Goal: Find specific page/section: Find specific page/section

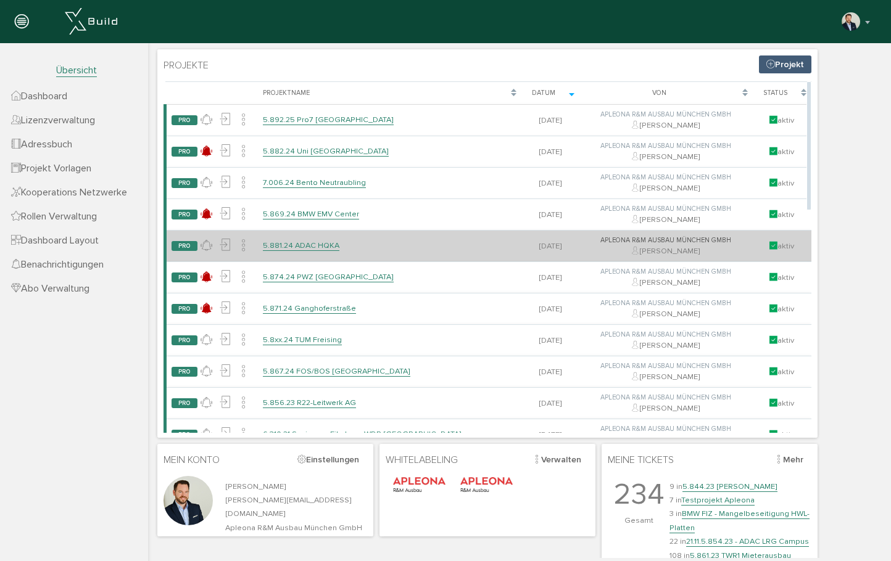
click at [332, 242] on link "5.881.24 ADAC HQKA" at bounding box center [301, 246] width 76 height 10
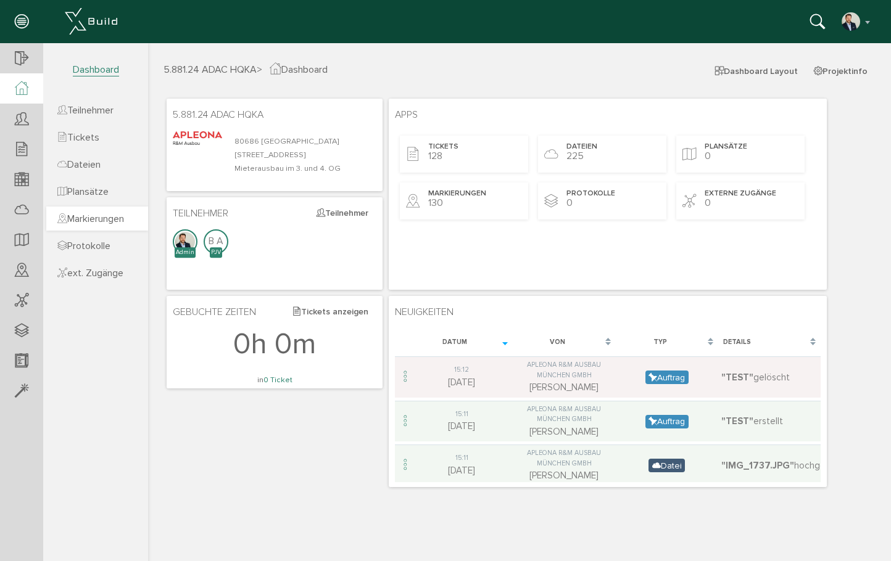
click at [114, 215] on span "Markierungen" at bounding box center [90, 219] width 67 height 12
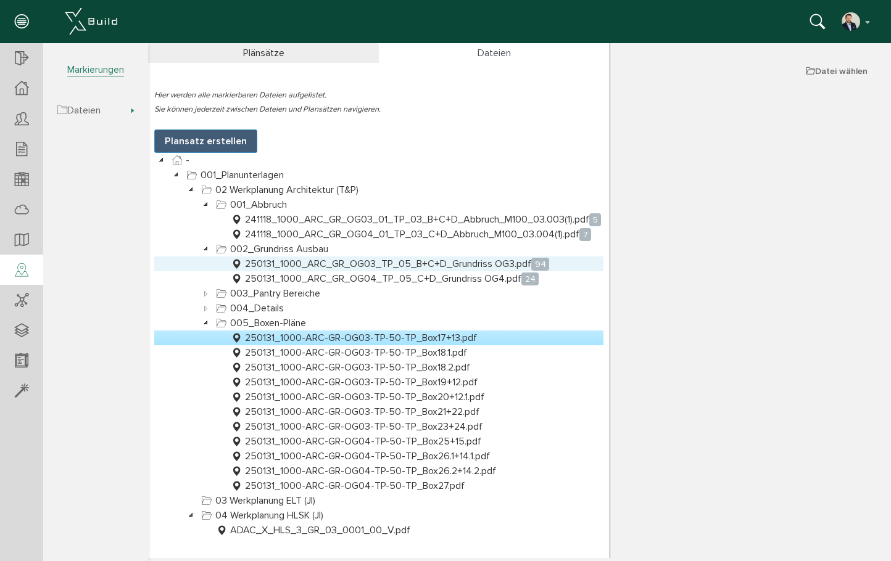
click at [443, 262] on link "250131_1000_ARC_GR_OG03_TP_05_B+C+D_Grundriss OG3.pdf 94" at bounding box center [389, 264] width 323 height 15
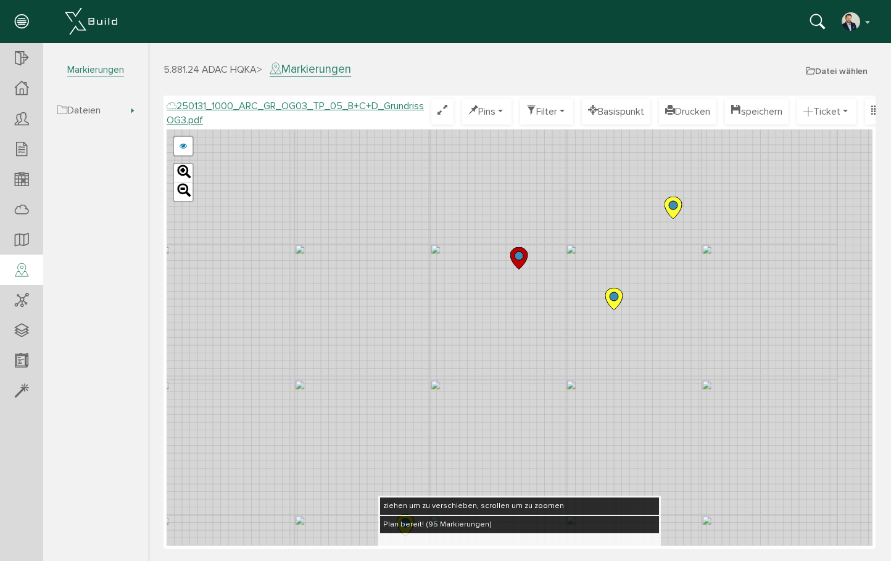
drag, startPoint x: 637, startPoint y: 296, endPoint x: 407, endPoint y: 369, distance: 242.1
click at [407, 369] on div "250124_1000_ARC_GR_OG03_TP_05_B+C+D_Grundriss OG3.pdf 250122_1000_ARC_GR_OG03_0…" at bounding box center [520, 338] width 706 height 416
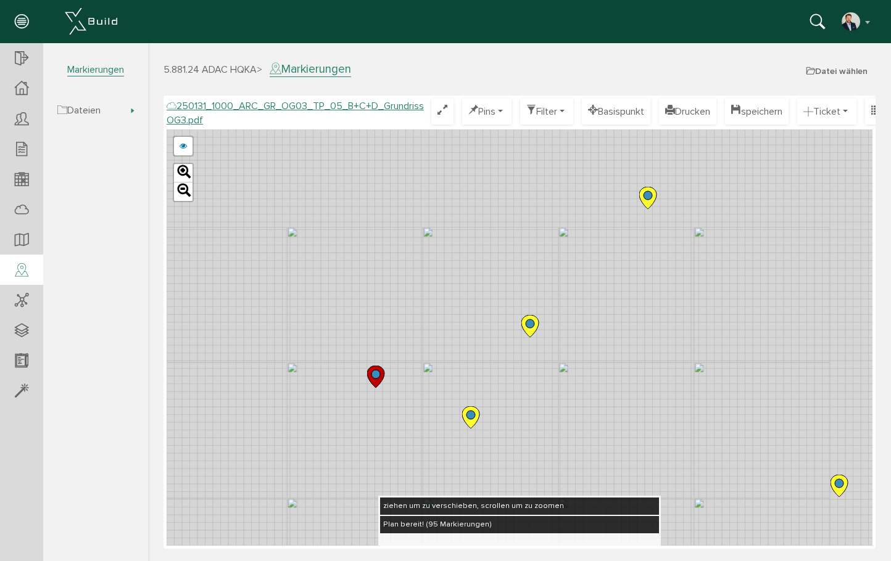
drag, startPoint x: 559, startPoint y: 209, endPoint x: 316, endPoint y: 415, distance: 317.8
click at [316, 415] on div "250124_1000_ARC_GR_OG03_TP_05_B+C+D_Grundriss OG3.pdf 250122_1000_ARC_GR_OG03_0…" at bounding box center [520, 338] width 706 height 416
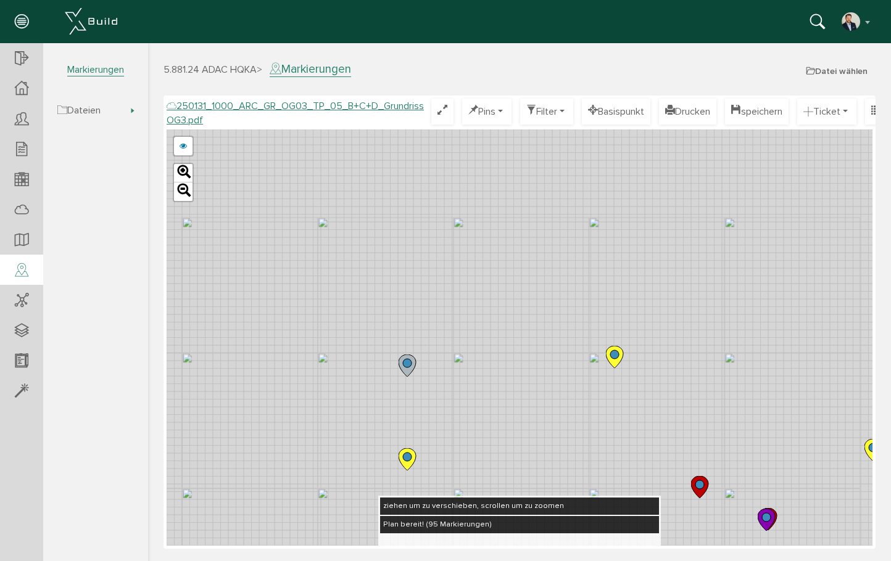
drag, startPoint x: 523, startPoint y: 254, endPoint x: 379, endPoint y: 430, distance: 227.2
click at [379, 430] on div "250124_1000_ARC_GR_OG03_TP_05_B+C+D_Grundriss OG3.pdf 250122_1000_ARC_GR_OG03_0…" at bounding box center [520, 338] width 706 height 416
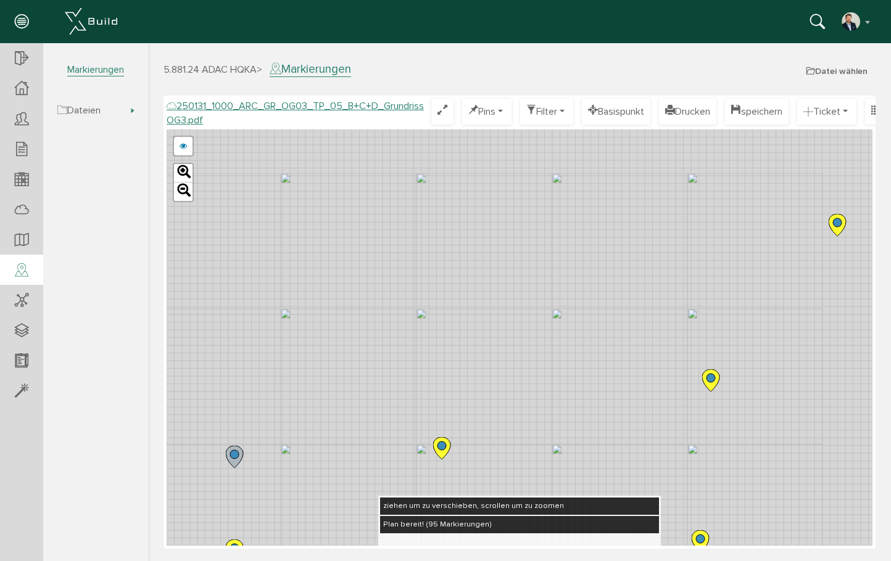
drag, startPoint x: 555, startPoint y: 270, endPoint x: 310, endPoint y: 409, distance: 281.3
click at [310, 409] on div "250124_1000_ARC_GR_OG03_TP_05_B+C+D_Grundriss OG3.pdf 250122_1000_ARC_GR_OG03_0…" at bounding box center [520, 338] width 706 height 416
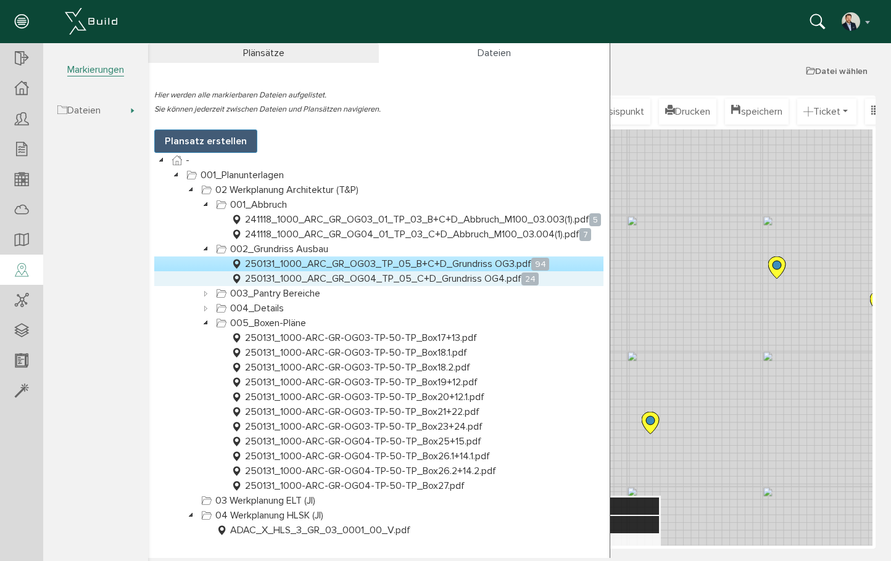
click at [384, 278] on link "250131_1000_ARC_GR_OG04_TP_05_C+D_Grundriss OG4.pdf 24" at bounding box center [384, 278] width 313 height 15
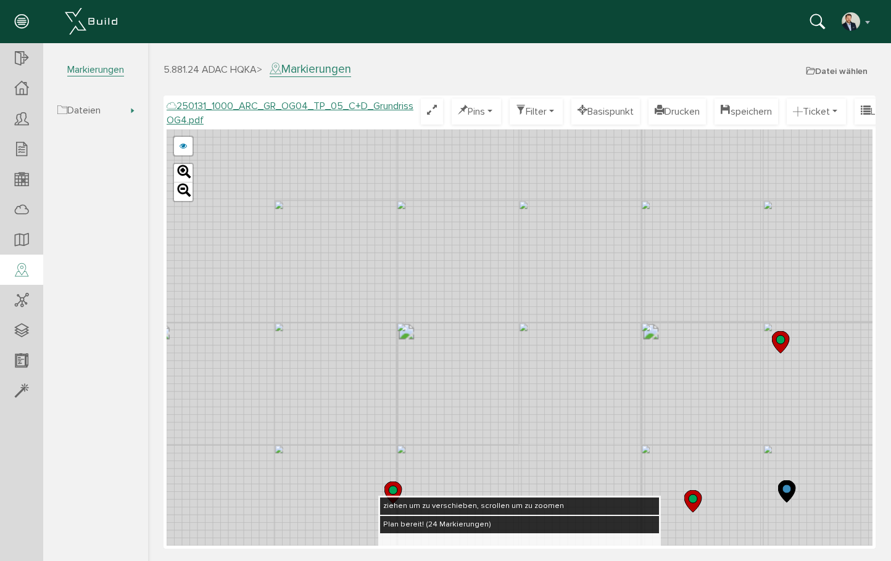
drag, startPoint x: 561, startPoint y: 181, endPoint x: 484, endPoint y: 283, distance: 127.2
click at [484, 283] on div "250123_1000_ARC_GR_OG04_02_TP_05_B+C+D_WP_M100_02.pdf 250109_1000_ARC_GR_OG04_T…" at bounding box center [520, 338] width 706 height 416
drag, startPoint x: 495, startPoint y: 272, endPoint x: 411, endPoint y: 363, distance: 124.0
click at [411, 364] on div "250123_1000_ARC_GR_OG04_02_TP_05_B+C+D_WP_M100_02.pdf 250109_1000_ARC_GR_OG04_T…" at bounding box center [520, 338] width 706 height 416
drag, startPoint x: 555, startPoint y: 270, endPoint x: 436, endPoint y: 345, distance: 141.2
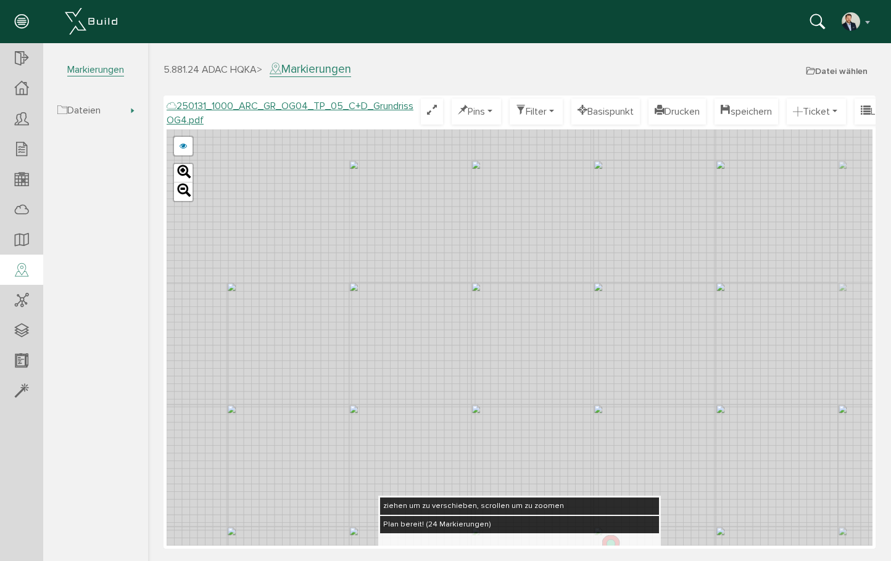
click at [436, 345] on div "250123_1000_ARC_GR_OG04_02_TP_05_B+C+D_WP_M100_02.pdf 250109_1000_ARC_GR_OG04_T…" at bounding box center [520, 338] width 706 height 416
drag, startPoint x: 593, startPoint y: 265, endPoint x: 496, endPoint y: 294, distance: 101.9
click at [496, 294] on div "250123_1000_ARC_GR_OG04_02_TP_05_B+C+D_WP_M100_02.pdf 250109_1000_ARC_GR_OG04_T…" at bounding box center [520, 338] width 706 height 416
drag, startPoint x: 472, startPoint y: 271, endPoint x: 597, endPoint y: 184, distance: 151.6
click at [597, 184] on div "250123_1000_ARC_GR_OG04_02_TP_05_B+C+D_WP_M100_02.pdf 250109_1000_ARC_GR_OG04_T…" at bounding box center [520, 338] width 706 height 416
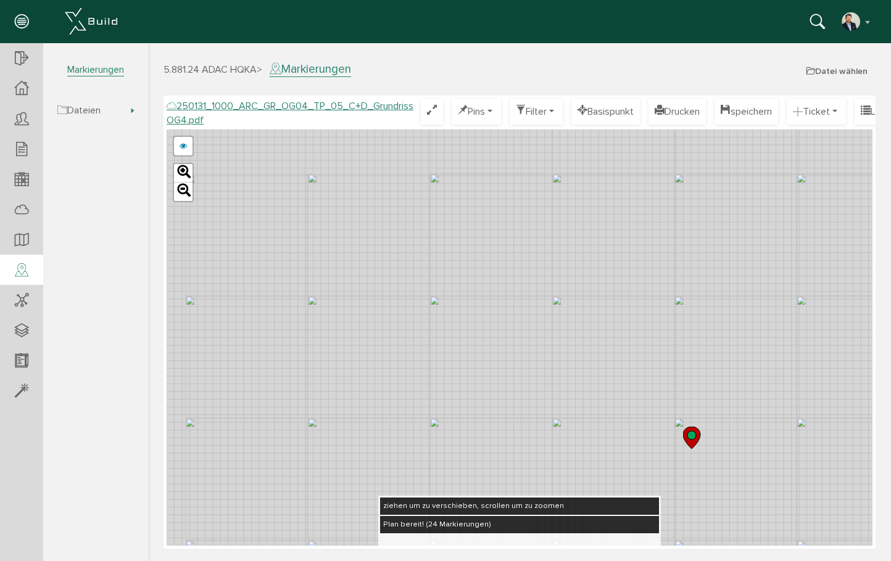
drag, startPoint x: 389, startPoint y: 303, endPoint x: 574, endPoint y: 158, distance: 235.6
click at [574, 158] on div "250123_1000_ARC_GR_OG04_02_TP_05_B+C+D_WP_M100_02.pdf 250109_1000_ARC_GR_OG04_T…" at bounding box center [520, 338] width 706 height 416
drag, startPoint x: 486, startPoint y: 335, endPoint x: 570, endPoint y: 181, distance: 175.3
click at [570, 181] on div "250123_1000_ARC_GR_OG04_02_TP_05_B+C+D_WP_M100_02.pdf 250109_1000_ARC_GR_OG04_T…" at bounding box center [520, 338] width 706 height 416
drag, startPoint x: 498, startPoint y: 274, endPoint x: 614, endPoint y: 181, distance: 147.9
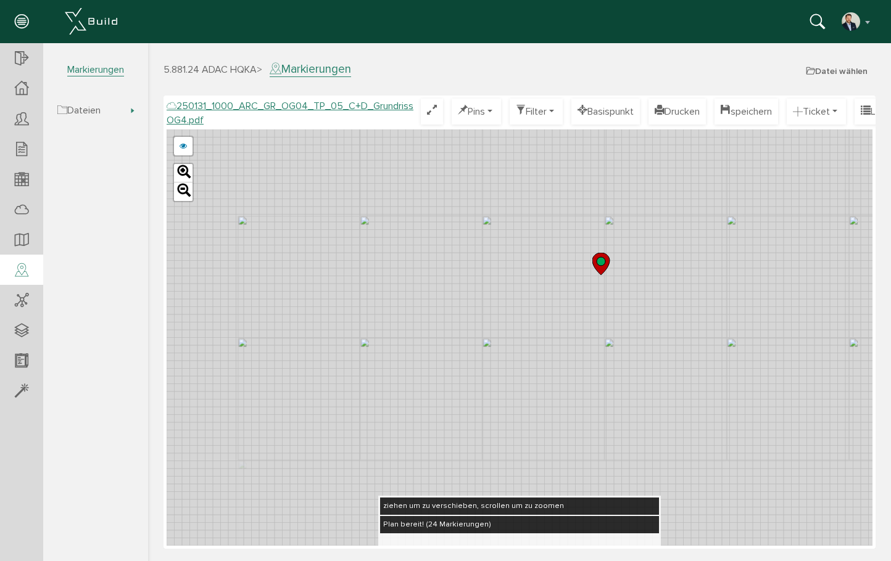
click at [614, 181] on div "250123_1000_ARC_GR_OG04_02_TP_05_B+C+D_WP_M100_02.pdf 250109_1000_ARC_GR_OG04_T…" at bounding box center [520, 338] width 706 height 416
drag, startPoint x: 535, startPoint y: 237, endPoint x: 585, endPoint y: 211, distance: 55.7
click at [585, 211] on div "250123_1000_ARC_GR_OG04_02_TP_05_B+C+D_WP_M100_02.pdf 250109_1000_ARC_GR_OG04_T…" at bounding box center [520, 338] width 706 height 416
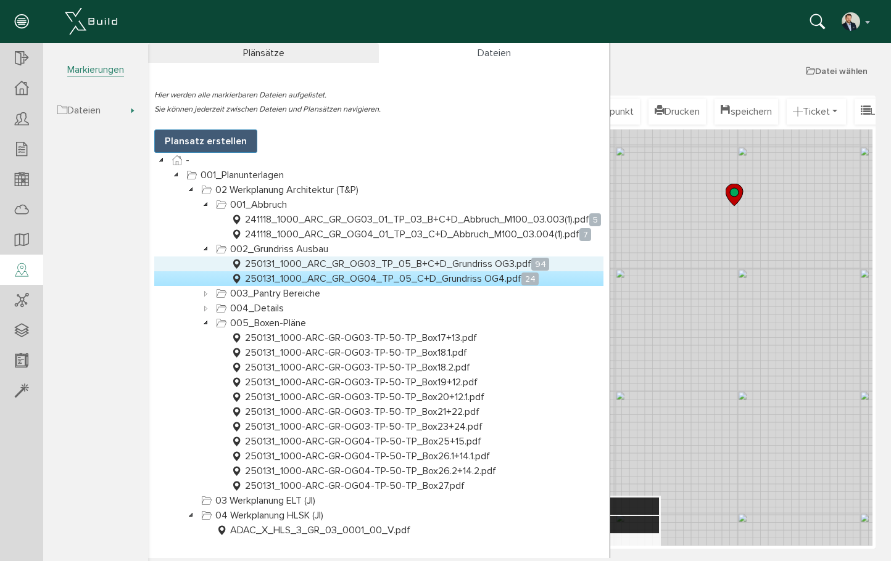
click at [353, 263] on link "250131_1000_ARC_GR_OG03_TP_05_B+C+D_Grundriss OG3.pdf 94" at bounding box center [389, 264] width 323 height 15
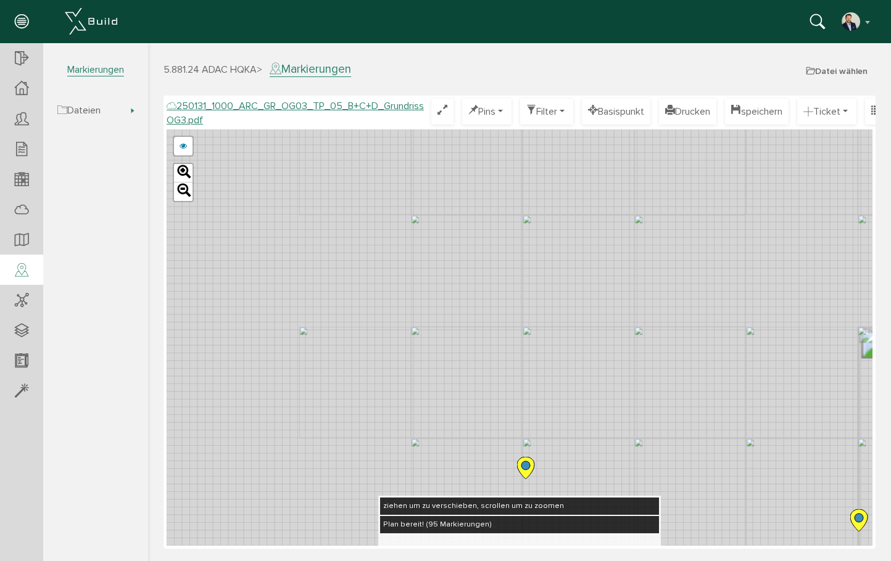
drag, startPoint x: 325, startPoint y: 298, endPoint x: 640, endPoint y: 269, distance: 316.6
click at [643, 267] on div "250124_1000_ARC_GR_OG03_TP_05_B+C+D_Grundriss OG3.pdf 250122_1000_ARC_GR_OG03_0…" at bounding box center [520, 338] width 706 height 416
drag, startPoint x: 483, startPoint y: 282, endPoint x: 705, endPoint y: 289, distance: 222.2
click at [705, 289] on div "250124_1000_ARC_GR_OG03_TP_05_B+C+D_Grundriss OG3.pdf 250122_1000_ARC_GR_OG03_0…" at bounding box center [520, 338] width 706 height 416
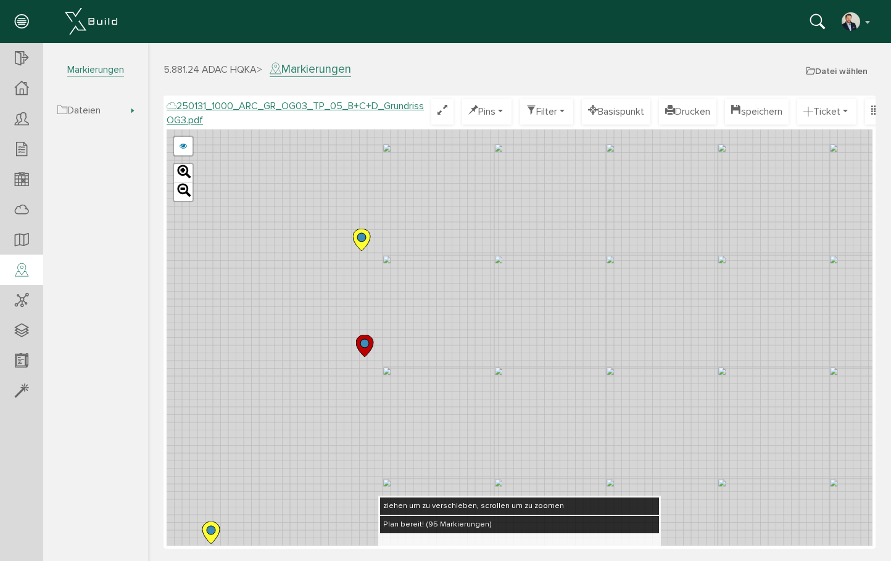
drag, startPoint x: 505, startPoint y: 279, endPoint x: 711, endPoint y: 381, distance: 230.4
click at [711, 381] on div "250124_1000_ARC_GR_OG03_TP_05_B+C+D_Grundriss OG3.pdf 250122_1000_ARC_GR_OG03_0…" at bounding box center [520, 338] width 706 height 416
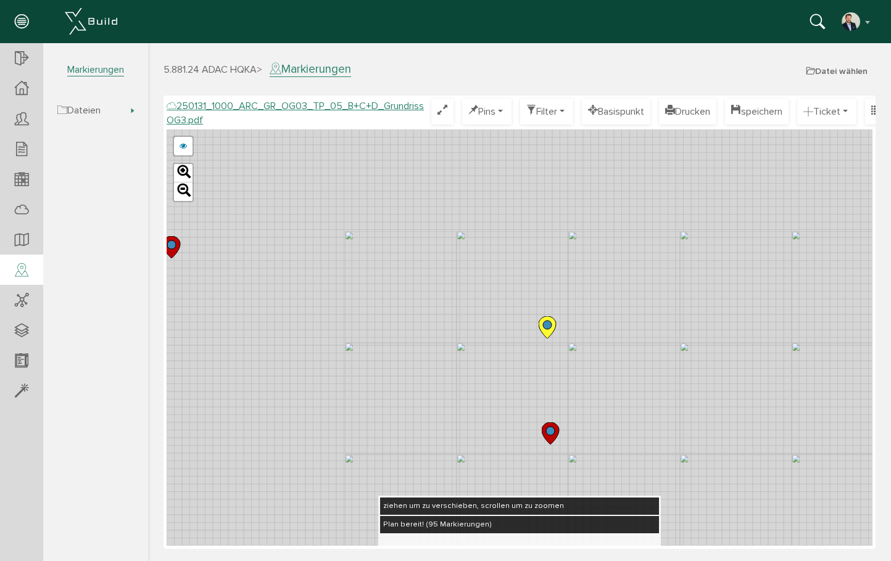
drag, startPoint x: 571, startPoint y: 265, endPoint x: 666, endPoint y: 311, distance: 105.1
click at [666, 311] on div "250124_1000_ARC_GR_OG03_TP_05_B+C+D_Grundriss OG3.pdf 250122_1000_ARC_GR_OG03_0…" at bounding box center [520, 338] width 706 height 416
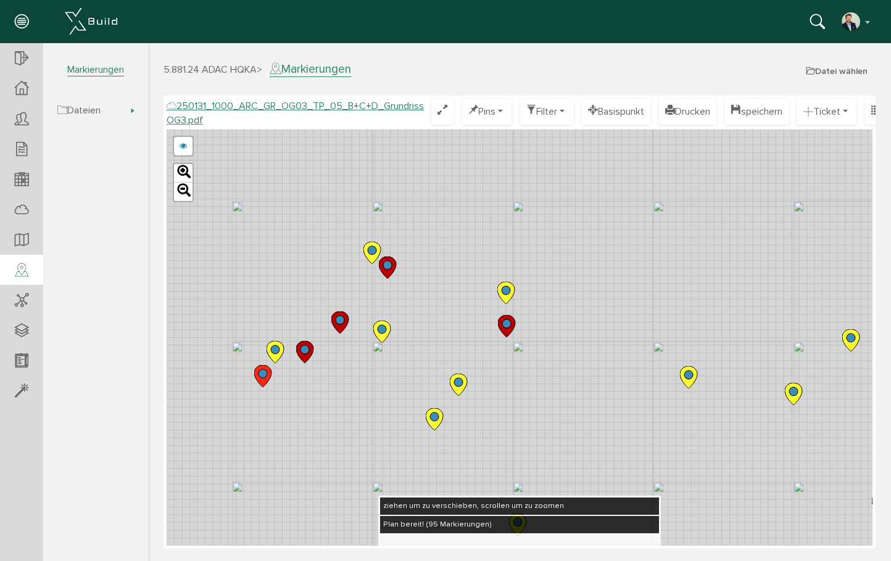
drag, startPoint x: 330, startPoint y: 188, endPoint x: 440, endPoint y: 227, distance: 117.3
click at [440, 227] on div "250124_1000_ARC_GR_OG03_TP_05_B+C+D_Grundriss OG3.pdf 250122_1000_ARC_GR_OG03_0…" at bounding box center [520, 338] width 706 height 416
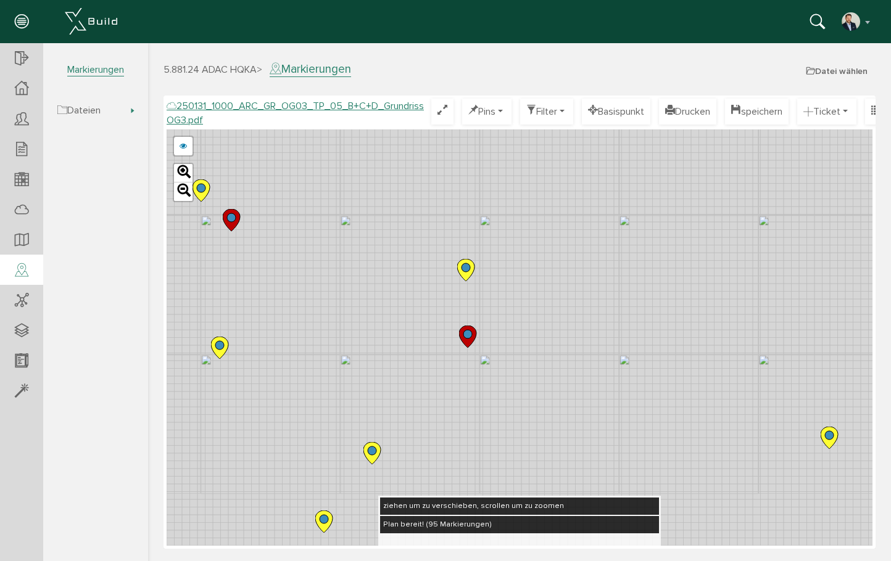
drag, startPoint x: 546, startPoint y: 328, endPoint x: 300, endPoint y: 176, distance: 289.2
click at [254, 157] on div "250124_1000_ARC_GR_OG03_TP_05_B+C+D_Grundriss OG3.pdf 250122_1000_ARC_GR_OG03_0…" at bounding box center [520, 338] width 706 height 416
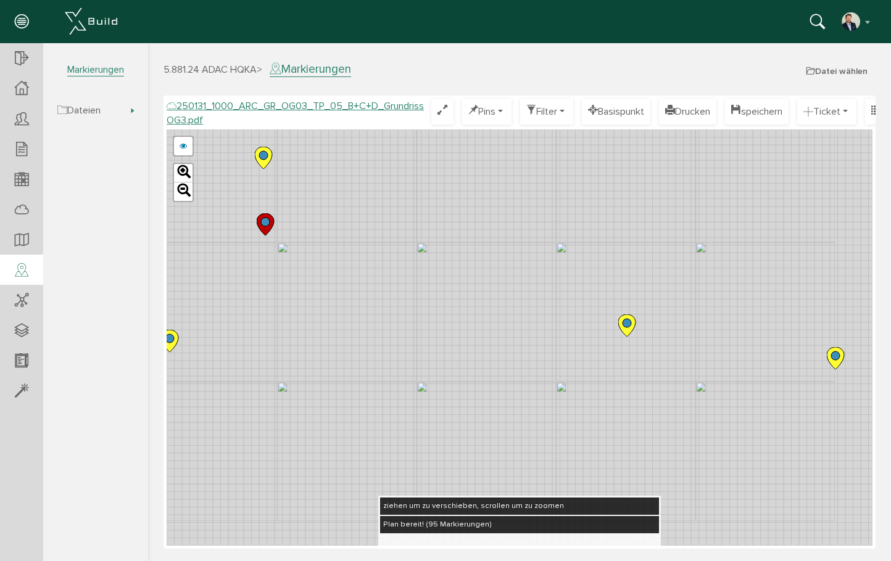
drag, startPoint x: 542, startPoint y: 314, endPoint x: 274, endPoint y: 158, distance: 309.9
click at [274, 158] on div "250124_1000_ARC_GR_OG03_TP_05_B+C+D_Grundriss OG3.pdf 250122_1000_ARC_GR_OG03_0…" at bounding box center [520, 338] width 706 height 416
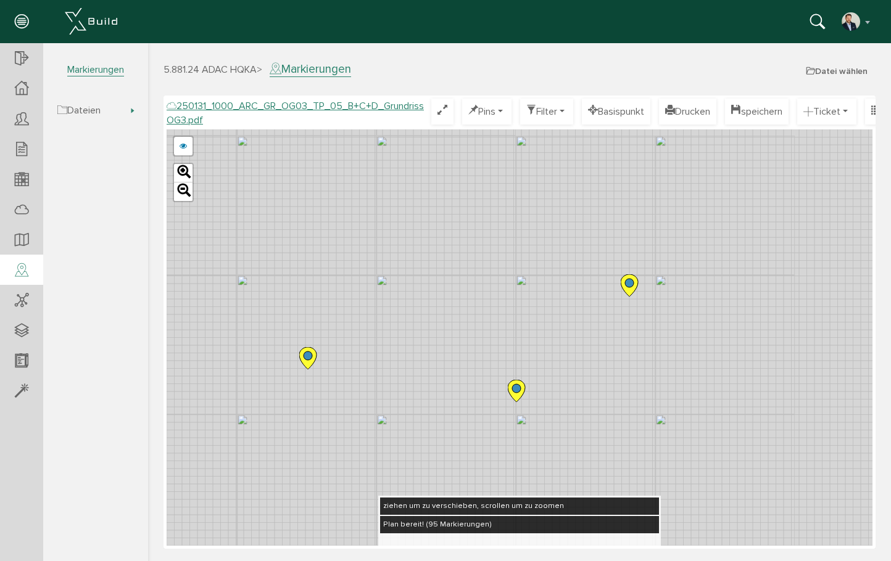
drag, startPoint x: 581, startPoint y: 201, endPoint x: 360, endPoint y: 308, distance: 245.0
click at [360, 308] on div "250124_1000_ARC_GR_OG03_TP_05_B+C+D_Grundriss OG3.pdf 250122_1000_ARC_GR_OG03_0…" at bounding box center [520, 338] width 706 height 416
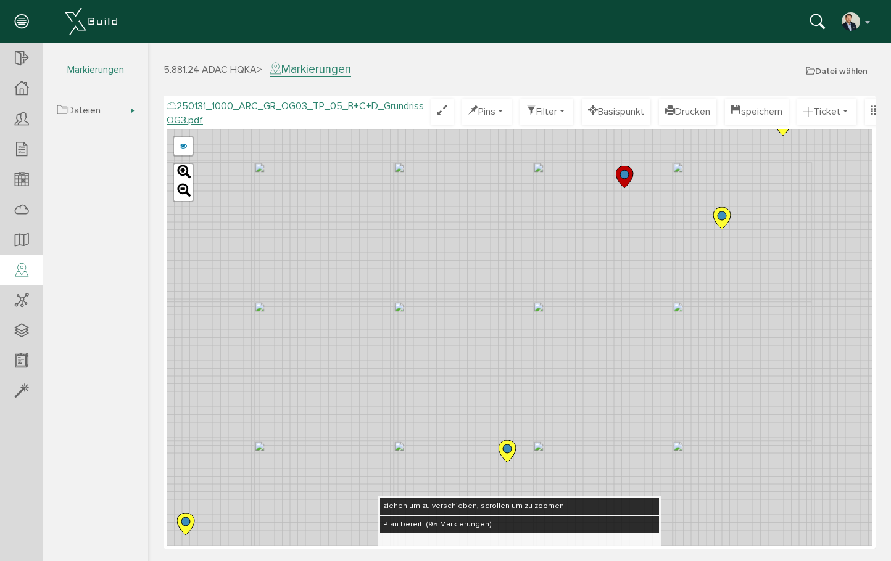
drag, startPoint x: 474, startPoint y: 234, endPoint x: 389, endPoint y: 398, distance: 184.6
click at [334, 439] on div "250124_1000_ARC_GR_OG03_TP_05_B+C+D_Grundriss OG3.pdf 250122_1000_ARC_GR_OG03_0…" at bounding box center [520, 338] width 706 height 416
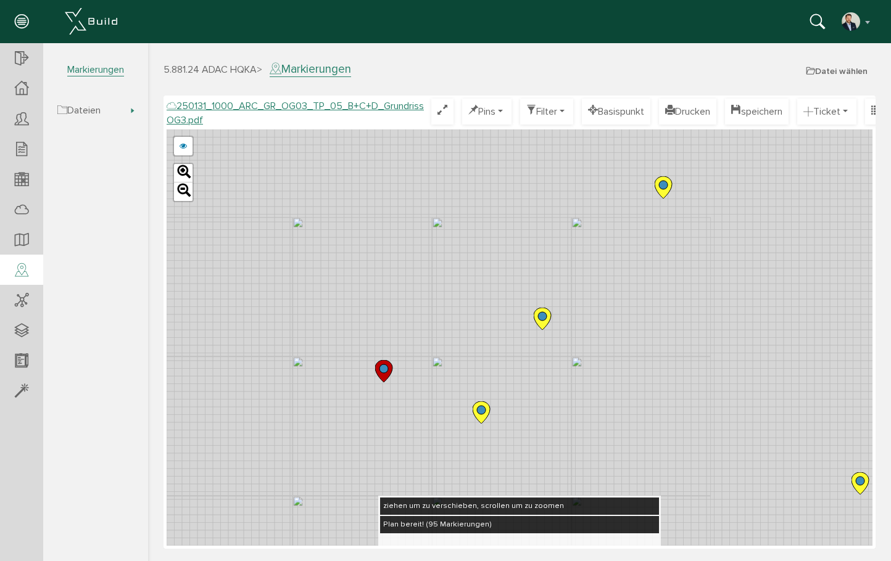
drag, startPoint x: 599, startPoint y: 175, endPoint x: 346, endPoint y: 375, distance: 322.8
click at [346, 375] on div "250124_1000_ARC_GR_OG03_TP_05_B+C+D_Grundriss OG3.pdf 250122_1000_ARC_GR_OG03_0…" at bounding box center [520, 338] width 706 height 416
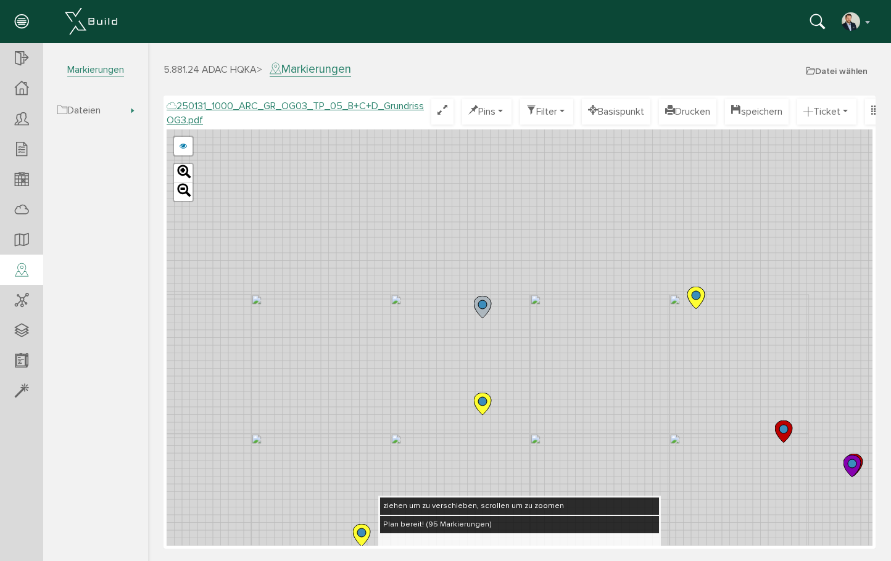
drag, startPoint x: 578, startPoint y: 193, endPoint x: 430, endPoint y: 368, distance: 229.4
click at [429, 369] on div "250124_1000_ARC_GR_OG03_TP_05_B+C+D_Grundriss OG3.pdf 250122_1000_ARC_GR_OG03_0…" at bounding box center [520, 338] width 706 height 416
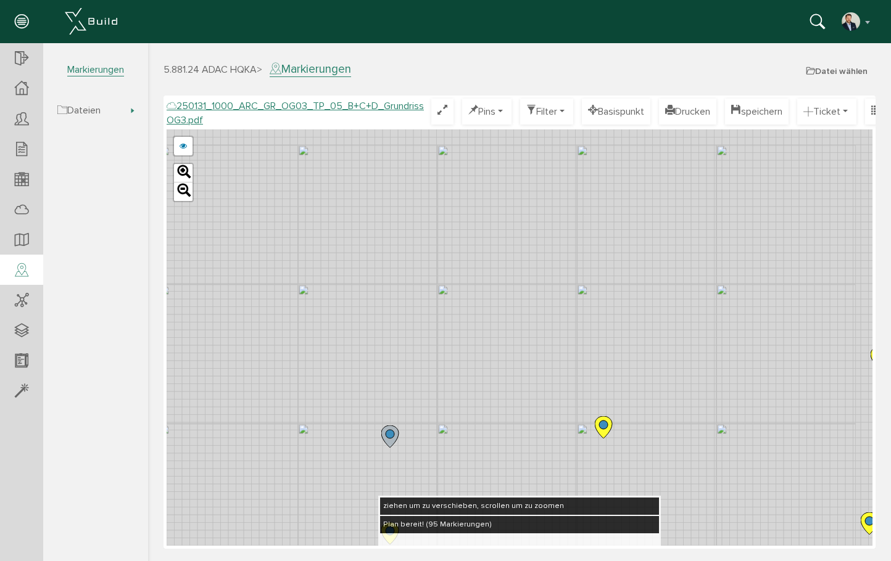
drag, startPoint x: 610, startPoint y: 209, endPoint x: 516, endPoint y: 338, distance: 159.1
click at [516, 338] on div "250124_1000_ARC_GR_OG03_TP_05_B+C+D_Grundriss OG3.pdf 250122_1000_ARC_GR_OG03_0…" at bounding box center [520, 338] width 706 height 416
drag, startPoint x: 666, startPoint y: 245, endPoint x: 508, endPoint y: 308, distance: 170.0
click at [508, 308] on div "250124_1000_ARC_GR_OG03_TP_05_B+C+D_Grundriss OG3.pdf 250122_1000_ARC_GR_OG03_0…" at bounding box center [520, 338] width 706 height 416
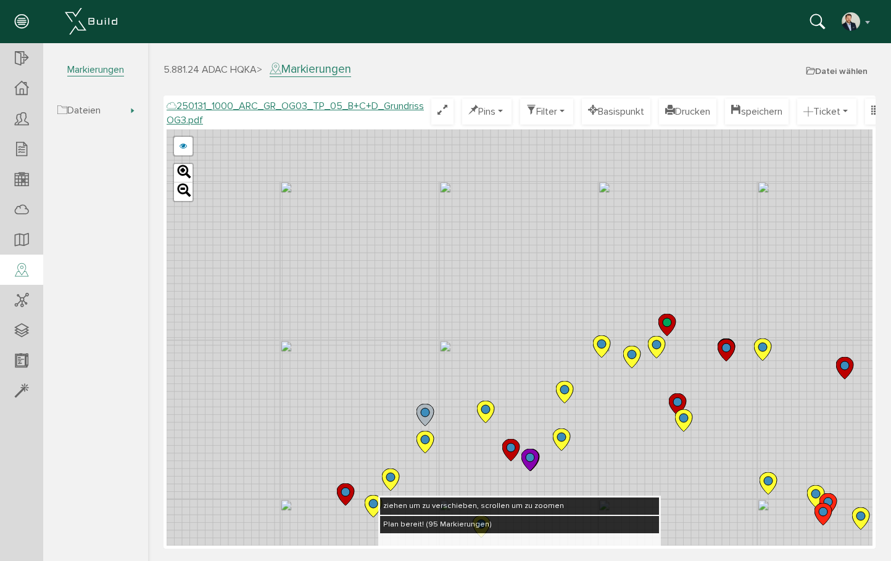
click at [426, 411] on circle at bounding box center [425, 412] width 9 height 9
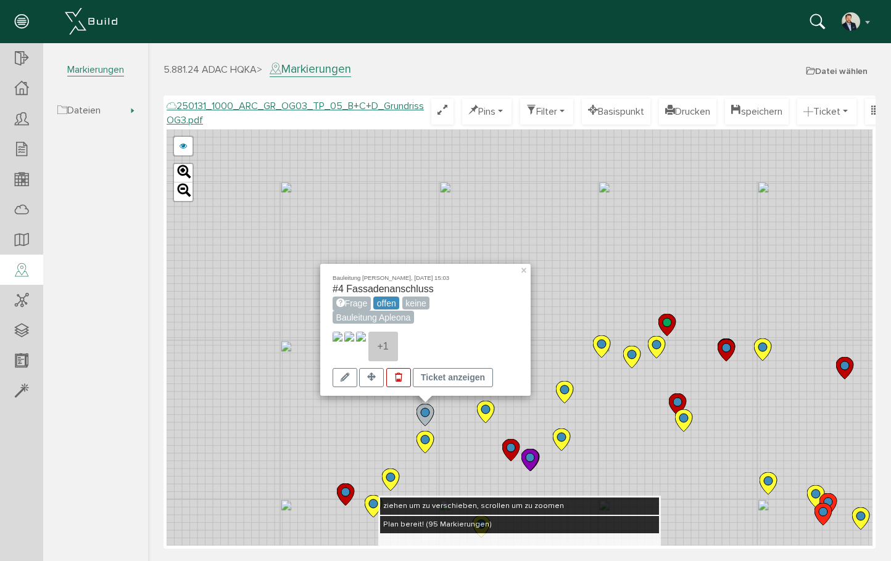
click at [342, 339] on img at bounding box center [338, 347] width 10 height 30
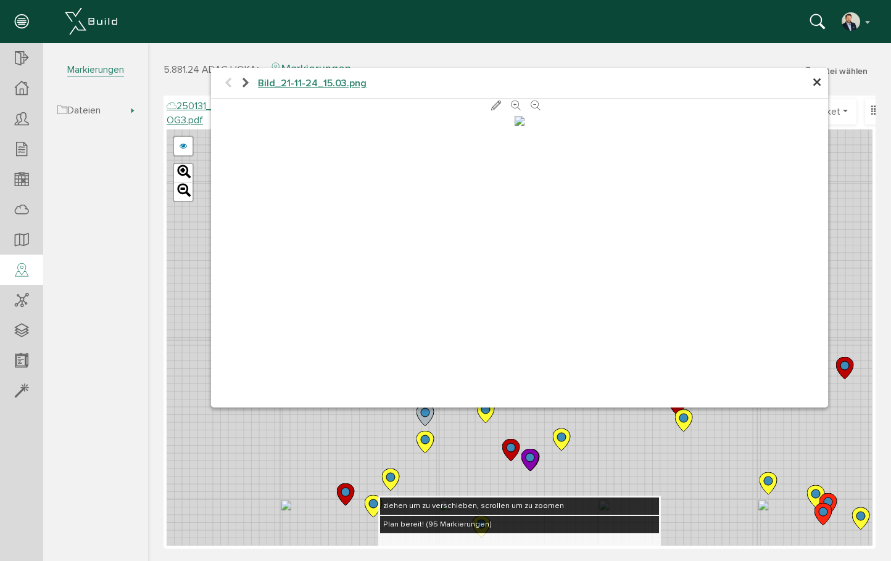
scroll to position [126, 0]
click at [249, 77] on icon at bounding box center [246, 83] width 10 height 12
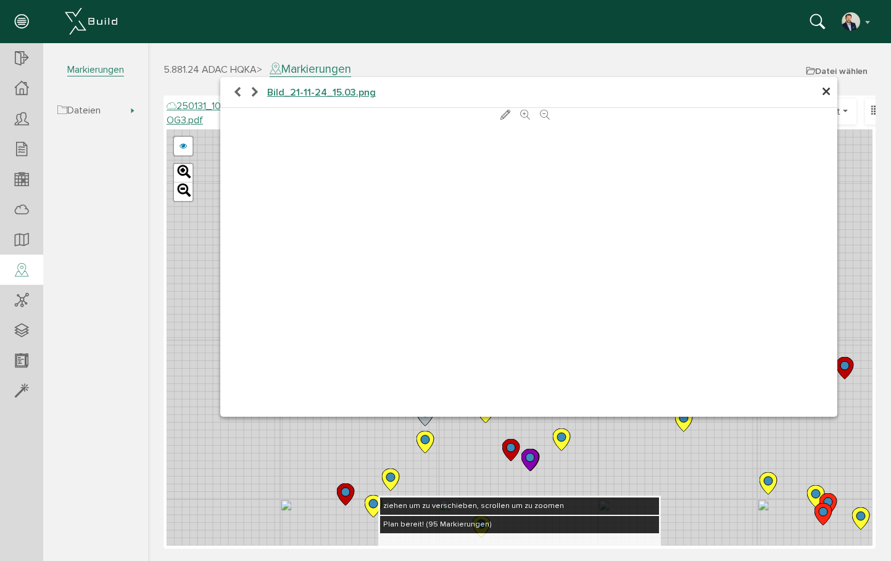
scroll to position [0, 0]
click at [256, 92] on icon at bounding box center [255, 92] width 10 height 12
click at [255, 92] on icon at bounding box center [255, 92] width 10 height 12
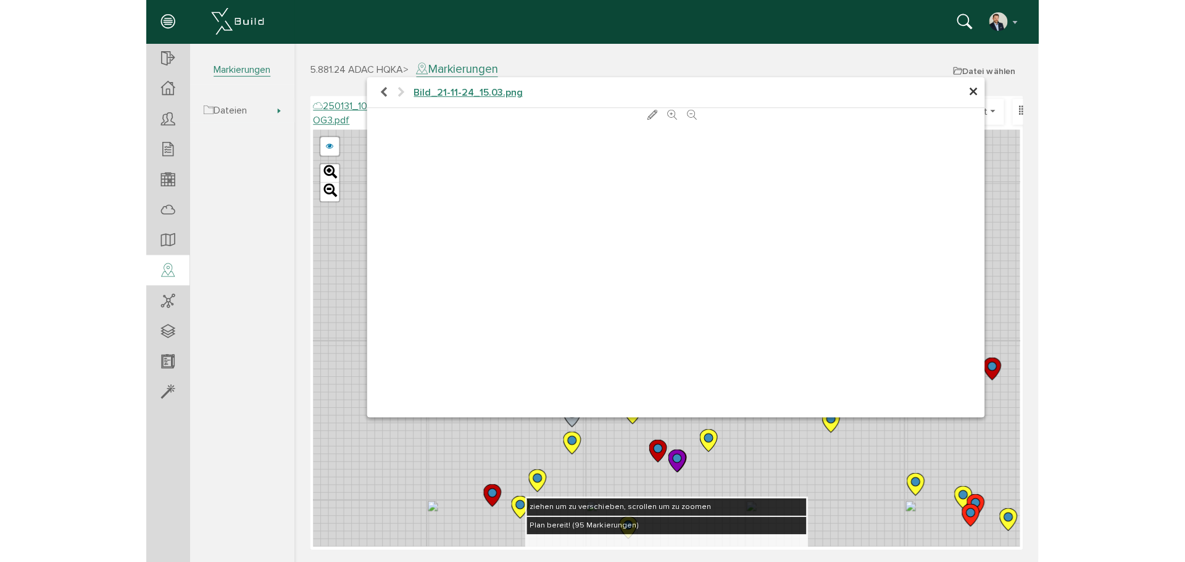
scroll to position [126, 0]
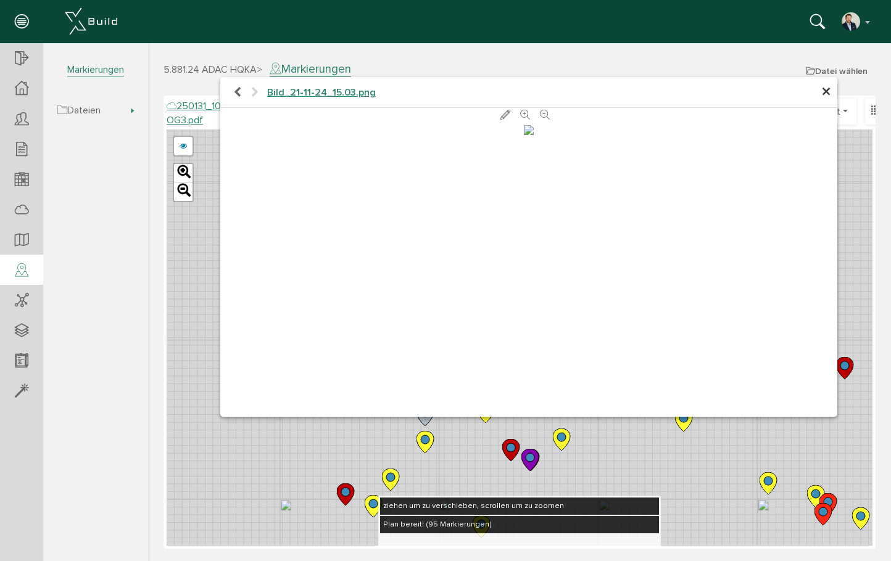
click at [821, 89] on span "×" at bounding box center [826, 92] width 10 height 24
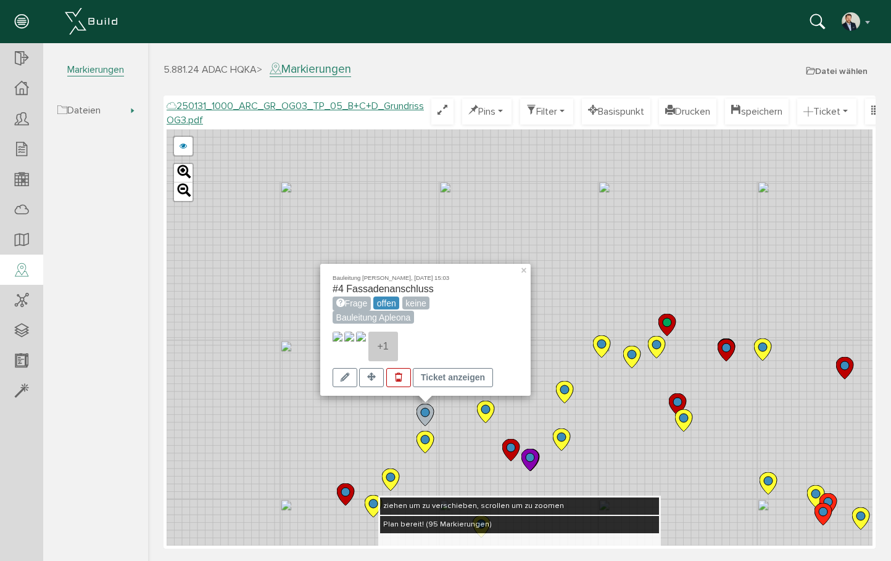
click at [341, 494] on icon at bounding box center [345, 495] width 17 height 22
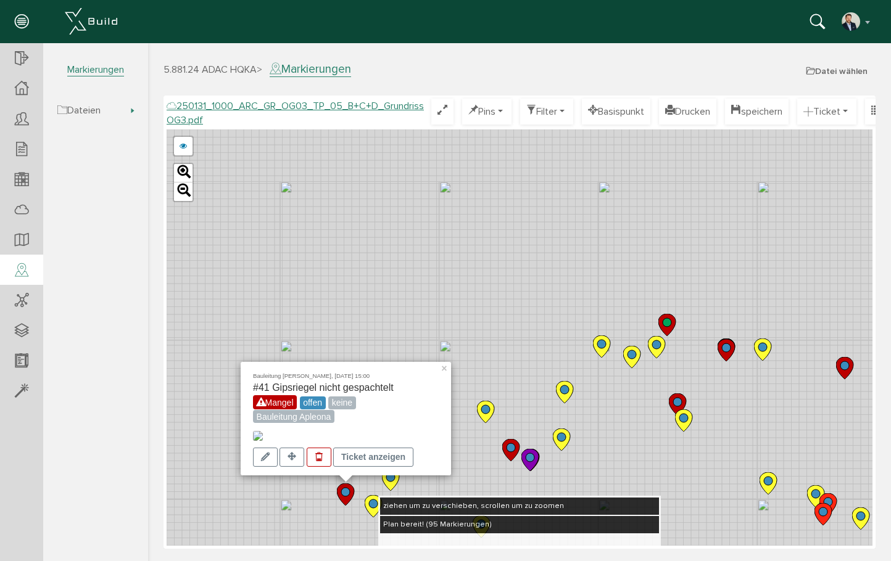
click at [263, 431] on img at bounding box center [258, 436] width 10 height 10
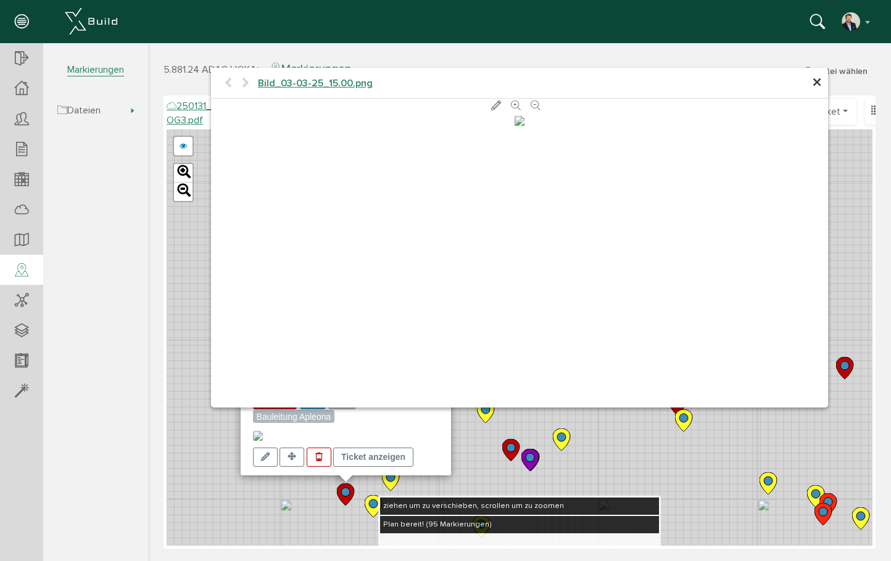
click at [818, 83] on span "×" at bounding box center [817, 83] width 10 height 24
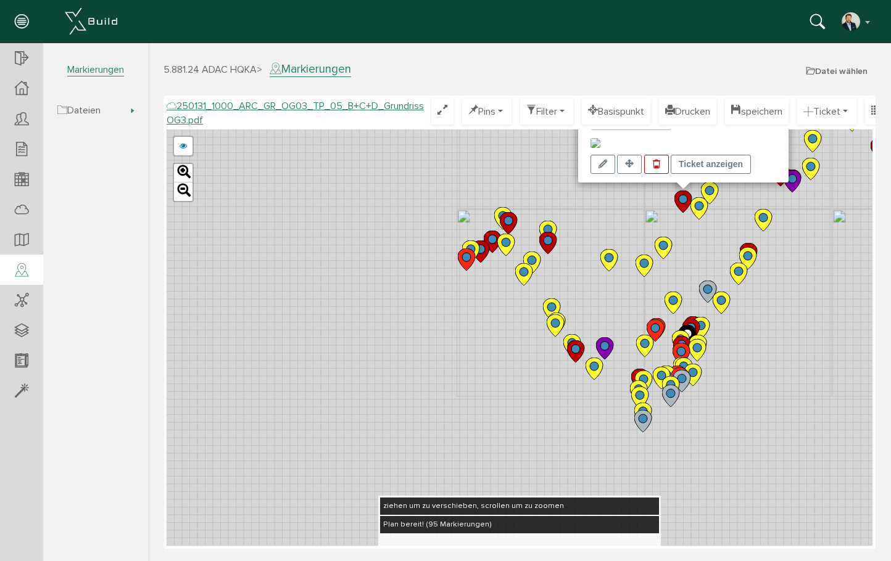
drag, startPoint x: 515, startPoint y: 469, endPoint x: 785, endPoint y: 225, distance: 364.7
click at [784, 232] on div "Bauleitung [PERSON_NAME], [DATE] 15:00 #41 Gipsriegel nicht gespachtelt Mangel …" at bounding box center [520, 338] width 706 height 416
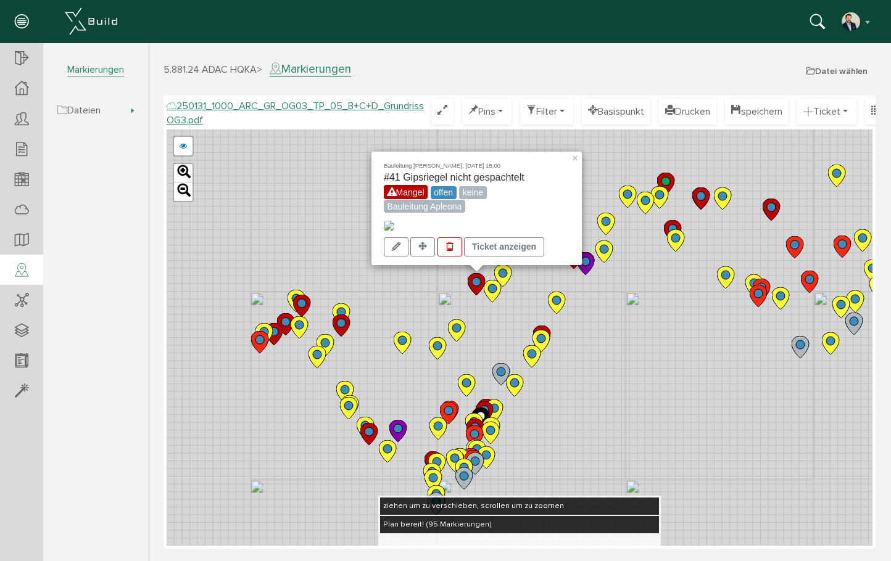
drag, startPoint x: 809, startPoint y: 211, endPoint x: 585, endPoint y: 303, distance: 242.1
click at [585, 303] on div "Bauleitung [PERSON_NAME], [DATE] 15:00 #41 Gipsriegel nicht gespachtelt Mangel …" at bounding box center [520, 338] width 706 height 416
click at [662, 176] on icon at bounding box center [665, 184] width 17 height 22
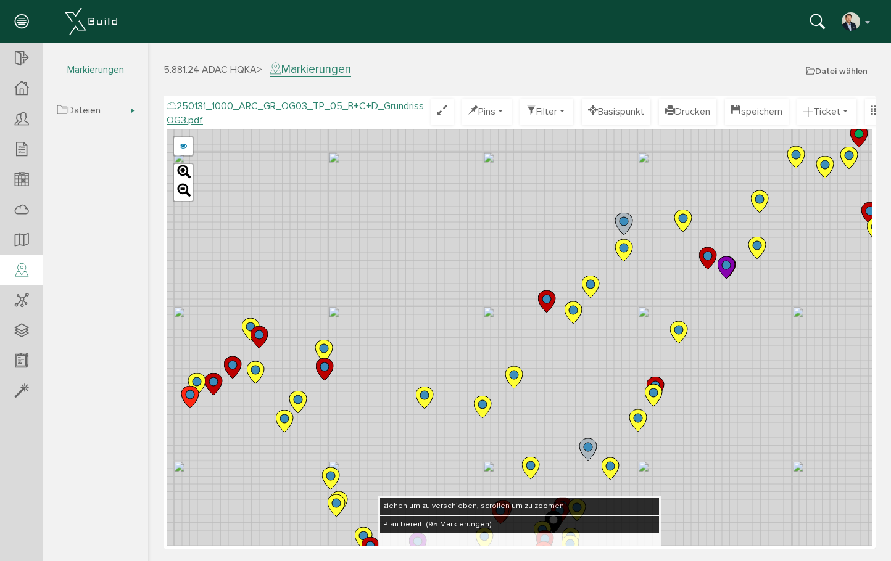
click at [682, 189] on div "Bauleitung [PERSON_NAME], [DATE] 15:11 #47 Gipsriegel nicht gespachtelt Mangel …" at bounding box center [520, 338] width 706 height 416
click at [324, 346] on circle at bounding box center [324, 348] width 9 height 9
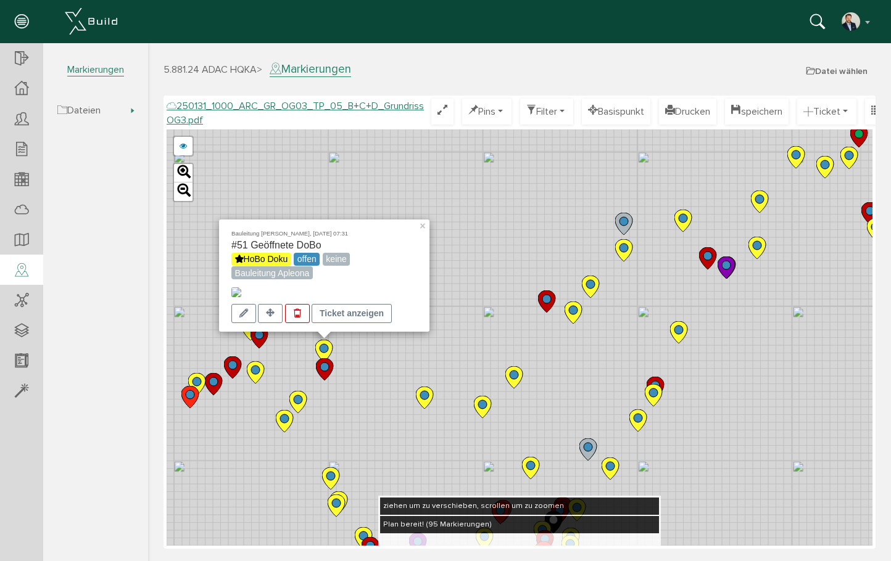
click at [302, 362] on div "Bauleitung [PERSON_NAME], [DATE] 07:31 #51 Geöffnete DoBo HoBo Doku offen keine…" at bounding box center [520, 338] width 706 height 416
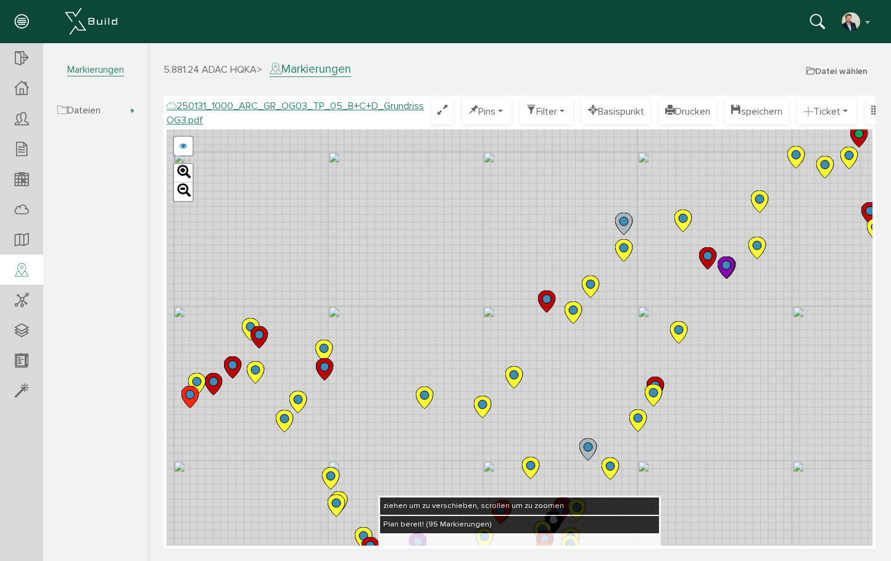
drag, startPoint x: 455, startPoint y: 305, endPoint x: 359, endPoint y: 354, distance: 107.6
click at [359, 355] on div "250124_1000_ARC_GR_OG03_TP_05_B+C+D_Grundriss OG3.pdf 250122_1000_ARC_GR_OG03_0…" at bounding box center [520, 338] width 706 height 416
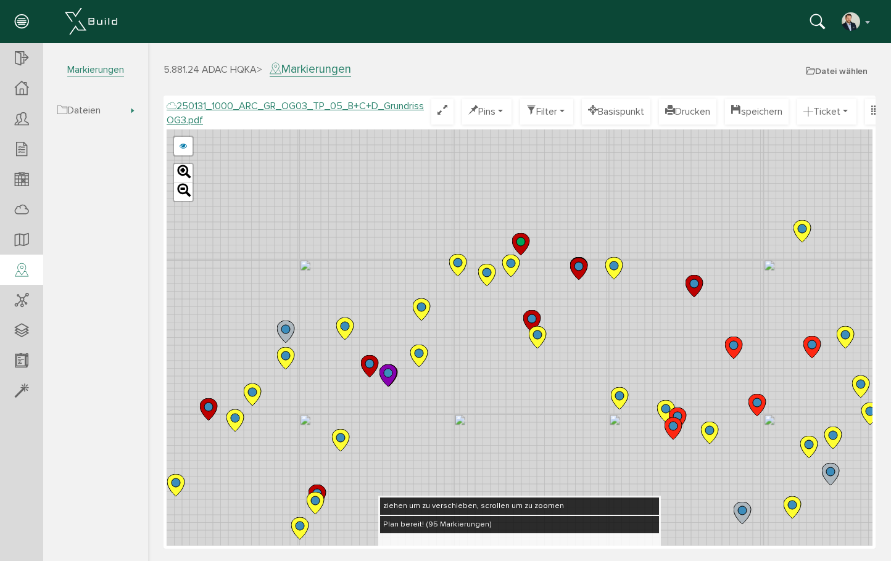
drag, startPoint x: 775, startPoint y: 221, endPoint x: 528, endPoint y: 283, distance: 255.0
click at [528, 283] on div "250124_1000_ARC_GR_OG03_TP_05_B+C+D_Grundriss OG3.pdf 250122_1000_ARC_GR_OG03_0…" at bounding box center [520, 338] width 706 height 416
click at [597, 266] on div "250124_1000_ARC_GR_OG03_TP_05_B+C+D_Grundriss OG3.pdf 250122_1000_ARC_GR_OG03_0…" at bounding box center [520, 338] width 706 height 416
click at [574, 270] on icon at bounding box center [578, 269] width 17 height 22
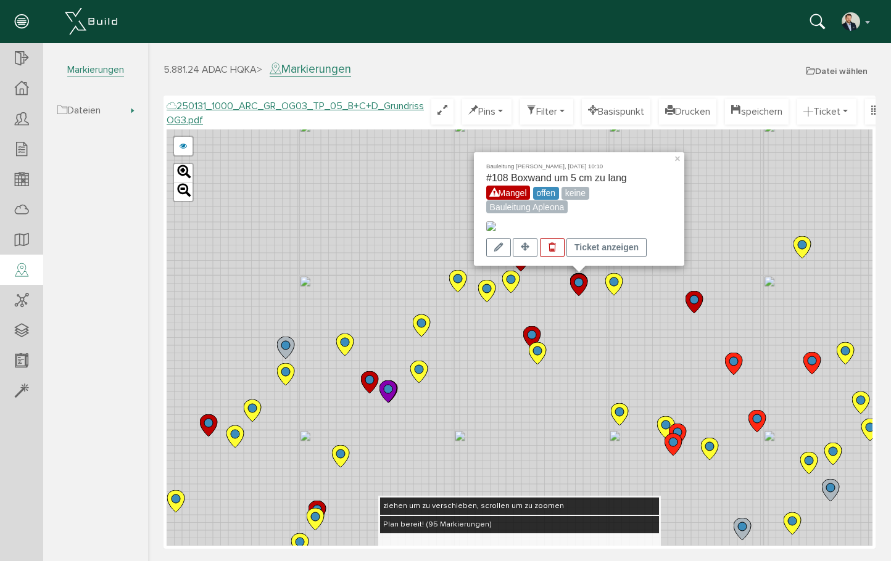
click at [496, 221] on img at bounding box center [491, 226] width 10 height 10
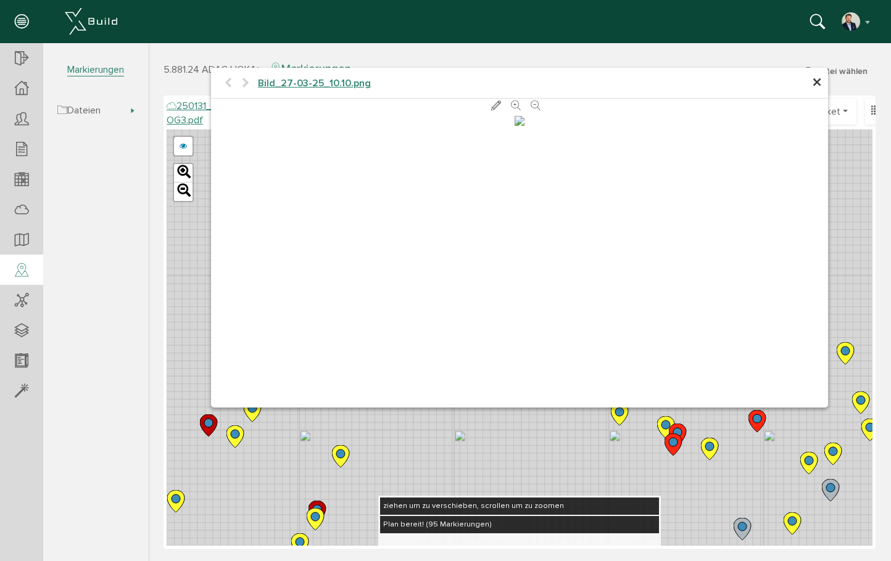
click at [819, 78] on span "×" at bounding box center [817, 83] width 10 height 24
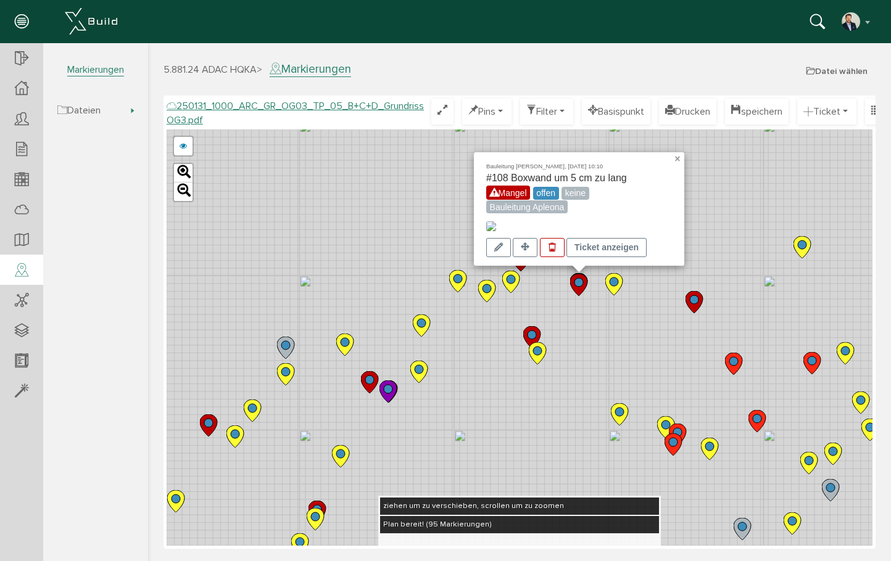
click at [677, 152] on link "×" at bounding box center [678, 156] width 11 height 9
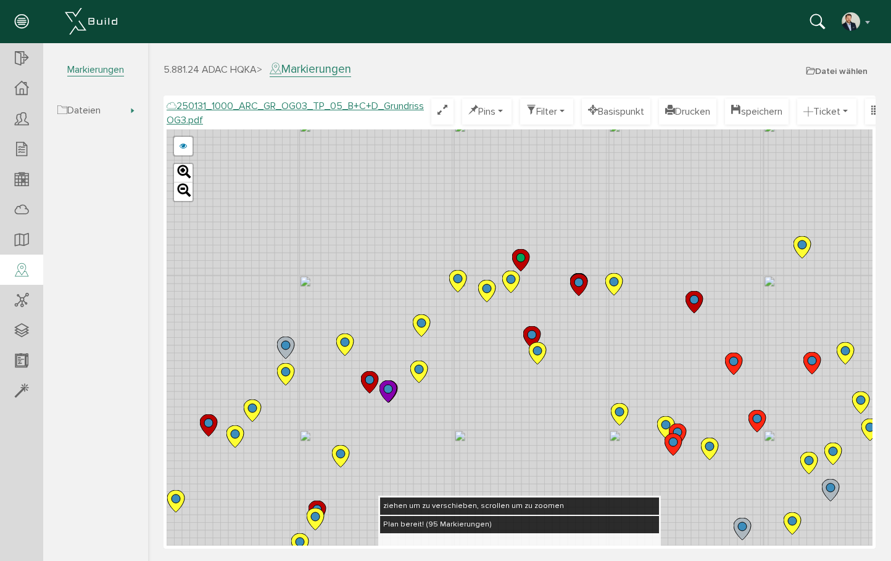
drag, startPoint x: 630, startPoint y: 215, endPoint x: 609, endPoint y: 194, distance: 29.7
click at [618, 177] on div "250124_1000_ARC_GR_OG03_TP_05_B+C+D_Grundriss OG3.pdf 250122_1000_ARC_GR_OG03_0…" at bounding box center [520, 338] width 706 height 416
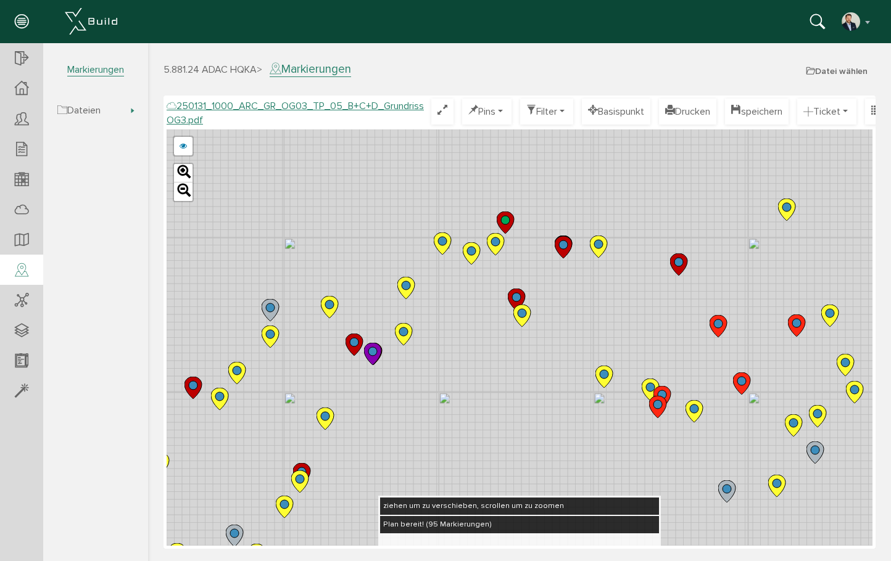
click at [564, 250] on icon at bounding box center [563, 247] width 17 height 22
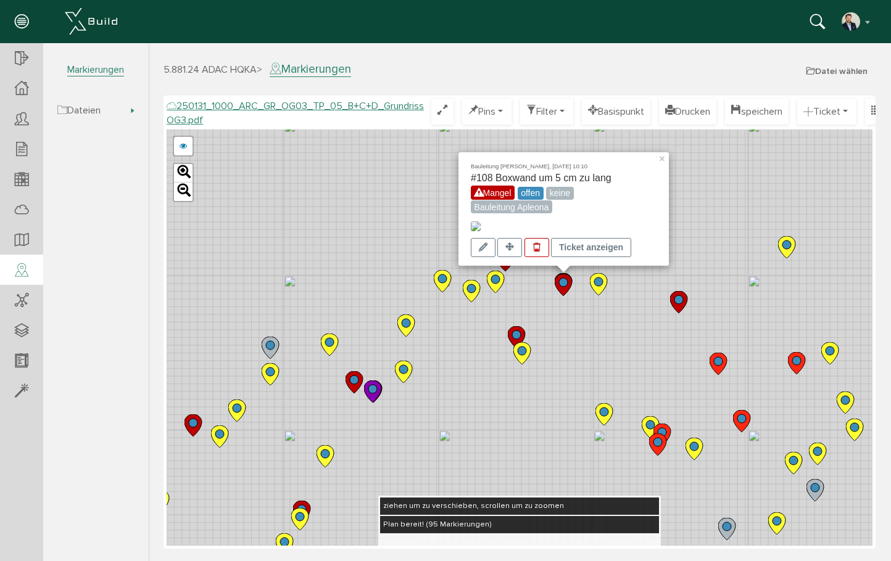
click at [521, 334] on circle at bounding box center [516, 335] width 9 height 9
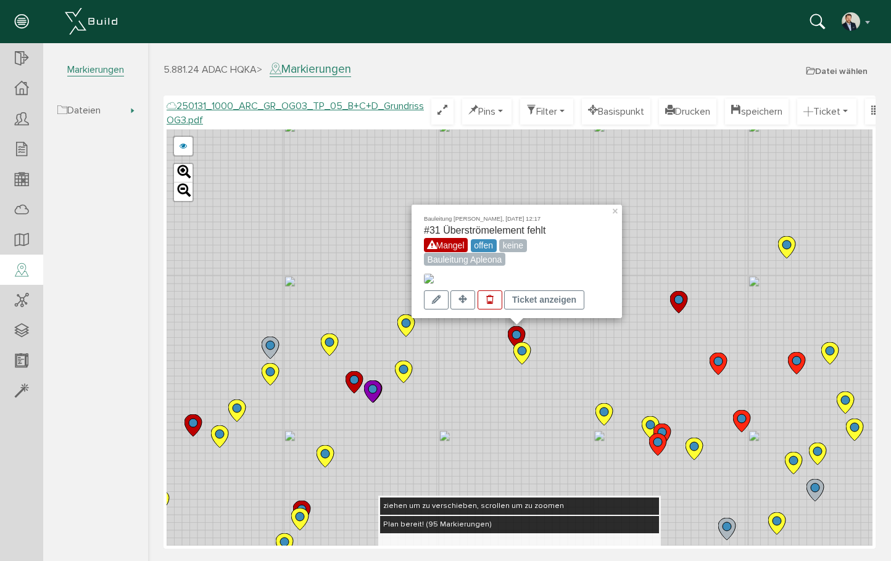
click at [350, 381] on circle at bounding box center [354, 380] width 9 height 9
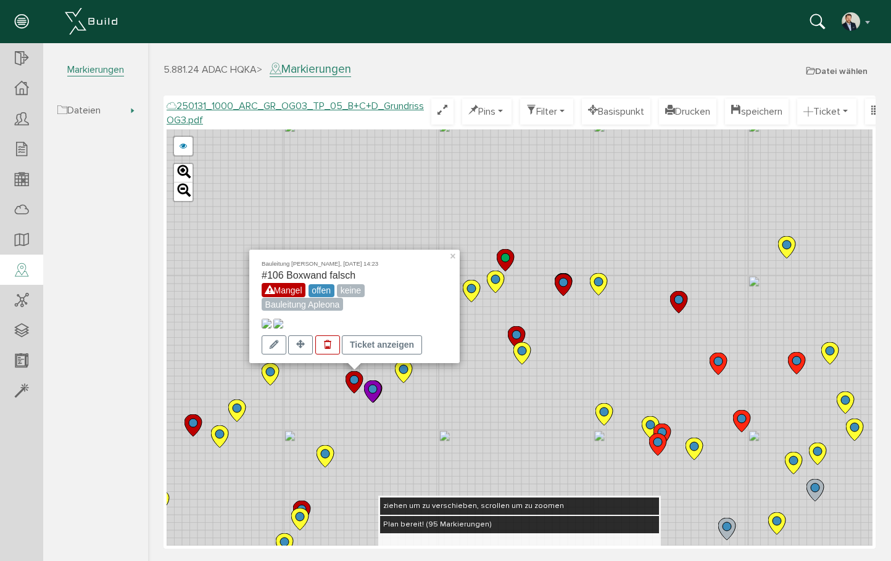
click at [271, 319] on img at bounding box center [267, 324] width 10 height 10
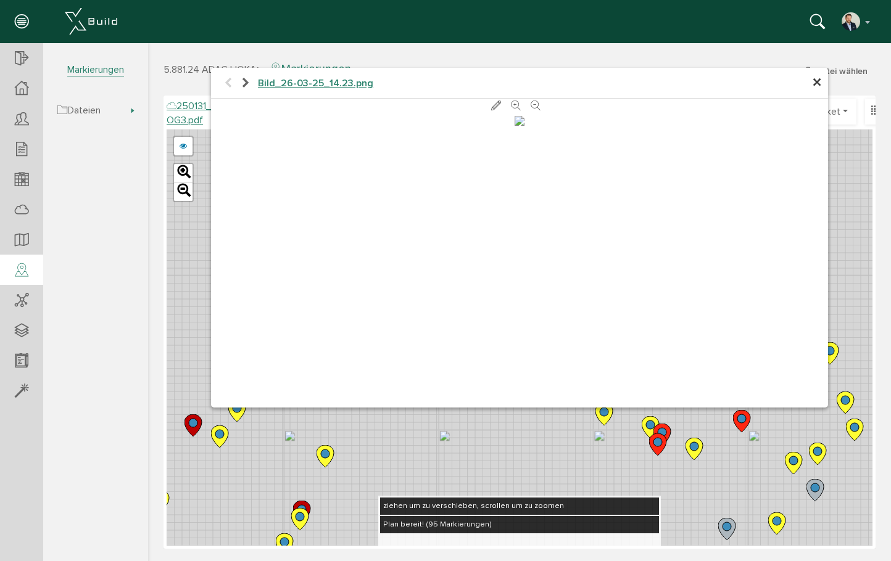
click at [817, 81] on span "×" at bounding box center [817, 83] width 10 height 24
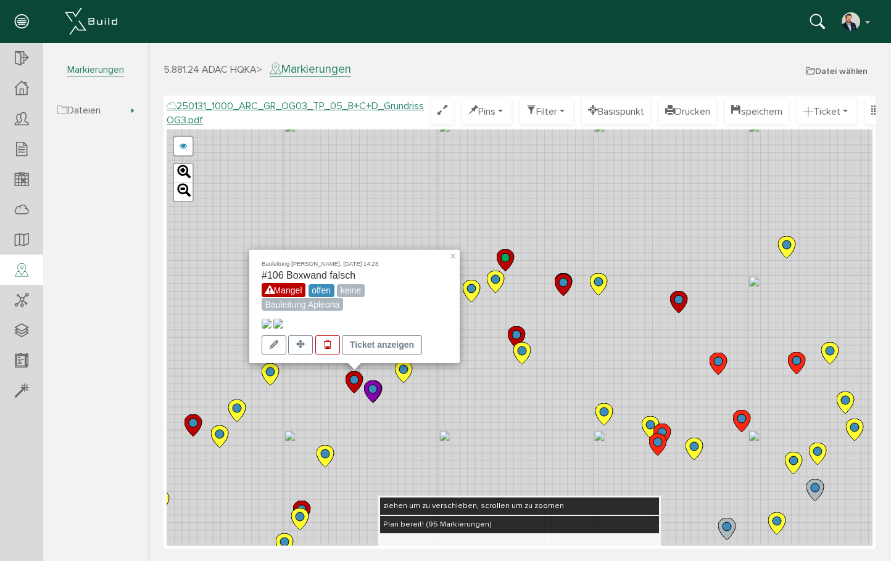
click at [283, 319] on img at bounding box center [278, 324] width 10 height 10
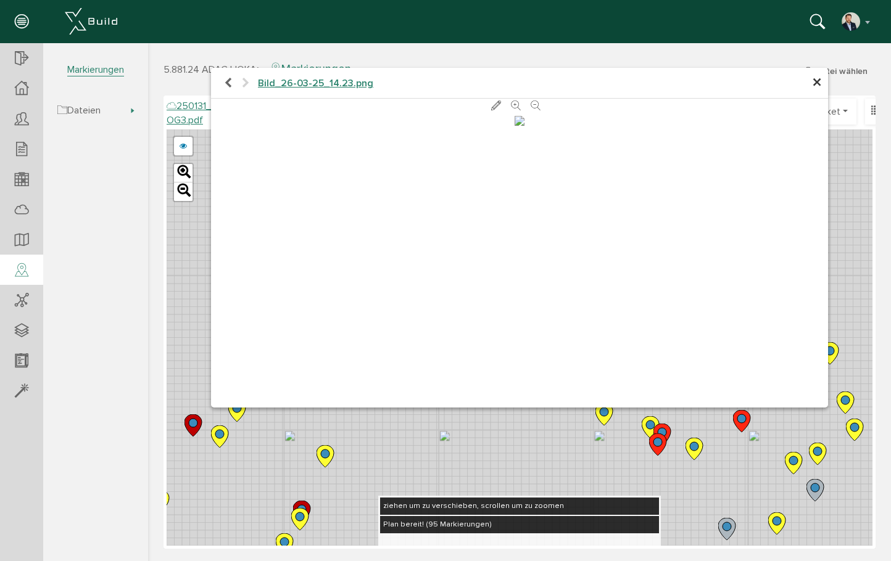
click at [813, 81] on span "×" at bounding box center [817, 83] width 10 height 24
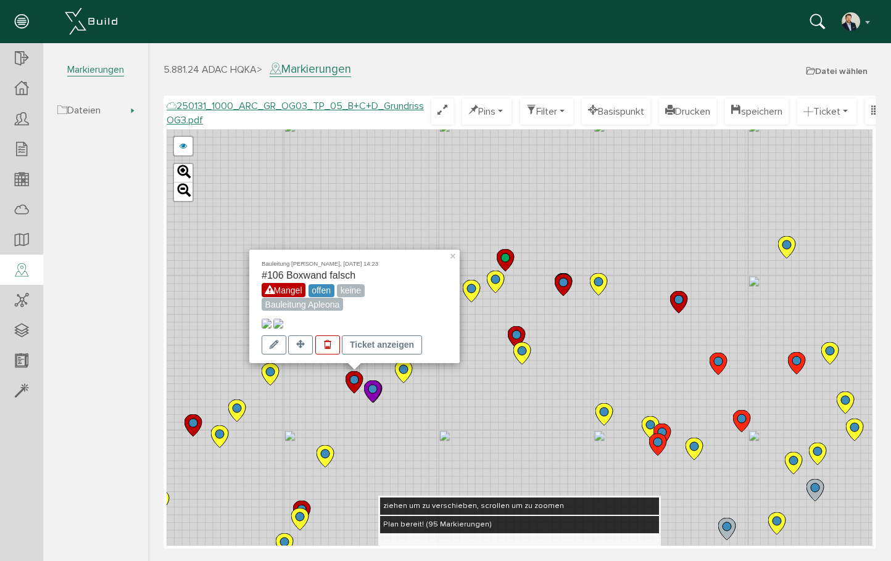
click at [595, 348] on div "Bauleitung [PERSON_NAME], [DATE] 14:23 #106 Boxwand falsch Mangel offen keine B…" at bounding box center [520, 338] width 706 height 416
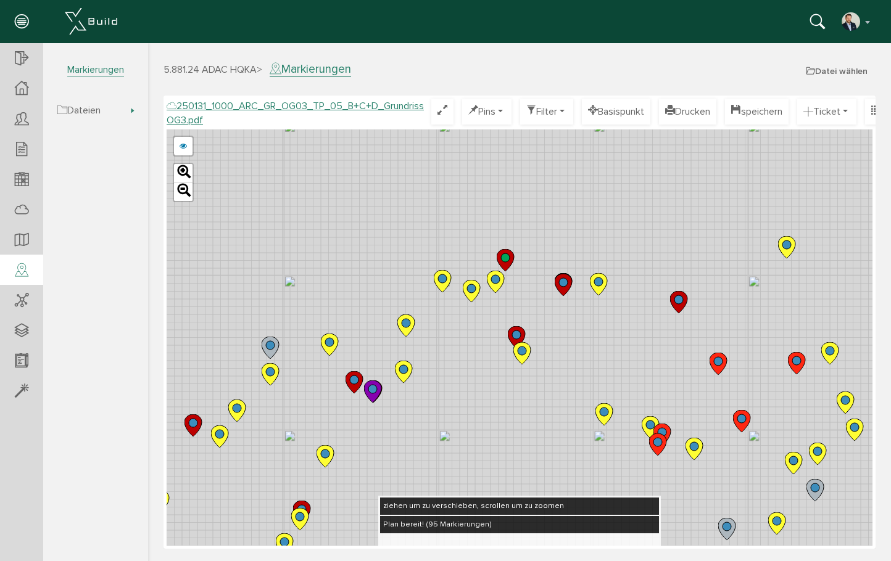
drag, startPoint x: 674, startPoint y: 392, endPoint x: 508, endPoint y: 248, distance: 219.5
click at [508, 248] on div "250124_1000_ARC_GR_OG03_TP_05_B+C+D_Grundriss OG3.pdf 250122_1000_ARC_GR_OG03_0…" at bounding box center [520, 338] width 706 height 416
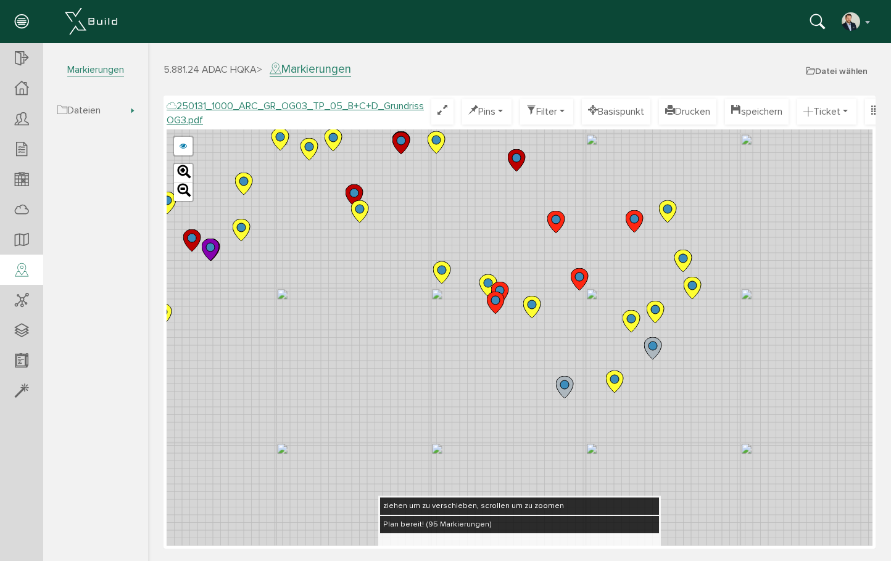
click at [577, 289] on icon at bounding box center [581, 279] width 20 height 23
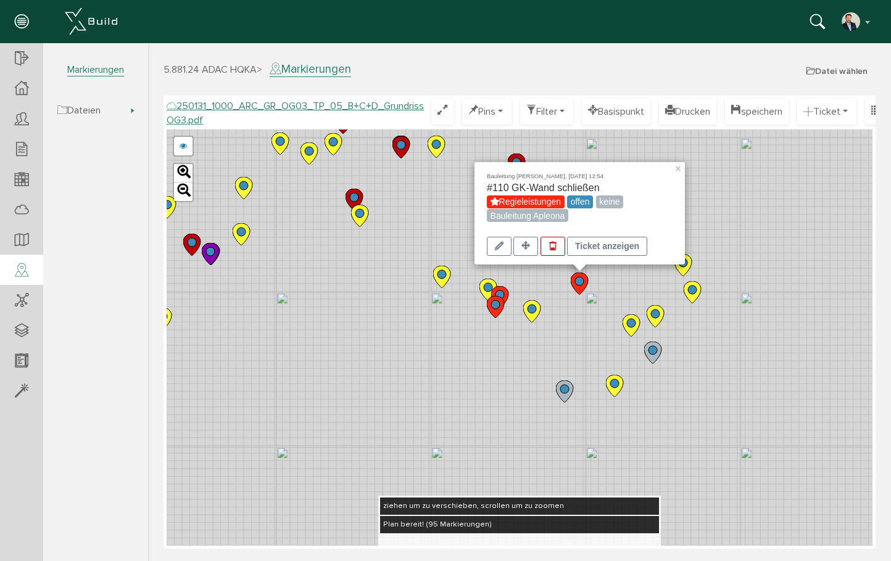
click at [566, 323] on div "Bauleitung [PERSON_NAME], [DATE] 12:54 #110 GK-Wand schließen Regieleistungen o…" at bounding box center [520, 338] width 706 height 416
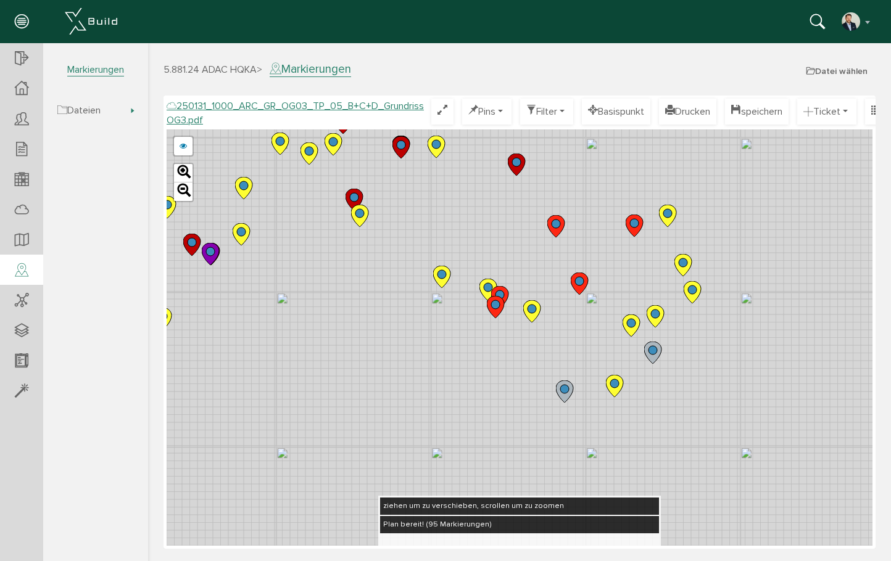
click at [655, 360] on icon at bounding box center [652, 353] width 17 height 22
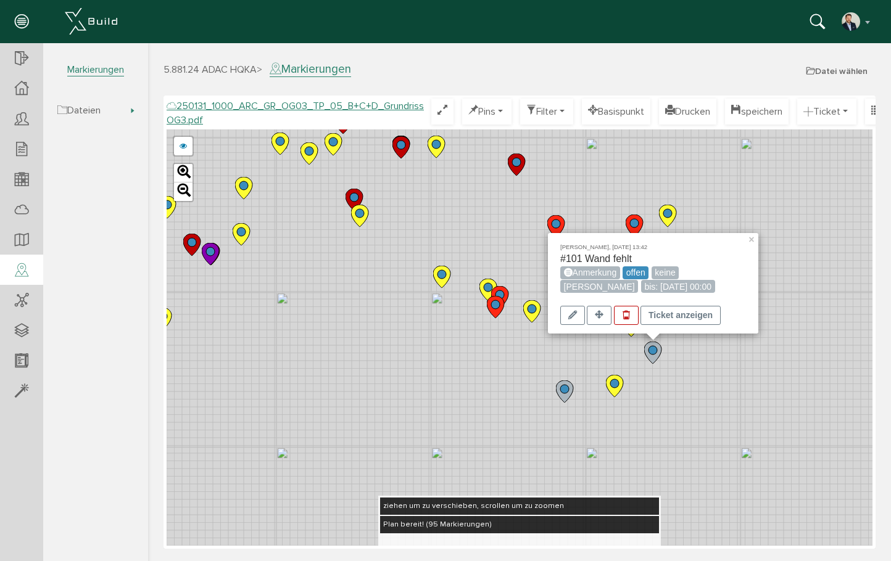
click at [478, 218] on div "[PERSON_NAME], [DATE] 13:42 #101 Wand fehlt Anmerkung offen keine [PERSON_NAME]…" at bounding box center [520, 338] width 706 height 416
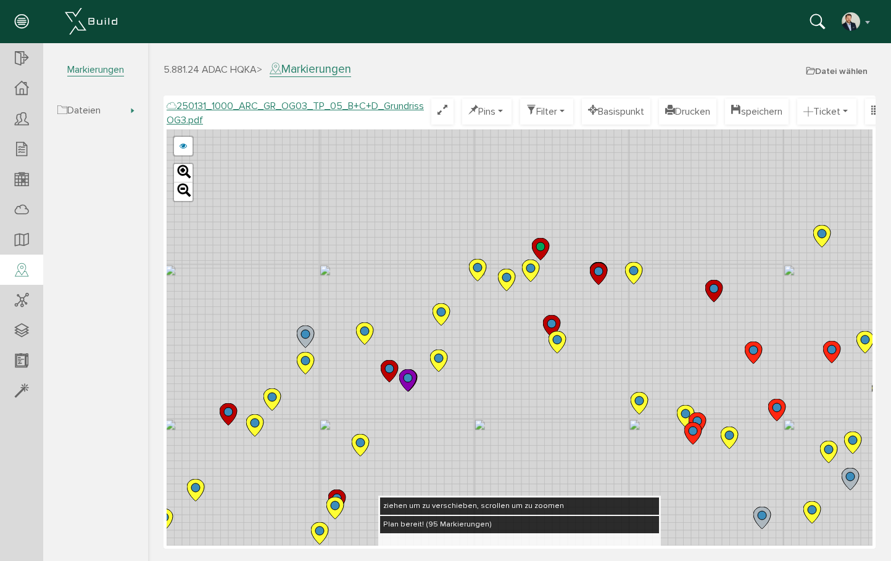
drag, startPoint x: 469, startPoint y: 189, endPoint x: 691, endPoint y: 313, distance: 253.8
click at [692, 313] on div "250124_1000_ARC_GR_OG03_TP_05_B+C+D_Grundriss OG3.pdf 250122_1000_ARC_GR_OG03_0…" at bounding box center [520, 338] width 706 height 416
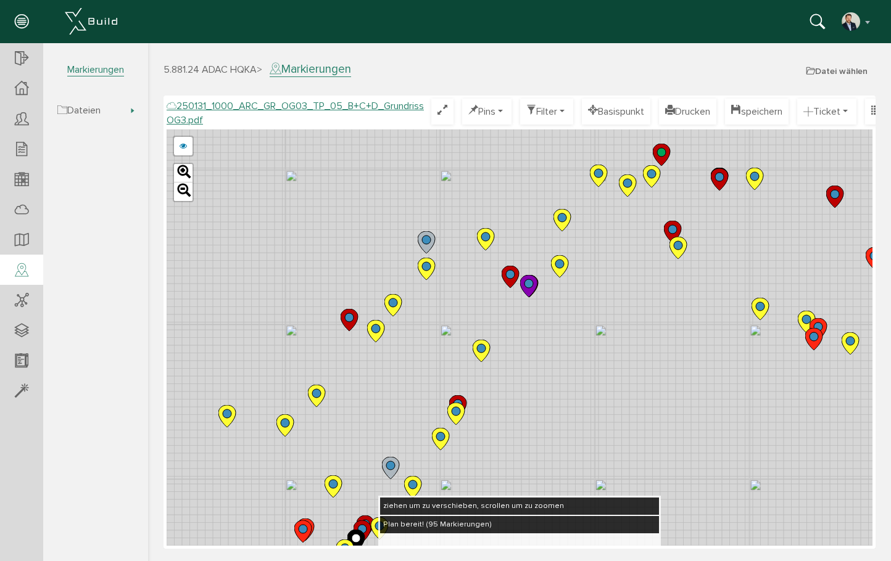
drag, startPoint x: 533, startPoint y: 212, endPoint x: 544, endPoint y: 200, distance: 16.1
click at [544, 200] on div "250124_1000_ARC_GR_OG03_TP_05_B+C+D_Grundriss OG3.pdf 250122_1000_ARC_GR_OG03_0…" at bounding box center [520, 338] width 706 height 416
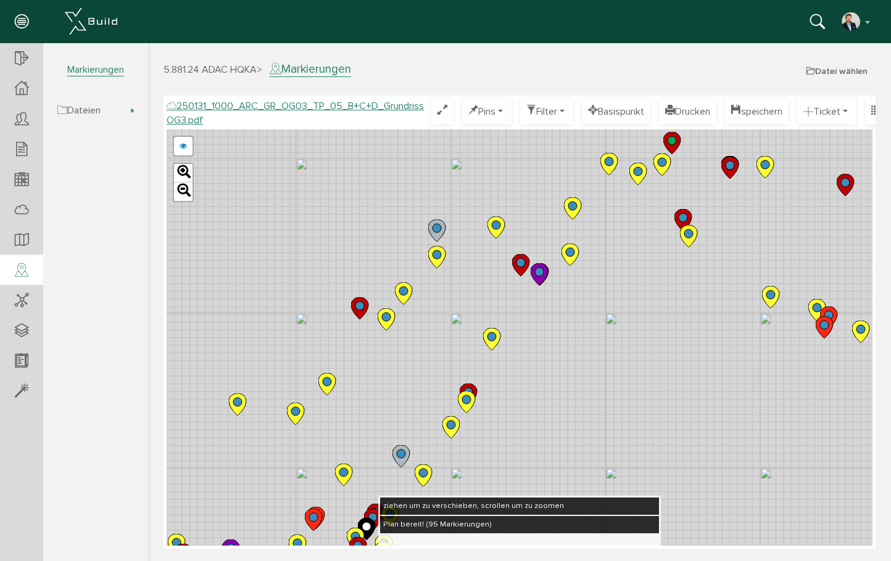
drag, startPoint x: 313, startPoint y: 300, endPoint x: 476, endPoint y: 219, distance: 182.1
click at [493, 209] on div "250124_1000_ARC_GR_OG03_TP_05_B+C+D_Grundriss OG3.pdf 250122_1000_ARC_GR_OG03_0…" at bounding box center [520, 338] width 706 height 416
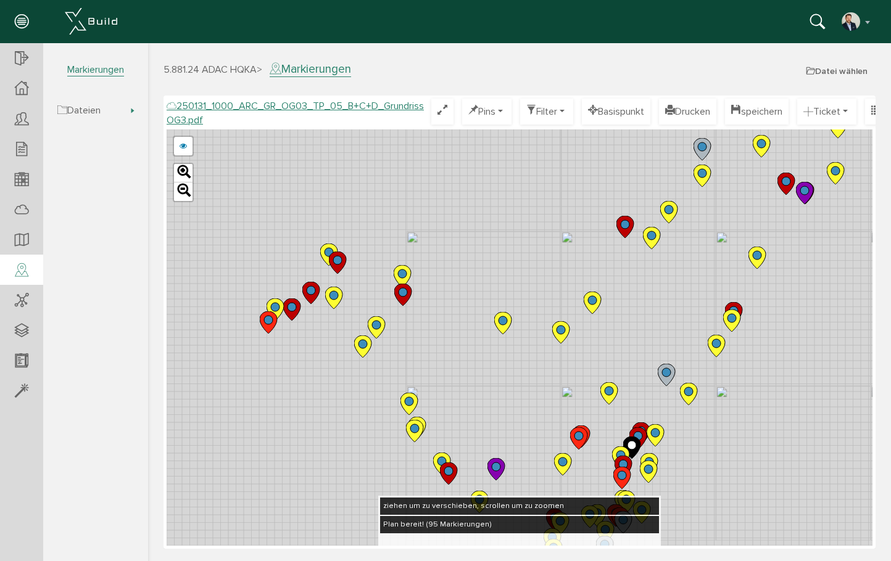
drag, startPoint x: 379, startPoint y: 270, endPoint x: 469, endPoint y: 279, distance: 90.5
click at [469, 279] on div "250124_1000_ARC_GR_OG03_TP_05_B+C+D_Grundriss OG3.pdf 250122_1000_ARC_GR_OG03_0…" at bounding box center [520, 338] width 706 height 416
click at [398, 267] on icon at bounding box center [402, 276] width 17 height 22
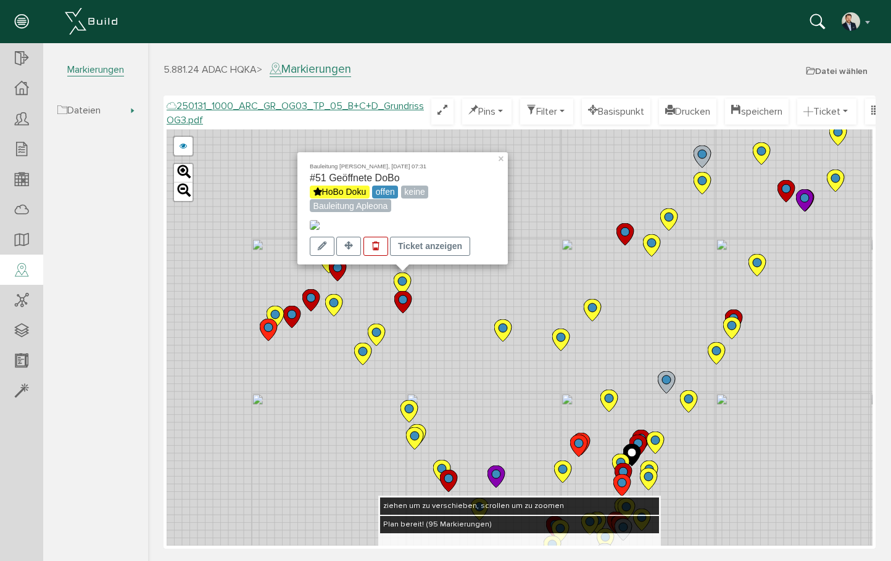
click at [502, 297] on div "Bauleitung [PERSON_NAME], [DATE] 07:31 #51 Geöffnete DoBo HoBo Doku offen keine…" at bounding box center [520, 338] width 706 height 416
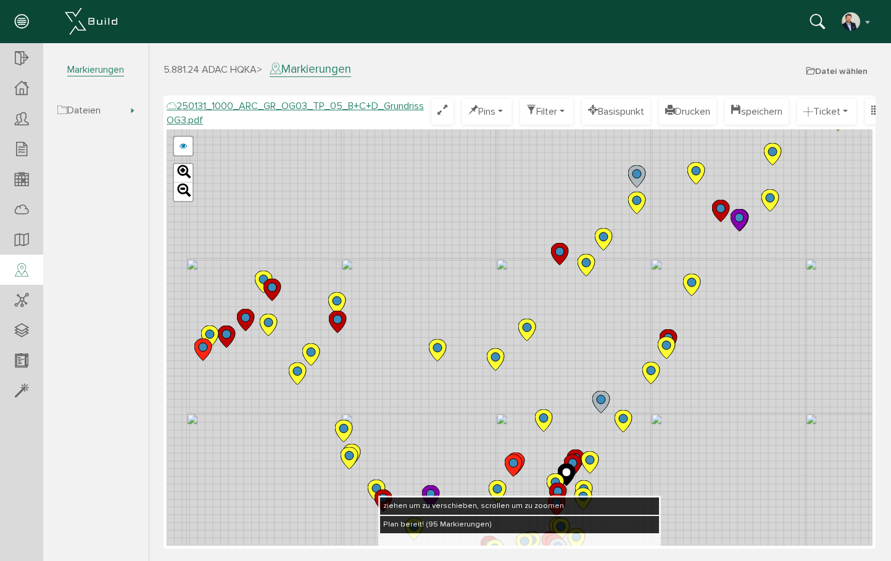
drag, startPoint x: 563, startPoint y: 277, endPoint x: 484, endPoint y: 298, distance: 81.1
click at [484, 298] on div "250124_1000_ARC_GR_OG03_TP_05_B+C+D_Grundriss OG3.pdf 250122_1000_ARC_GR_OG03_0…" at bounding box center [520, 338] width 706 height 416
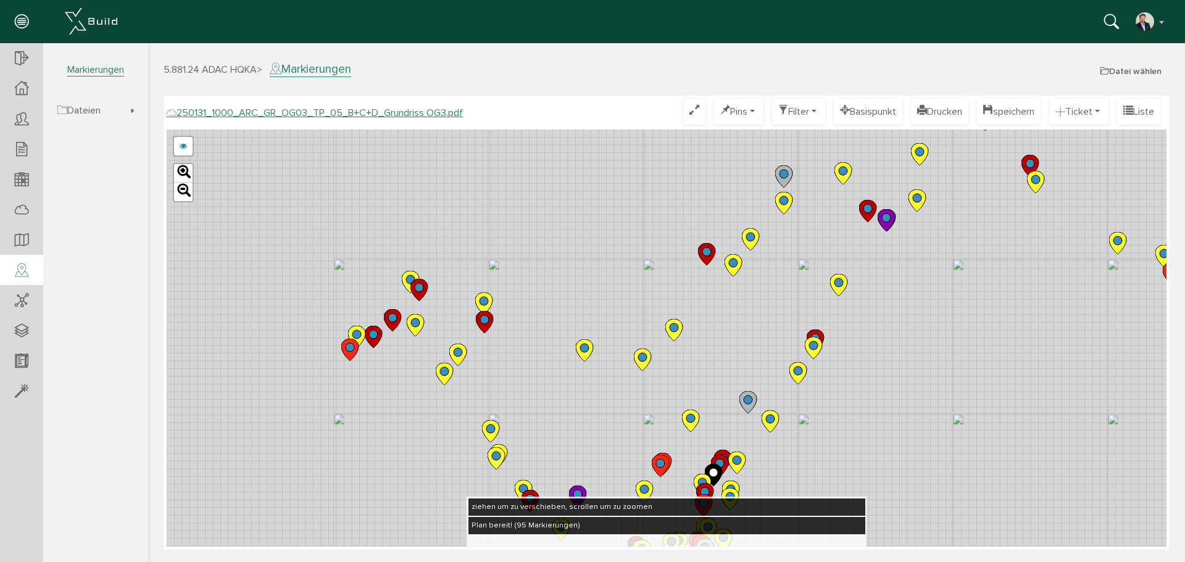
drag, startPoint x: 653, startPoint y: 230, endPoint x: 537, endPoint y: 155, distance: 138.3
click at [533, 154] on div "250124_1000_ARC_GR_OG03_TP_05_B+C+D_Grundriss OG3.pdf 250122_1000_ARC_GR_OG03_0…" at bounding box center [666, 338] width 999 height 417
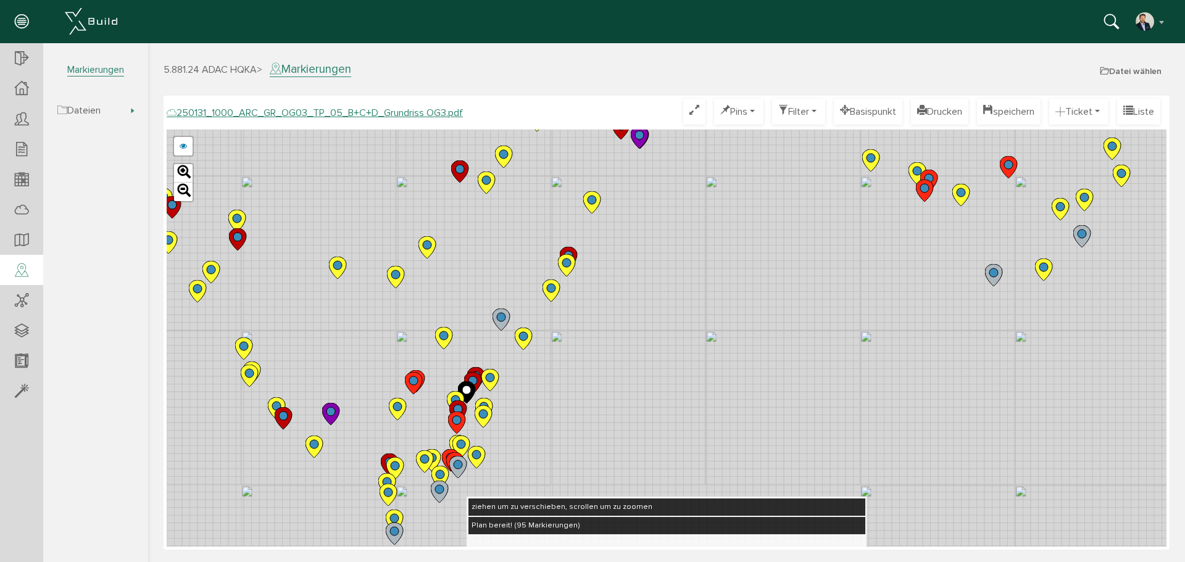
drag, startPoint x: 773, startPoint y: 289, endPoint x: 597, endPoint y: 292, distance: 175.9
click at [598, 291] on div "250124_1000_ARC_GR_OG03_TP_05_B+C+D_Grundriss OG3.pdf 250122_1000_ARC_GR_OG03_0…" at bounding box center [666, 338] width 999 height 417
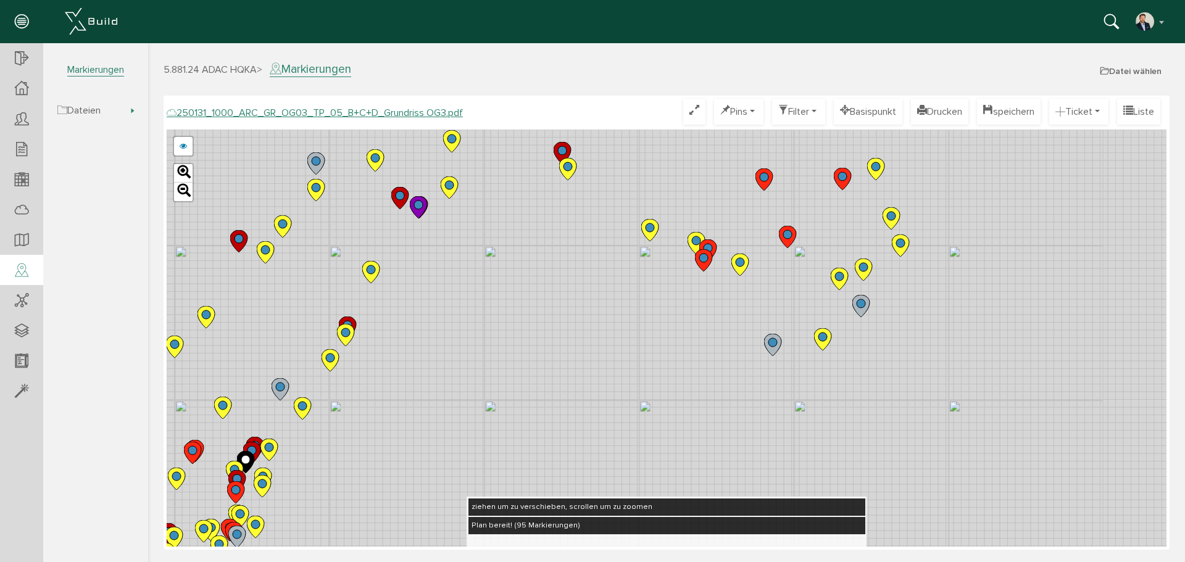
drag, startPoint x: 758, startPoint y: 290, endPoint x: 566, endPoint y: 352, distance: 201.7
click at [567, 352] on div "250124_1000_ARC_GR_OG03_TP_05_B+C+D_Grundriss OG3.pdf 250122_1000_ARC_GR_OG03_0…" at bounding box center [666, 338] width 999 height 417
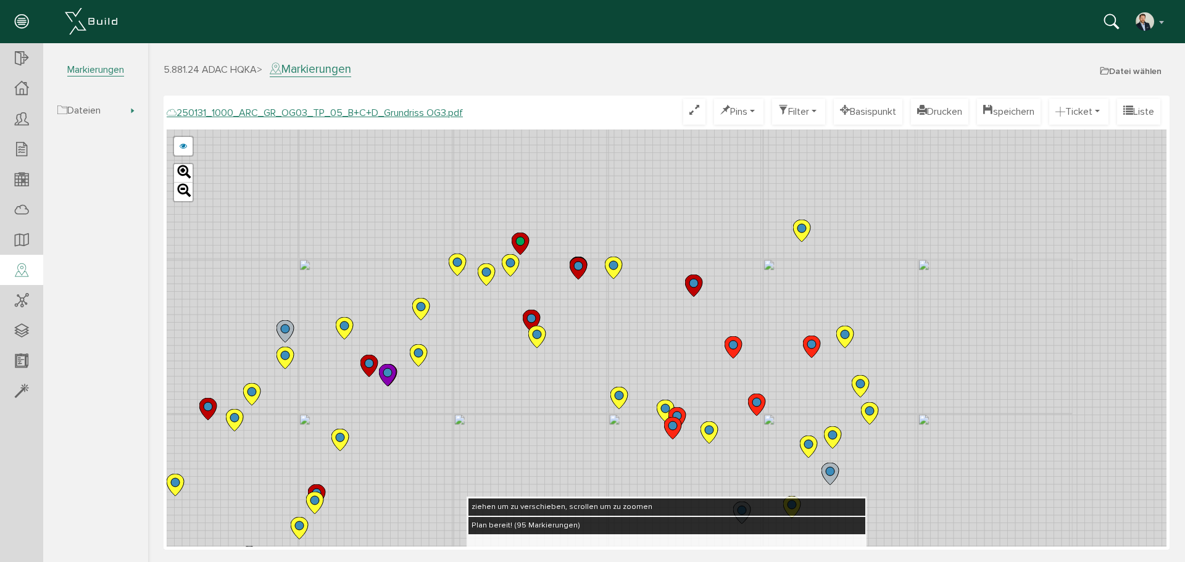
drag, startPoint x: 802, startPoint y: 178, endPoint x: 774, endPoint y: 344, distance: 168.4
click at [774, 344] on div "250124_1000_ARC_GR_OG03_TP_05_B+C+D_Grundriss OG3.pdf 250122_1000_ARC_GR_OG03_0…" at bounding box center [666, 338] width 999 height 417
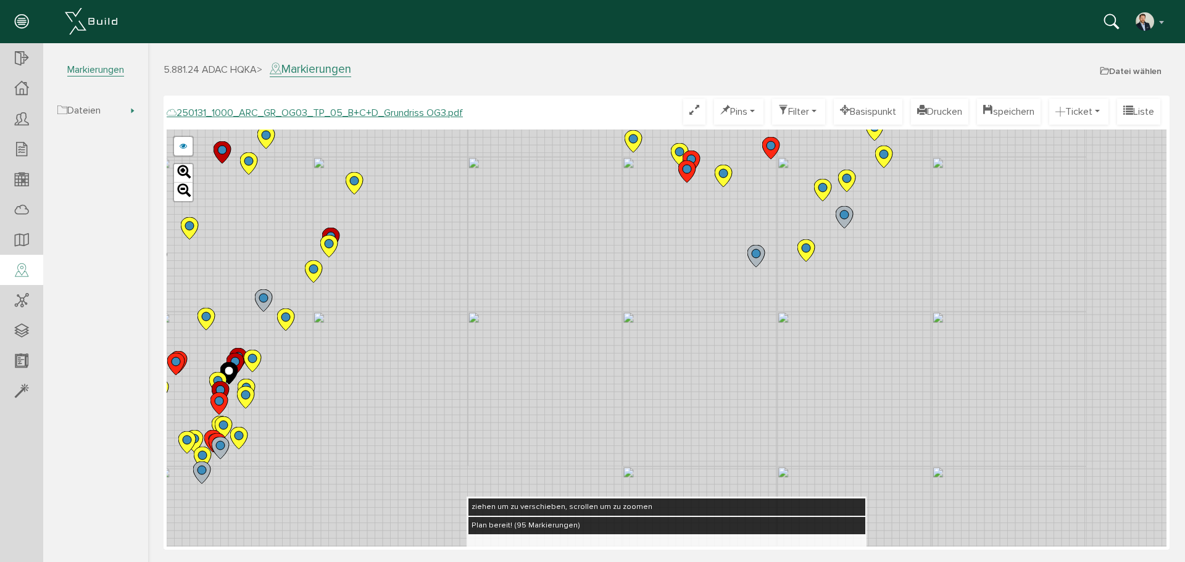
drag, startPoint x: 496, startPoint y: 448, endPoint x: 510, endPoint y: 187, distance: 261.3
click at [510, 187] on div "250124_1000_ARC_GR_OG03_TP_05_B+C+D_Grundriss OG3.pdf 250122_1000_ARC_GR_OG03_0…" at bounding box center [666, 338] width 999 height 417
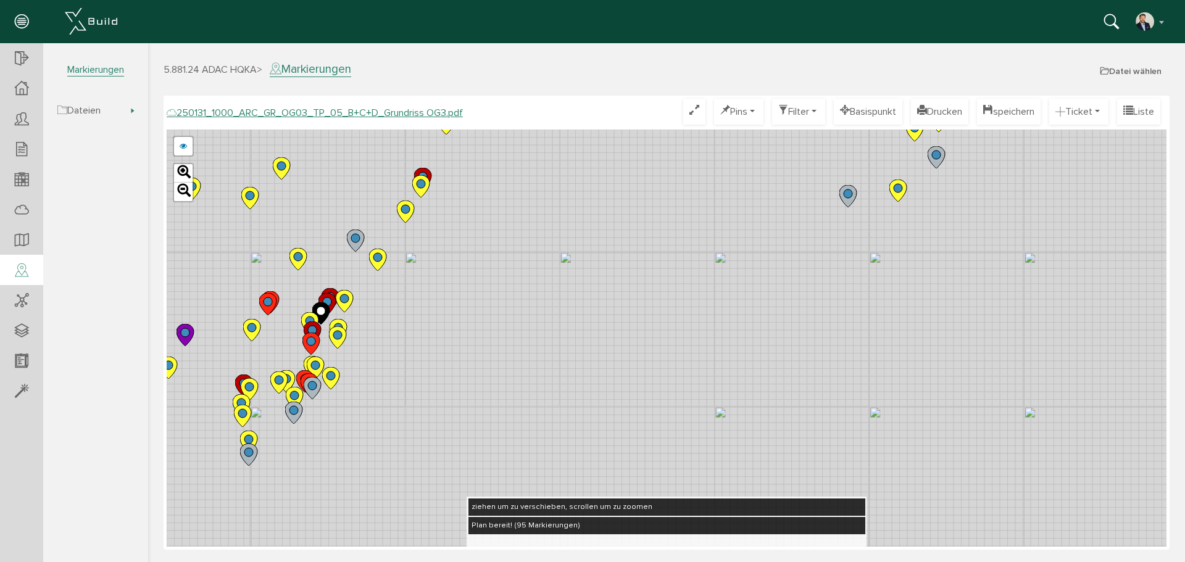
drag, startPoint x: 509, startPoint y: 306, endPoint x: 600, endPoint y: 247, distance: 108.3
click at [600, 247] on div "250124_1000_ARC_GR_OG03_TP_05_B+C+D_Grundriss OG3.pdf 250122_1000_ARC_GR_OG03_0…" at bounding box center [666, 338] width 999 height 417
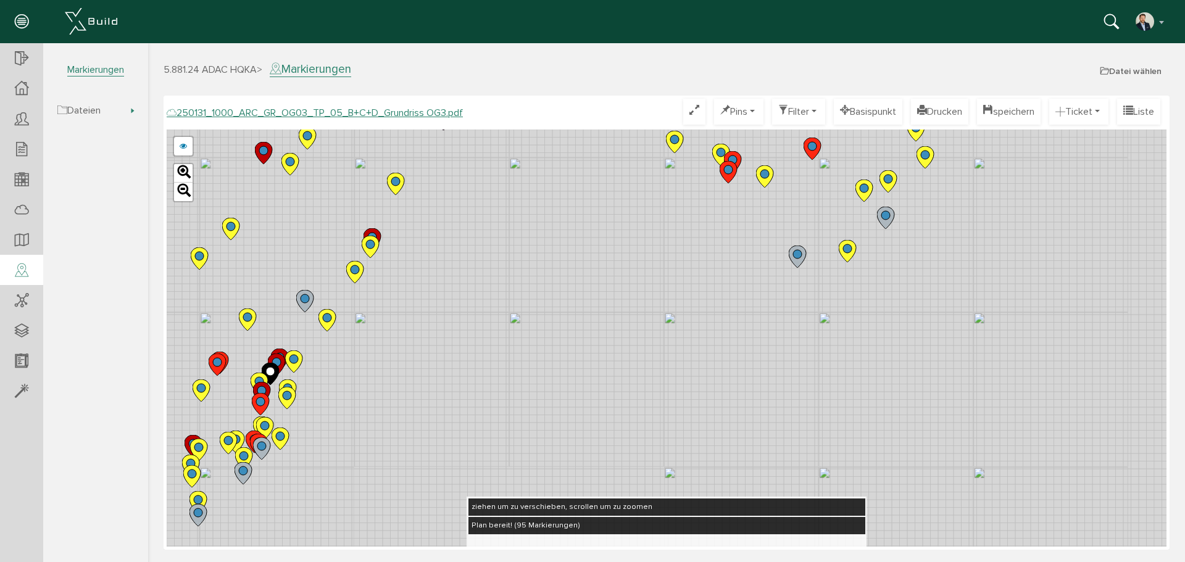
click at [764, 267] on div "250124_1000_ARC_GR_OG03_TP_05_B+C+D_Grundriss OG3.pdf 250122_1000_ARC_GR_OG03_0…" at bounding box center [666, 338] width 999 height 417
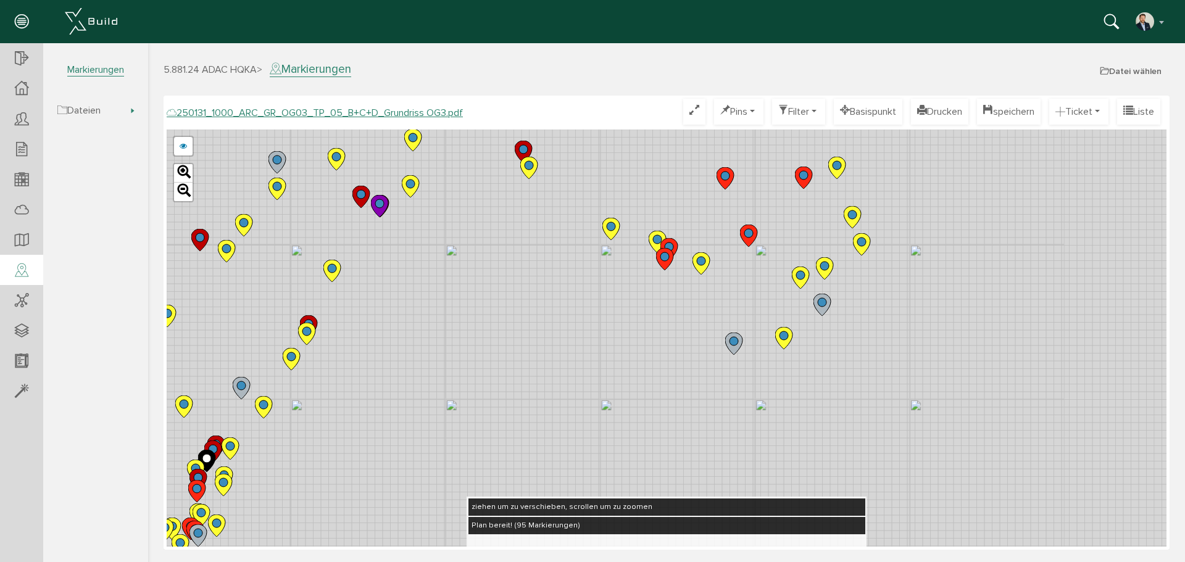
drag, startPoint x: 840, startPoint y: 202, endPoint x: 775, endPoint y: 290, distance: 109.1
click at [775, 290] on div "250124_1000_ARC_GR_OG03_TP_05_B+C+D_Grundriss OG3.pdf 250122_1000_ARC_GR_OG03_0…" at bounding box center [666, 338] width 999 height 417
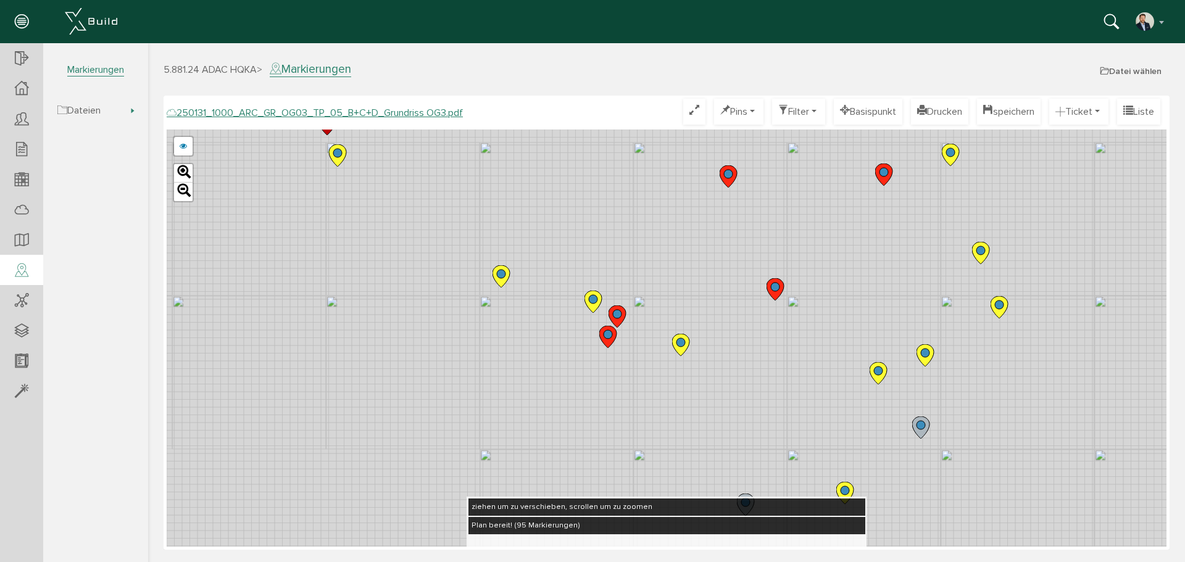
drag, startPoint x: 688, startPoint y: 189, endPoint x: 689, endPoint y: 262, distance: 72.2
click at [687, 265] on div "250124_1000_ARC_GR_OG03_TP_05_B+C+D_Grundriss OG3.pdf 250122_1000_ARC_GR_OG03_0…" at bounding box center [666, 338] width 999 height 417
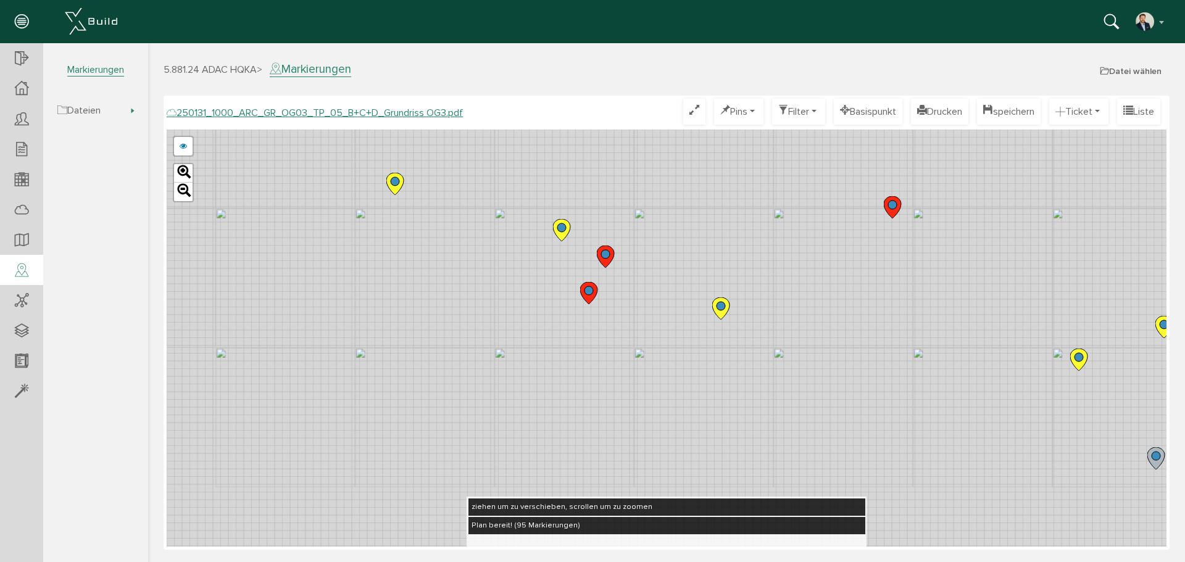
drag, startPoint x: 608, startPoint y: 345, endPoint x: 627, endPoint y: 225, distance: 121.9
click at [627, 226] on div "250124_1000_ARC_GR_OG03_TP_05_B+C+D_Grundriss OG3.pdf 250122_1000_ARC_GR_OG03_0…" at bounding box center [666, 338] width 999 height 417
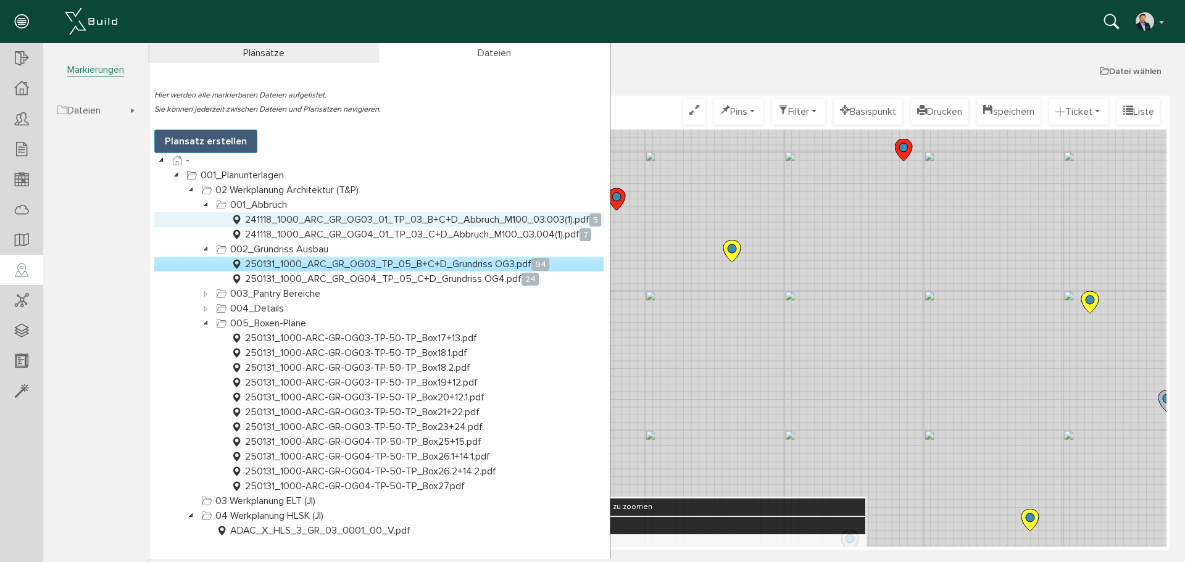
click at [486, 218] on link "241118_1000_ARC_GR_OG03_01_TP_03_B+C+D_Abbruch_M100_03.003(1).pdf 5" at bounding box center [415, 219] width 375 height 15
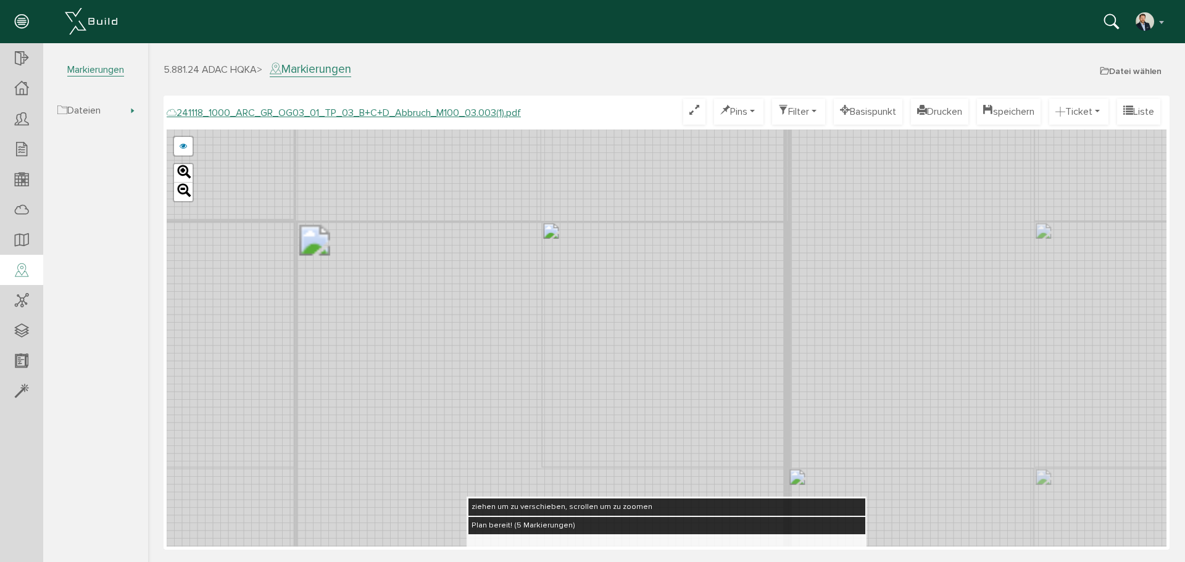
drag, startPoint x: 748, startPoint y: 177, endPoint x: 717, endPoint y: 356, distance: 181.5
click at [740, 520] on div "241118_1000_ARC_GR_OG03_01_TP_03_B+C+D_Abbruch_M100_03.003(1).pdf Optimieren Pi…" at bounding box center [666, 323] width 999 height 448
drag, startPoint x: 640, startPoint y: 263, endPoint x: 707, endPoint y: 362, distance: 119.1
click at [707, 362] on div "241118_1000_ARC_GR_OG03_01_TP_03_B+C+D_Abbruch_M100_03.003.pdf abbrechen Leaflet" at bounding box center [666, 338] width 999 height 417
drag, startPoint x: 382, startPoint y: 368, endPoint x: 531, endPoint y: 198, distance: 226.0
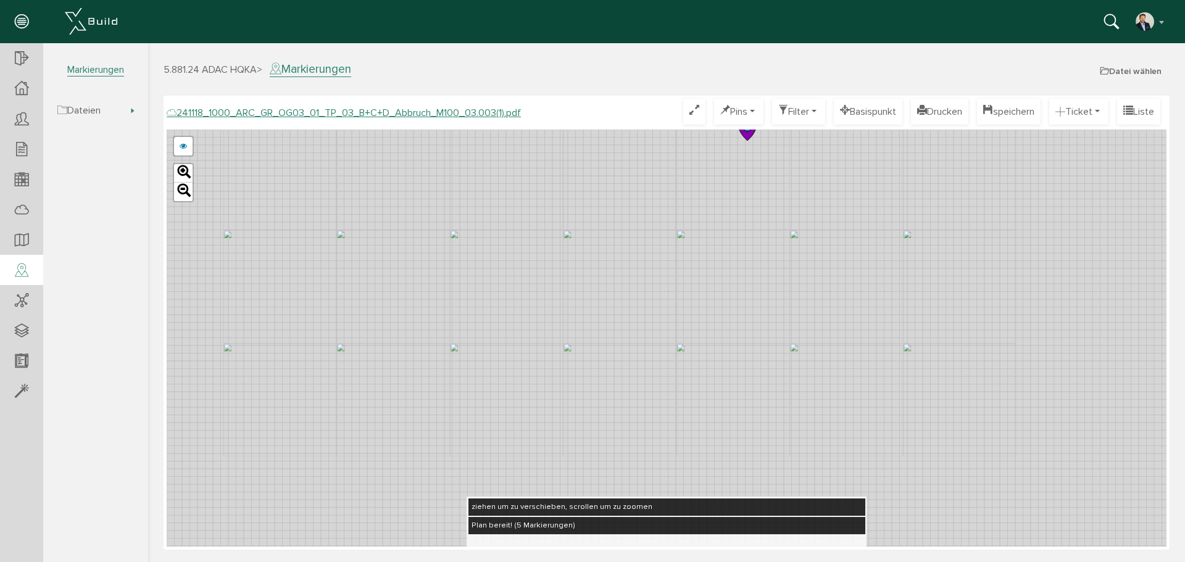
click at [563, 167] on div "241118_1000_ARC_GR_OG03_01_TP_03_B+C+D_Abbruch_M100_03.003.pdf abbrechen Leaflet" at bounding box center [666, 338] width 999 height 417
drag, startPoint x: 441, startPoint y: 205, endPoint x: 413, endPoint y: 304, distance: 102.7
click at [413, 304] on div "241118_1000_ARC_GR_OG03_01_TP_03_B+C+D_Abbruch_M100_03.003.pdf abbrechen Leaflet" at bounding box center [666, 338] width 999 height 417
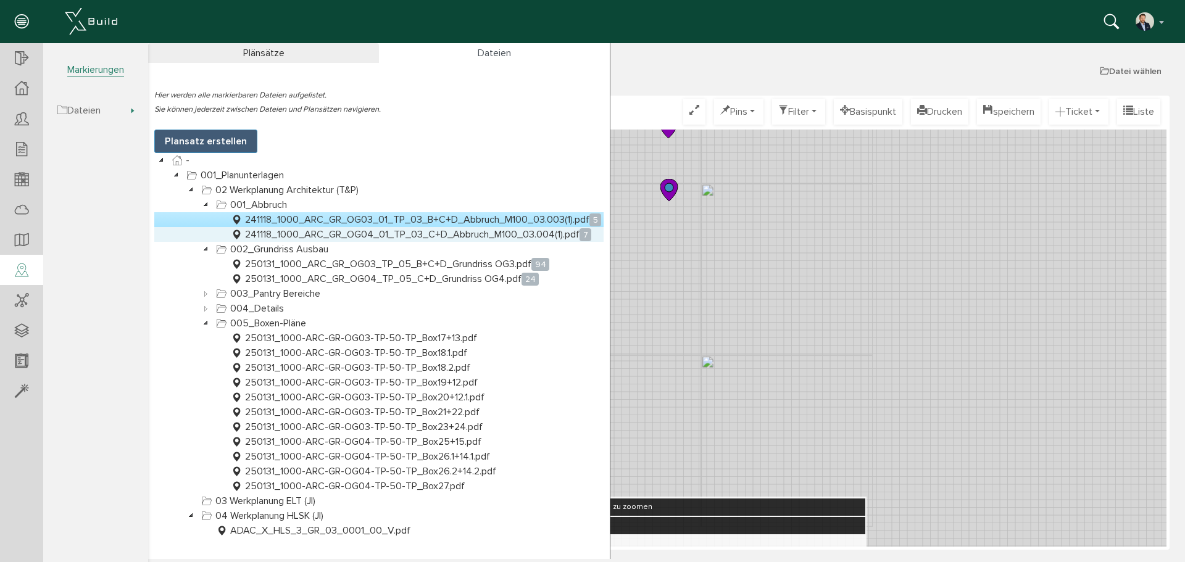
click at [437, 229] on link "241118_1000_ARC_GR_OG04_01_TP_03_C+D_Abbruch_M100_03.004(1).pdf 7" at bounding box center [410, 234] width 365 height 15
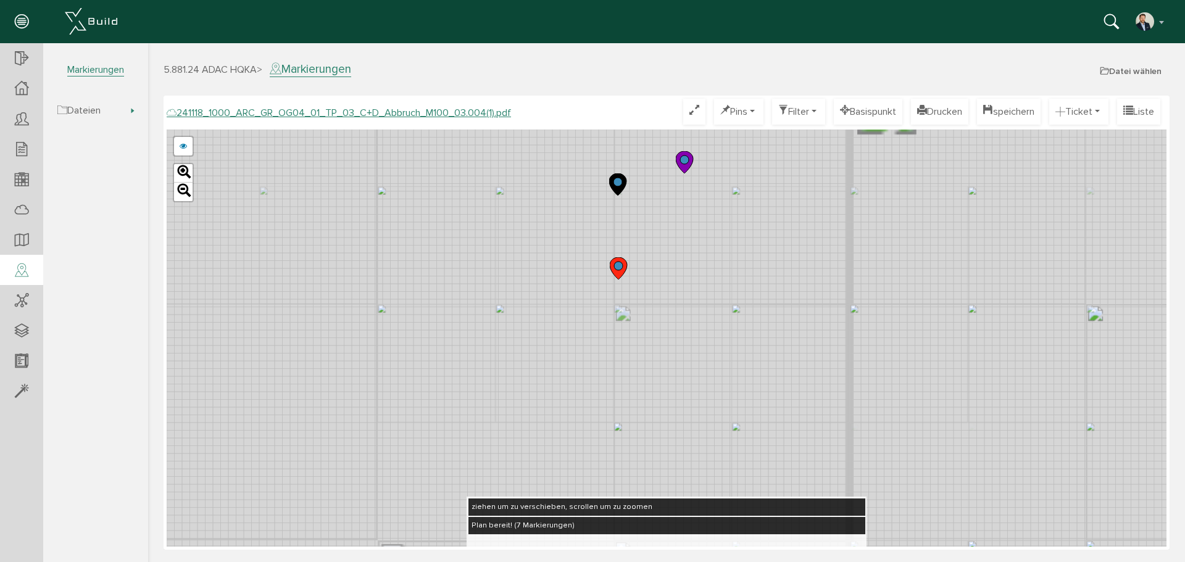
drag, startPoint x: 664, startPoint y: 210, endPoint x: 698, endPoint y: 318, distance: 113.2
click at [698, 318] on div "241118_1000_ARC_GR_OG04_01_TP_03_C+D_Abbruch_M100_03.004.pdf abbrechen Leaflet" at bounding box center [666, 338] width 999 height 417
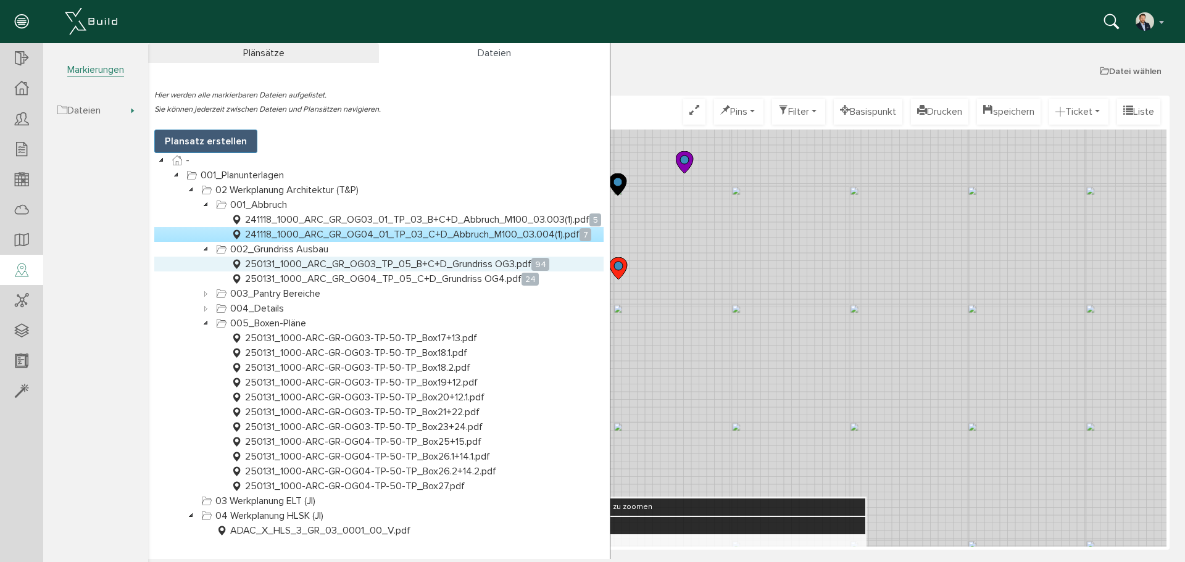
click at [433, 265] on link "250131_1000_ARC_GR_OG03_TP_05_B+C+D_Grundriss OG3.pdf 94" at bounding box center [389, 264] width 323 height 15
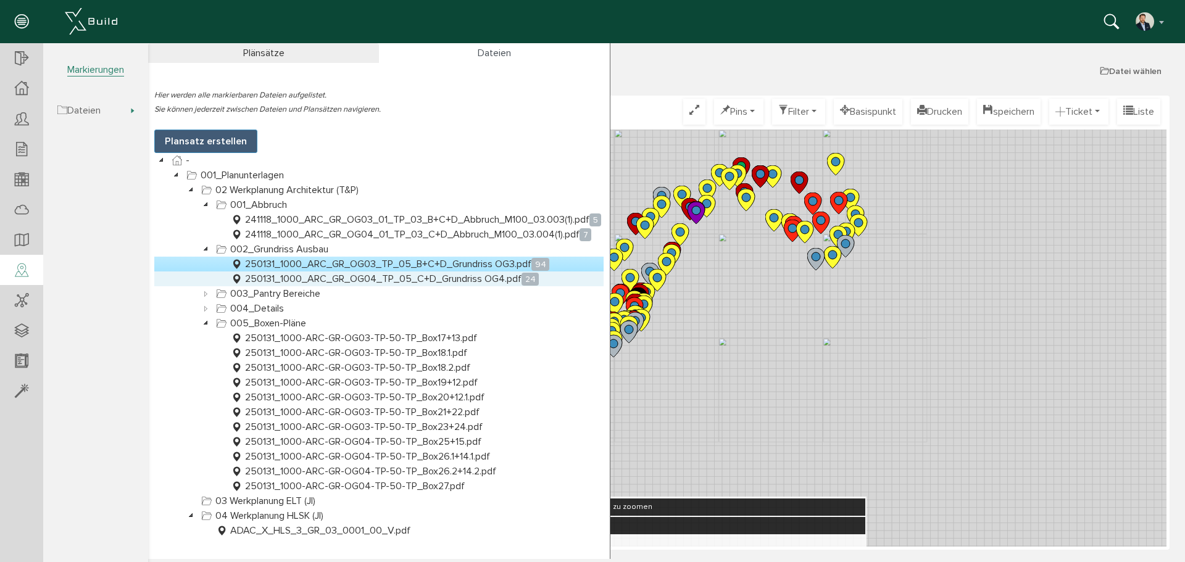
click at [362, 275] on link "250131_1000_ARC_GR_OG04_TP_05_C+D_Grundriss OG4.pdf 24" at bounding box center [384, 278] width 313 height 15
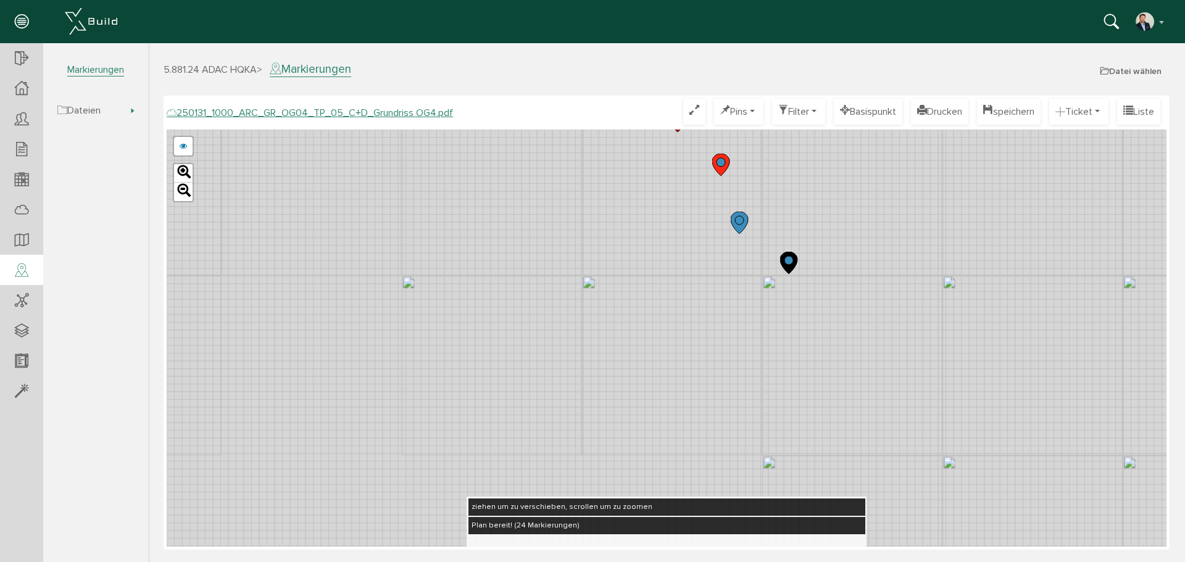
drag, startPoint x: 752, startPoint y: 346, endPoint x: 669, endPoint y: 373, distance: 86.8
click at [669, 374] on div "250123_1000_ARC_GR_OG04_02_TP_05_B+C+D_WP_M100_02.pdf 250109_1000_ARC_GR_OG04_T…" at bounding box center [666, 338] width 999 height 417
drag, startPoint x: 765, startPoint y: 313, endPoint x: 724, endPoint y: 306, distance: 41.3
click at [724, 306] on div "250123_1000_ARC_GR_OG04_02_TP_05_B+C+D_WP_M100_02.pdf 250109_1000_ARC_GR_OG04_T…" at bounding box center [666, 338] width 999 height 417
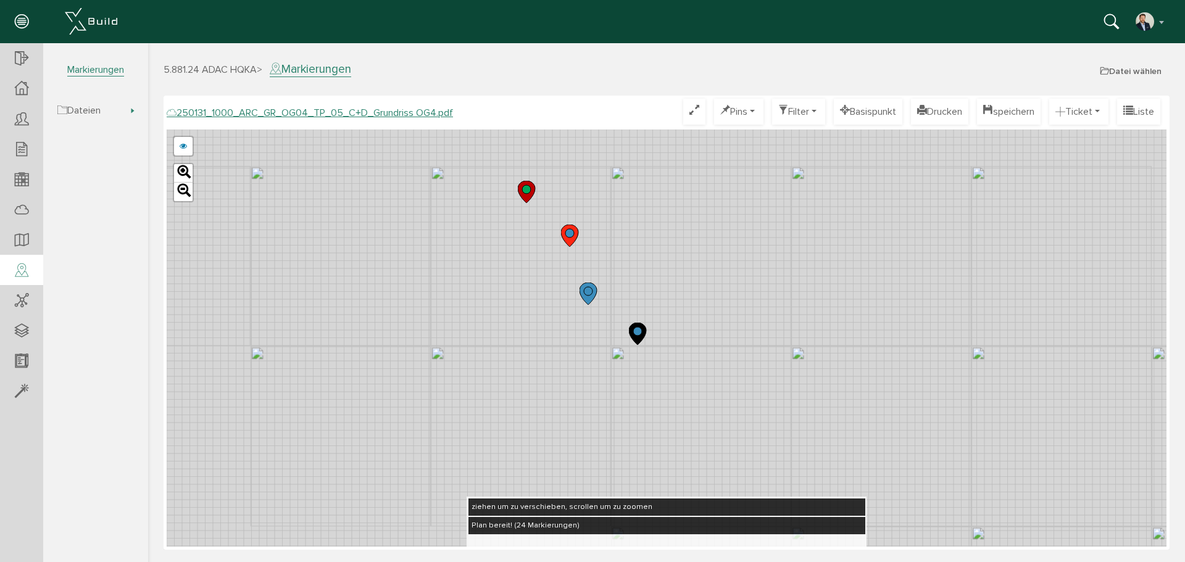
drag, startPoint x: 692, startPoint y: 273, endPoint x: 698, endPoint y: 294, distance: 21.3
click at [698, 294] on div "250123_1000_ARC_GR_OG04_02_TP_05_B+C+D_WP_M100_02.pdf 250109_1000_ARC_GR_OG04_T…" at bounding box center [666, 338] width 999 height 417
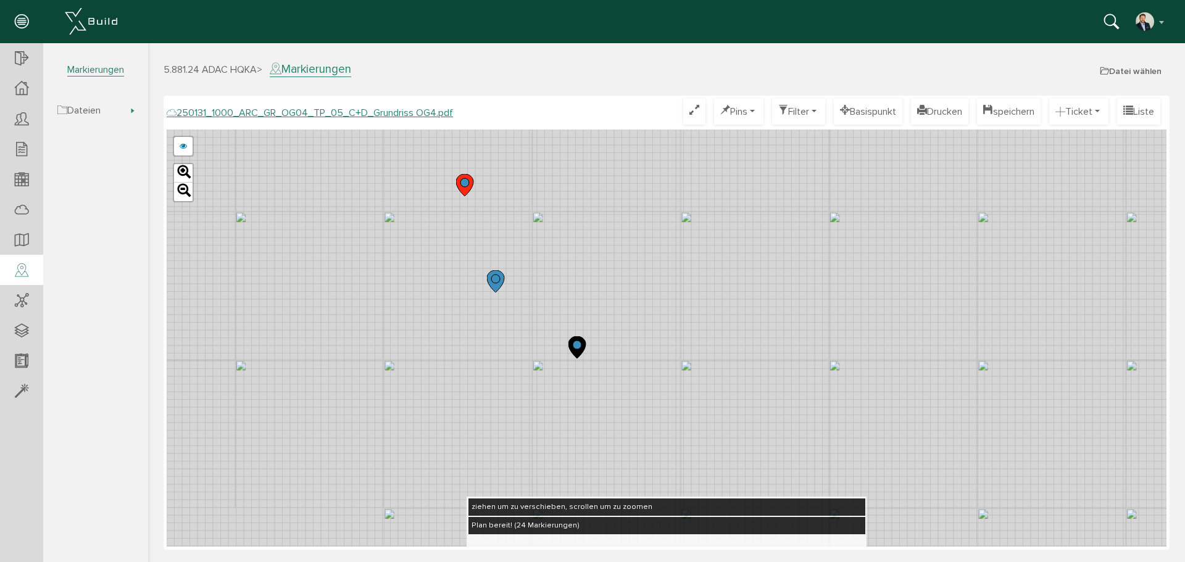
drag, startPoint x: 693, startPoint y: 323, endPoint x: 606, endPoint y: 295, distance: 91.5
click at [606, 295] on div "250123_1000_ARC_GR_OG04_02_TP_05_B+C+D_WP_M100_02.pdf 250109_1000_ARC_GR_OG04_T…" at bounding box center [666, 338] width 999 height 417
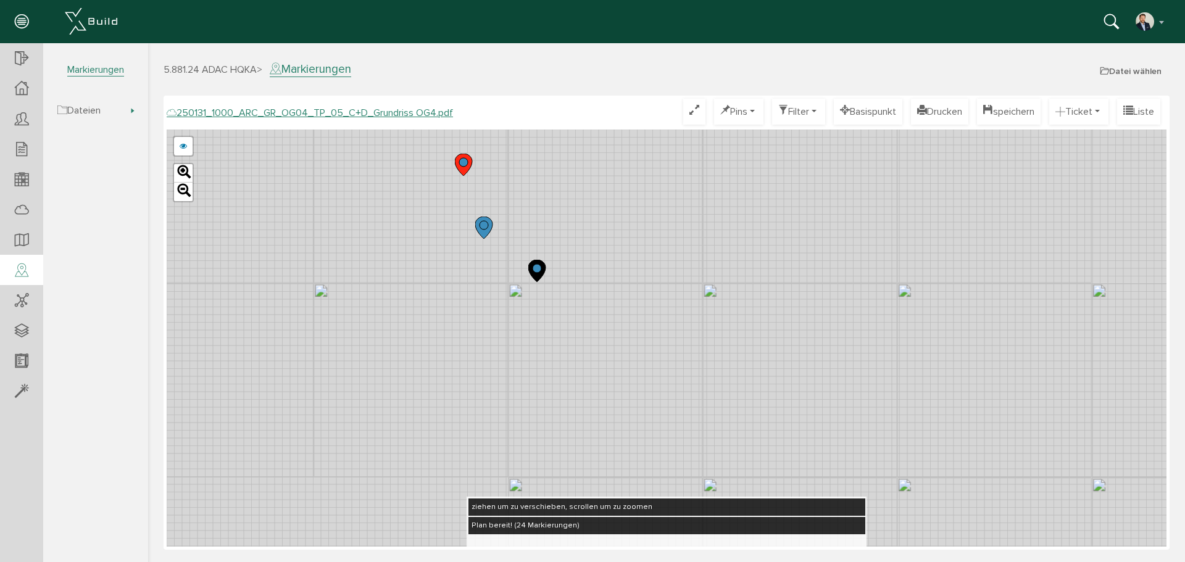
drag, startPoint x: 762, startPoint y: 379, endPoint x: 709, endPoint y: 325, distance: 76.4
click at [709, 325] on div "250123_1000_ARC_GR_OG04_02_TP_05_B+C+D_WP_M100_02.pdf 250109_1000_ARC_GR_OG04_T…" at bounding box center [666, 338] width 999 height 417
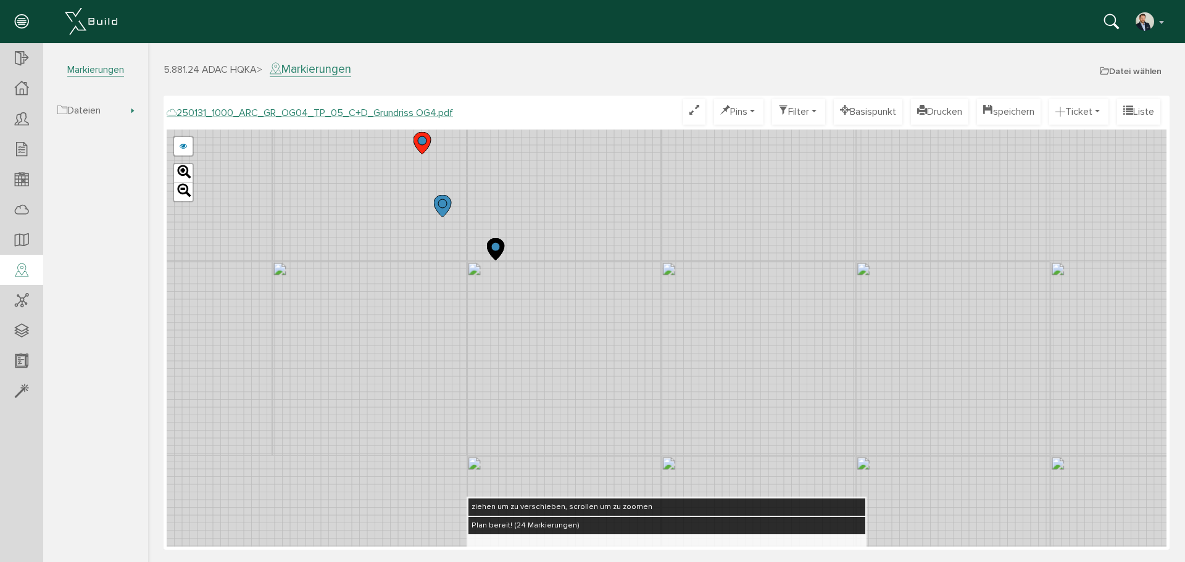
drag, startPoint x: 877, startPoint y: 407, endPoint x: 820, endPoint y: 374, distance: 65.7
click at [821, 375] on div "250123_1000_ARC_GR_OG04_02_TP_05_B+C+D_WP_M100_02.pdf 250109_1000_ARC_GR_OG04_T…" at bounding box center [666, 338] width 999 height 417
drag, startPoint x: 827, startPoint y: 345, endPoint x: 808, endPoint y: 333, distance: 22.4
click at [809, 334] on div "250123_1000_ARC_GR_OG04_02_TP_05_B+C+D_WP_M100_02.pdf 250109_1000_ARC_GR_OG04_T…" at bounding box center [666, 338] width 999 height 417
drag, startPoint x: 583, startPoint y: 334, endPoint x: 726, endPoint y: 432, distance: 172.7
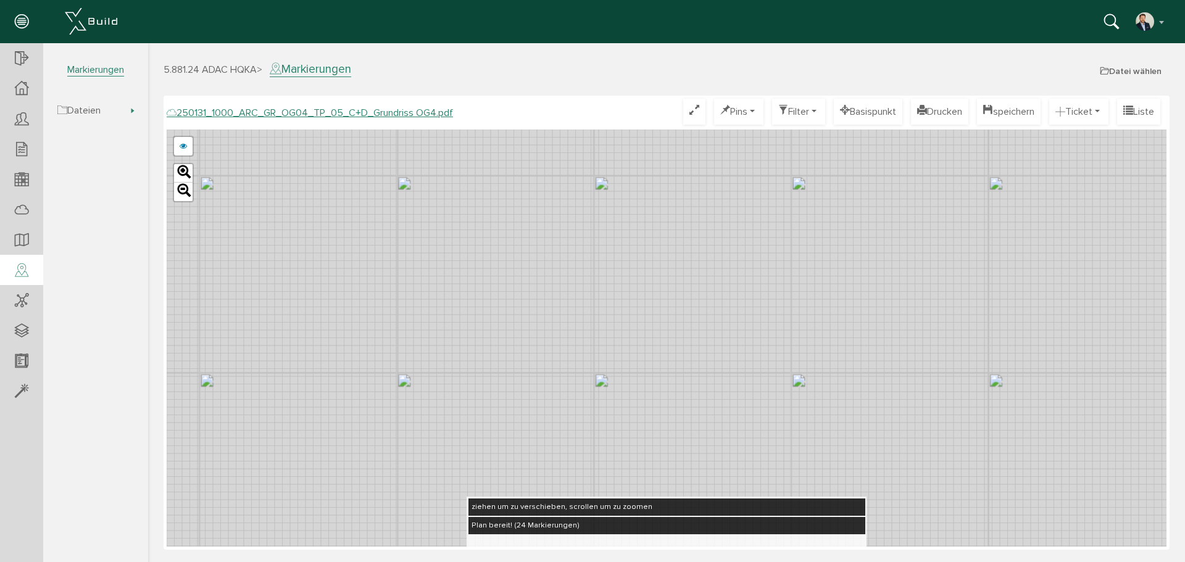
click at [726, 432] on div "250123_1000_ARC_GR_OG04_02_TP_05_B+C+D_WP_M100_02.pdf 250109_1000_ARC_GR_OG04_T…" at bounding box center [666, 338] width 999 height 417
drag, startPoint x: 421, startPoint y: 263, endPoint x: 594, endPoint y: 393, distance: 216.8
click at [594, 393] on div "250123_1000_ARC_GR_OG04_02_TP_05_B+C+D_WP_M100_02.pdf 250109_1000_ARC_GR_OG04_T…" at bounding box center [666, 338] width 999 height 417
drag, startPoint x: 395, startPoint y: 263, endPoint x: 487, endPoint y: 342, distance: 120.8
click at [487, 342] on div "250123_1000_ARC_GR_OG04_02_TP_05_B+C+D_WP_M100_02.pdf 250109_1000_ARC_GR_OG04_T…" at bounding box center [666, 338] width 999 height 417
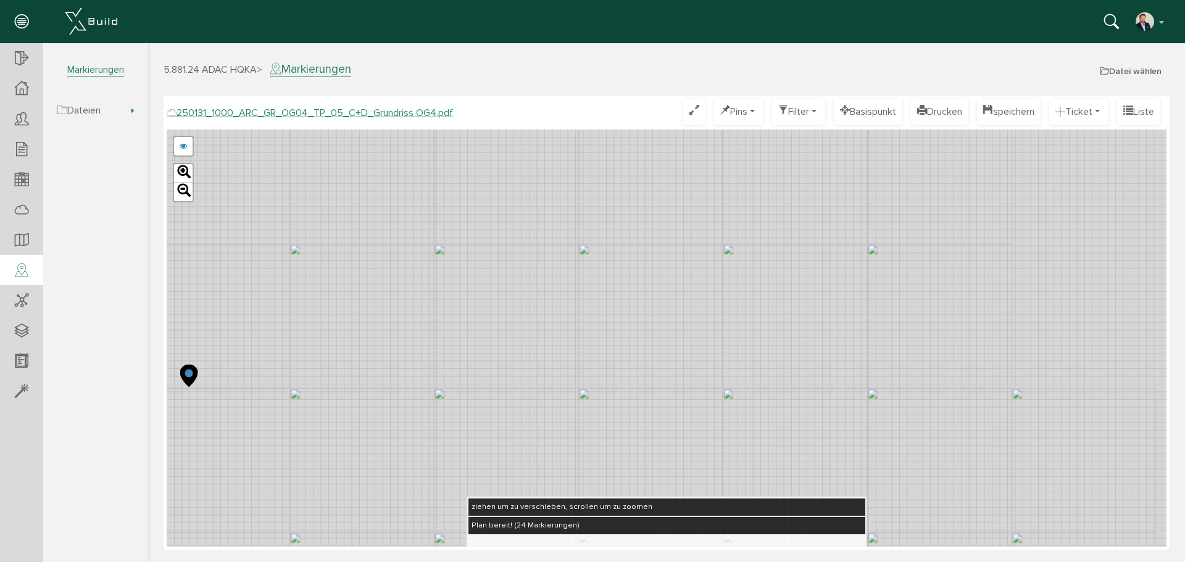
drag, startPoint x: 512, startPoint y: 305, endPoint x: 419, endPoint y: 333, distance: 97.2
click at [358, 408] on div "250123_1000_ARC_GR_OG04_02_TP_05_B+C+D_WP_M100_02.pdf 250109_1000_ARC_GR_OG04_T…" at bounding box center [666, 338] width 999 height 417
drag, startPoint x: 469, startPoint y: 236, endPoint x: 491, endPoint y: 172, distance: 67.7
click at [491, 172] on div "250123_1000_ARC_GR_OG04_02_TP_05_B+C+D_WP_M100_02.pdf 250109_1000_ARC_GR_OG04_T…" at bounding box center [666, 338] width 999 height 417
click at [544, 234] on div "250123_1000_ARC_GR_OG04_02_TP_05_B+C+D_WP_M100_02.pdf 250109_1000_ARC_GR_OG04_T…" at bounding box center [666, 338] width 999 height 417
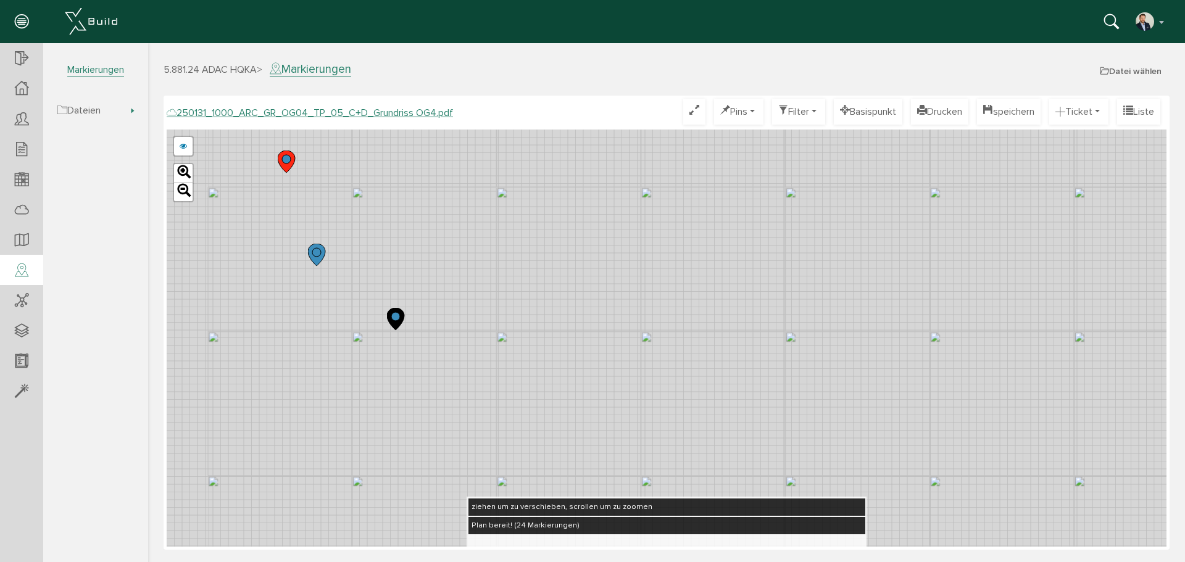
drag, startPoint x: 400, startPoint y: 338, endPoint x: 687, endPoint y: 394, distance: 292.2
click at [687, 394] on div "250123_1000_ARC_GR_OG04_02_TP_05_B+C+D_WP_M100_02.pdf 250109_1000_ARC_GR_OG04_T…" at bounding box center [666, 338] width 999 height 417
drag, startPoint x: 409, startPoint y: 241, endPoint x: 452, endPoint y: 335, distance: 103.8
click at [452, 335] on div "250123_1000_ARC_GR_OG04_02_TP_05_B+C+D_WP_M100_02.pdf 250109_1000_ARC_GR_OG04_T…" at bounding box center [666, 338] width 999 height 417
drag, startPoint x: 520, startPoint y: 410, endPoint x: 351, endPoint y: 314, distance: 194.5
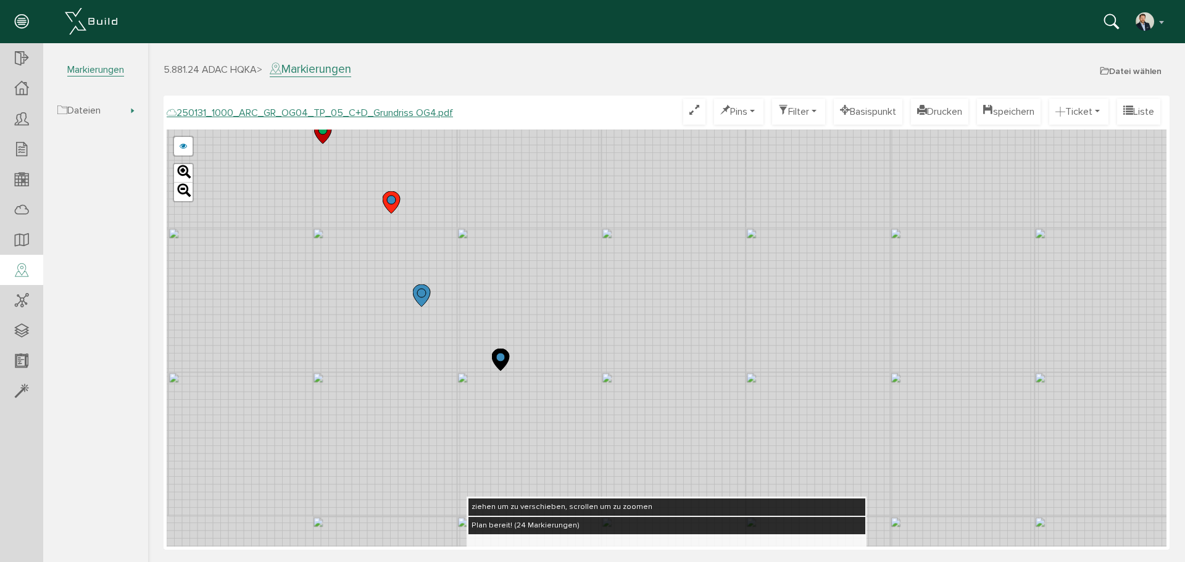
click at [351, 314] on div "250123_1000_ARC_GR_OG04_02_TP_05_B+C+D_WP_M100_02.pdf 250109_1000_ARC_GR_OG04_T…" at bounding box center [666, 338] width 999 height 417
drag, startPoint x: 692, startPoint y: 322, endPoint x: 518, endPoint y: 319, distance: 174.0
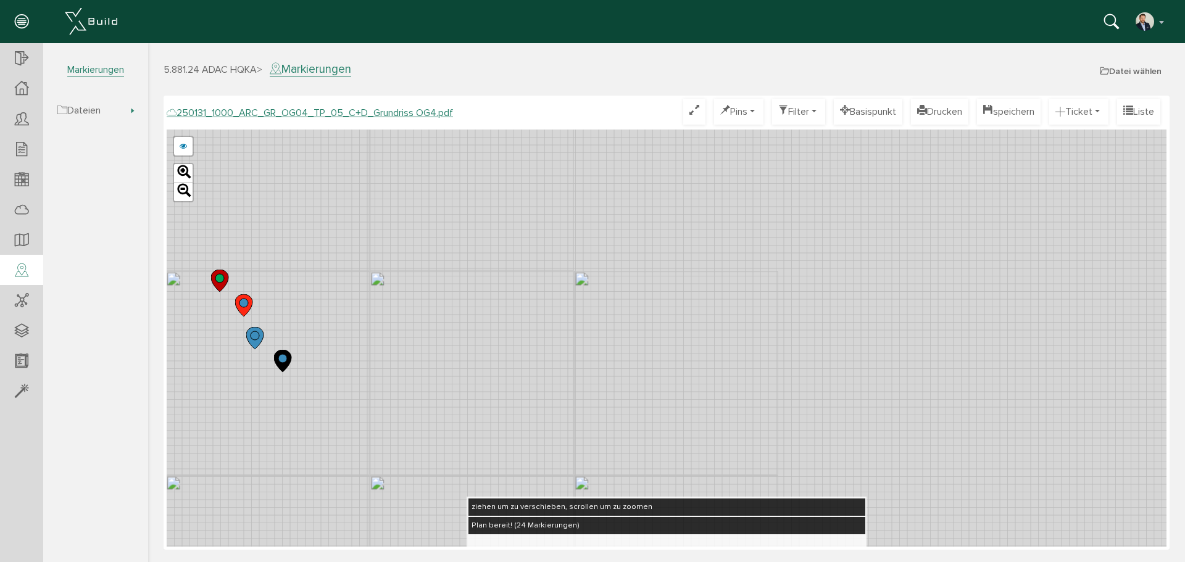
click at [518, 319] on div "250123_1000_ARC_GR_OG04_02_TP_05_B+C+D_WP_M100_02.pdf 250109_1000_ARC_GR_OG04_T…" at bounding box center [666, 338] width 999 height 417
drag, startPoint x: 438, startPoint y: 344, endPoint x: 600, endPoint y: 220, distance: 203.3
click at [600, 220] on div "250123_1000_ARC_GR_OG04_02_TP_05_B+C+D_WP_M100_02.pdf 250109_1000_ARC_GR_OG04_T…" at bounding box center [666, 338] width 999 height 417
drag, startPoint x: 359, startPoint y: 344, endPoint x: 562, endPoint y: 268, distance: 216.7
click at [562, 268] on div "250123_1000_ARC_GR_OG04_02_TP_05_B+C+D_WP_M100_02.pdf 250109_1000_ARC_GR_OG04_T…" at bounding box center [666, 338] width 999 height 417
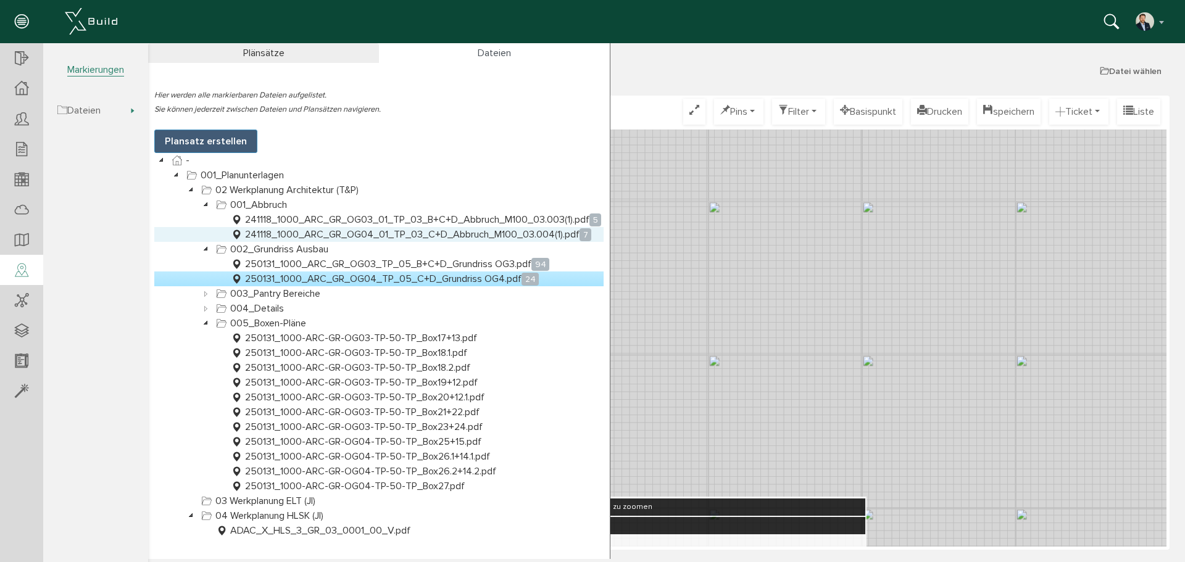
click at [494, 231] on link "241118_1000_ARC_GR_OG04_01_TP_03_C+D_Abbruch_M100_03.004(1).pdf 7" at bounding box center [410, 234] width 365 height 15
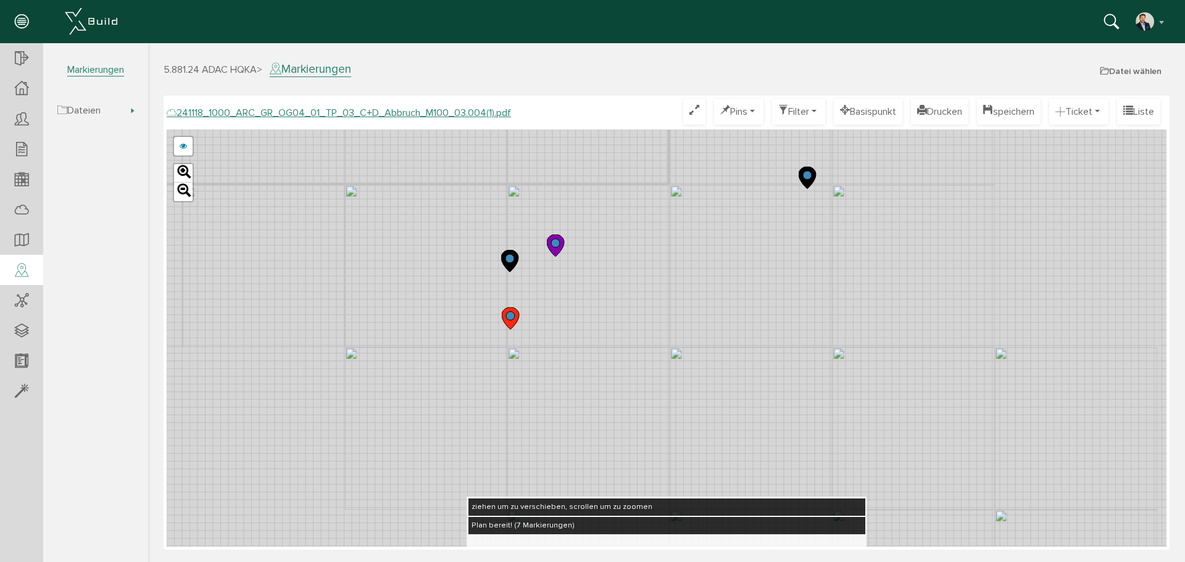
drag, startPoint x: 453, startPoint y: 291, endPoint x: 655, endPoint y: 303, distance: 202.7
click at [655, 303] on div "241118_1000_ARC_GR_OG04_01_TP_03_C+D_Abbruch_M100_03.004.pdf abbrechen Leaflet" at bounding box center [666, 338] width 999 height 417
click at [529, 316] on circle at bounding box center [525, 316] width 9 height 9
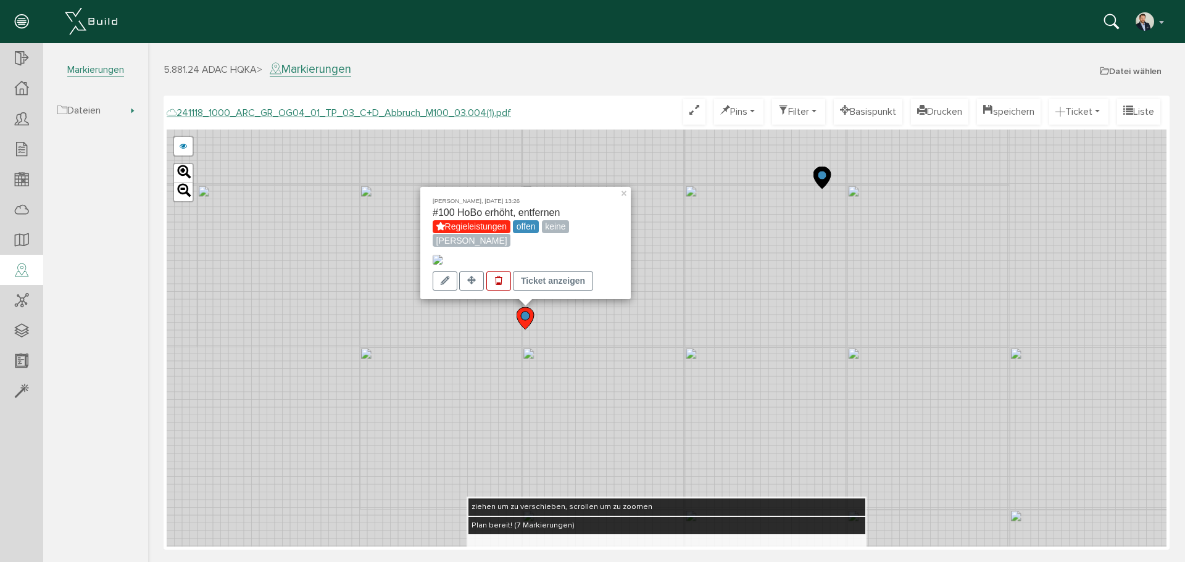
click at [442, 255] on img at bounding box center [437, 260] width 10 height 10
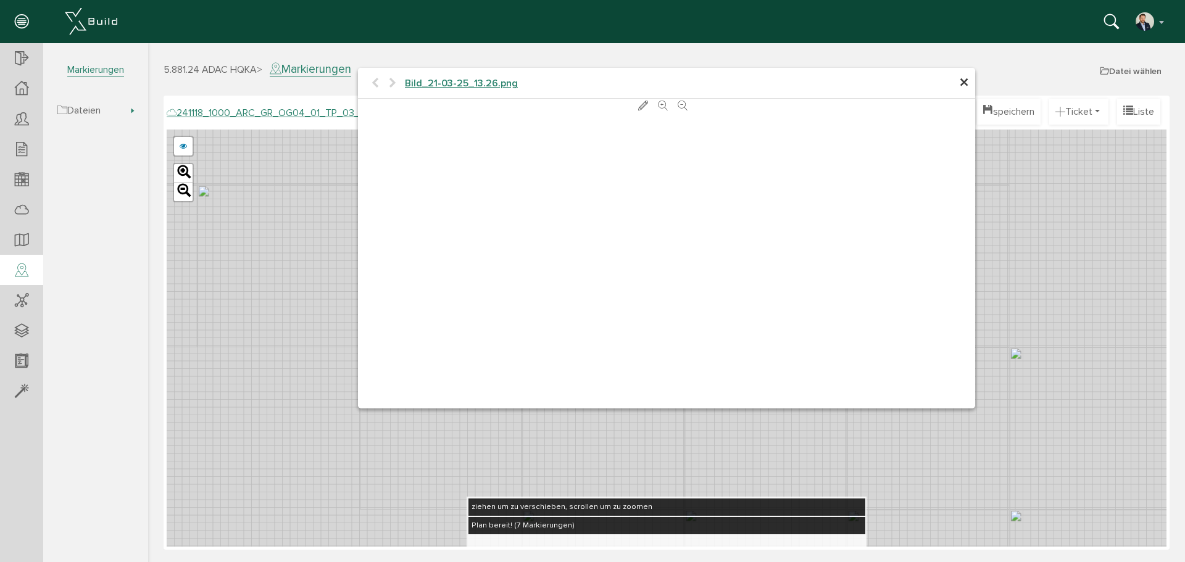
scroll to position [0, 0]
click at [890, 86] on span "×" at bounding box center [964, 83] width 10 height 24
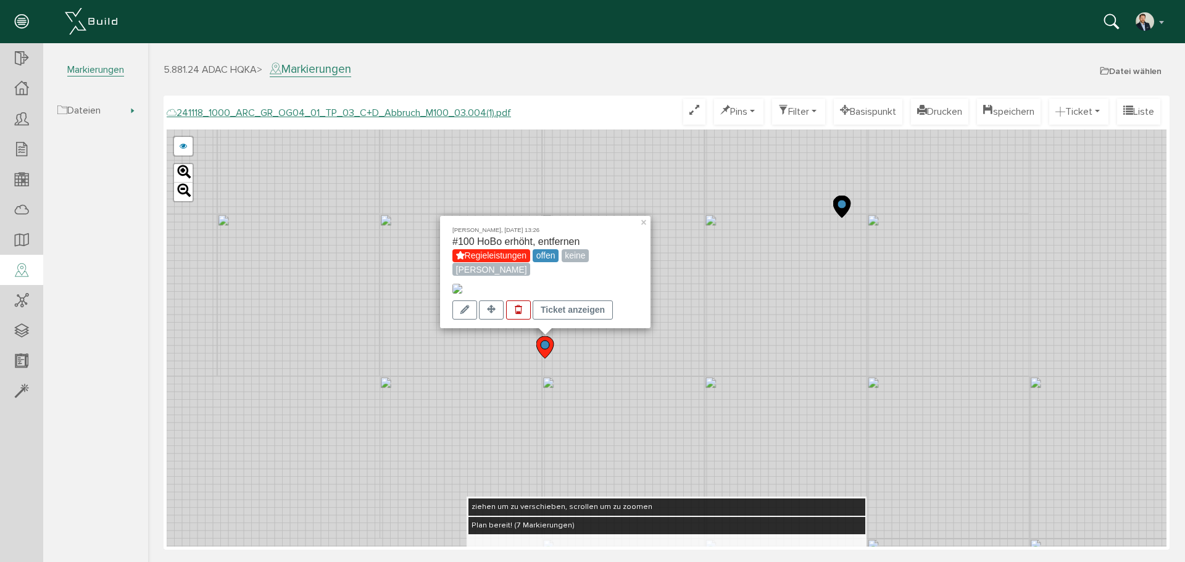
drag, startPoint x: 550, startPoint y: 350, endPoint x: 573, endPoint y: 382, distance: 39.4
click at [573, 382] on div "[PERSON_NAME], [DATE] 13:26 #100 HoBo erhöht, entfernen Regieleistungen offen k…" at bounding box center [666, 338] width 999 height 417
click at [645, 216] on link "×" at bounding box center [644, 220] width 11 height 9
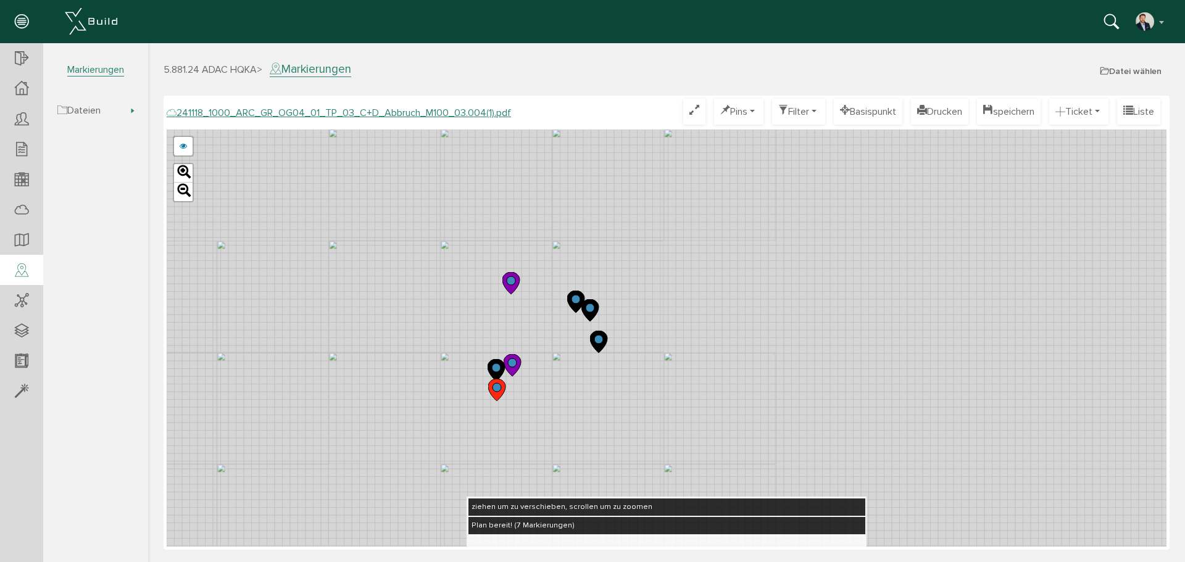
drag, startPoint x: 408, startPoint y: 404, endPoint x: 694, endPoint y: 220, distance: 340.2
click at [706, 199] on div "241118_1000_ARC_GR_OG04_01_TP_03_C+D_Abbruch_M100_03.004.pdf abbrechen Leaflet" at bounding box center [666, 338] width 999 height 417
drag, startPoint x: 599, startPoint y: 349, endPoint x: 685, endPoint y: 240, distance: 138.8
click at [693, 239] on div "241118_1000_ARC_GR_OG04_01_TP_03_C+D_Abbruch_M100_03.004.pdf abbrechen Leaflet" at bounding box center [666, 338] width 999 height 417
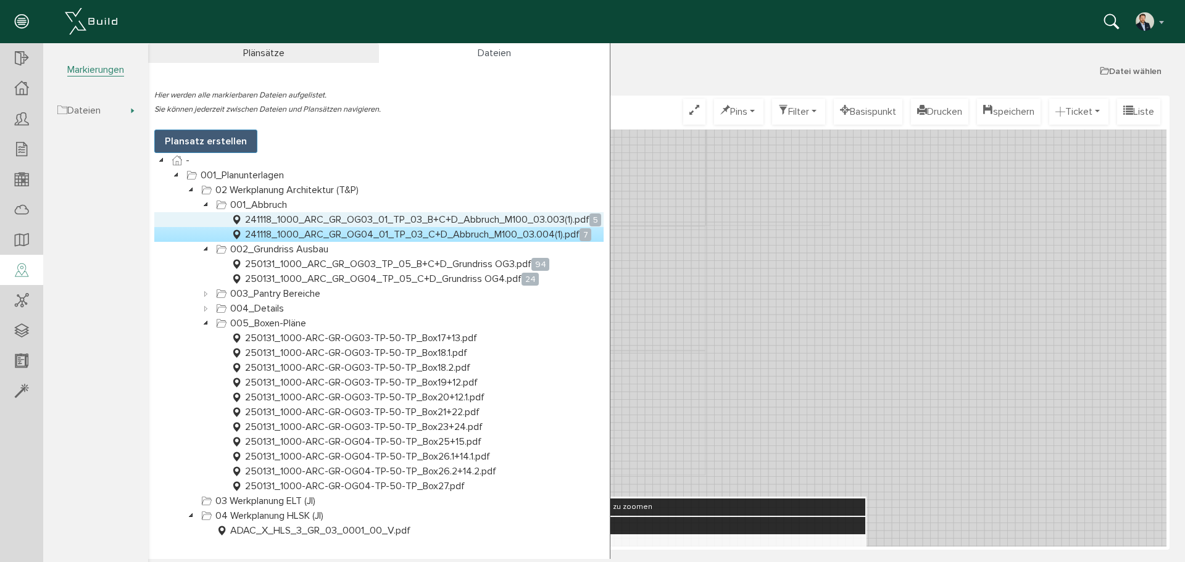
click at [421, 218] on link "241118_1000_ARC_GR_OG03_01_TP_03_B+C+D_Abbruch_M100_03.003(1).pdf 5" at bounding box center [415, 219] width 375 height 15
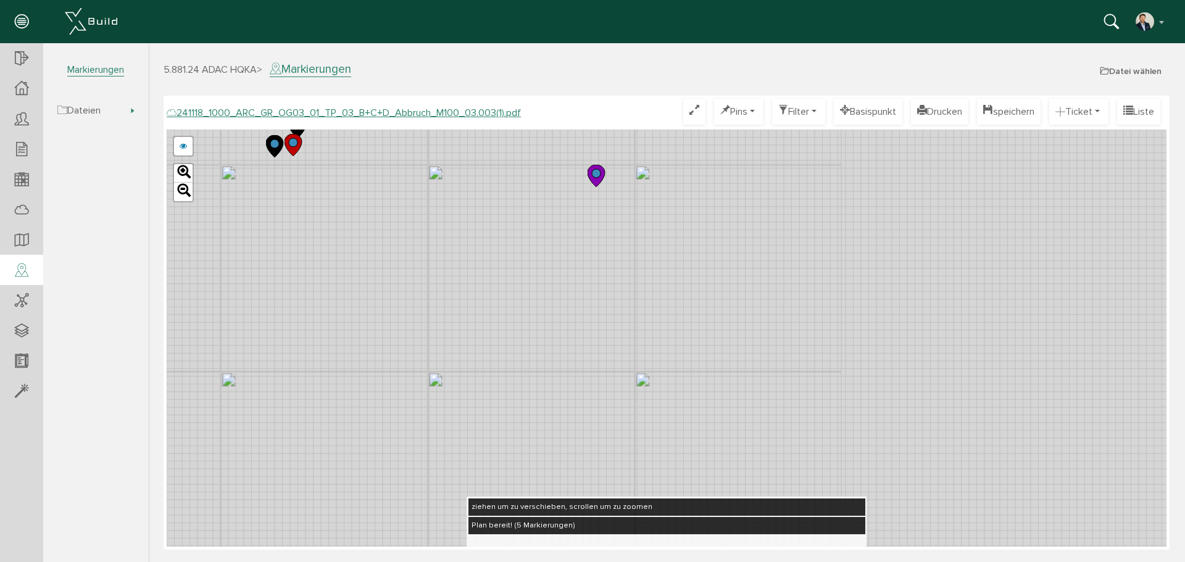
drag, startPoint x: 937, startPoint y: 329, endPoint x: 490, endPoint y: 316, distance: 446.8
click at [490, 316] on div "241118_1000_ARC_GR_OG03_01_TP_03_B+C+D_Abbruch_M100_03.003.pdf abbrechen Leaflet" at bounding box center [666, 338] width 999 height 417
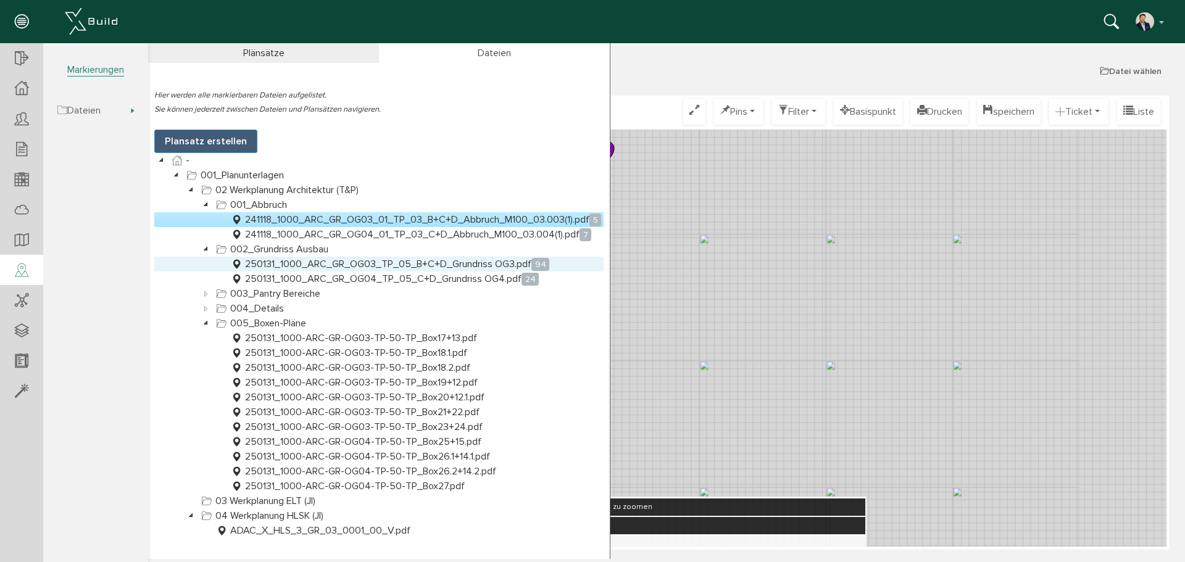
click at [458, 265] on link "250131_1000_ARC_GR_OG03_TP_05_B+C+D_Grundriss OG3.pdf 94" at bounding box center [389, 264] width 323 height 15
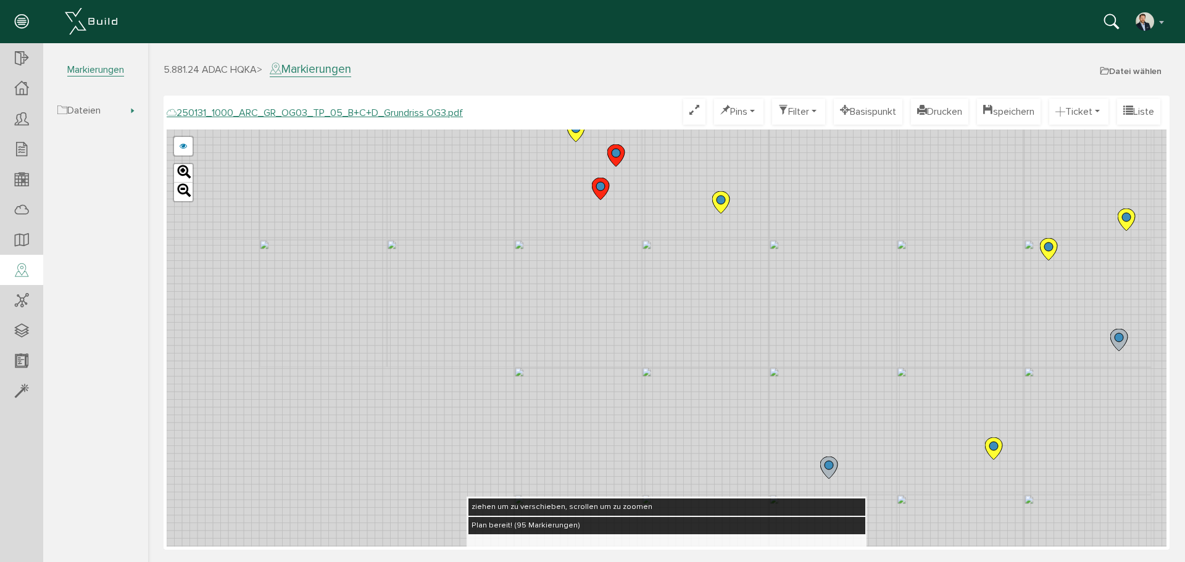
drag, startPoint x: 1020, startPoint y: 274, endPoint x: 719, endPoint y: 350, distance: 310.6
click at [835, 412] on div "250124_1000_ARC_GR_OG03_TP_05_B+C+D_Grundriss OG3.pdf 250122_1000_ARC_GR_OG03_0…" at bounding box center [666, 338] width 999 height 417
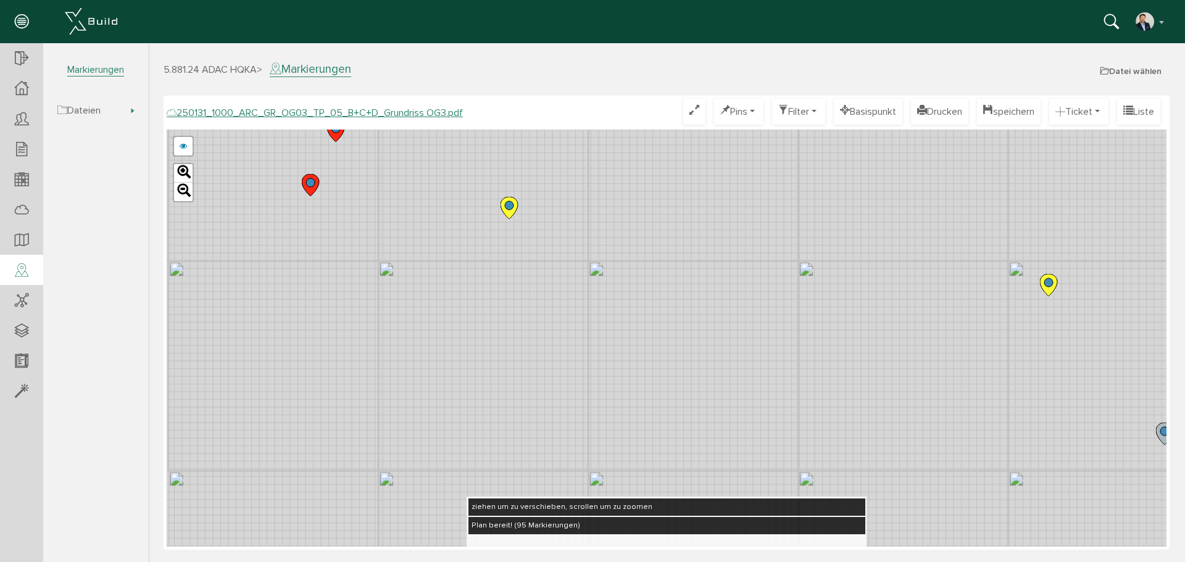
drag, startPoint x: 708, startPoint y: 270, endPoint x: 462, endPoint y: 287, distance: 246.2
click at [462, 287] on div "250124_1000_ARC_GR_OG03_TP_05_B+C+D_Grundriss OG3.pdf 250122_1000_ARC_GR_OG03_0…" at bounding box center [666, 338] width 999 height 417
drag, startPoint x: 766, startPoint y: 321, endPoint x: 410, endPoint y: 286, distance: 358.3
click at [410, 286] on div "250124_1000_ARC_GR_OG03_TP_05_B+C+D_Grundriss OG3.pdf 250122_1000_ARC_GR_OG03_0…" at bounding box center [666, 338] width 999 height 417
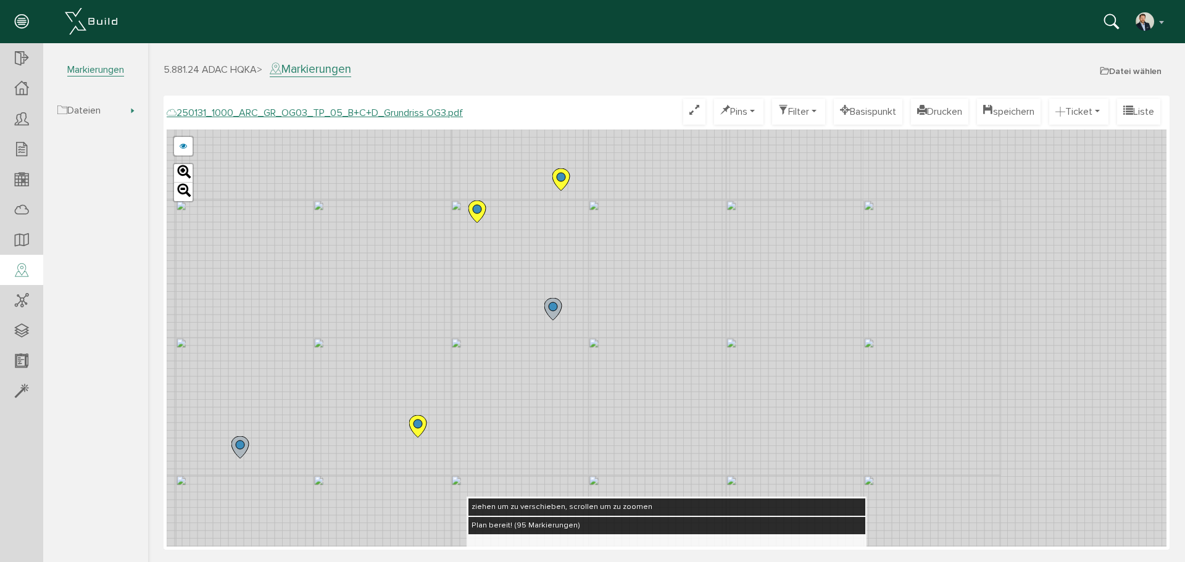
drag, startPoint x: 812, startPoint y: 329, endPoint x: 677, endPoint y: 270, distance: 147.5
click at [678, 270] on div "250124_1000_ARC_GR_OG03_TP_05_B+C+D_Grundriss OG3.pdf 250122_1000_ARC_GR_OG03_0…" at bounding box center [666, 338] width 999 height 417
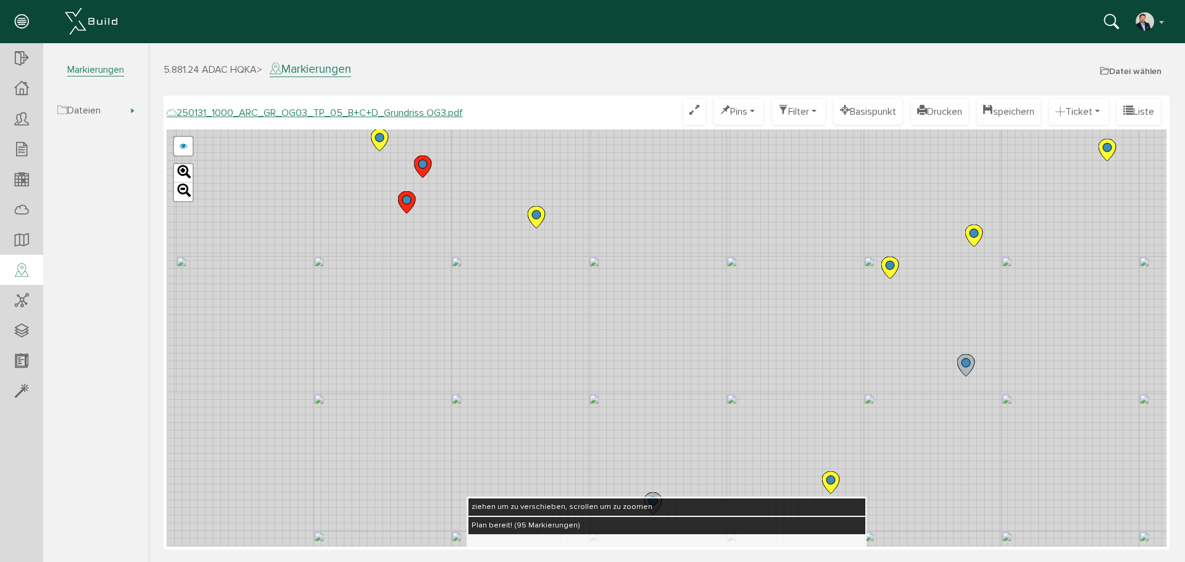
drag, startPoint x: 828, startPoint y: 363, endPoint x: 801, endPoint y: 349, distance: 29.8
click at [832, 363] on div "250124_1000_ARC_GR_OG03_TP_05_B+C+D_Grundriss OG3.pdf 250122_1000_ARC_GR_OG03_0…" at bounding box center [666, 338] width 999 height 417
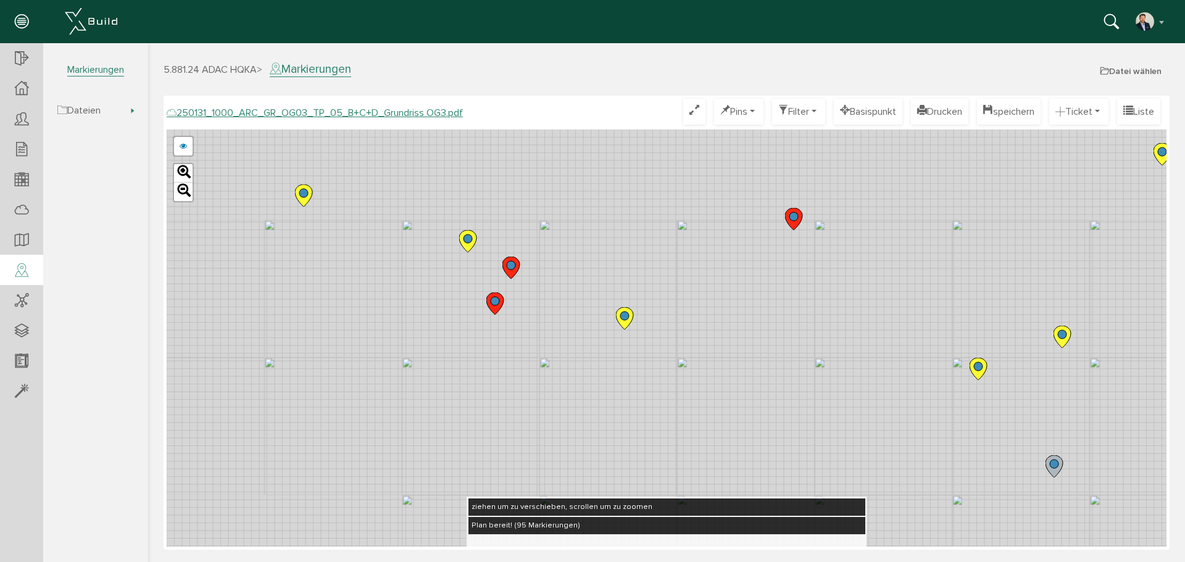
drag, startPoint x: 568, startPoint y: 258, endPoint x: 658, endPoint y: 368, distance: 142.0
click at [658, 368] on div "250124_1000_ARC_GR_OG03_TP_05_B+C+D_Grundriss OG3.pdf 250122_1000_ARC_GR_OG03_0…" at bounding box center [666, 338] width 999 height 417
click at [471, 240] on circle at bounding box center [469, 242] width 9 height 9
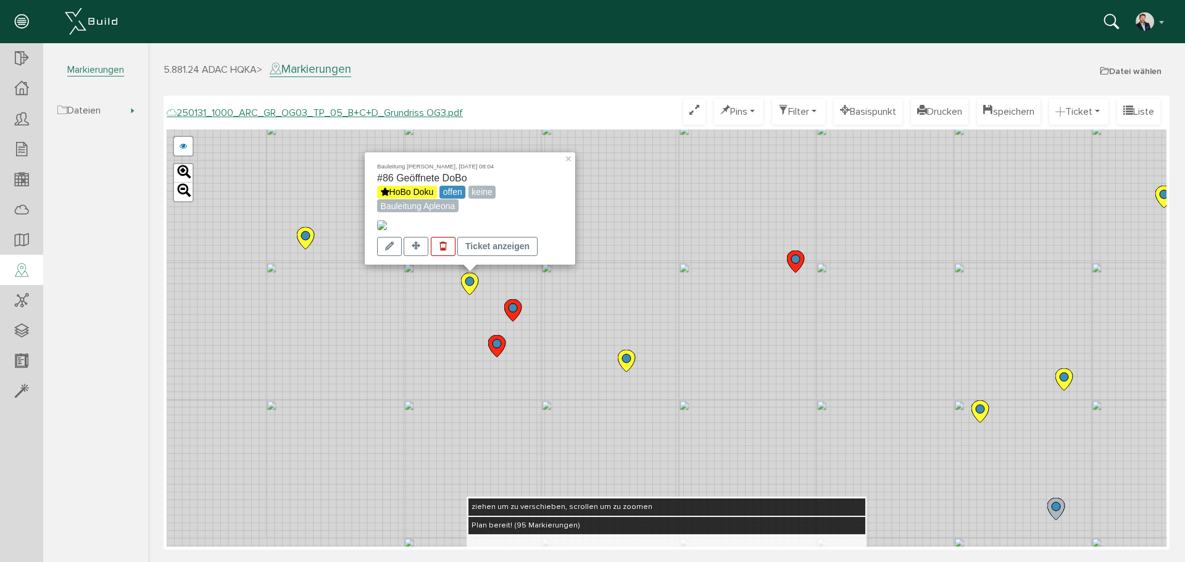
click at [515, 309] on circle at bounding box center [512, 308] width 9 height 9
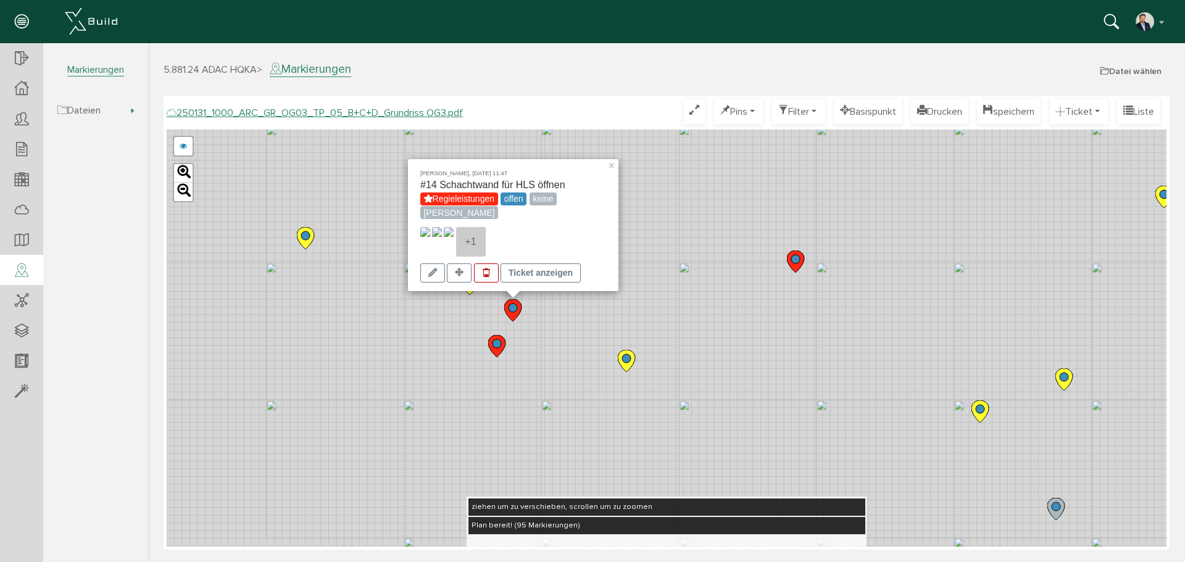
click at [626, 360] on circle at bounding box center [626, 358] width 9 height 9
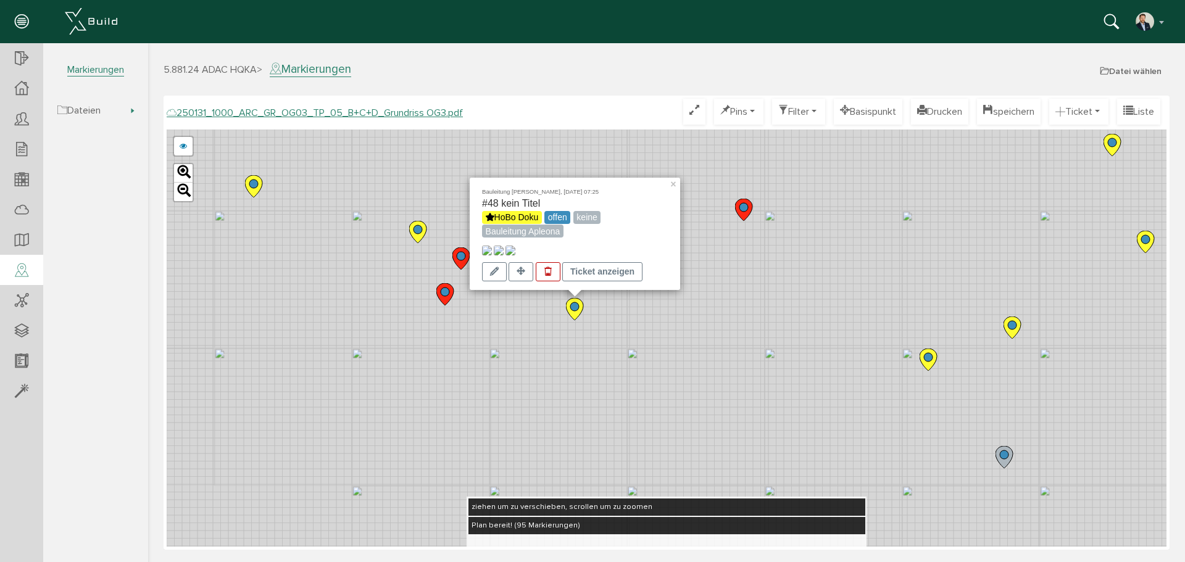
drag, startPoint x: 593, startPoint y: 403, endPoint x: 507, endPoint y: 315, distance: 123.9
click at [527, 318] on div "Bauleitung [PERSON_NAME], [DATE] 07:25 #48 kein Titel HoBo Doku offen keine Bau…" at bounding box center [666, 338] width 999 height 417
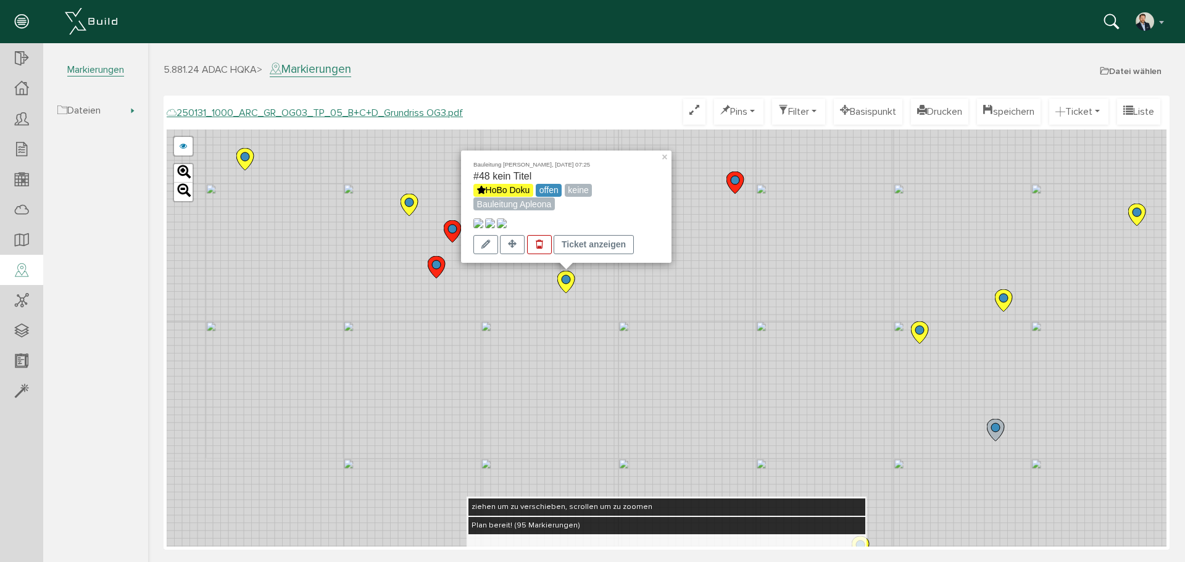
click at [483, 218] on img at bounding box center [478, 223] width 10 height 10
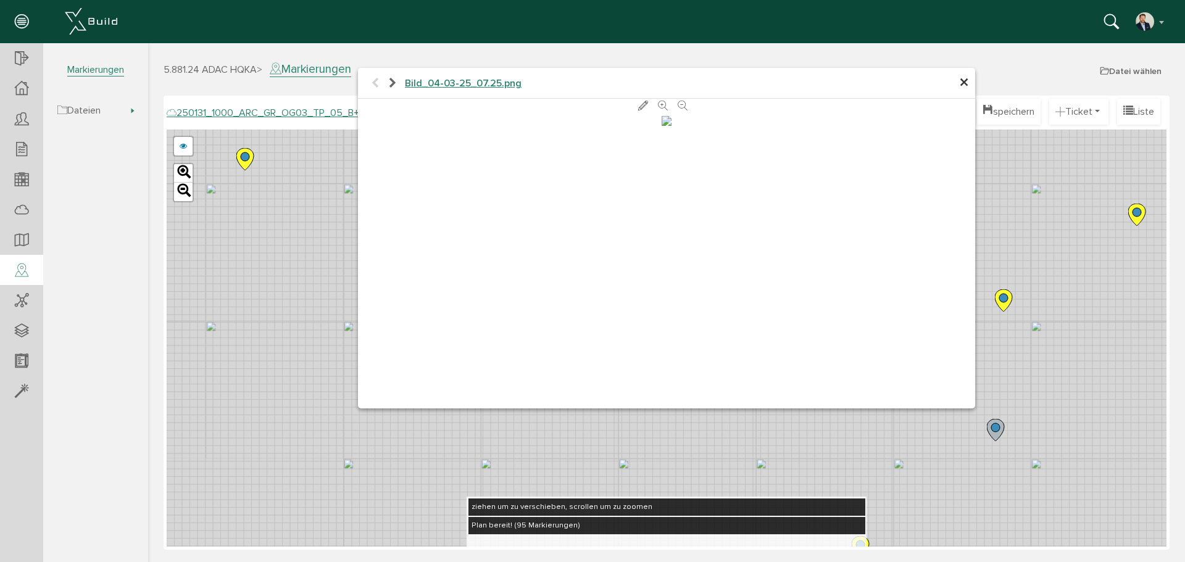
click at [395, 81] on icon at bounding box center [392, 83] width 10 height 12
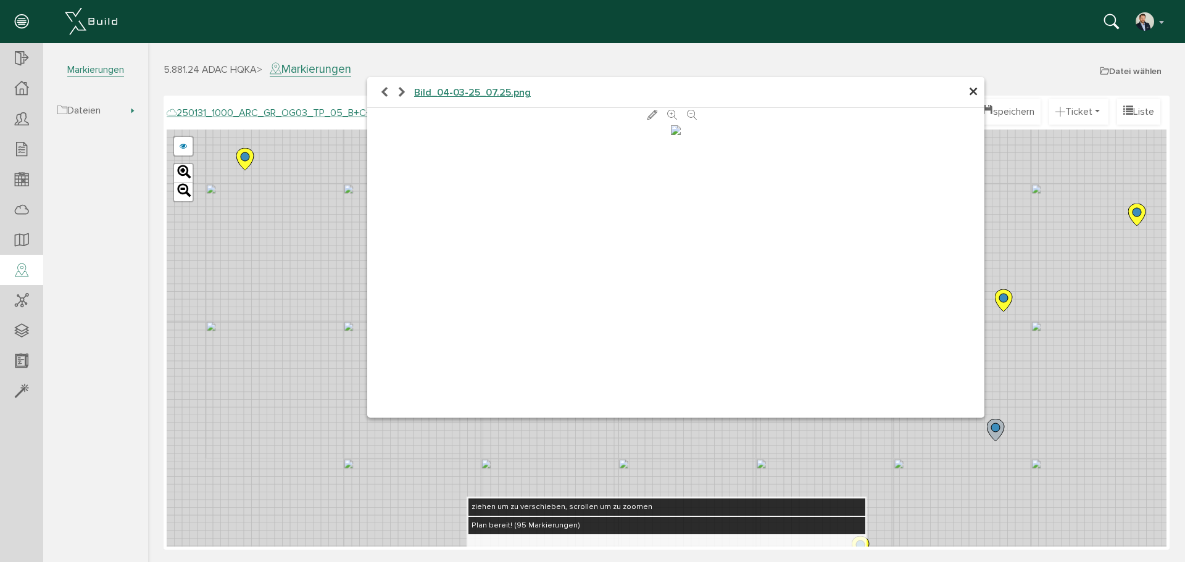
click at [395, 81] on h4 "Bild_04-03-25_07.25.png" at bounding box center [675, 92] width 617 height 31
click at [402, 89] on icon at bounding box center [402, 92] width 10 height 12
click at [334, 340] on div "× Bild_04-03-25_07.25.png abbrechen" at bounding box center [666, 301] width 1036 height 516
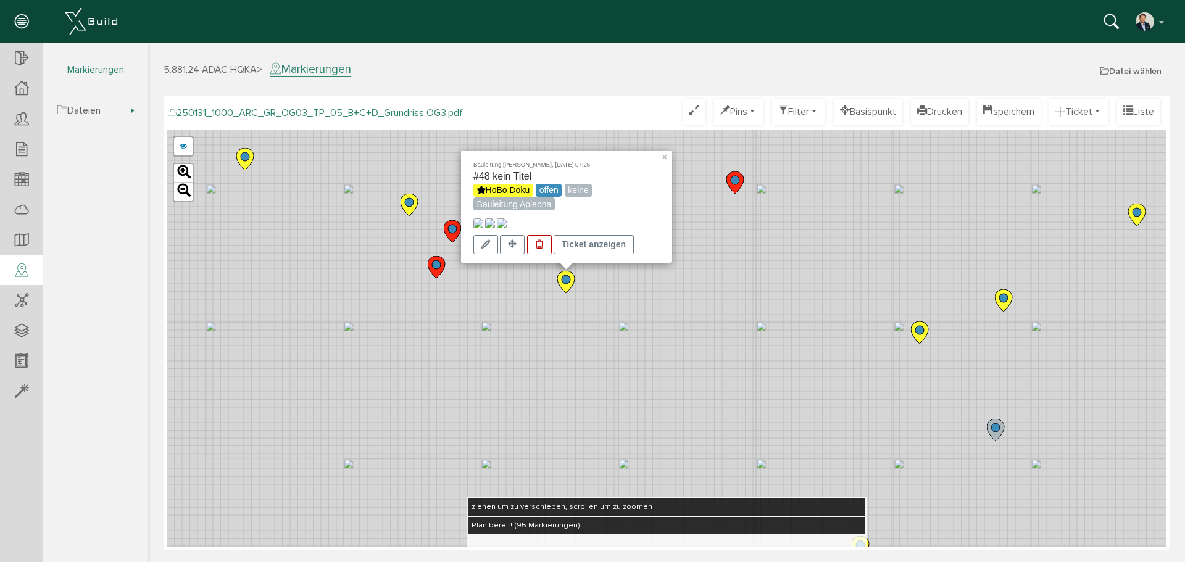
drag, startPoint x: 783, startPoint y: 258, endPoint x: 597, endPoint y: 359, distance: 212.3
click at [573, 396] on div "Bauleitung [PERSON_NAME], [DATE] 07:25 #48 kein Titel HoBo Doku offen keine Bau…" at bounding box center [666, 338] width 999 height 417
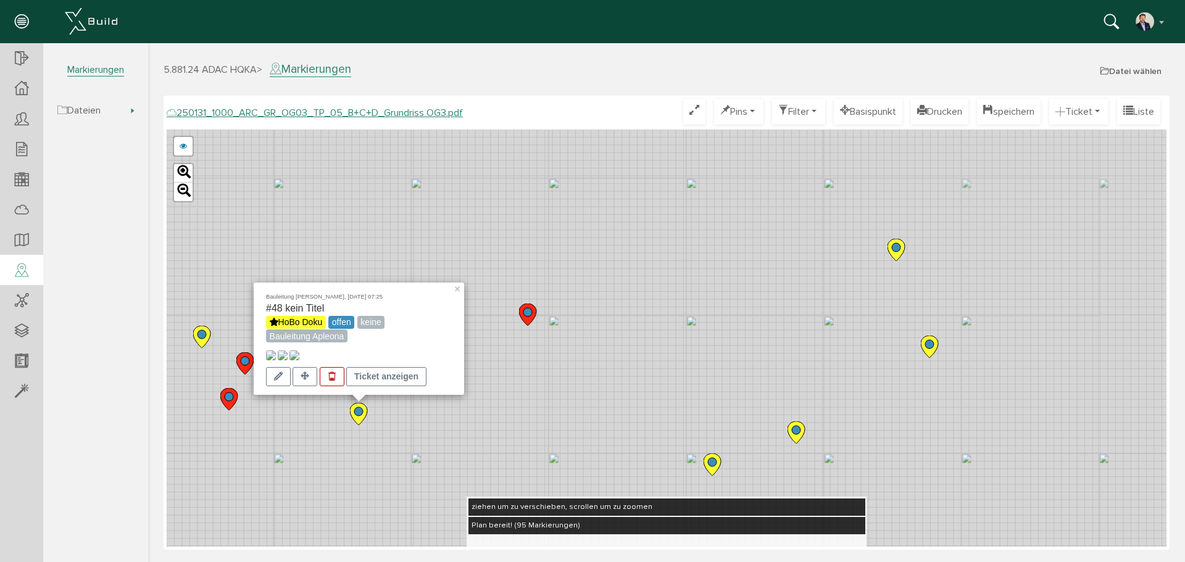
drag, startPoint x: 712, startPoint y: 258, endPoint x: 586, endPoint y: 335, distance: 147.3
click at [560, 363] on div "Bauleitung [PERSON_NAME], [DATE] 07:25 #48 kein Titel HoBo Doku offen keine Bau…" at bounding box center [666, 338] width 999 height 417
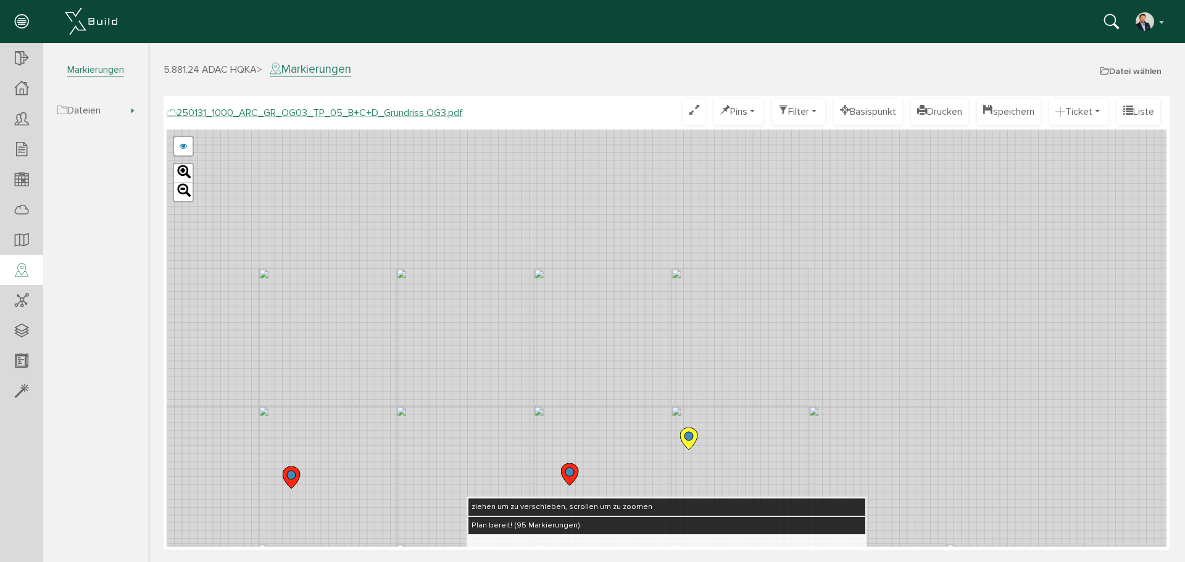
drag, startPoint x: 679, startPoint y: 266, endPoint x: 568, endPoint y: 304, distance: 118.0
click at [676, 534] on div "250131_1000_ARC_GR_OG03_TP_05_B+C+D_Grundriss OG3.pdf Optimieren Pins nur Pin T…" at bounding box center [666, 323] width 999 height 448
drag, startPoint x: 511, startPoint y: 222, endPoint x: 615, endPoint y: 355, distance: 168.3
click at [630, 416] on div "Bauleitung [PERSON_NAME], [DATE] 07:25 #48 kein Titel HoBo Doku offen keine Bau…" at bounding box center [666, 338] width 999 height 417
drag, startPoint x: 568, startPoint y: 208, endPoint x: 485, endPoint y: 420, distance: 227.2
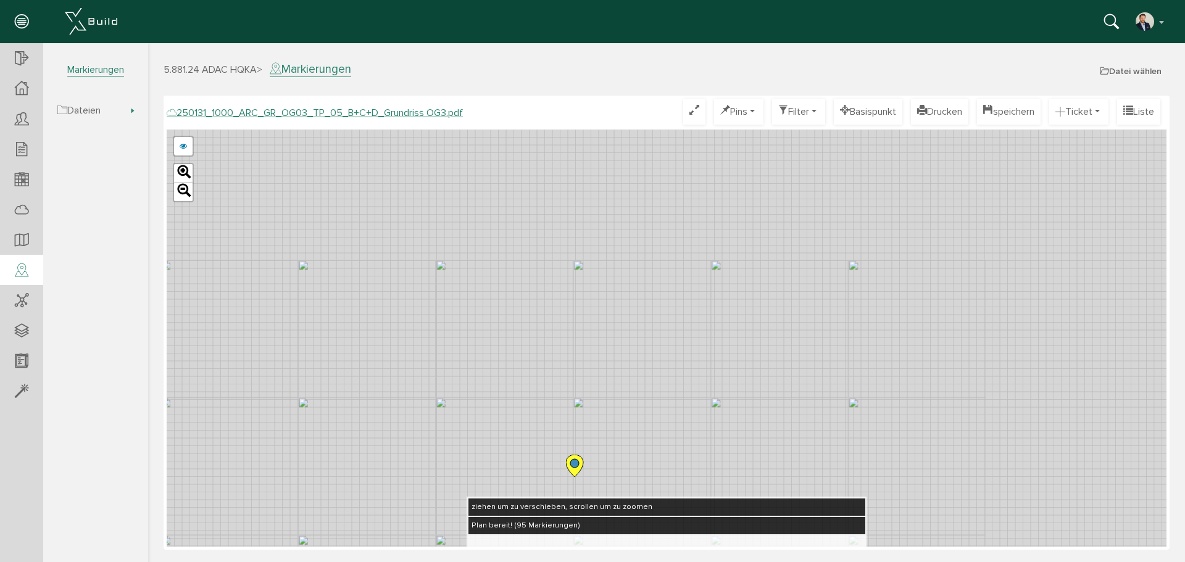
click at [485, 420] on div "Bauleitung [PERSON_NAME], [DATE] 07:25 #48 kein Titel HoBo Doku offen keine Bau…" at bounding box center [666, 338] width 999 height 417
drag, startPoint x: 452, startPoint y: 267, endPoint x: 420, endPoint y: 423, distance: 159.5
click at [420, 423] on div "Bauleitung [PERSON_NAME], [DATE] 07:25 #48 kein Titel HoBo Doku offen keine Bau…" at bounding box center [666, 338] width 999 height 417
drag, startPoint x: 486, startPoint y: 295, endPoint x: 444, endPoint y: 332, distance: 55.9
click at [444, 332] on div "Bauleitung [PERSON_NAME], [DATE] 07:25 #48 kein Titel HoBo Doku offen keine Bau…" at bounding box center [666, 338] width 999 height 417
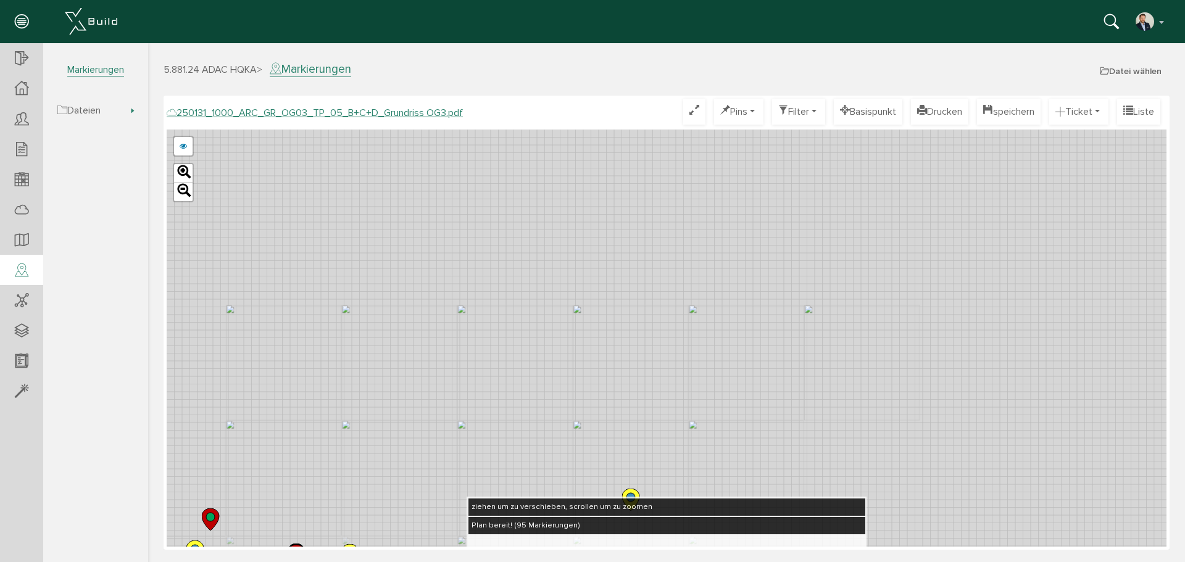
drag, startPoint x: 661, startPoint y: 371, endPoint x: 689, endPoint y: 253, distance: 121.8
click at [689, 218] on div "Bauleitung [PERSON_NAME], [DATE] 07:25 #48 kein Titel HoBo Doku offen keine Bau…" at bounding box center [666, 338] width 999 height 417
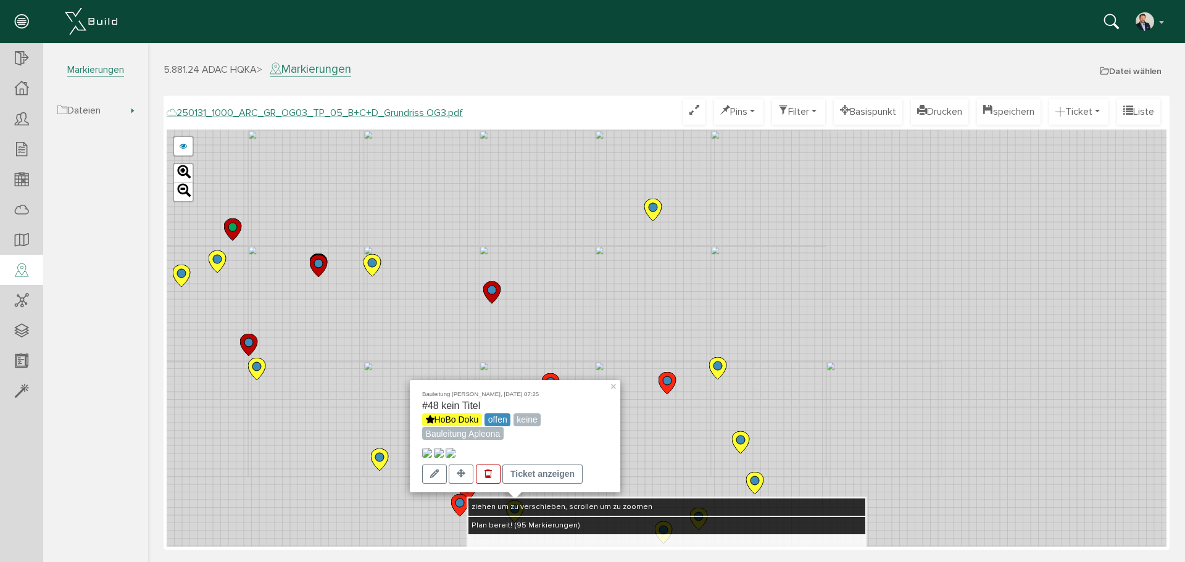
drag, startPoint x: 679, startPoint y: 323, endPoint x: 674, endPoint y: 180, distance: 143.2
click at [676, 176] on div "Bauleitung [PERSON_NAME], [DATE] 07:25 #48 kein Titel HoBo Doku offen keine Bau…" at bounding box center [666, 338] width 999 height 417
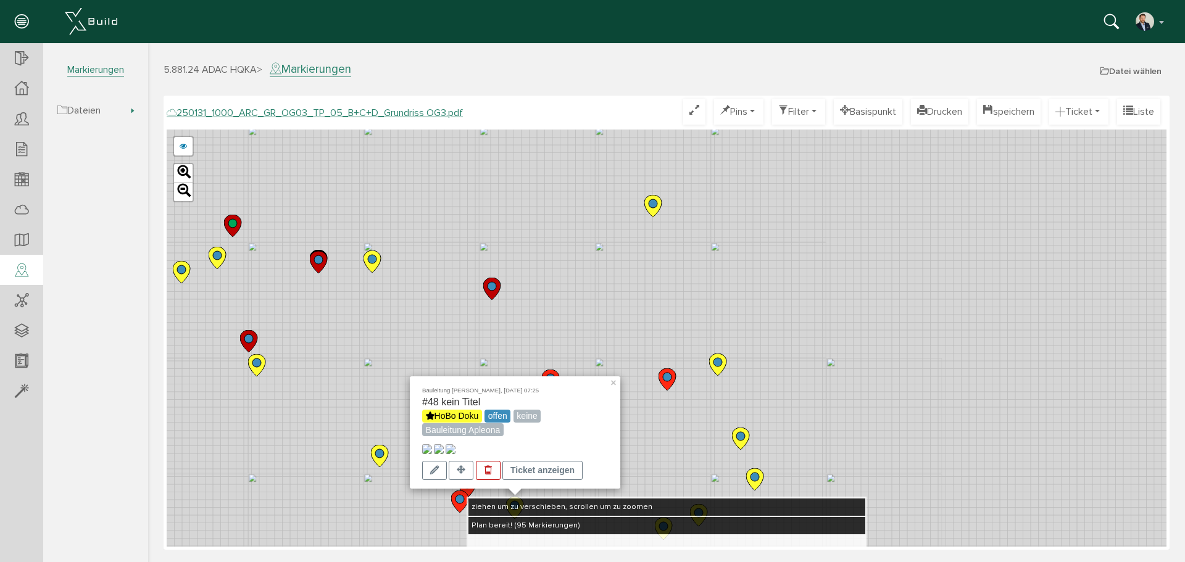
click at [609, 257] on div "Bauleitung [PERSON_NAME], [DATE] 07:25 #48 kein Titel HoBo Doku offen keine Bau…" at bounding box center [666, 338] width 999 height 417
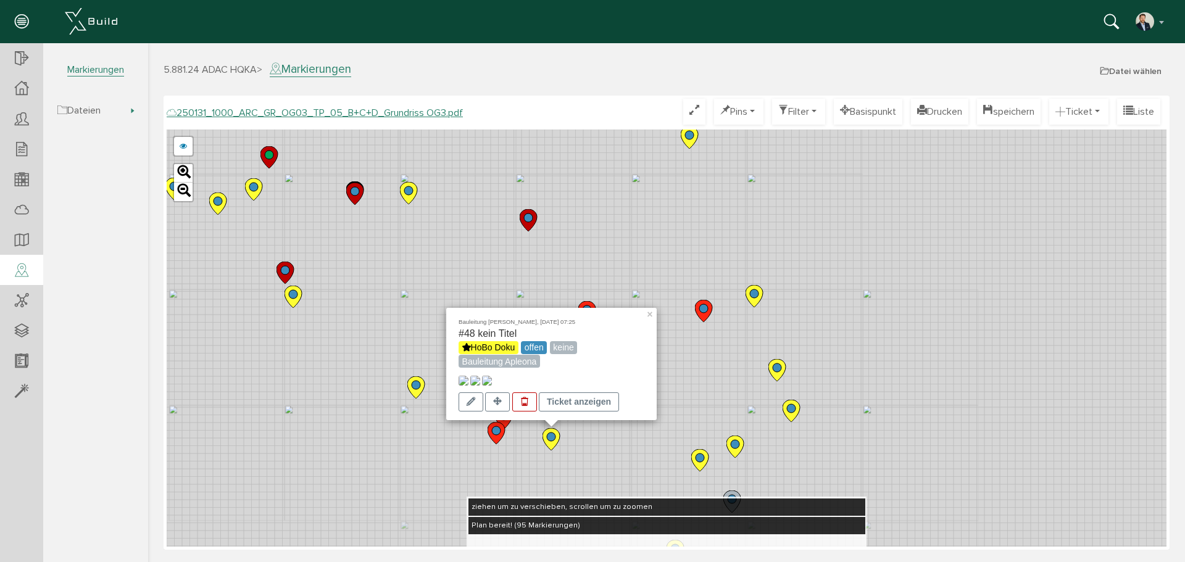
click at [609, 257] on div "Bauleitung [PERSON_NAME], [DATE] 07:25 #48 kein Titel HoBo Doku offen keine Bau…" at bounding box center [666, 338] width 999 height 417
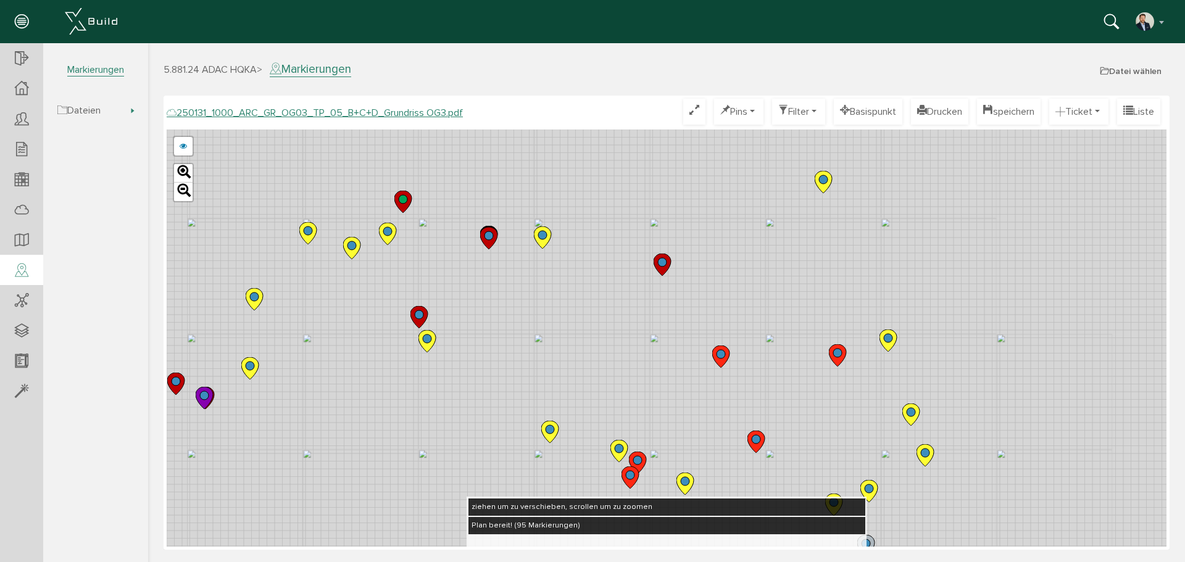
drag, startPoint x: 385, startPoint y: 305, endPoint x: 515, endPoint y: 334, distance: 133.5
click at [531, 351] on div "250124_1000_ARC_GR_OG03_TP_05_B+C+D_Grundriss OG3.pdf 250122_1000_ARC_GR_OG03_0…" at bounding box center [666, 338] width 999 height 417
click at [392, 238] on icon at bounding box center [387, 234] width 17 height 22
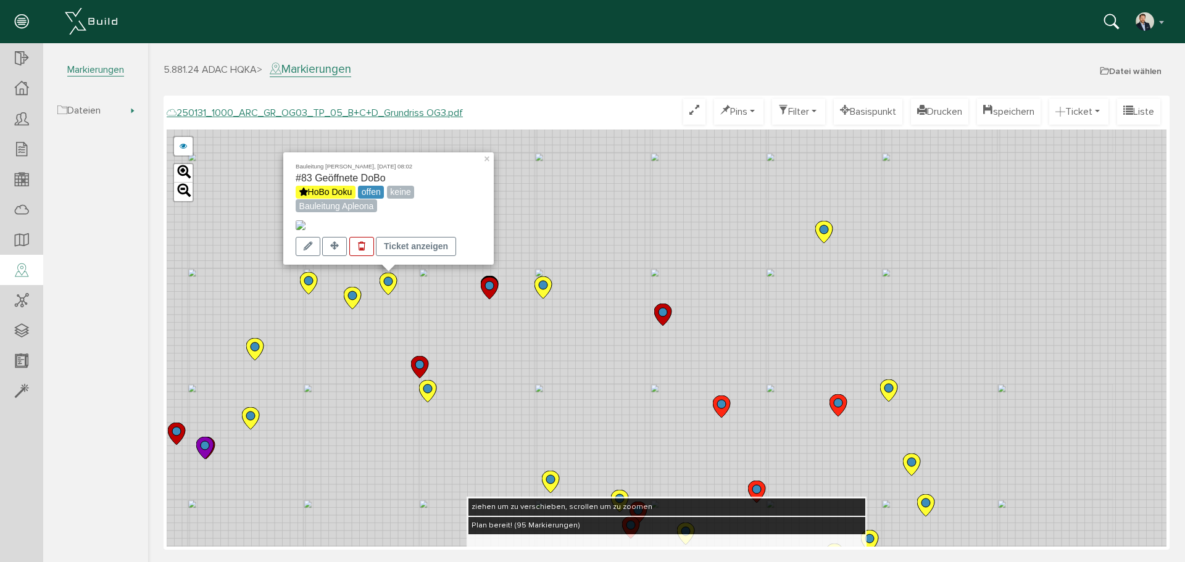
click at [305, 220] on img at bounding box center [301, 225] width 10 height 10
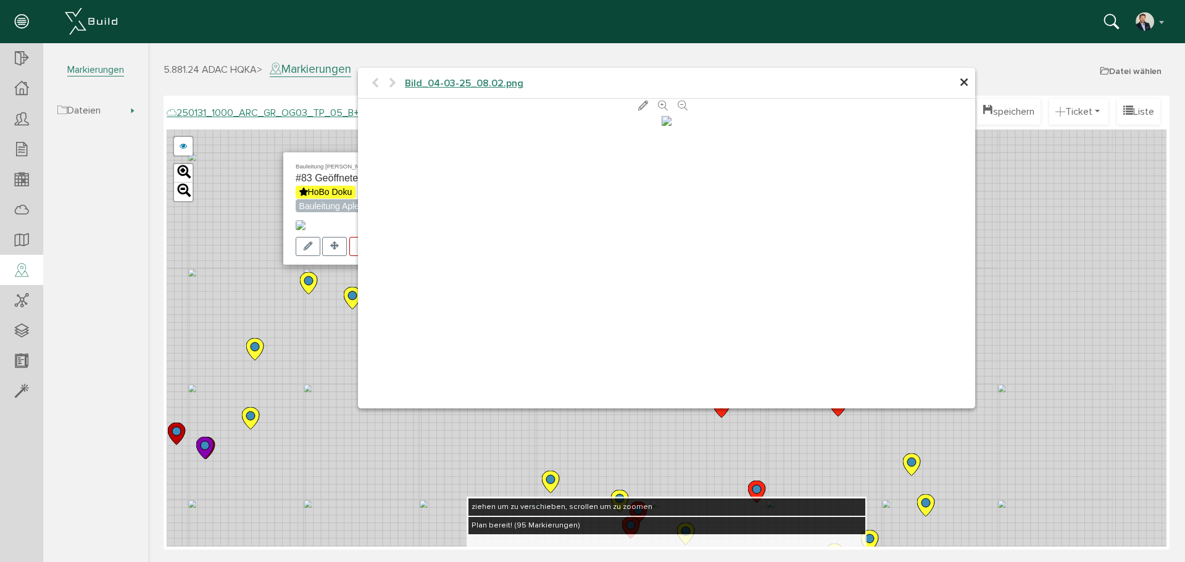
scroll to position [126, 0]
click at [890, 81] on span "×" at bounding box center [964, 83] width 10 height 24
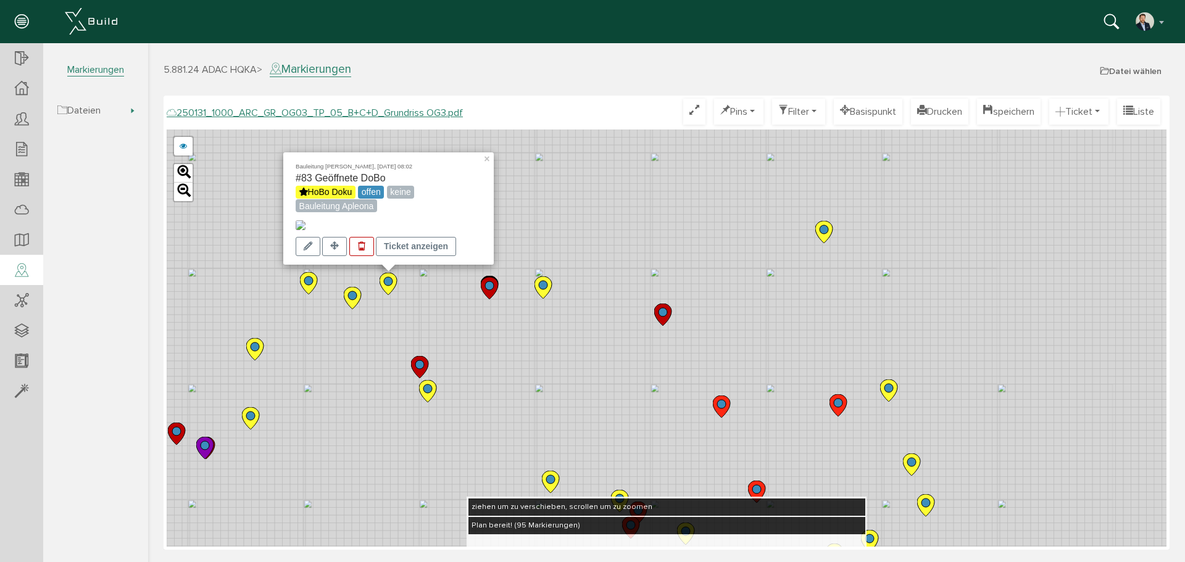
click at [349, 294] on circle at bounding box center [352, 295] width 9 height 9
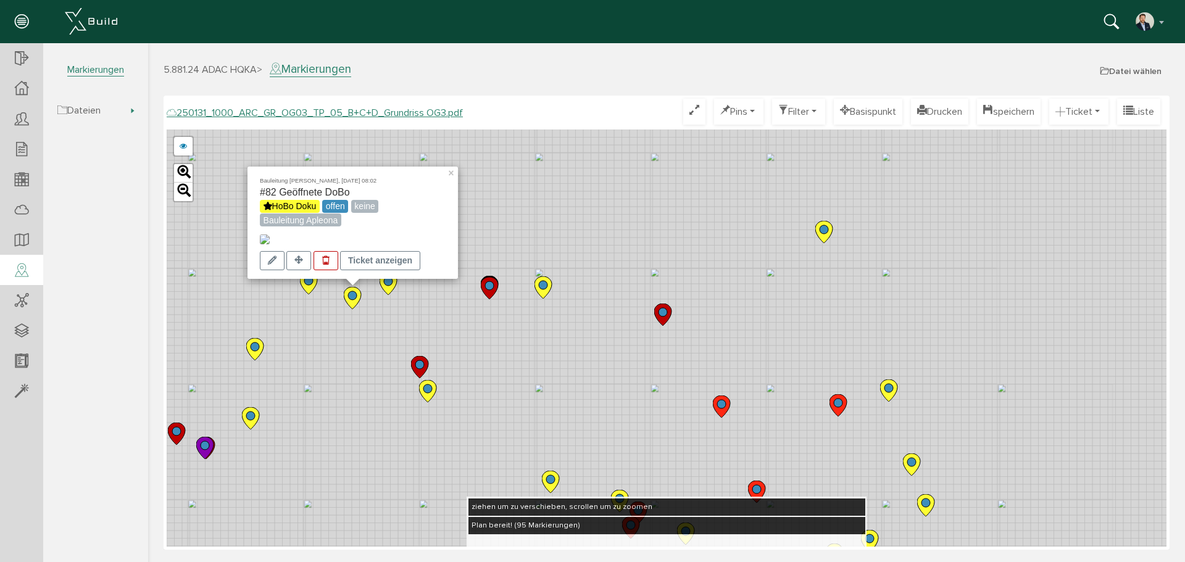
click at [262, 234] on img at bounding box center [265, 239] width 10 height 10
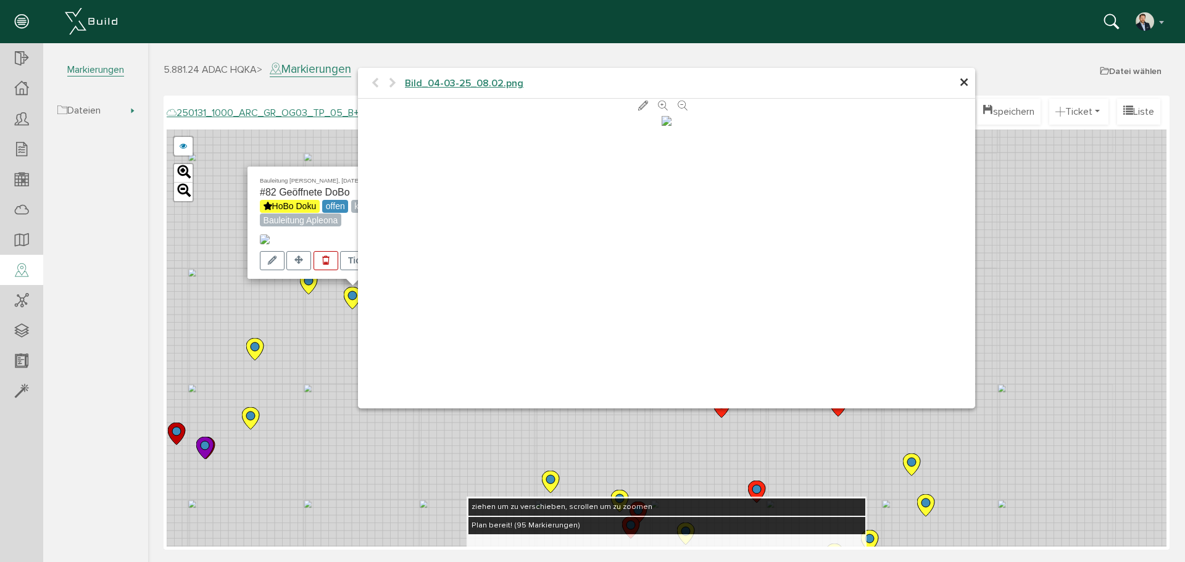
click at [890, 81] on span "×" at bounding box center [964, 83] width 10 height 24
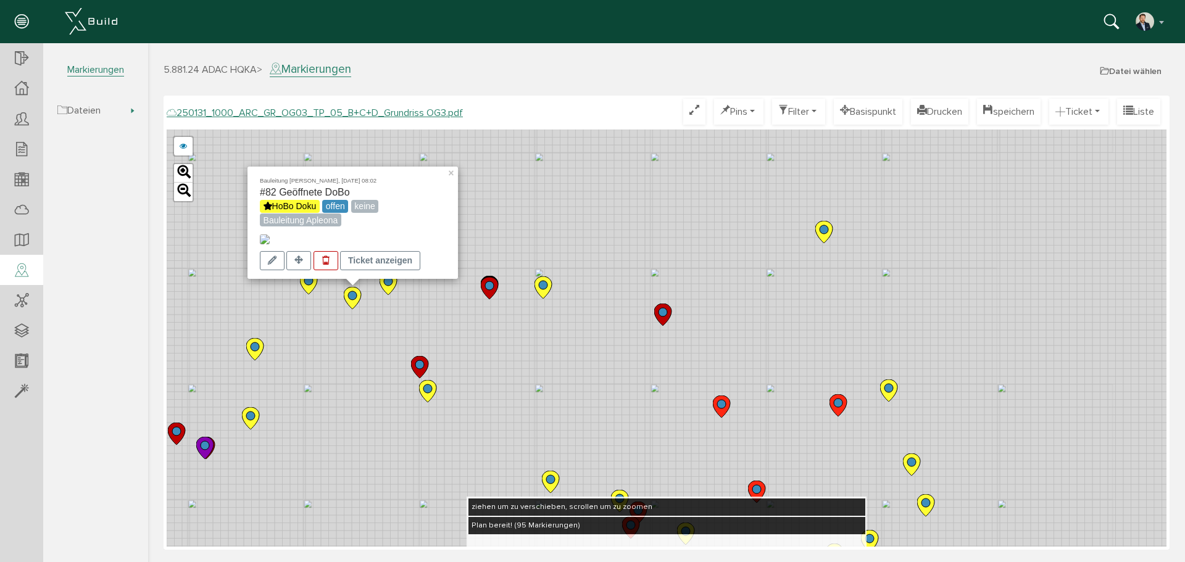
click at [312, 286] on icon at bounding box center [308, 283] width 17 height 22
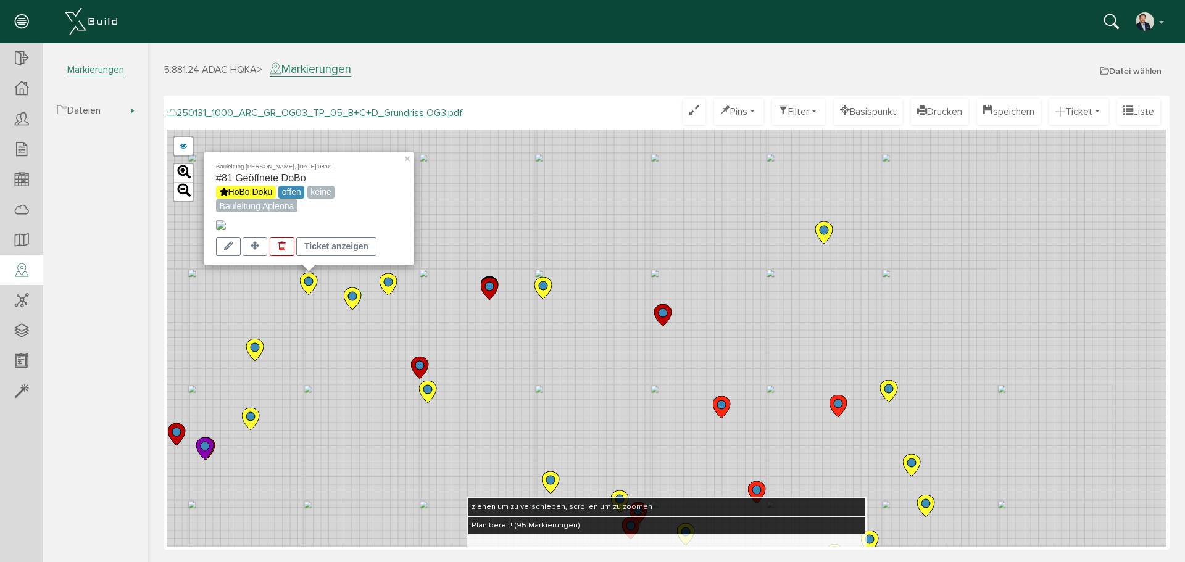
click at [226, 220] on img at bounding box center [221, 225] width 10 height 10
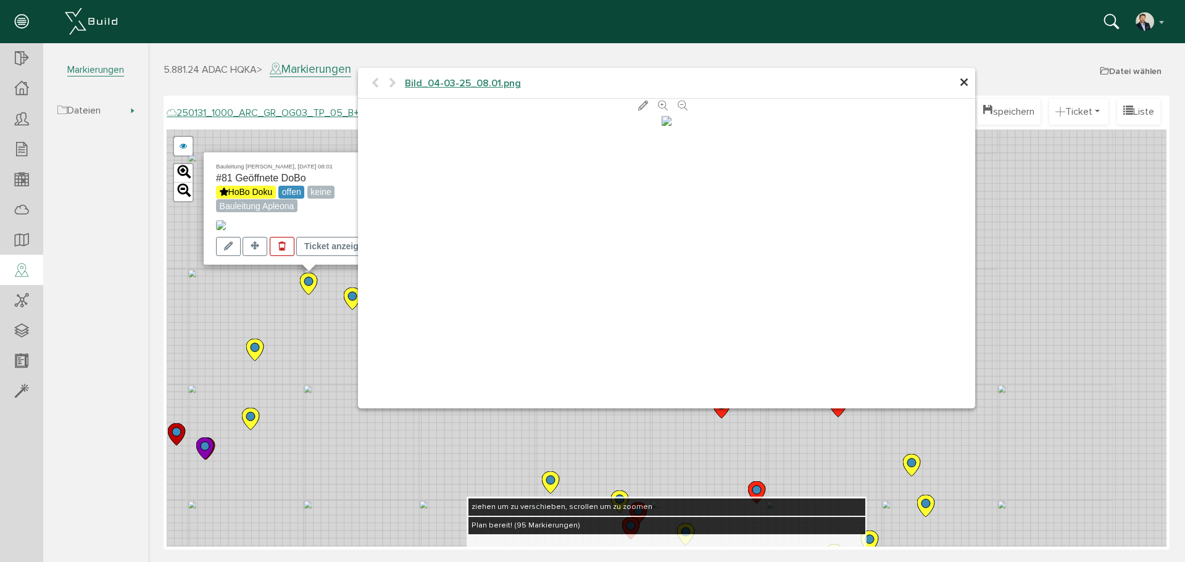
click at [890, 81] on span "×" at bounding box center [964, 83] width 10 height 24
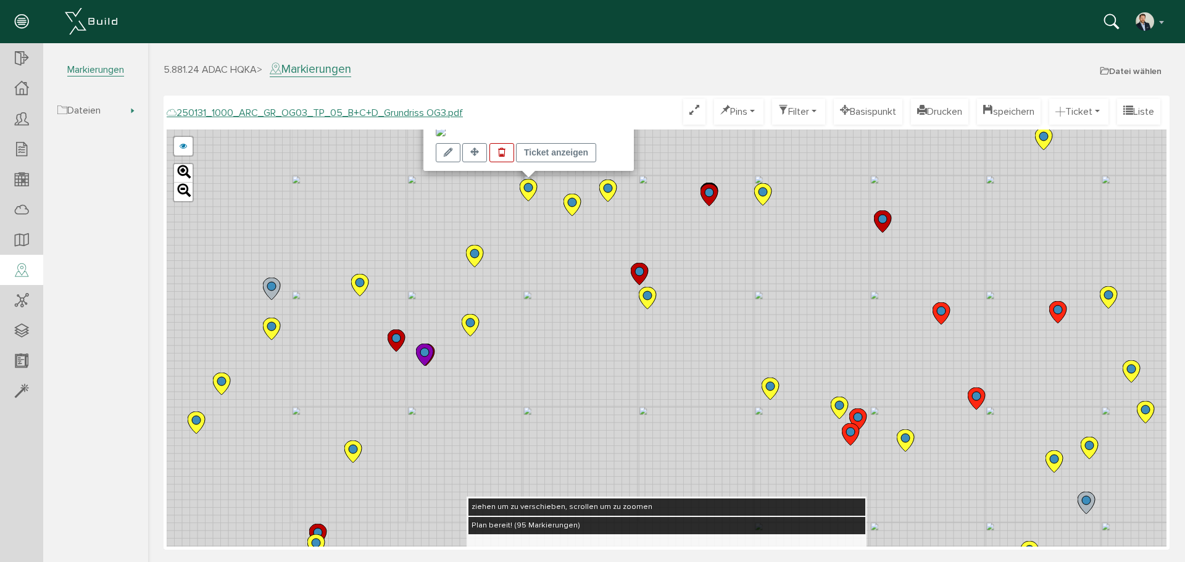
drag, startPoint x: 342, startPoint y: 341, endPoint x: 569, endPoint y: 246, distance: 246.3
click at [573, 245] on div "Bauleitung [PERSON_NAME], [DATE] 08:01 #81 Geöffnete DoBo HoBo Doku offen keine…" at bounding box center [666, 338] width 999 height 417
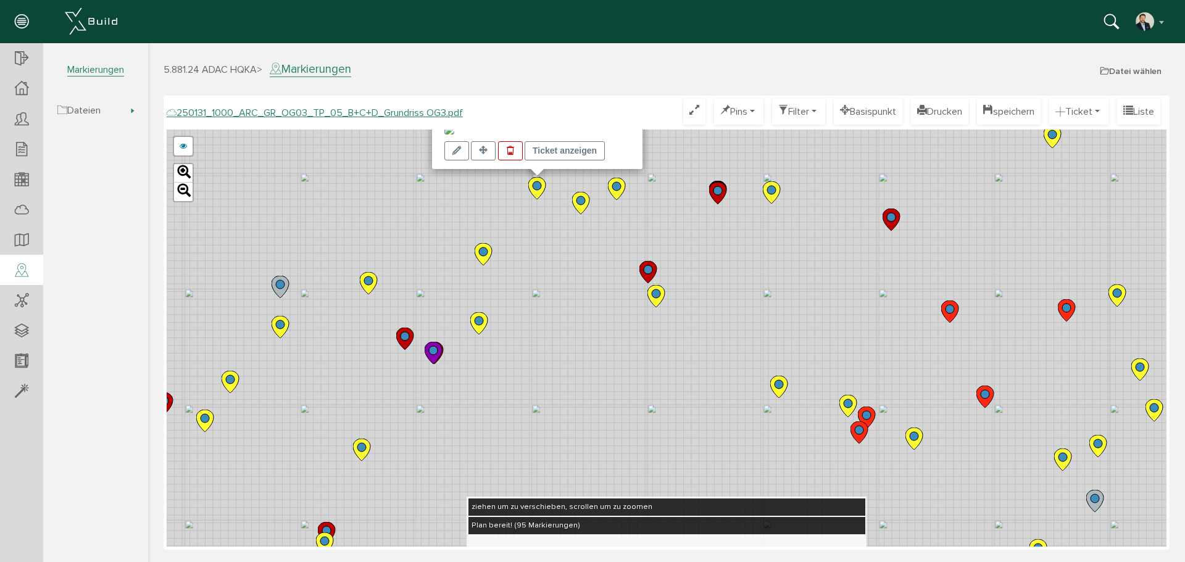
click at [492, 256] on icon at bounding box center [484, 254] width 20 height 23
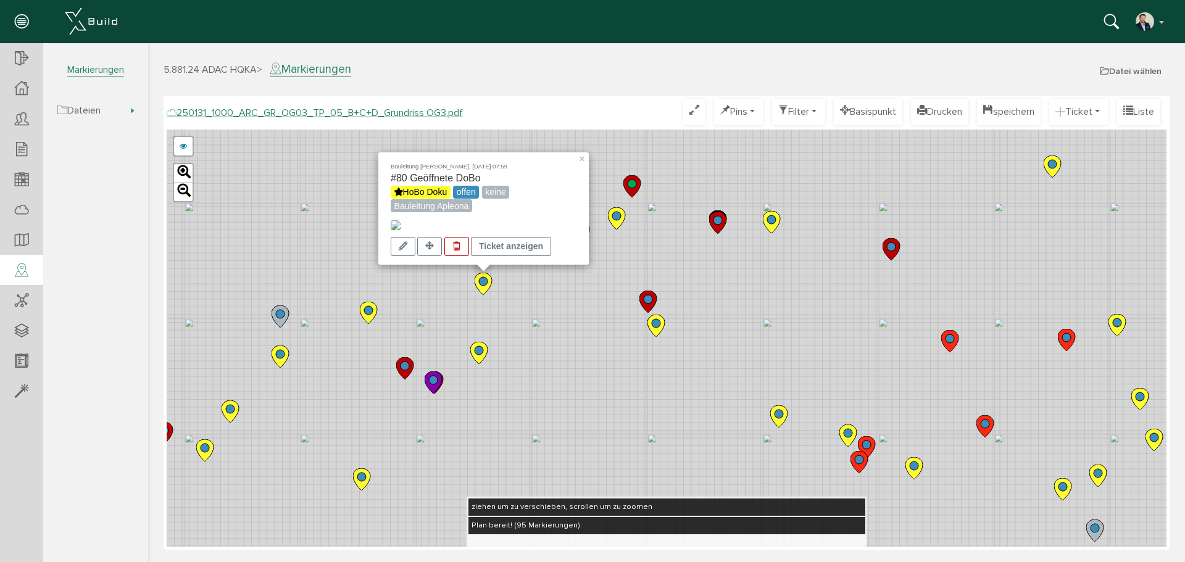
click at [393, 220] on img at bounding box center [396, 225] width 10 height 10
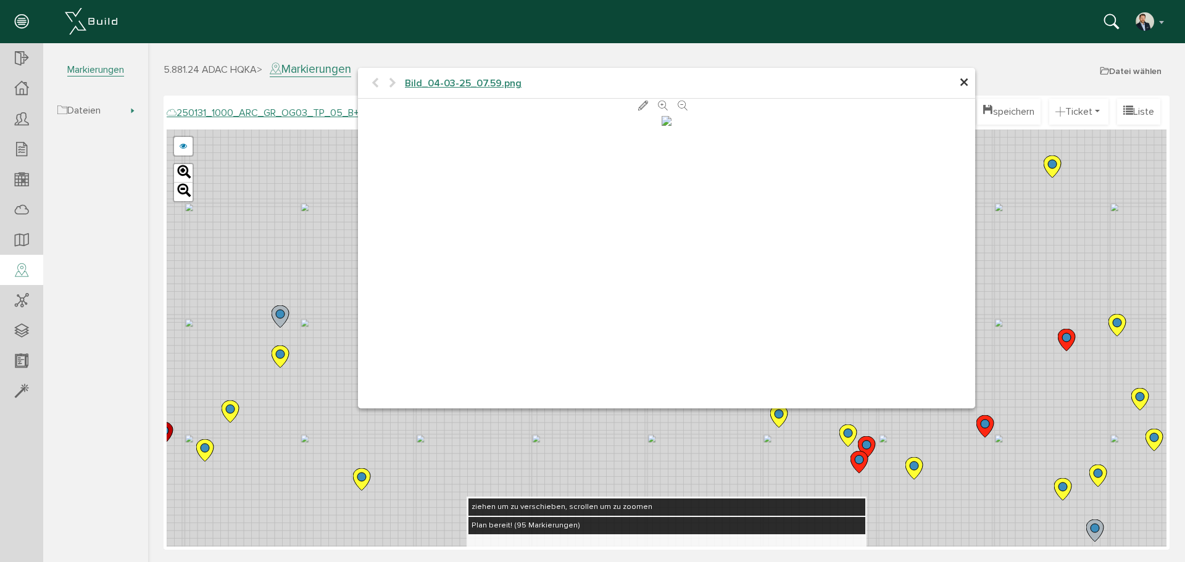
click at [890, 81] on span "×" at bounding box center [964, 83] width 10 height 24
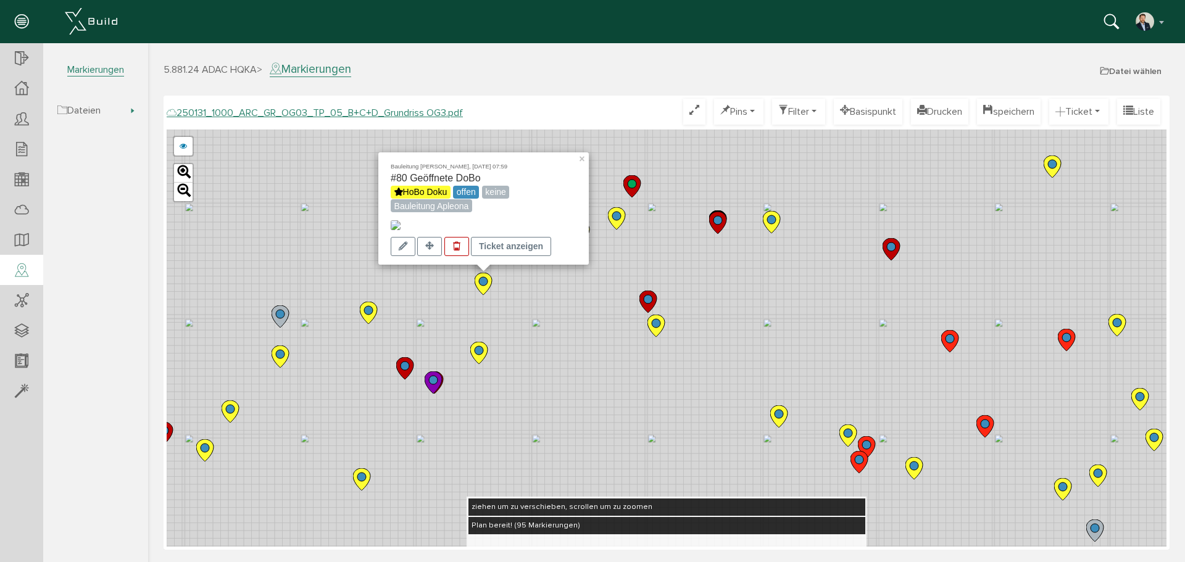
click at [281, 357] on circle at bounding box center [280, 354] width 9 height 9
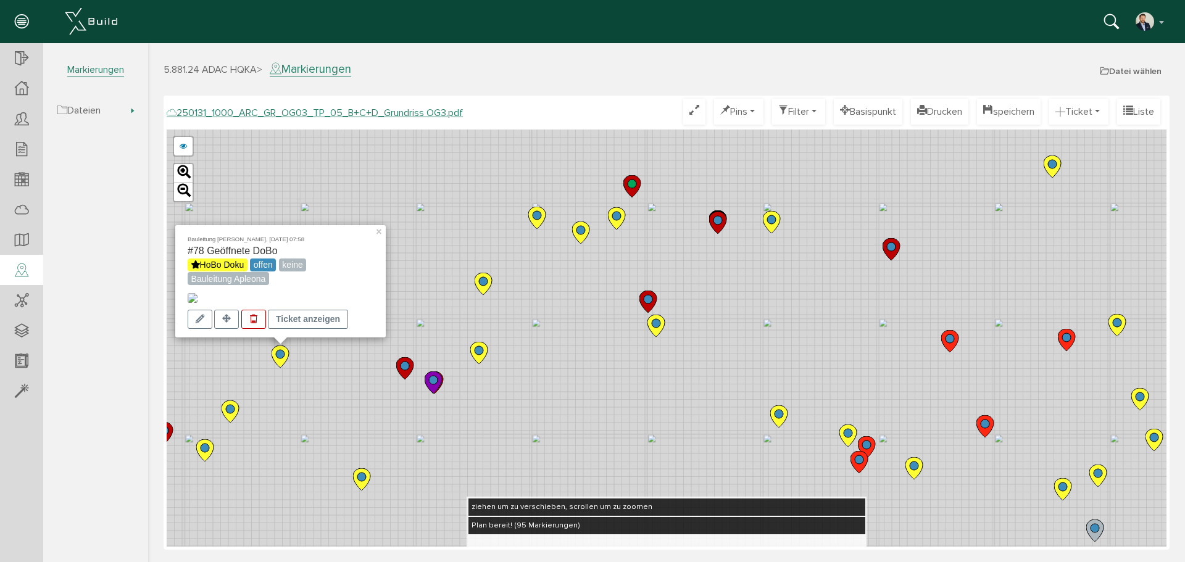
click at [197, 293] on img at bounding box center [193, 298] width 10 height 10
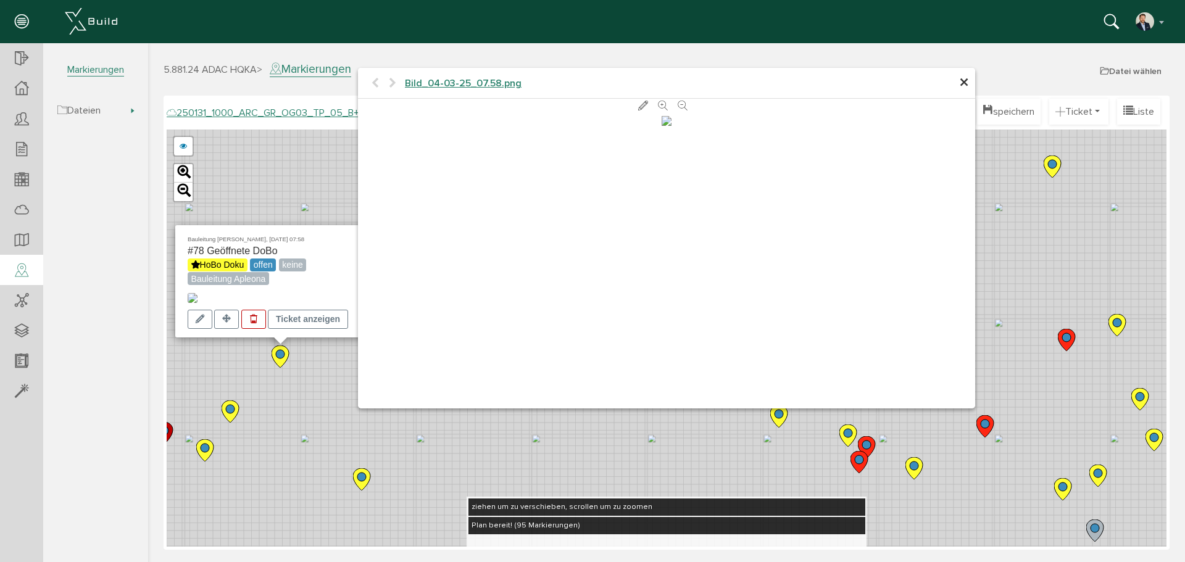
scroll to position [126, 0]
click at [890, 83] on span "×" at bounding box center [964, 83] width 10 height 24
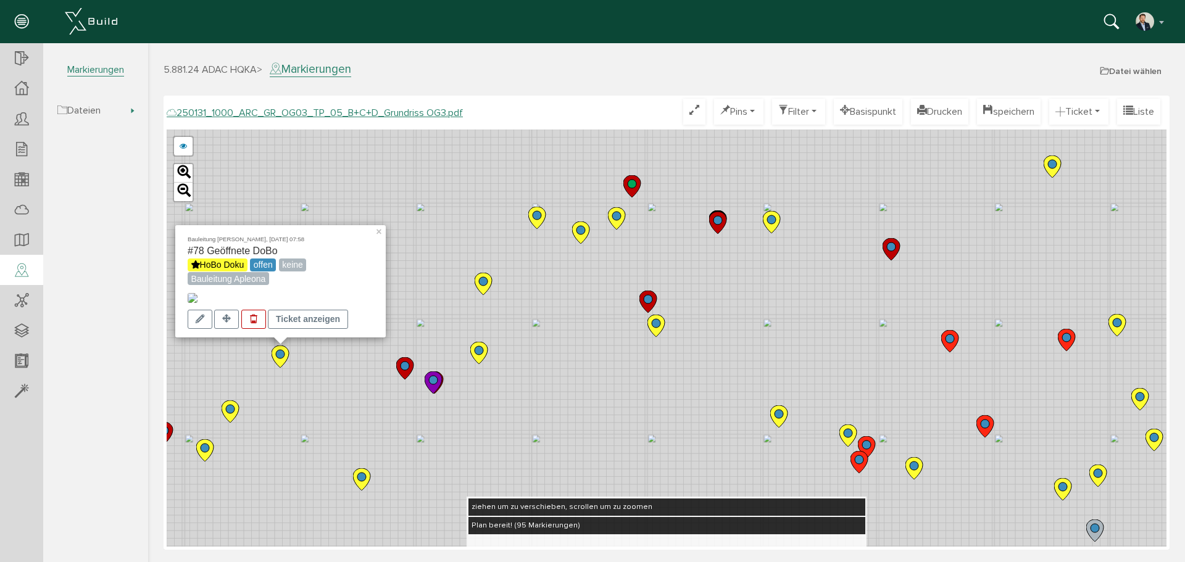
click at [226, 408] on circle at bounding box center [230, 409] width 9 height 9
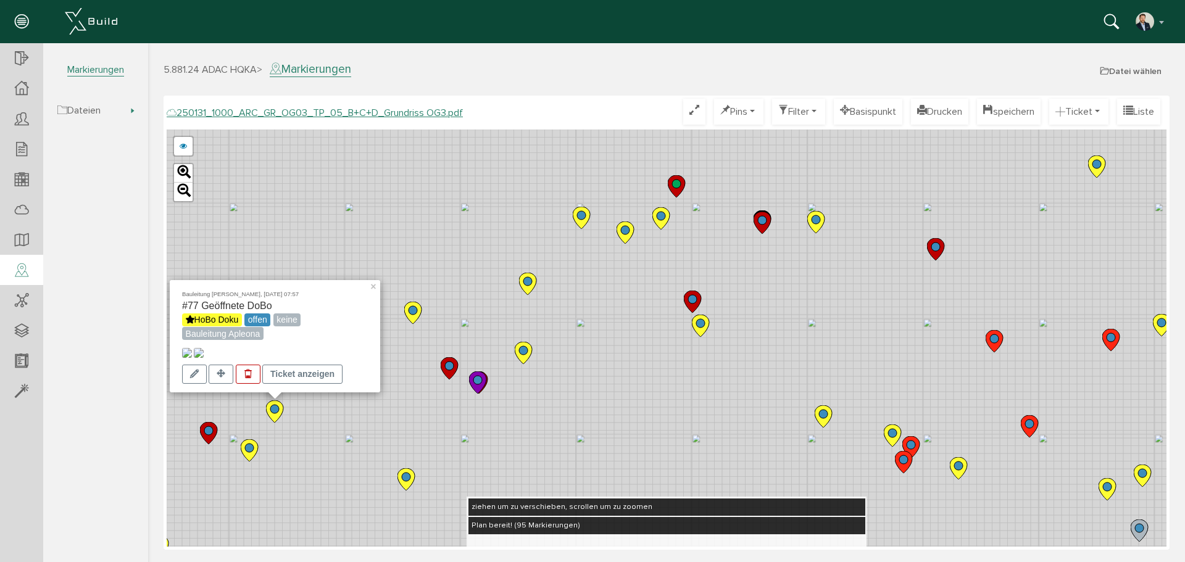
click at [192, 348] on img at bounding box center [187, 353] width 10 height 10
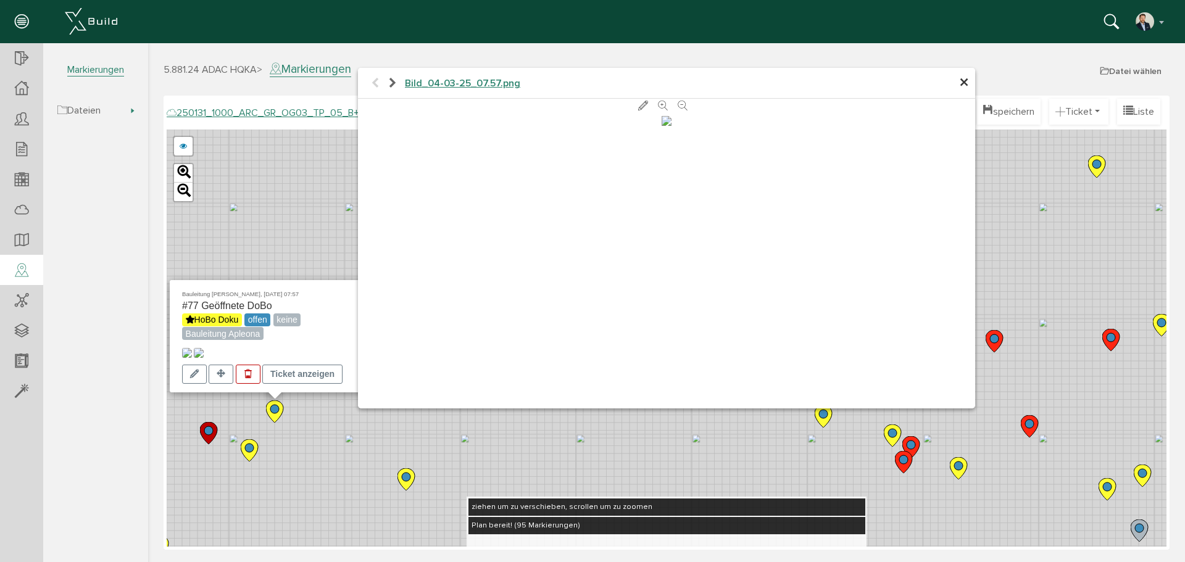
click at [890, 78] on span "×" at bounding box center [964, 83] width 10 height 24
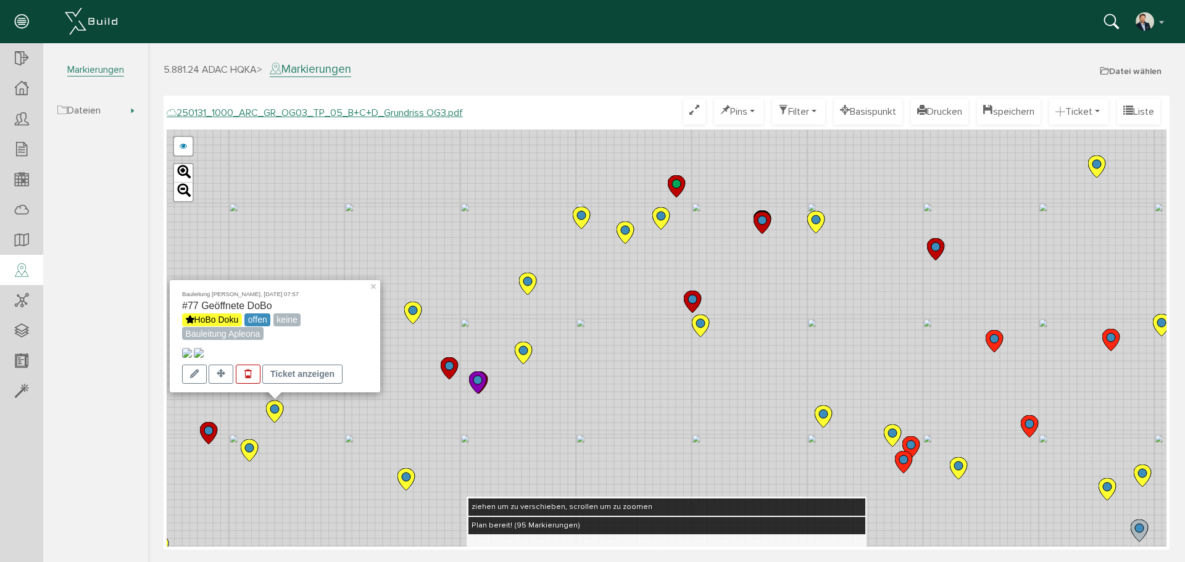
click at [545, 341] on div "Bauleitung [PERSON_NAME], [DATE] 07:57 #77 Geöffnete DoBo HoBo Doku offen keine…" at bounding box center [666, 338] width 999 height 417
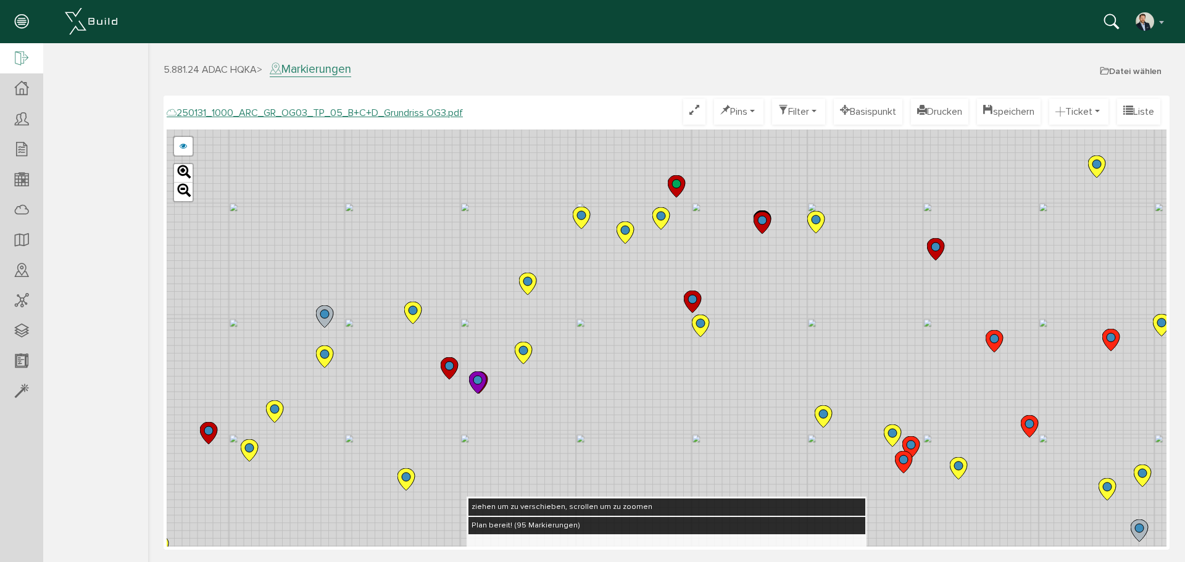
click at [22, 54] on icon at bounding box center [22, 59] width 14 height 17
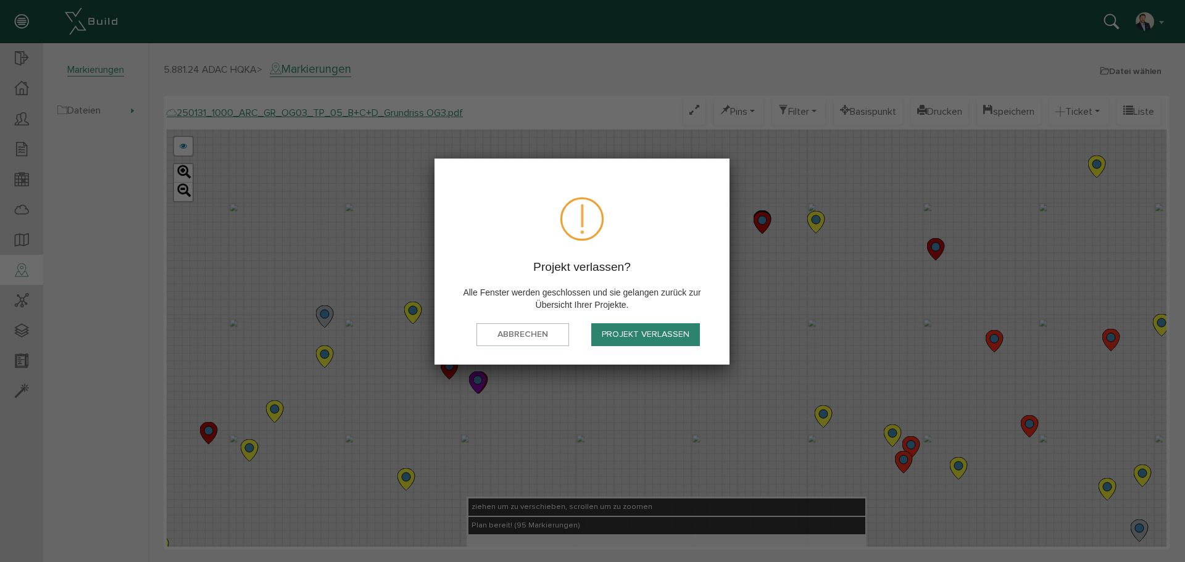
click at [664, 337] on button "Projekt verlassen" at bounding box center [645, 334] width 109 height 23
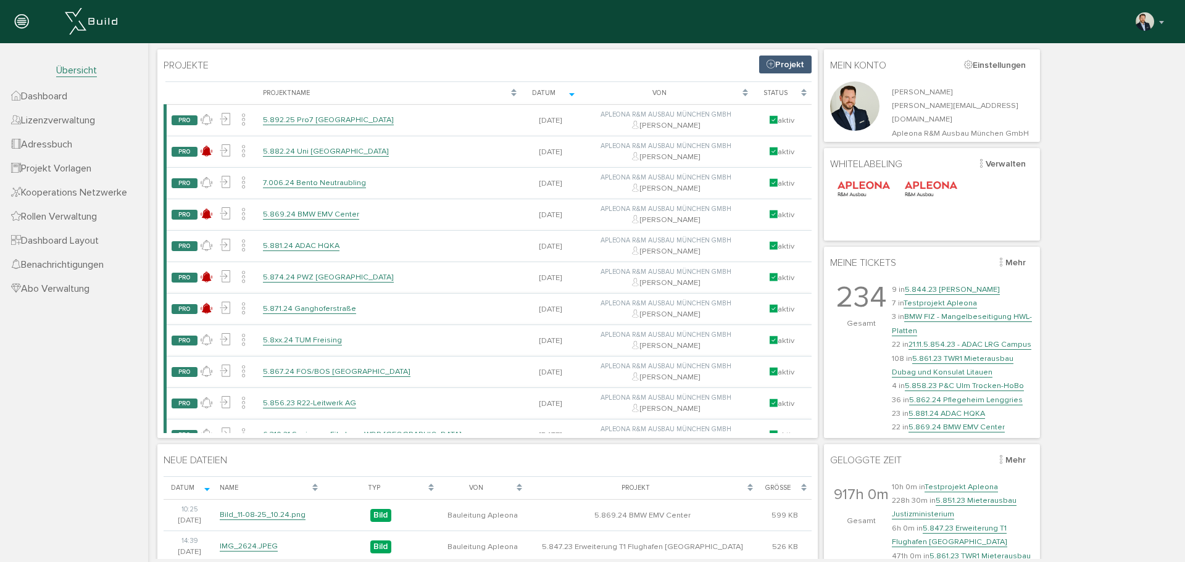
click at [81, 91] on link "Dashboard" at bounding box center [74, 96] width 148 height 24
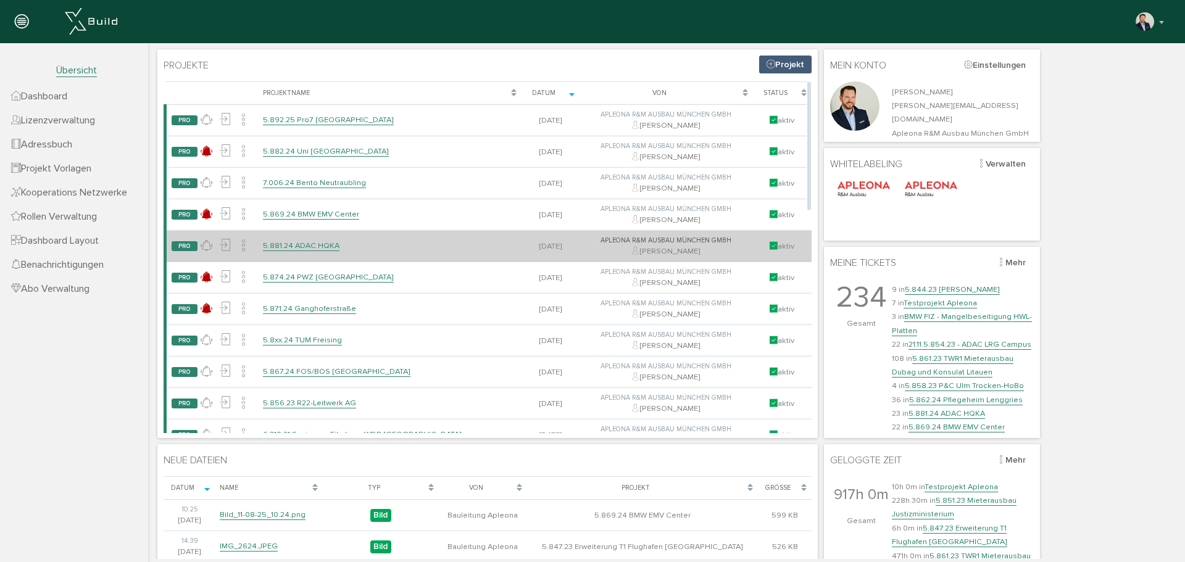
click at [293, 246] on link "5.881.24 ADAC HQKA" at bounding box center [301, 246] width 76 height 10
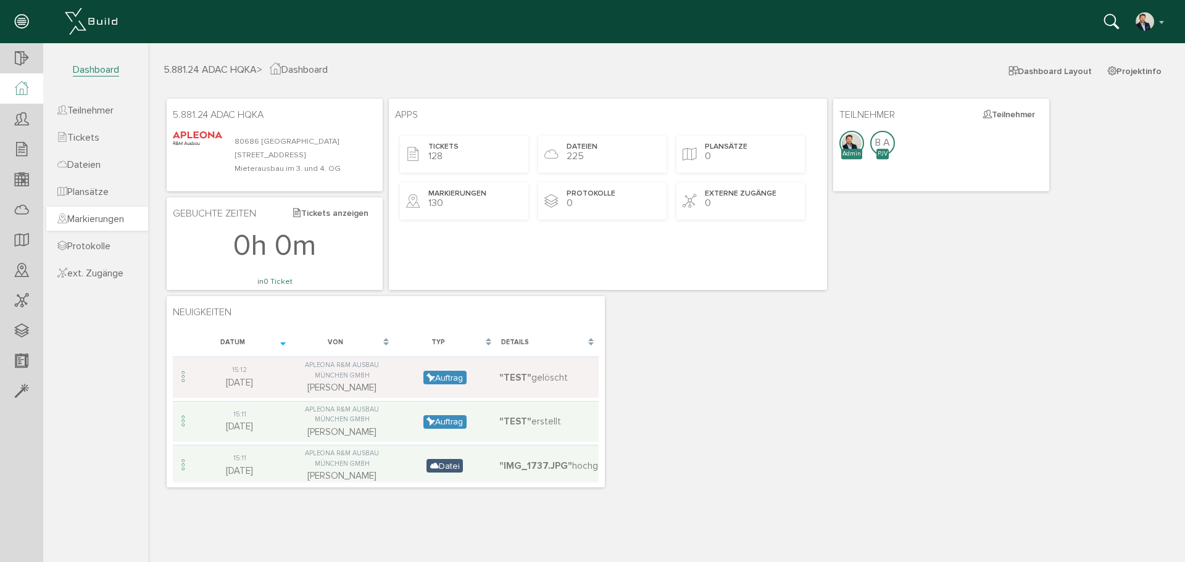
click at [94, 217] on span "Markierungen" at bounding box center [90, 219] width 67 height 12
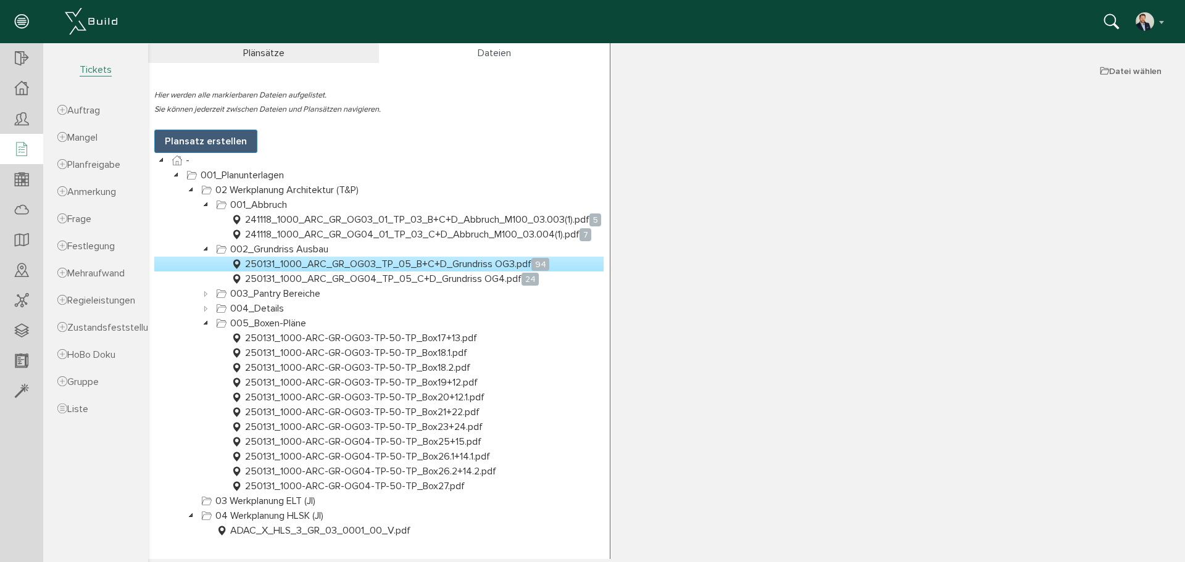
click at [22, 146] on icon at bounding box center [22, 149] width 14 height 17
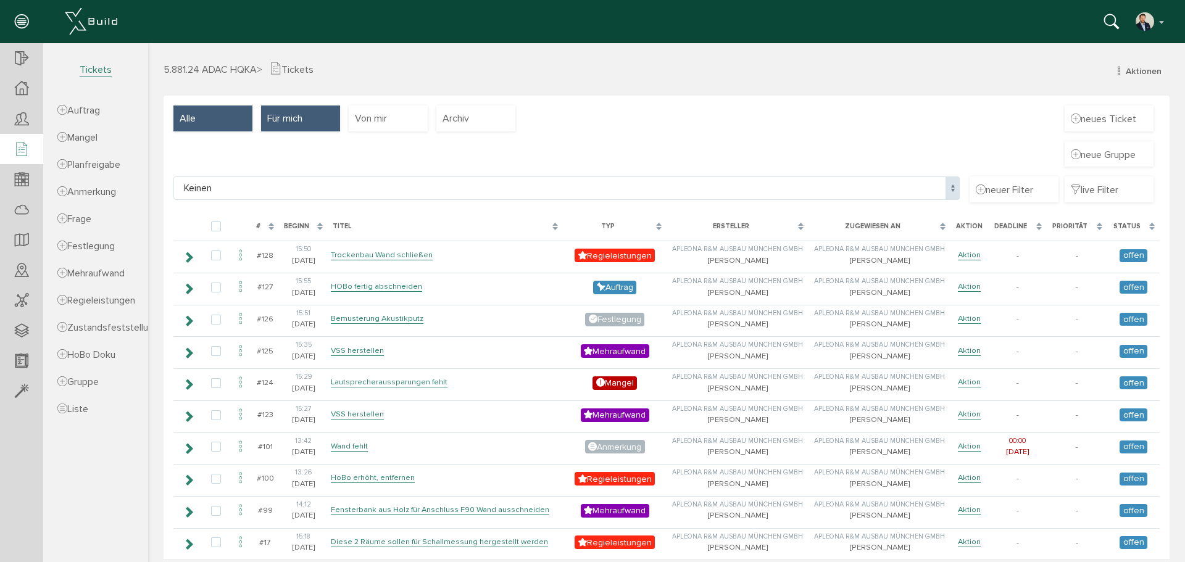
click at [202, 123] on div "Alle" at bounding box center [212, 118] width 79 height 26
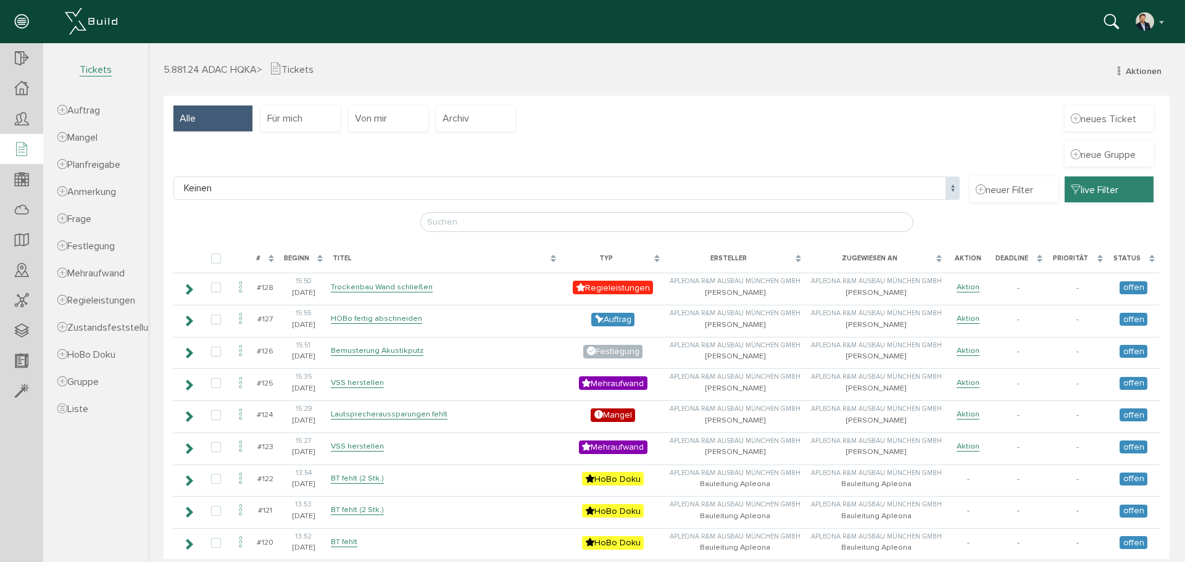
click at [890, 188] on span "live Filter" at bounding box center [1094, 190] width 48 height 14
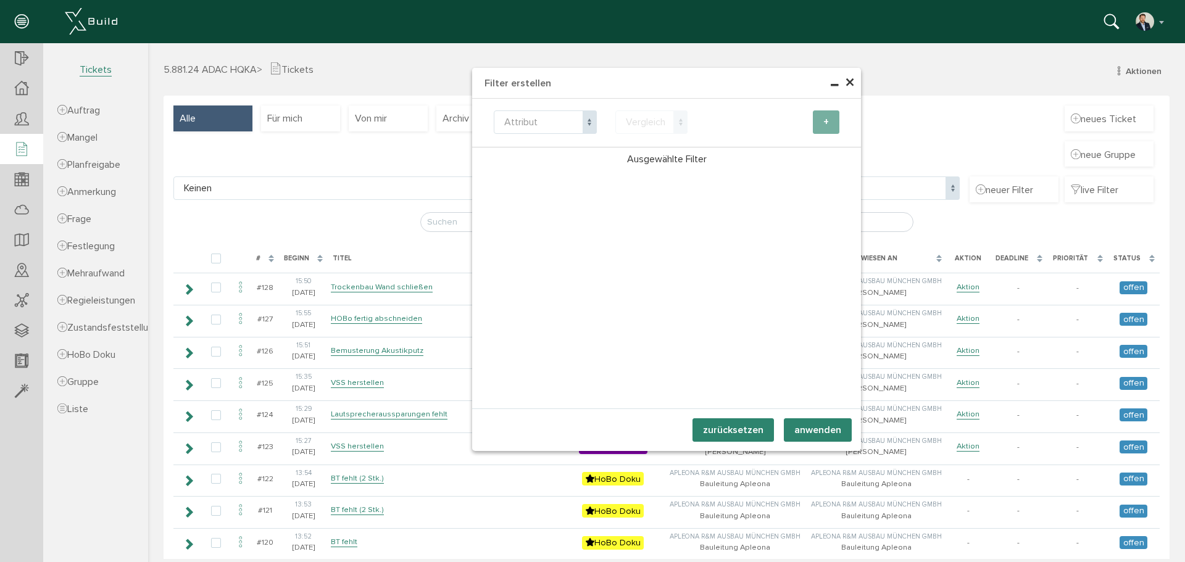
click at [528, 111] on span "Attribut" at bounding box center [545, 121] width 103 height 23
select select "type"
click at [688, 115] on div "Gleich Ungleich Vergleich" at bounding box center [651, 121] width 91 height 23
click at [666, 120] on span "Vergleich" at bounding box center [651, 121] width 73 height 23
select select "eq"
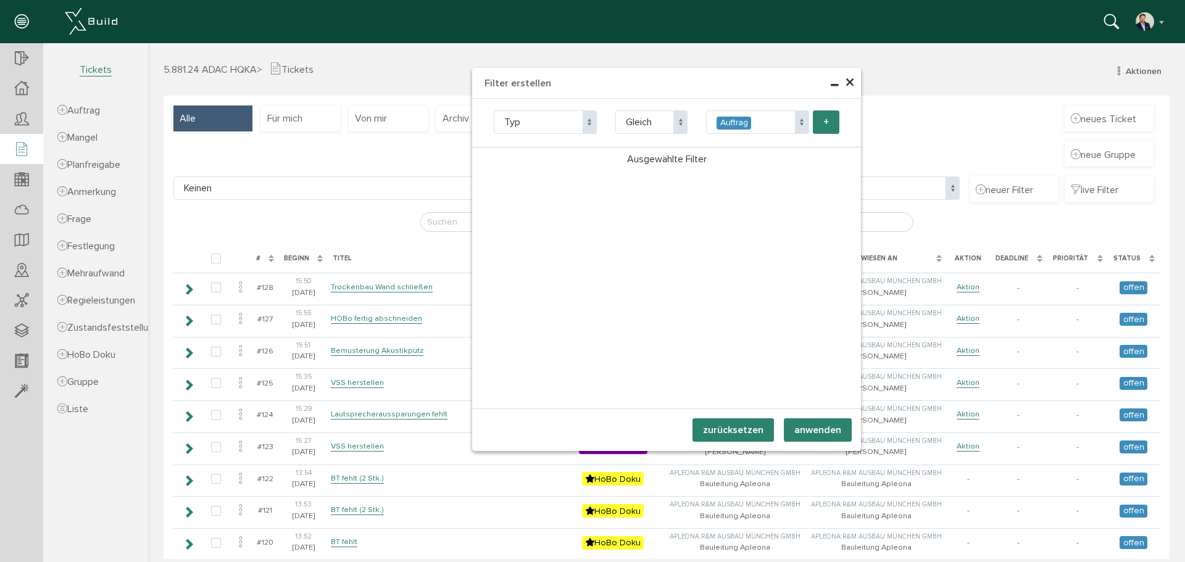
click at [800, 118] on span at bounding box center [802, 121] width 14 height 23
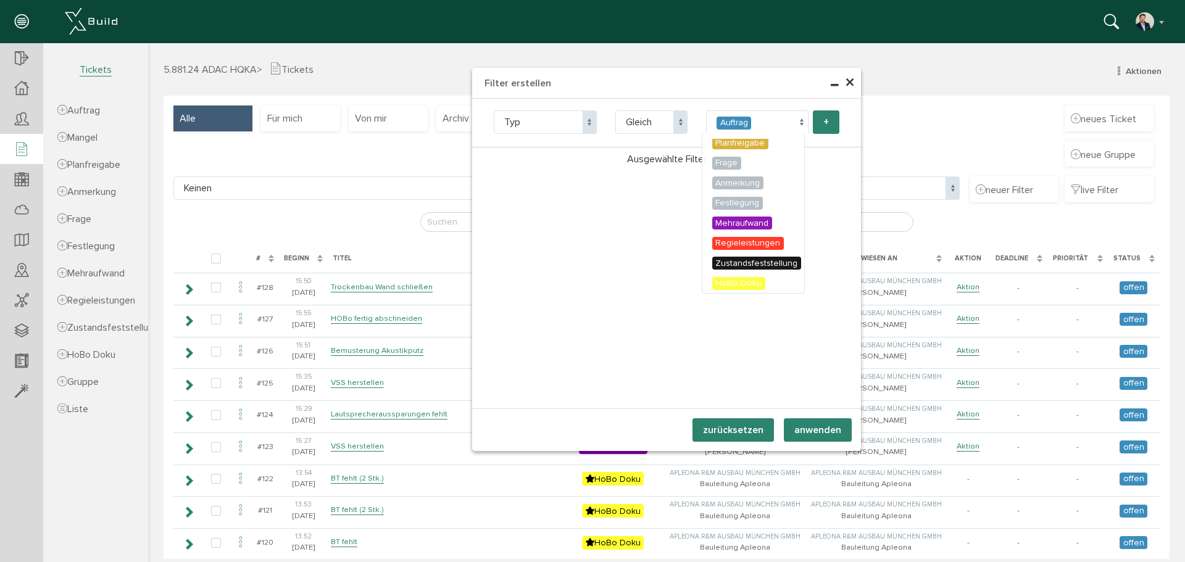
scroll to position [31, 0]
select select "204"
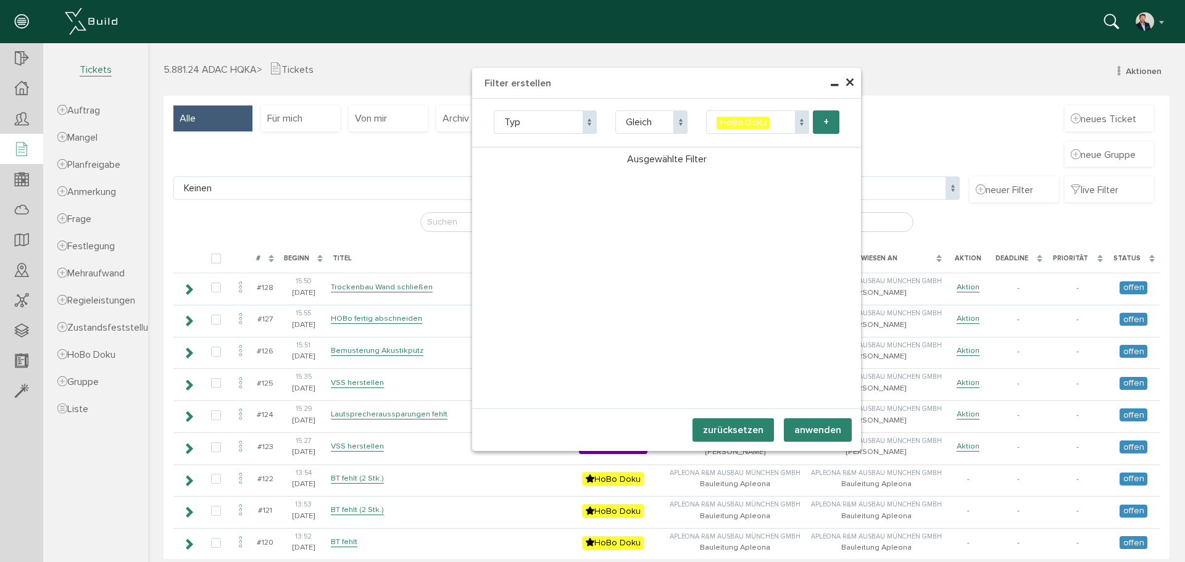
click at [822, 122] on button "+" at bounding box center [825, 121] width 27 height 23
select select "type"
select select "204"
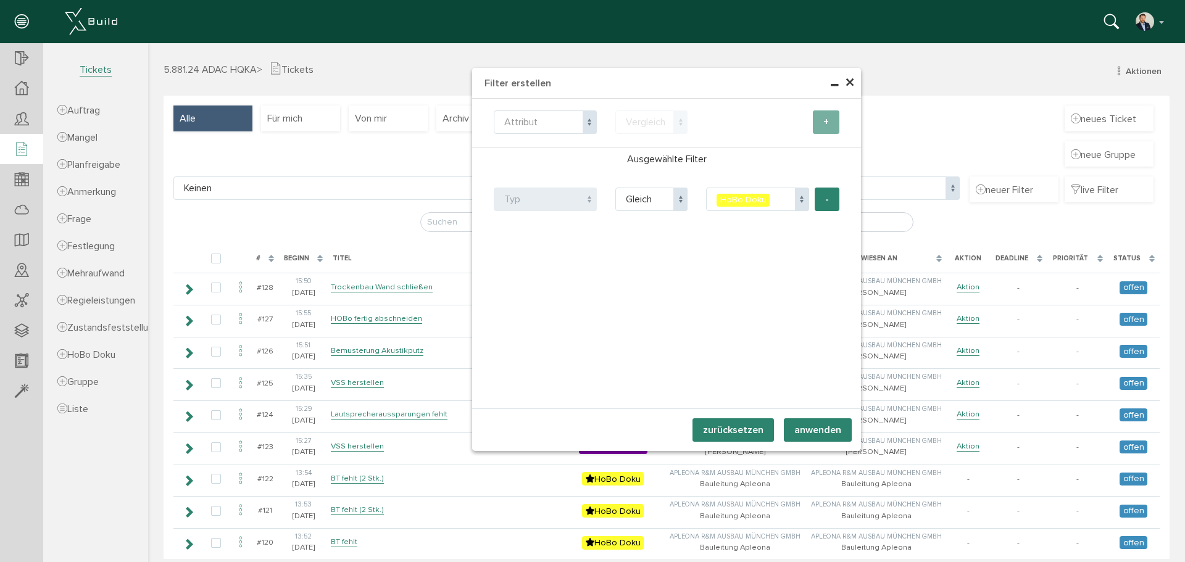
click at [808, 431] on button "anwenden" at bounding box center [817, 429] width 68 height 23
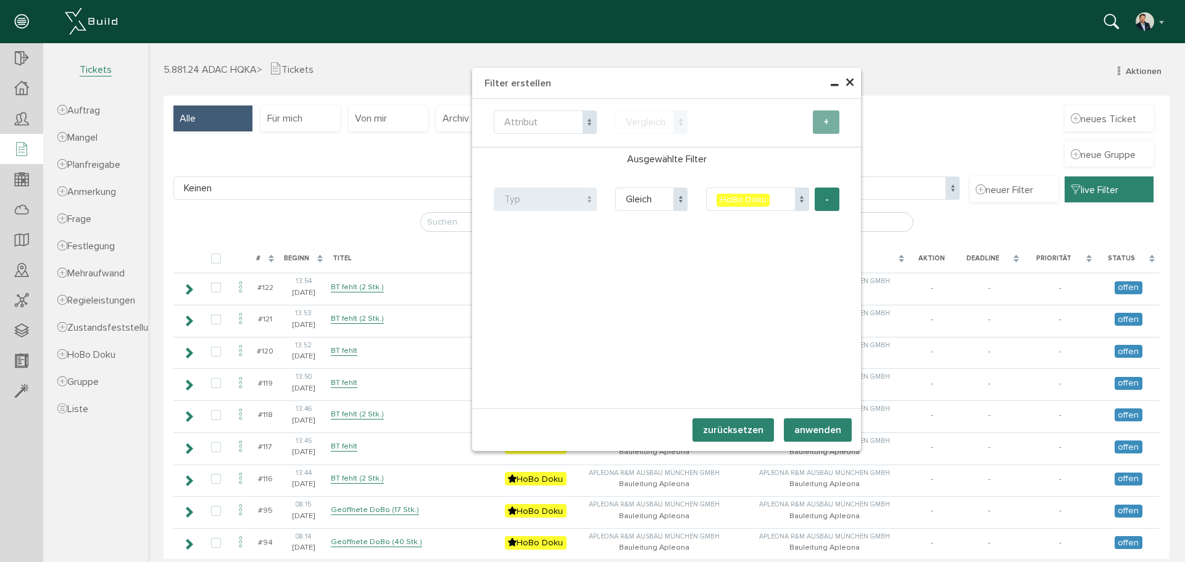
click at [848, 78] on span "×" at bounding box center [850, 83] width 10 height 24
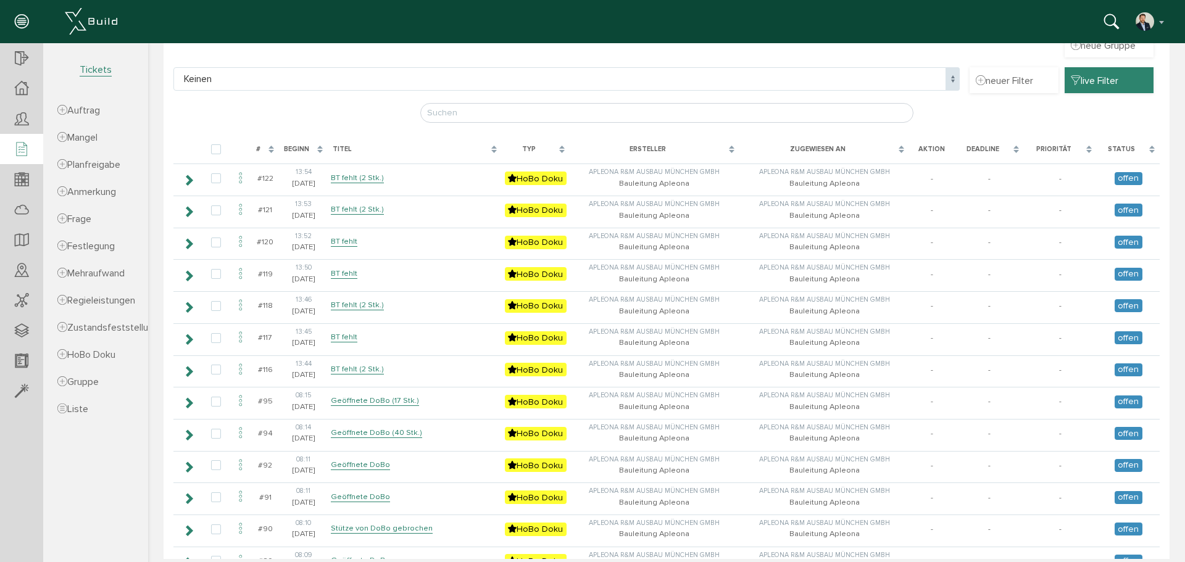
scroll to position [0, 0]
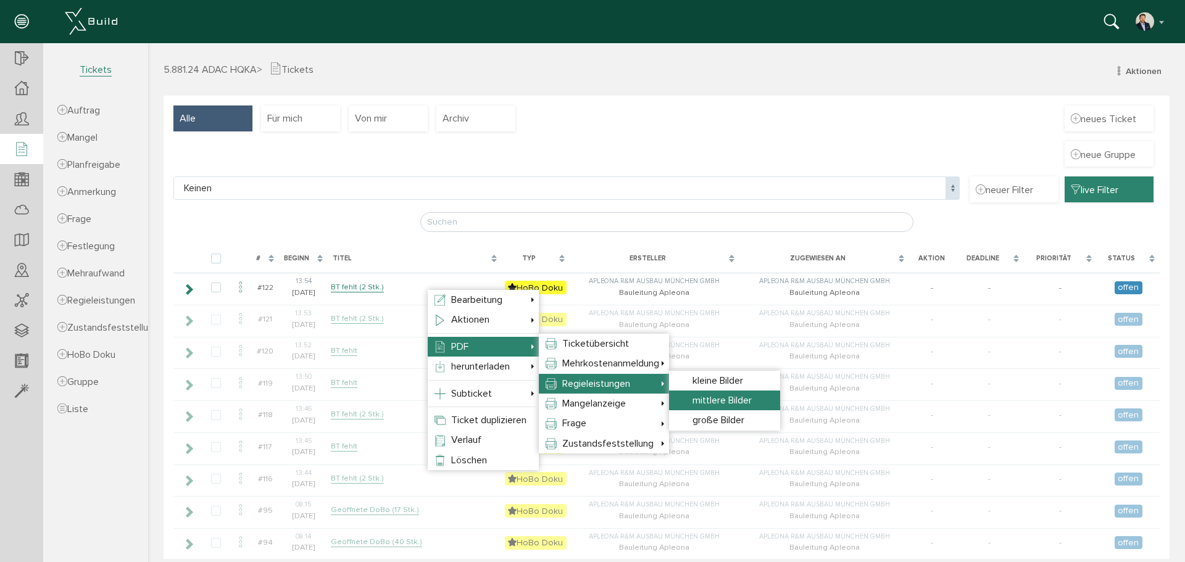
click at [732, 398] on span "mittlere Bilder" at bounding box center [721, 400] width 59 height 12
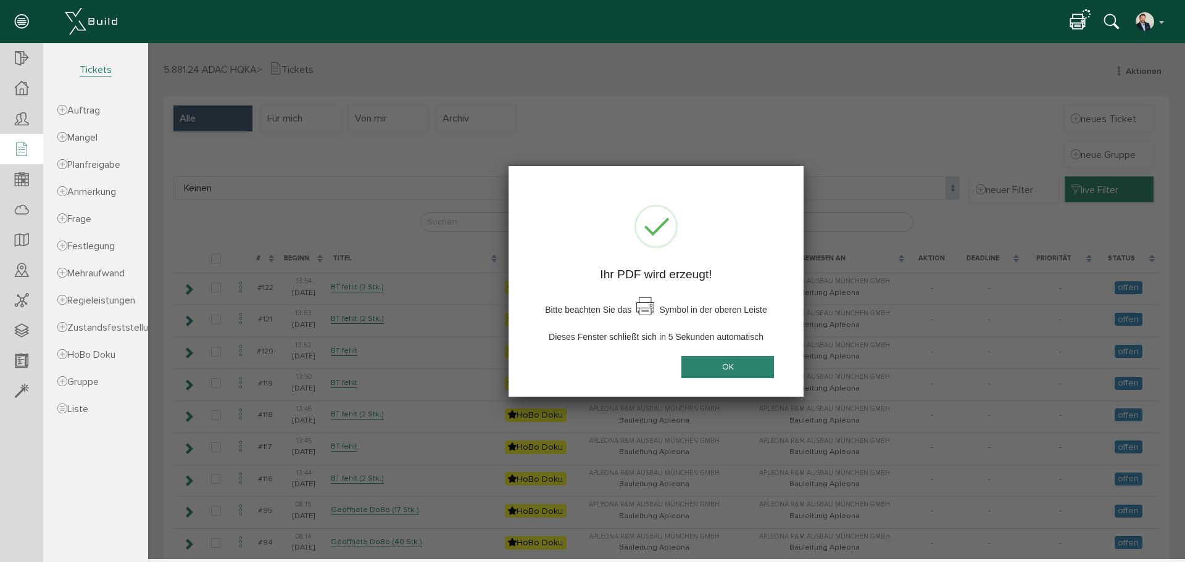
click at [731, 373] on button "OK" at bounding box center [727, 367] width 93 height 23
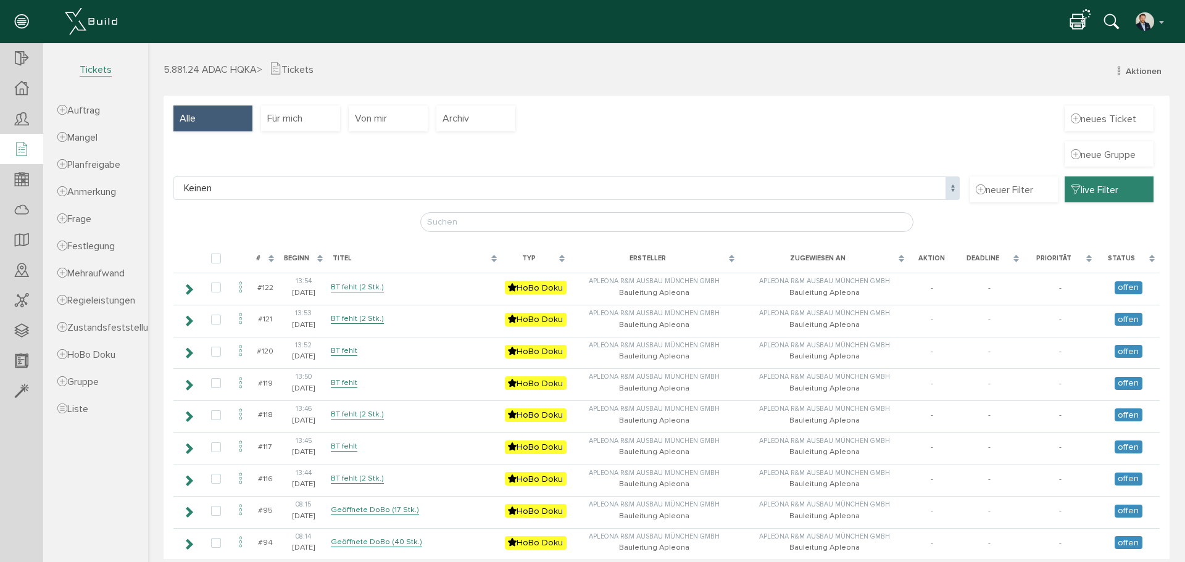
click at [890, 18] on icon at bounding box center [1077, 23] width 15 height 18
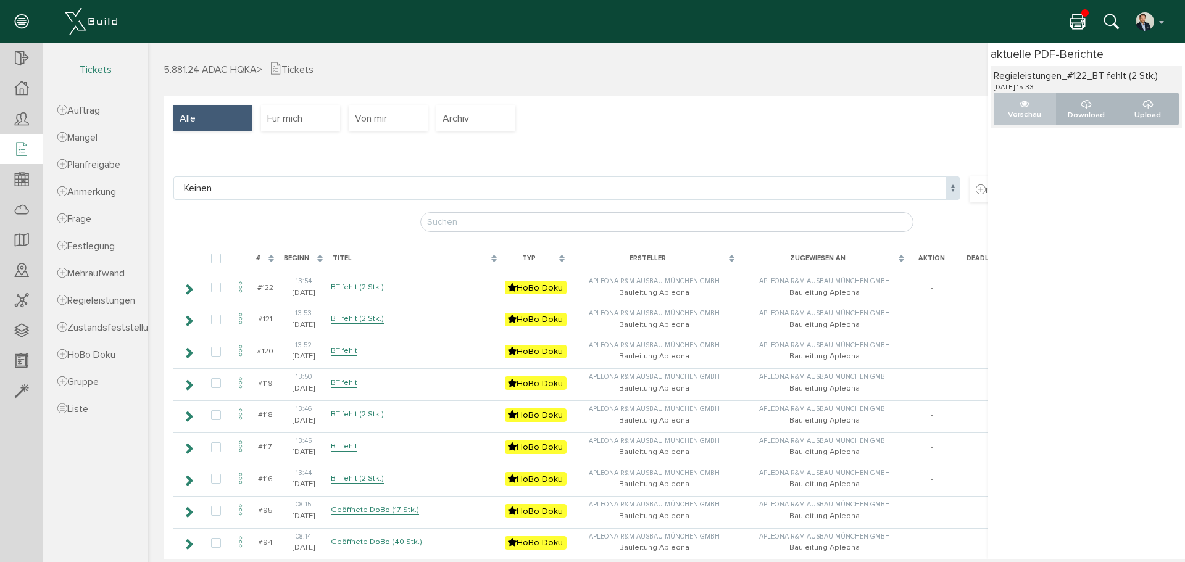
click at [890, 104] on icon "..." at bounding box center [1024, 104] width 10 height 10
click at [217, 257] on label at bounding box center [218, 259] width 15 height 11
click at [217, 257] on input "checkbox" at bounding box center [215, 258] width 8 height 8
checkbox input "true"
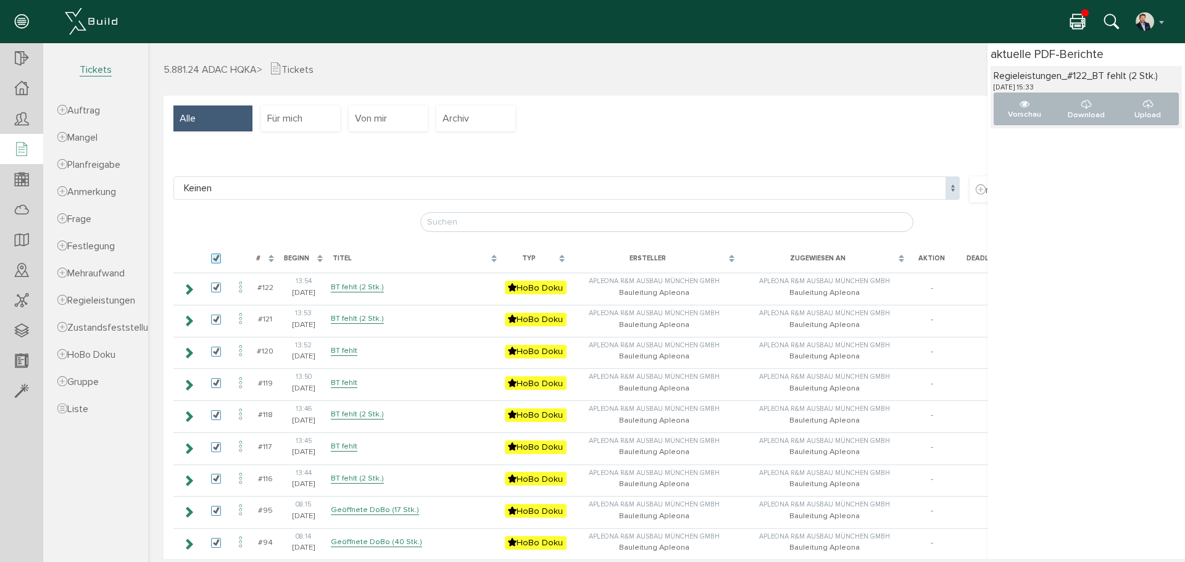
checkbox input "true"
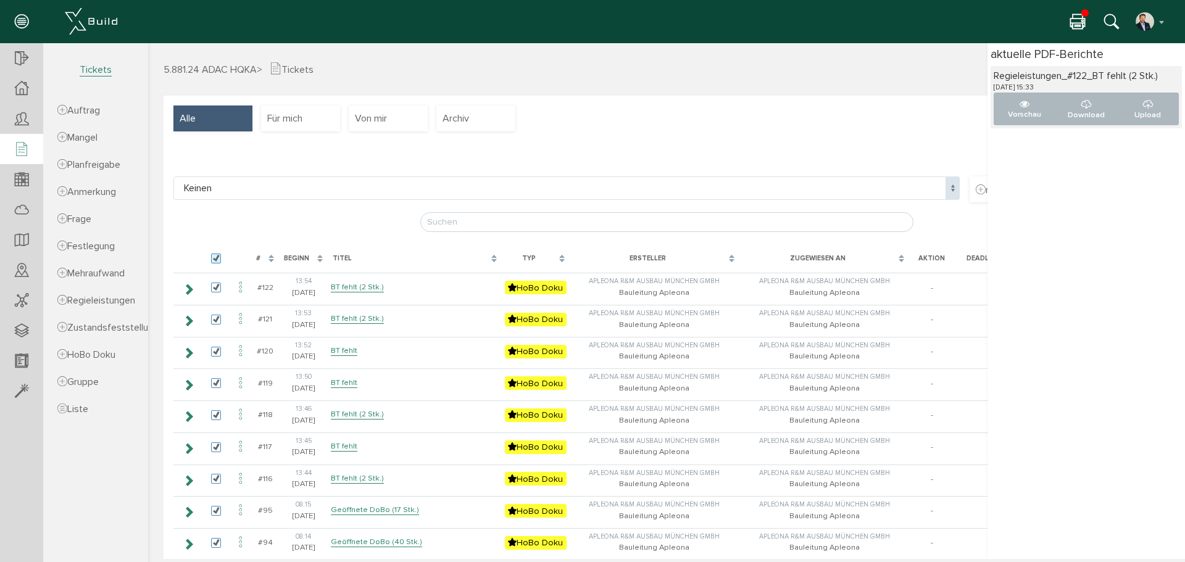
checkbox input "true"
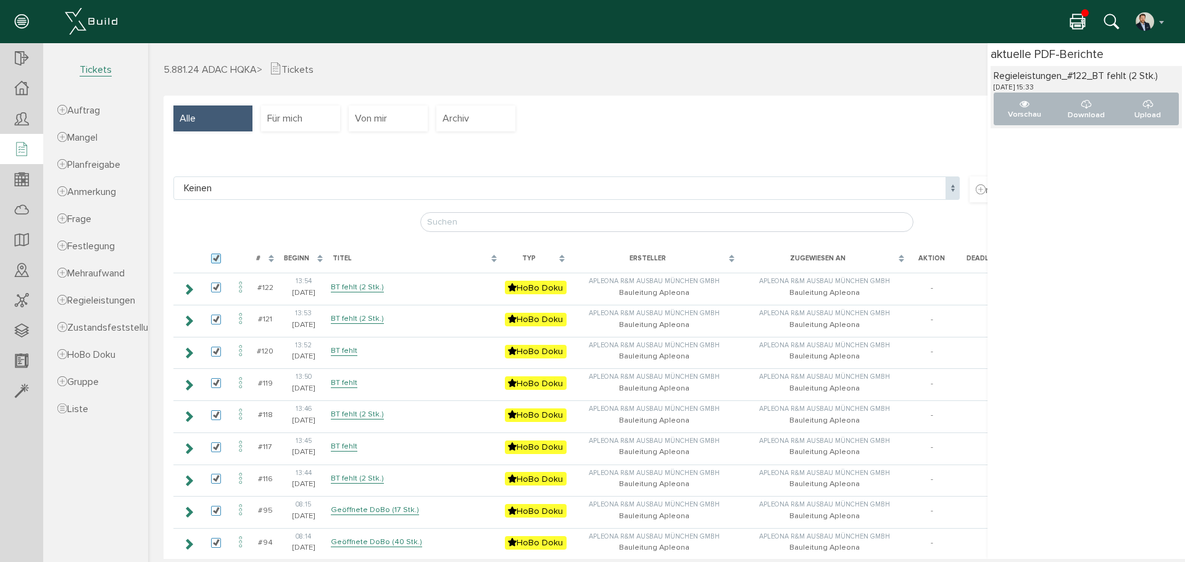
checkbox input "true"
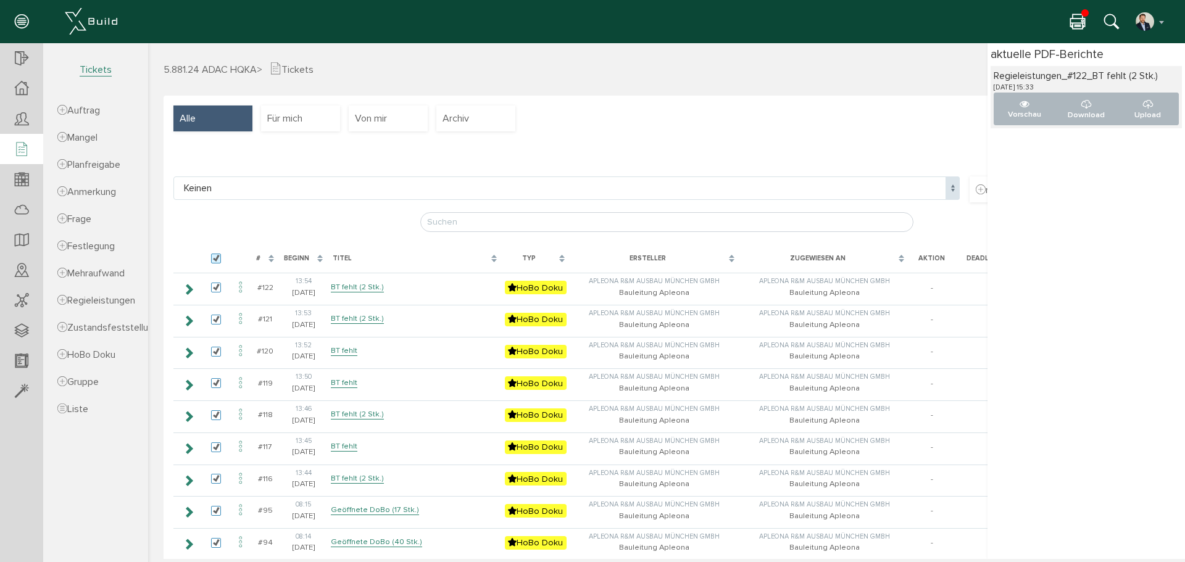
checkbox input "true"
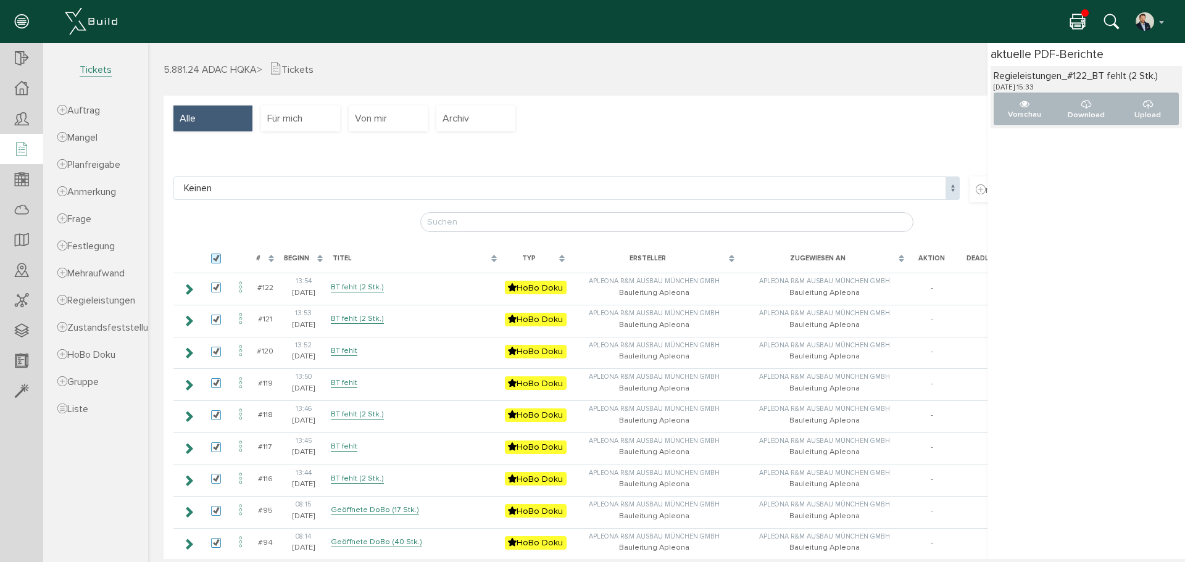
checkbox input "true"
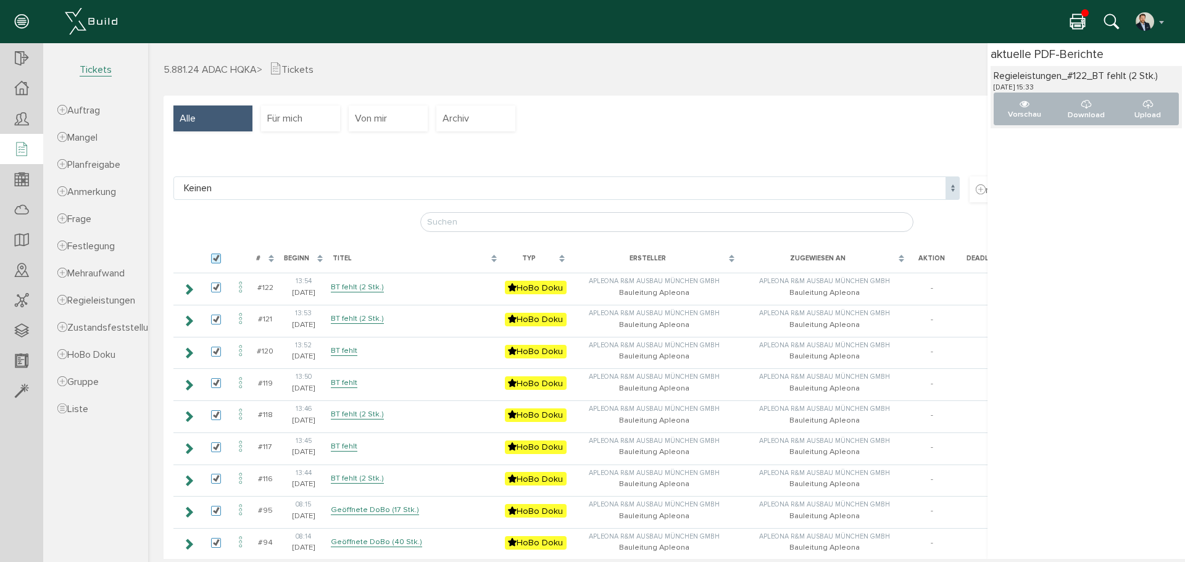
checkbox input "true"
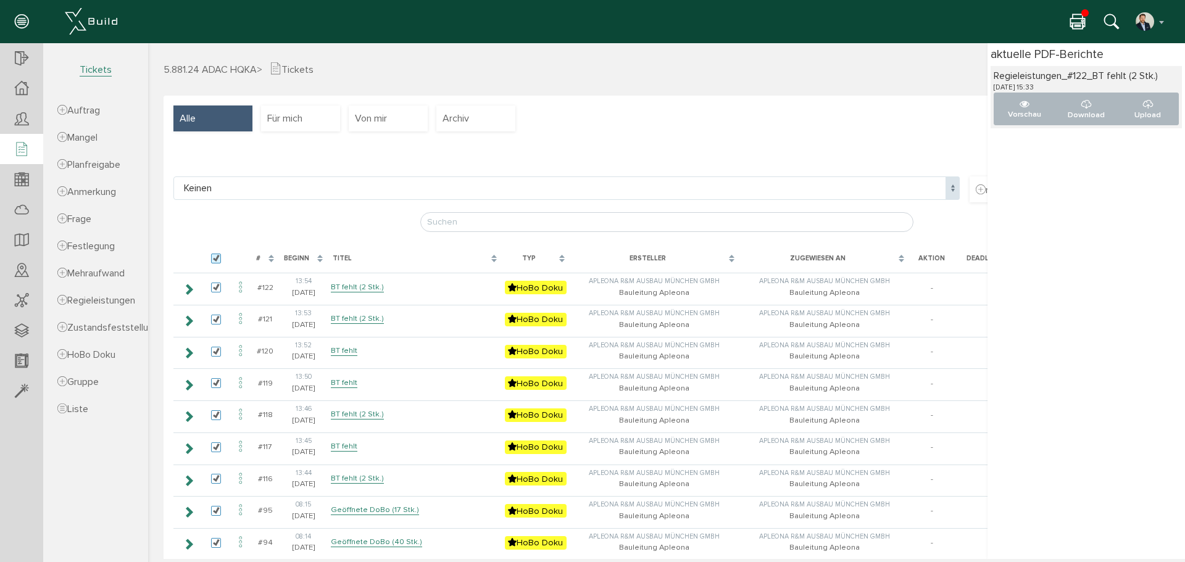
checkbox input "true"
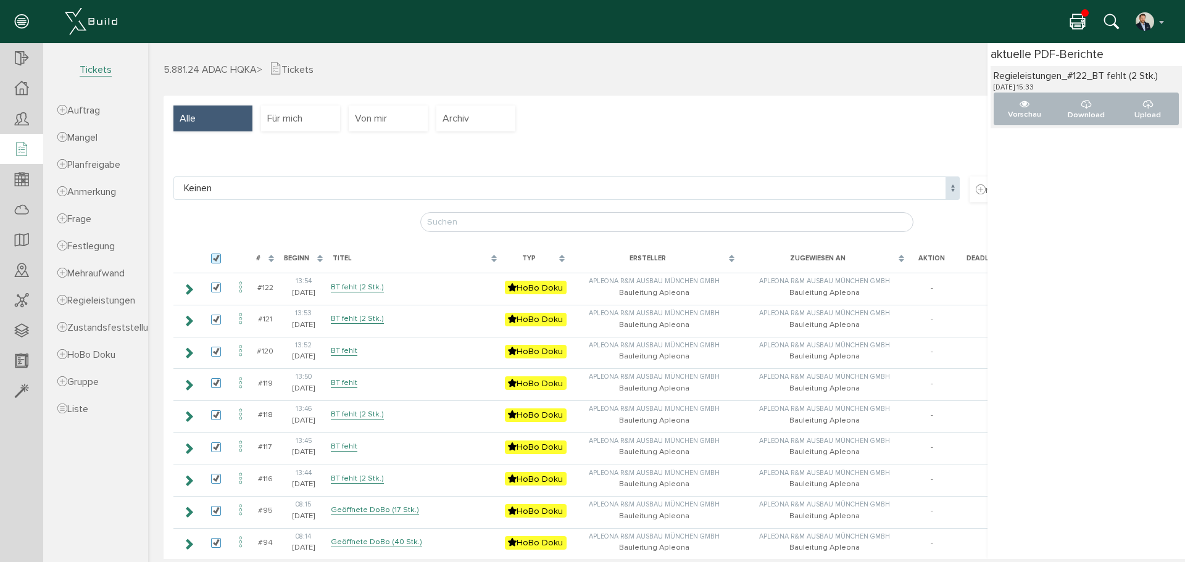
checkbox input "true"
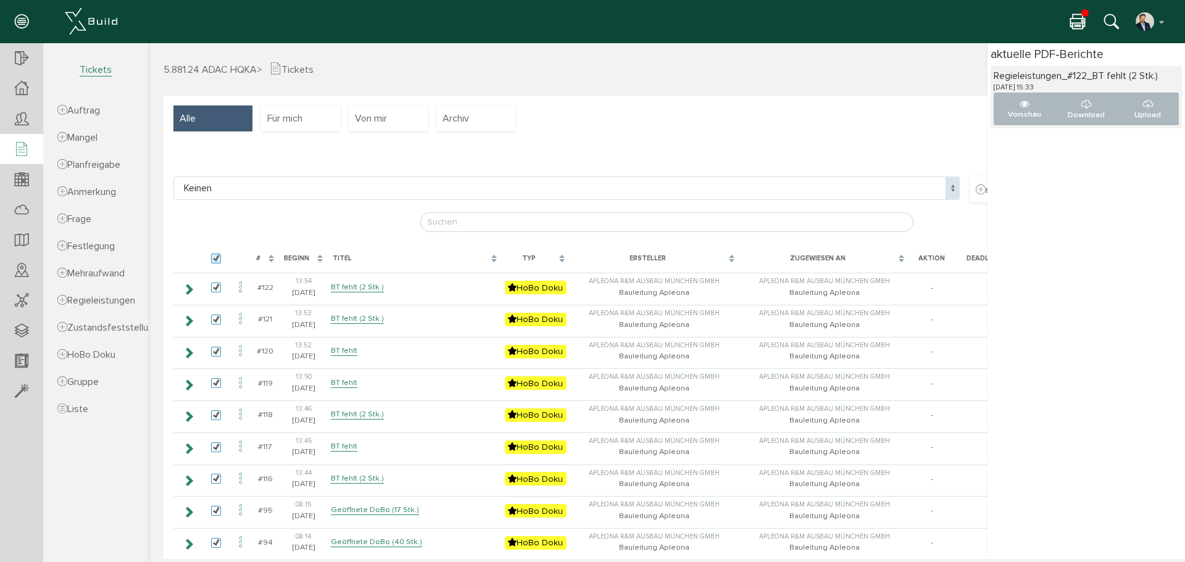
checkbox input "true"
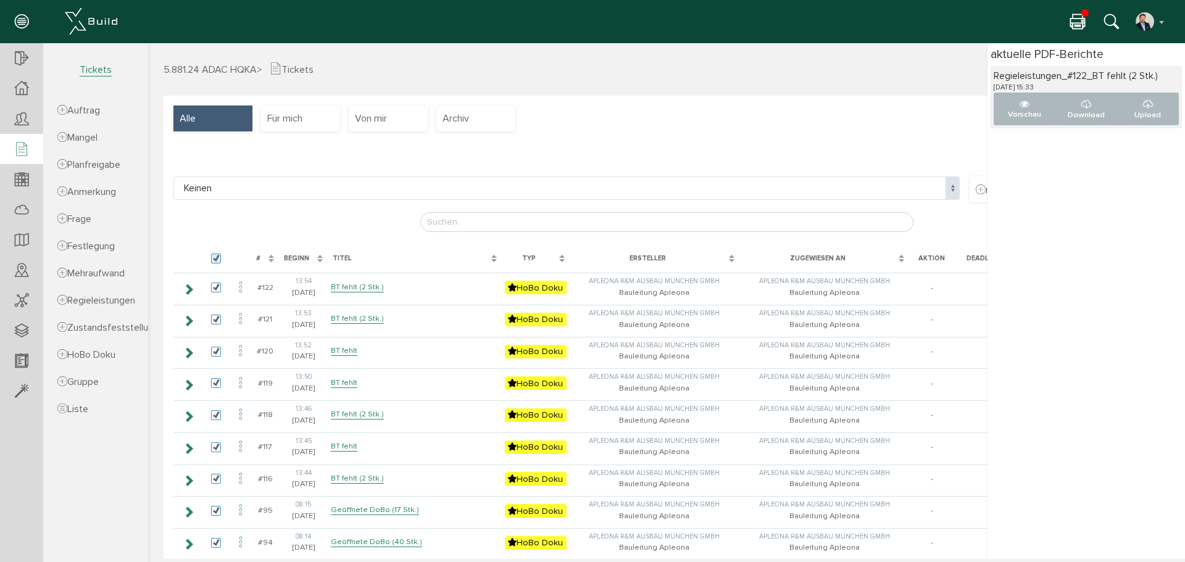
checkbox input "true"
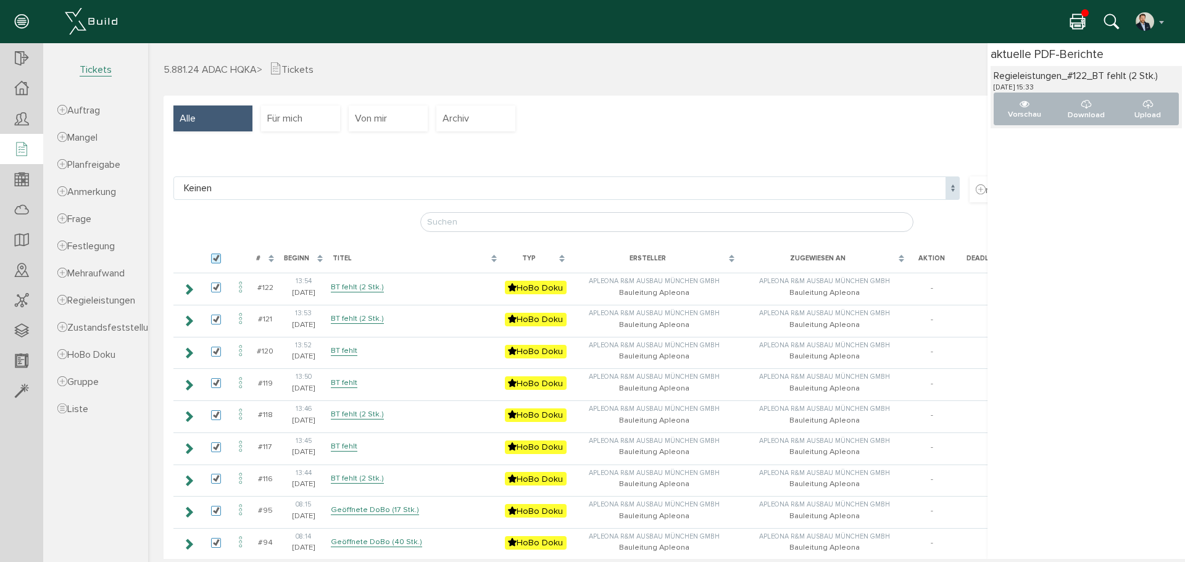
checkbox input "true"
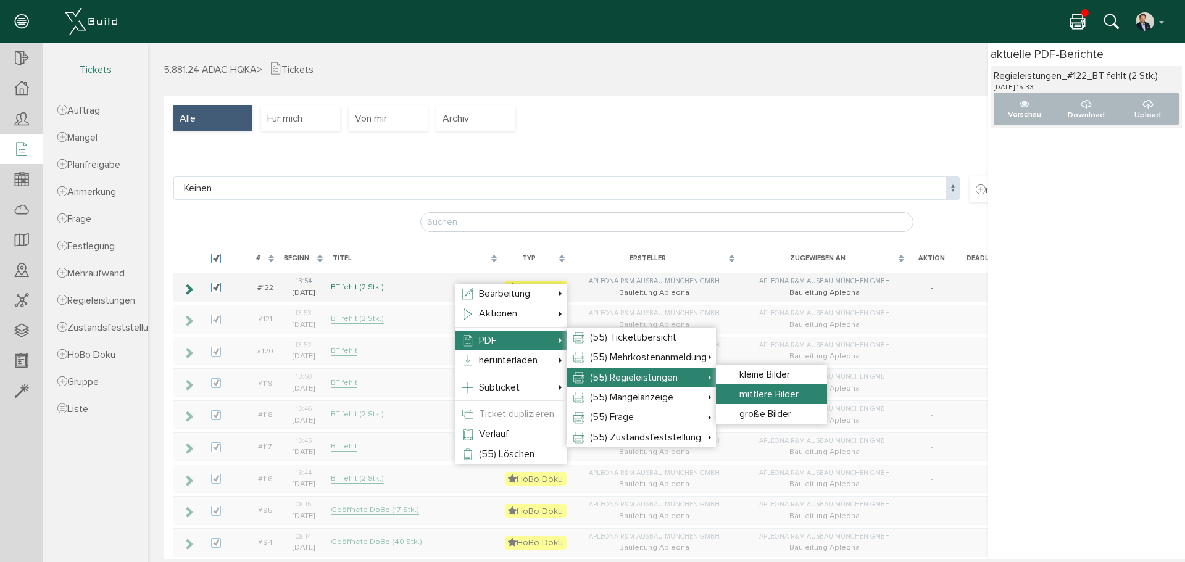
click at [790, 399] on span "mittlere Bilder" at bounding box center [768, 394] width 59 height 12
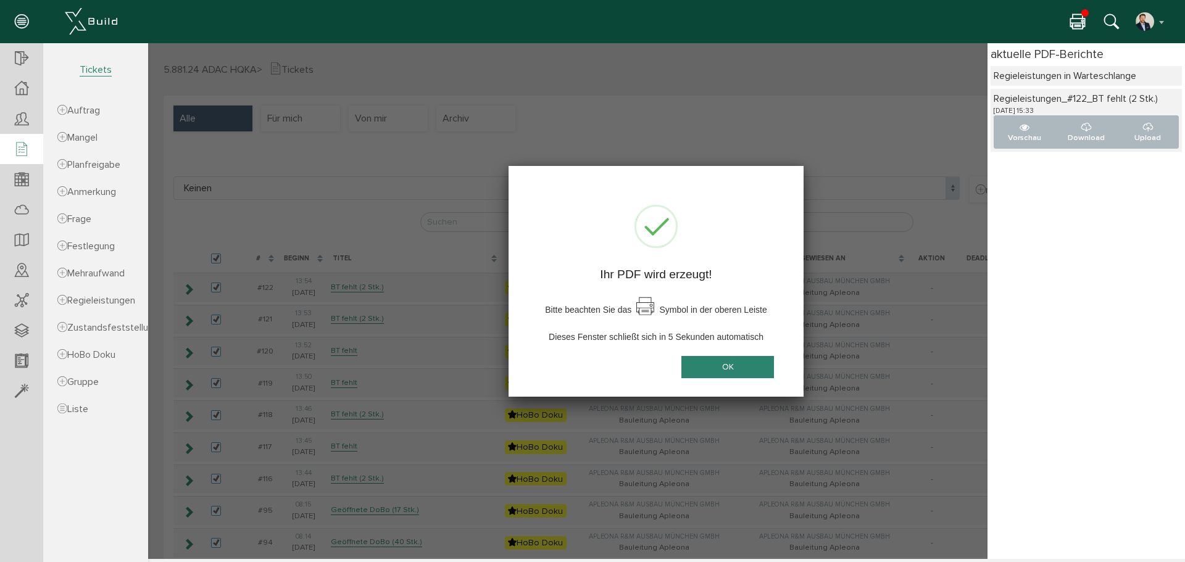
click at [750, 368] on button "OK" at bounding box center [727, 367] width 93 height 23
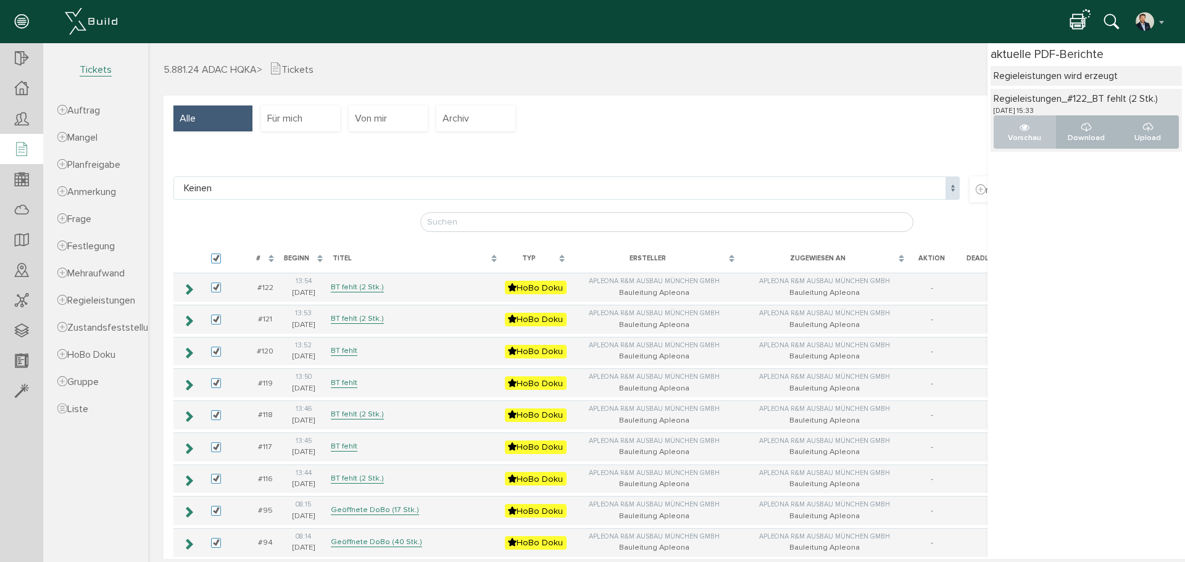
click at [890, 129] on icon "..." at bounding box center [1024, 128] width 10 height 10
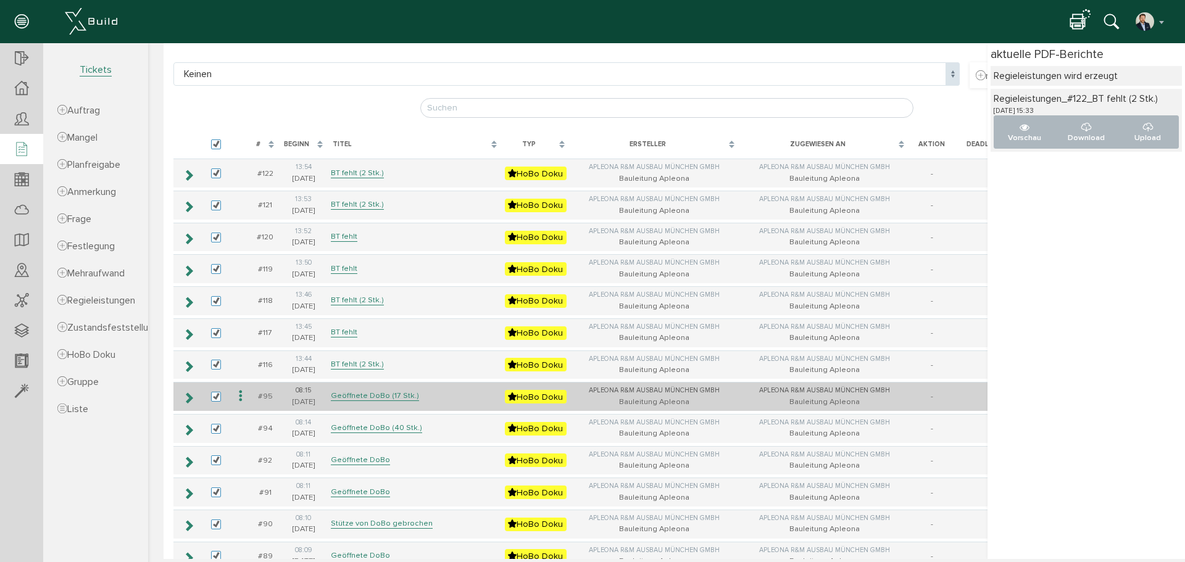
scroll to position [123, 0]
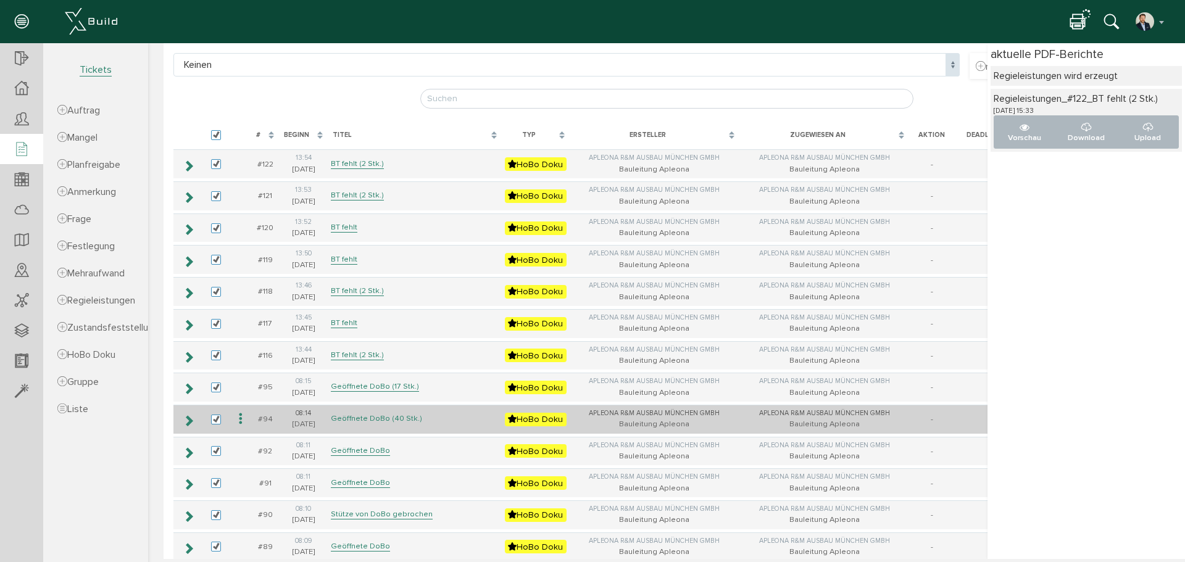
click at [370, 421] on link "Geöffnete DoBo (40 Stk.)" at bounding box center [376, 418] width 91 height 10
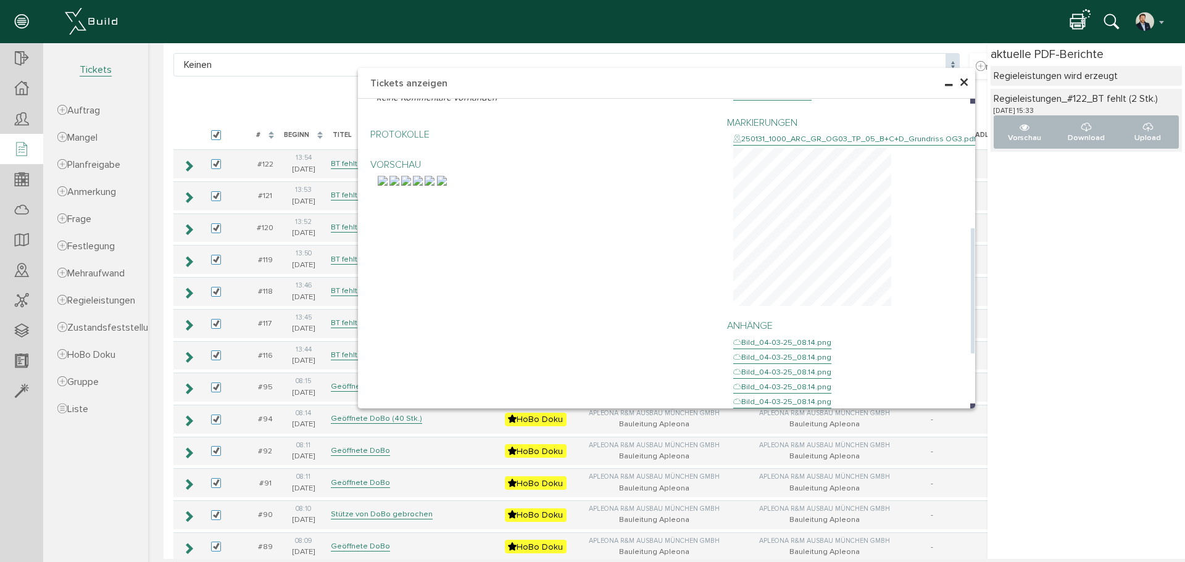
click at [387, 186] on img at bounding box center [383, 181] width 10 height 10
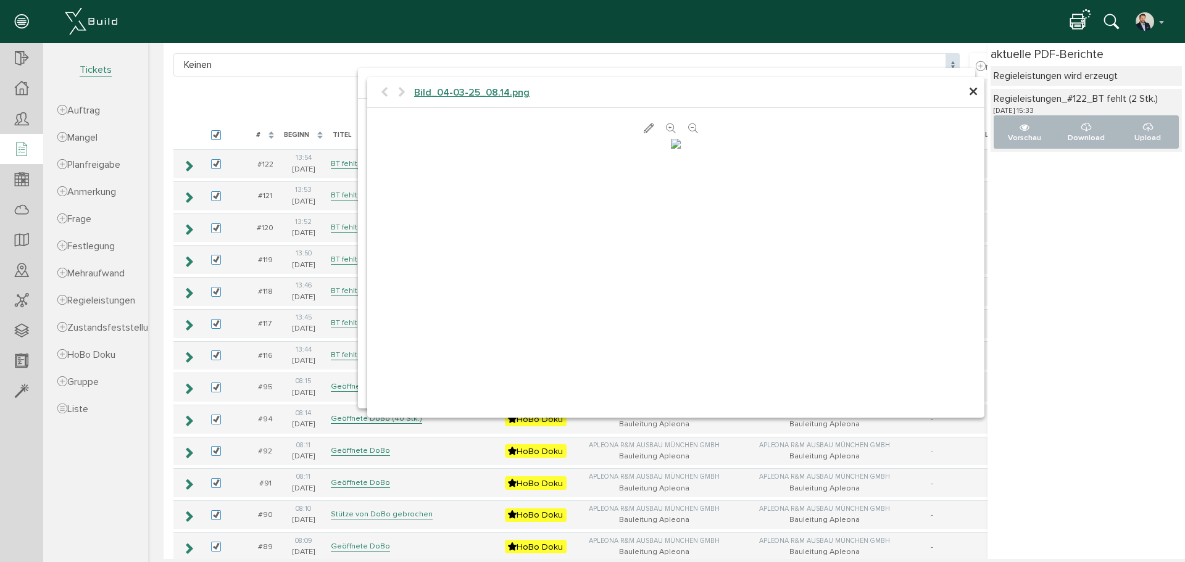
click at [890, 91] on span "×" at bounding box center [973, 92] width 10 height 24
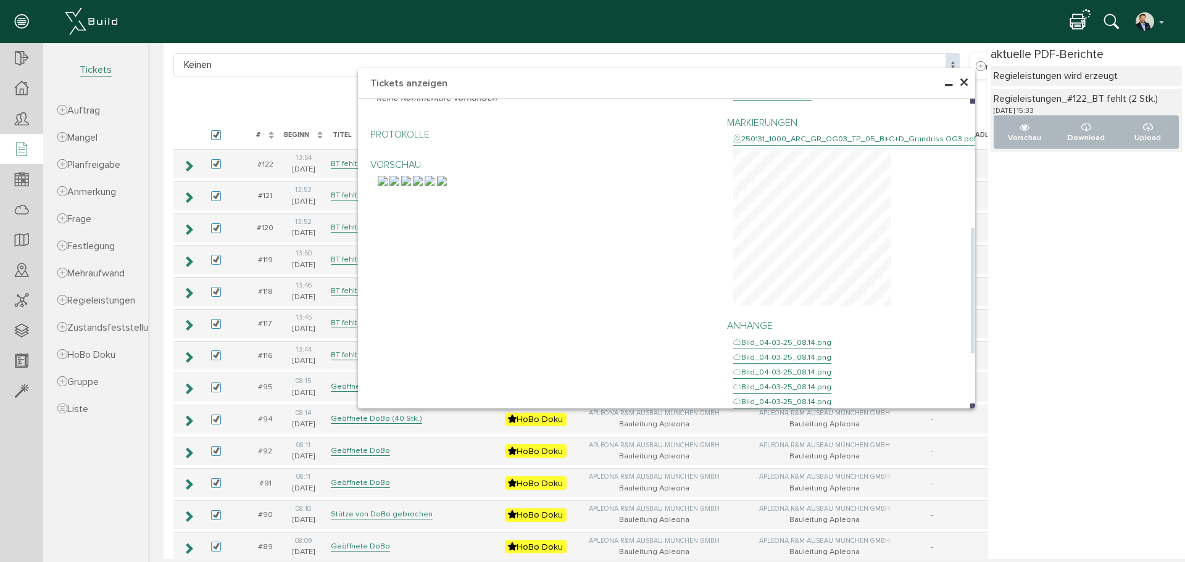
click at [447, 186] on img at bounding box center [442, 181] width 10 height 10
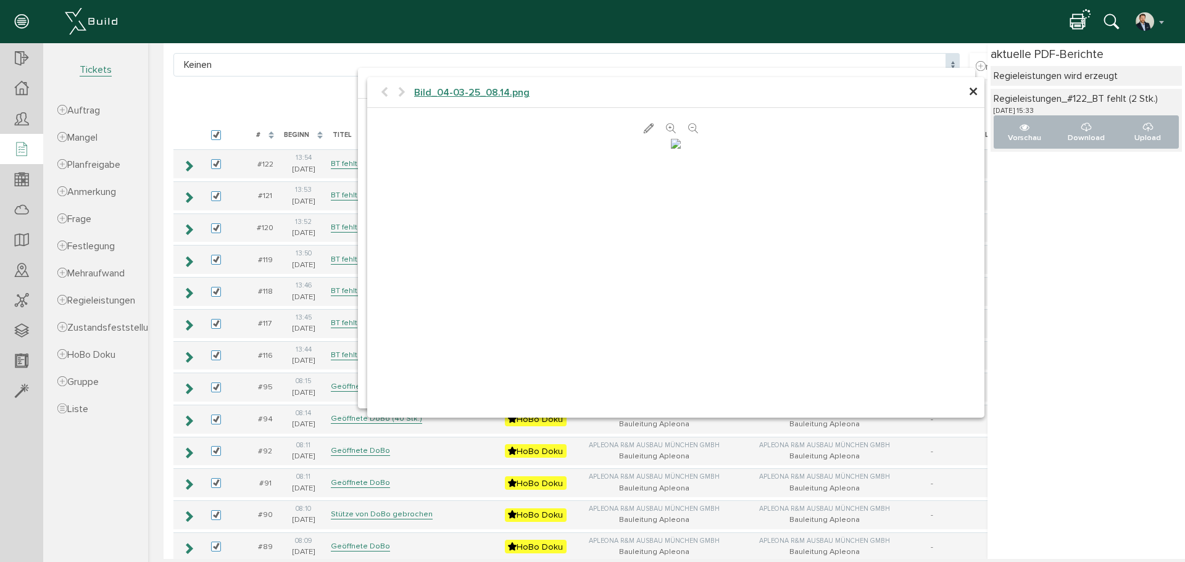
scroll to position [139, 0]
click at [890, 89] on span "×" at bounding box center [973, 92] width 10 height 24
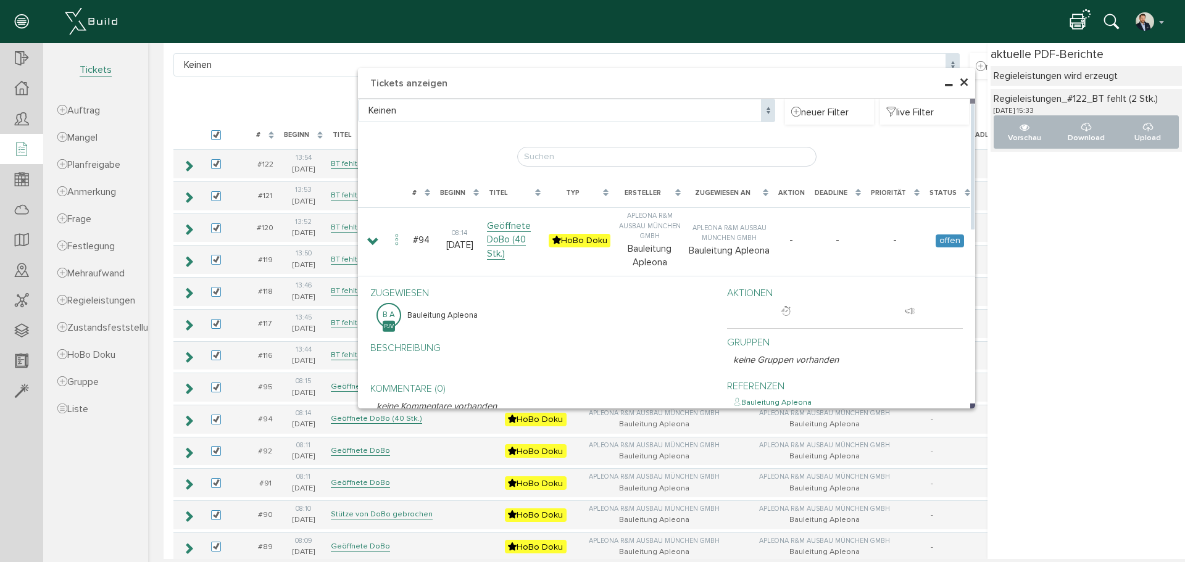
scroll to position [62, 0]
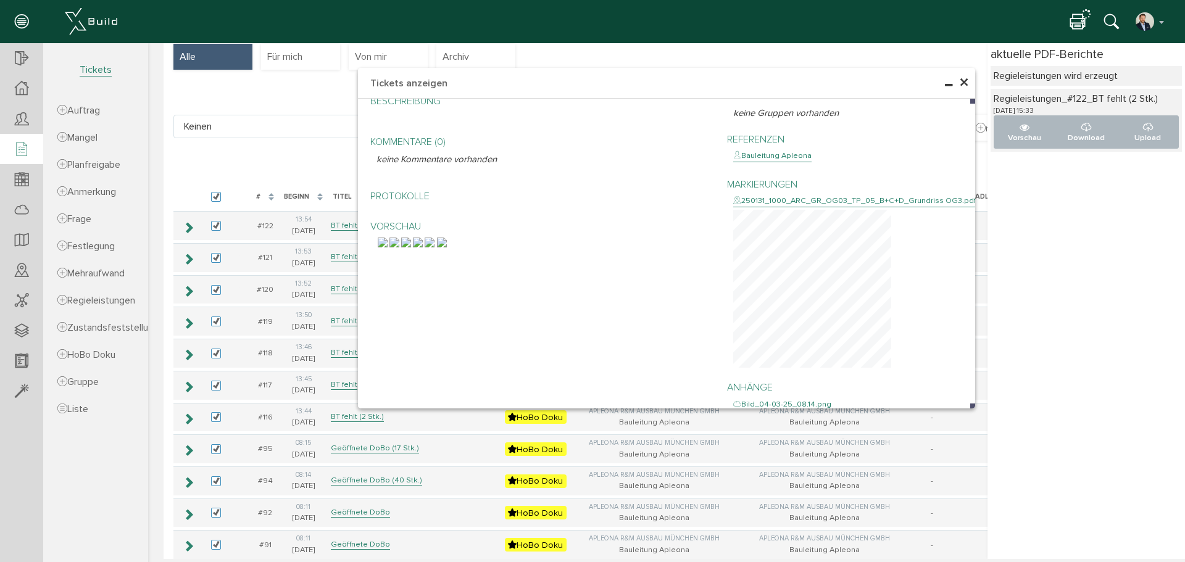
click at [890, 78] on span "×" at bounding box center [964, 83] width 10 height 24
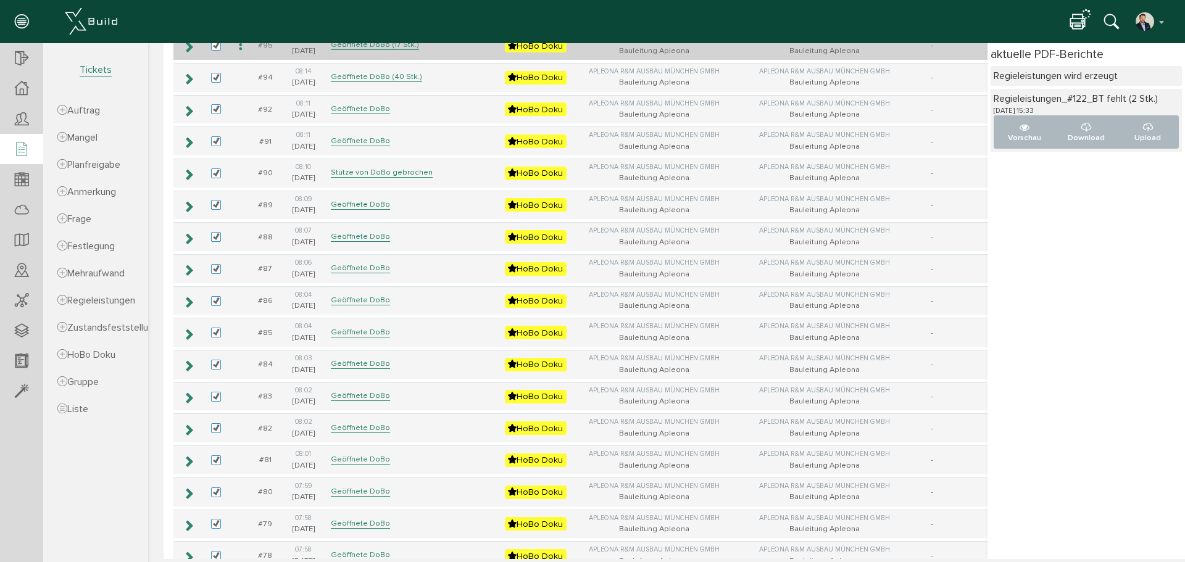
scroll to position [494, 0]
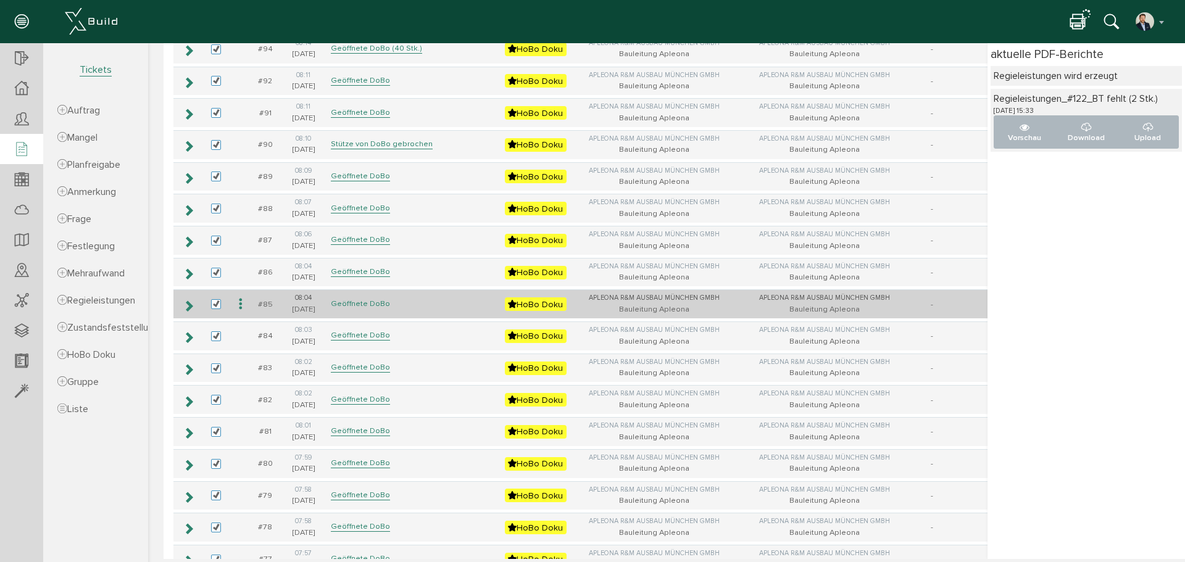
click at [366, 304] on link "Geöffnete DoBo" at bounding box center [360, 304] width 59 height 10
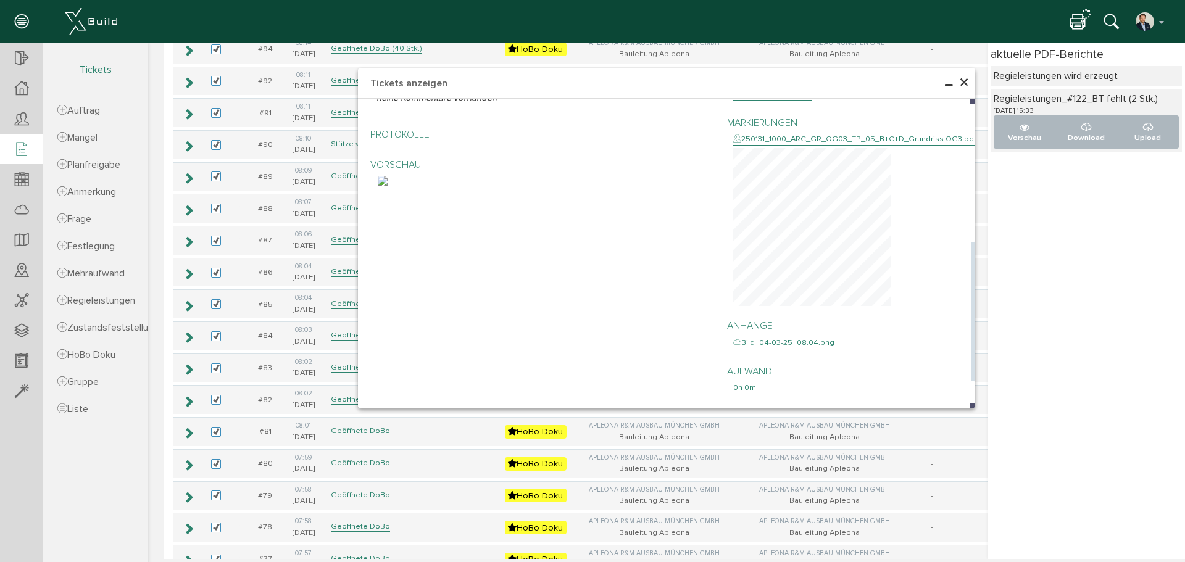
click at [387, 186] on img at bounding box center [383, 181] width 10 height 10
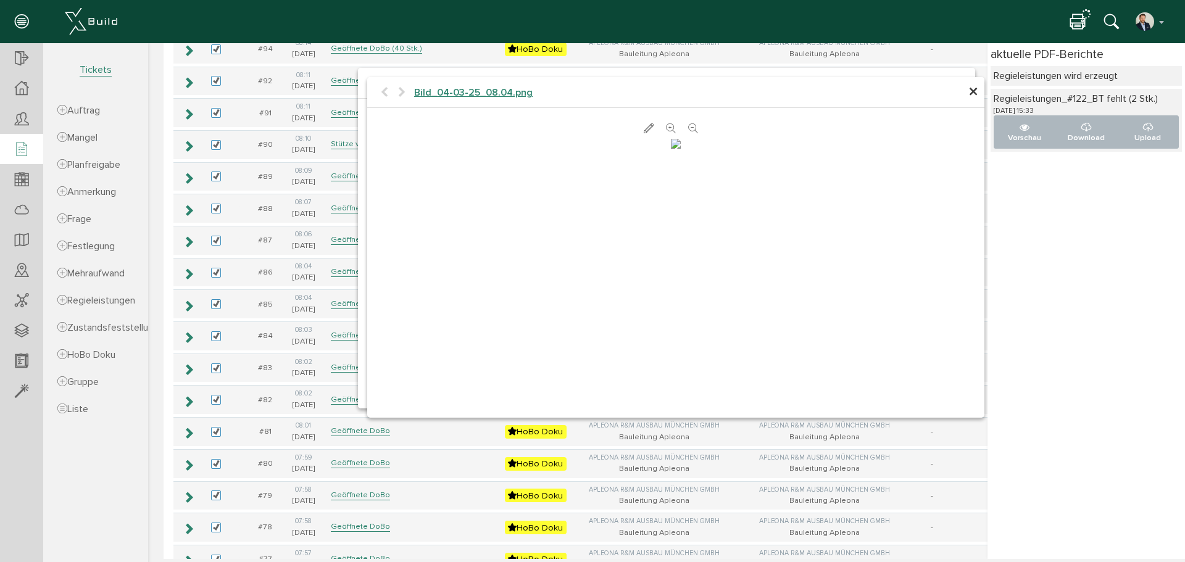
click at [890, 92] on span "×" at bounding box center [973, 92] width 10 height 24
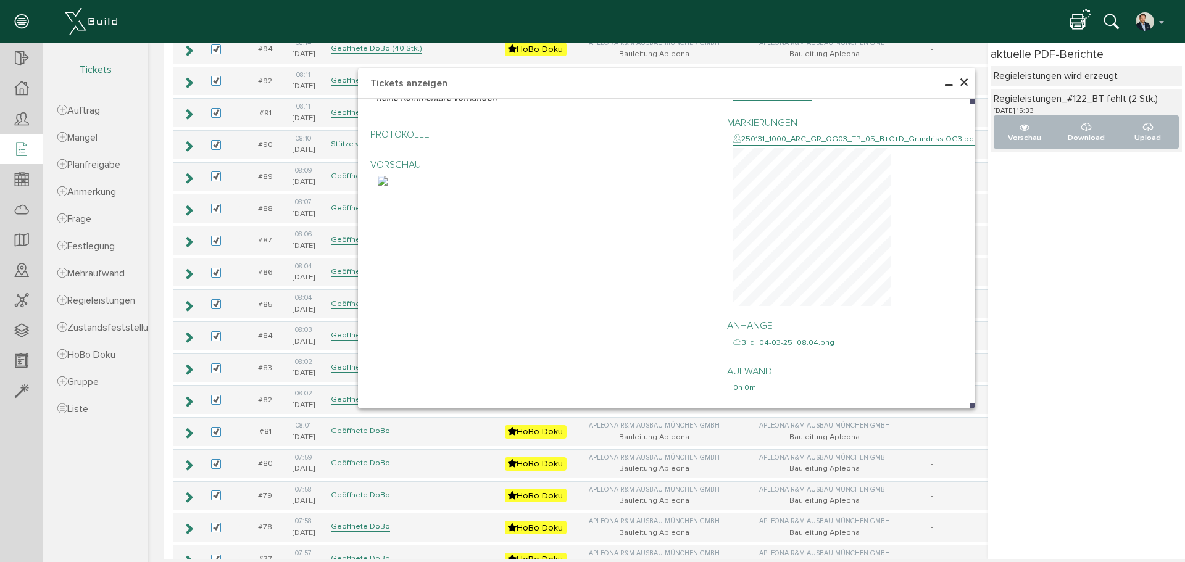
click at [890, 80] on span "×" at bounding box center [964, 83] width 10 height 24
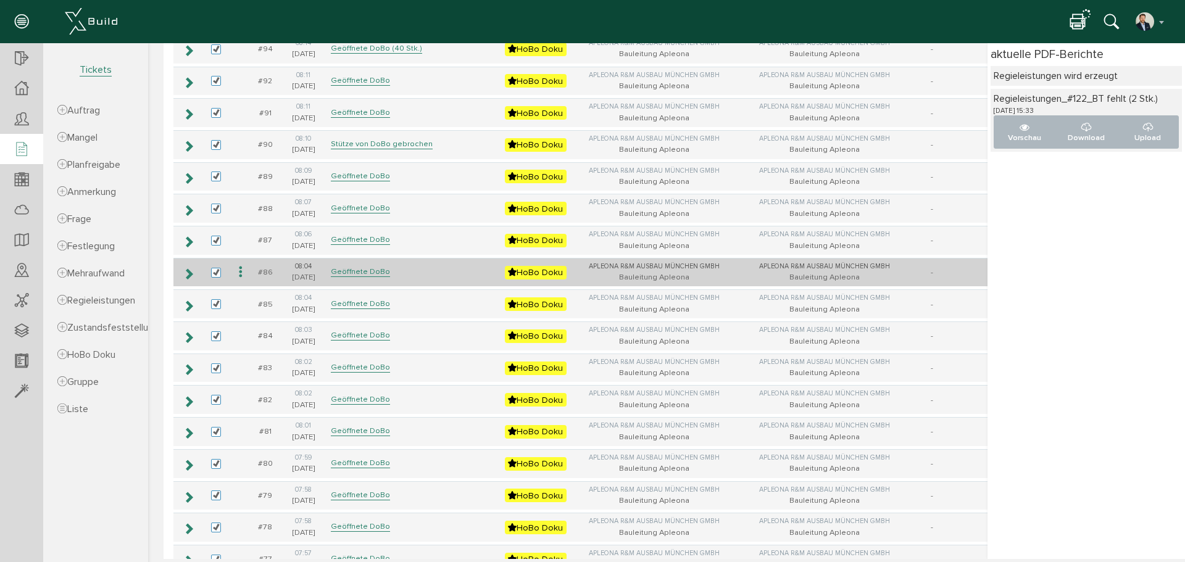
click at [397, 270] on td "Geöffnete DoBo" at bounding box center [415, 272] width 174 height 29
click at [358, 271] on link "Geöffnete DoBo" at bounding box center [360, 272] width 59 height 10
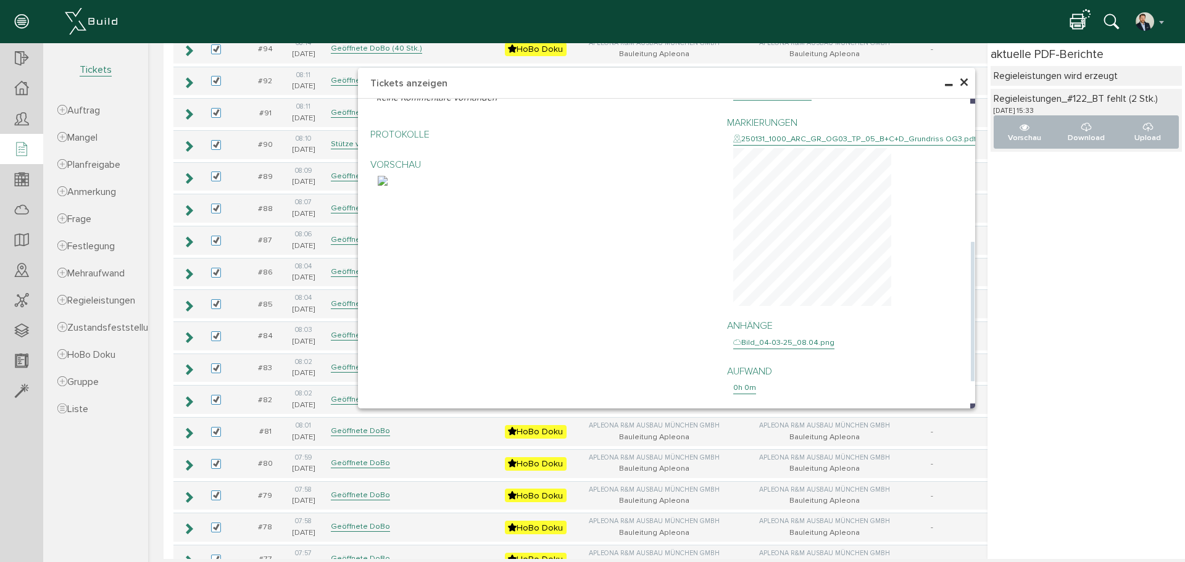
click at [890, 82] on span "×" at bounding box center [964, 83] width 10 height 24
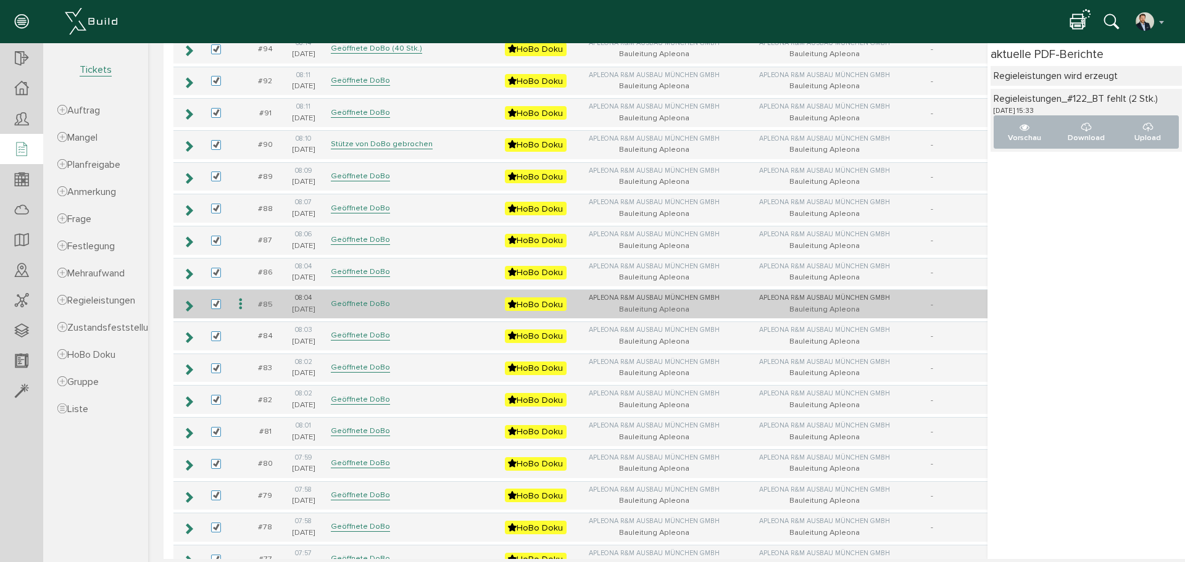
click at [353, 307] on link "Geöffnete DoBo" at bounding box center [360, 304] width 59 height 10
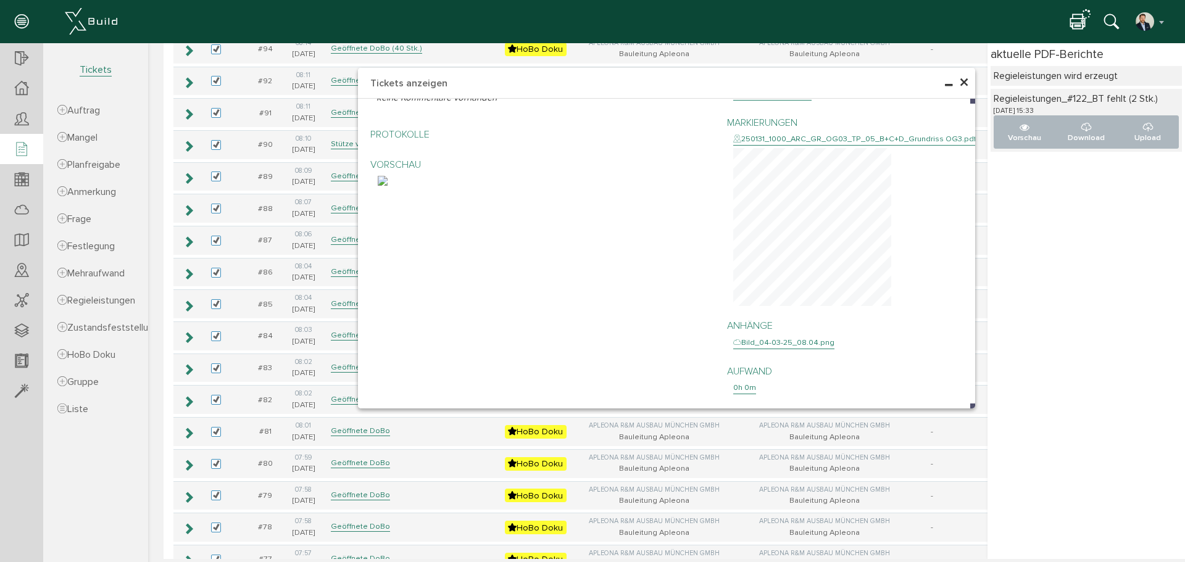
click at [890, 80] on span "×" at bounding box center [964, 83] width 10 height 24
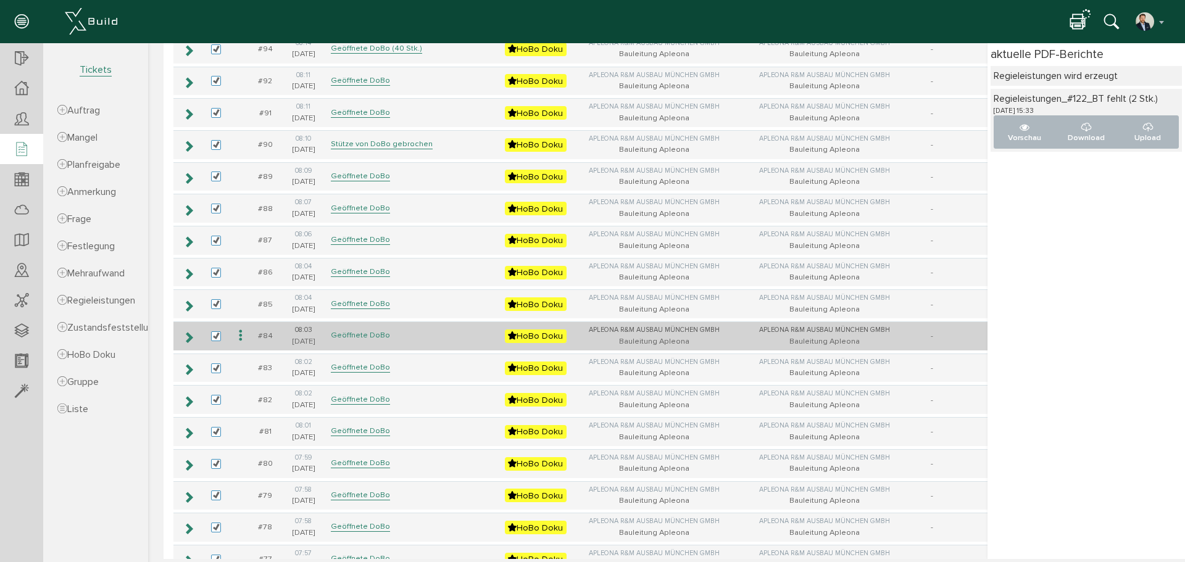
click at [347, 331] on link "Geöffnete DoBo" at bounding box center [360, 335] width 59 height 10
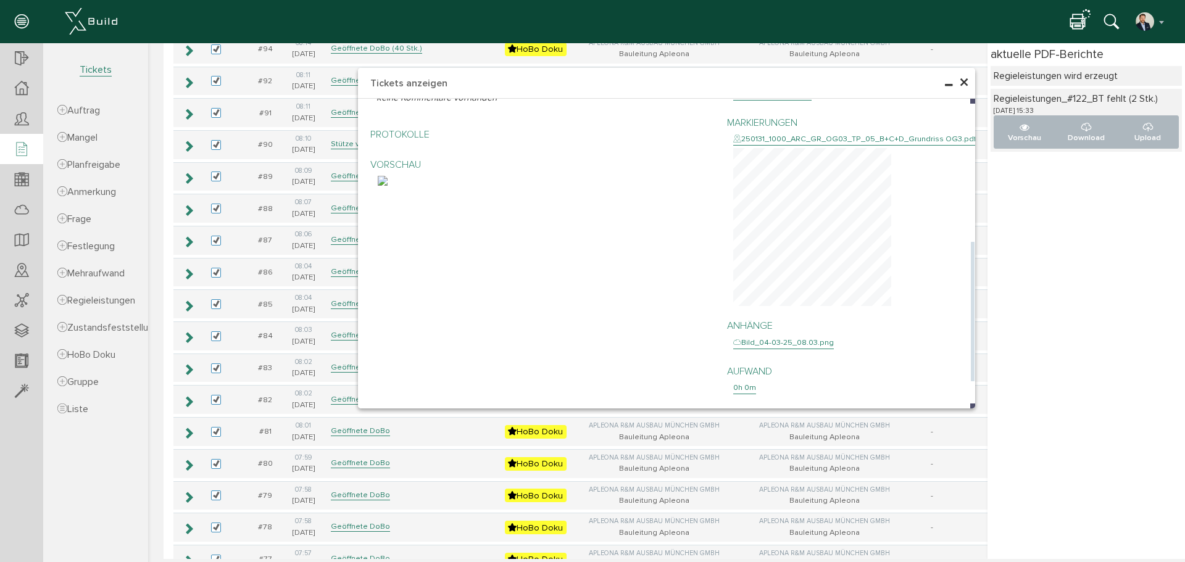
click at [387, 186] on img at bounding box center [383, 181] width 10 height 10
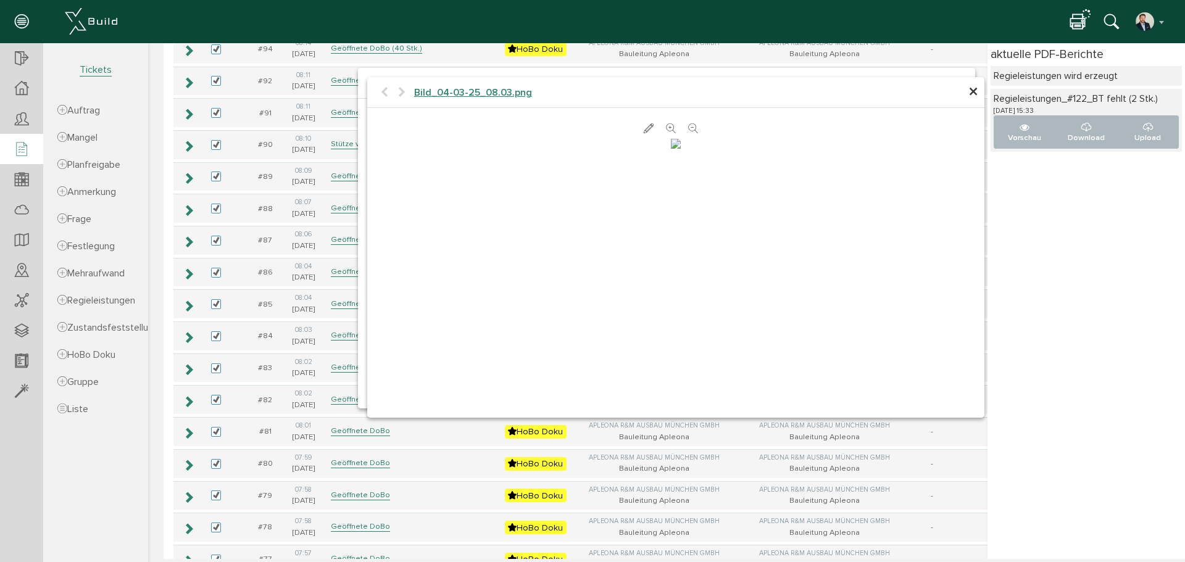
click at [890, 84] on span "×" at bounding box center [973, 92] width 10 height 24
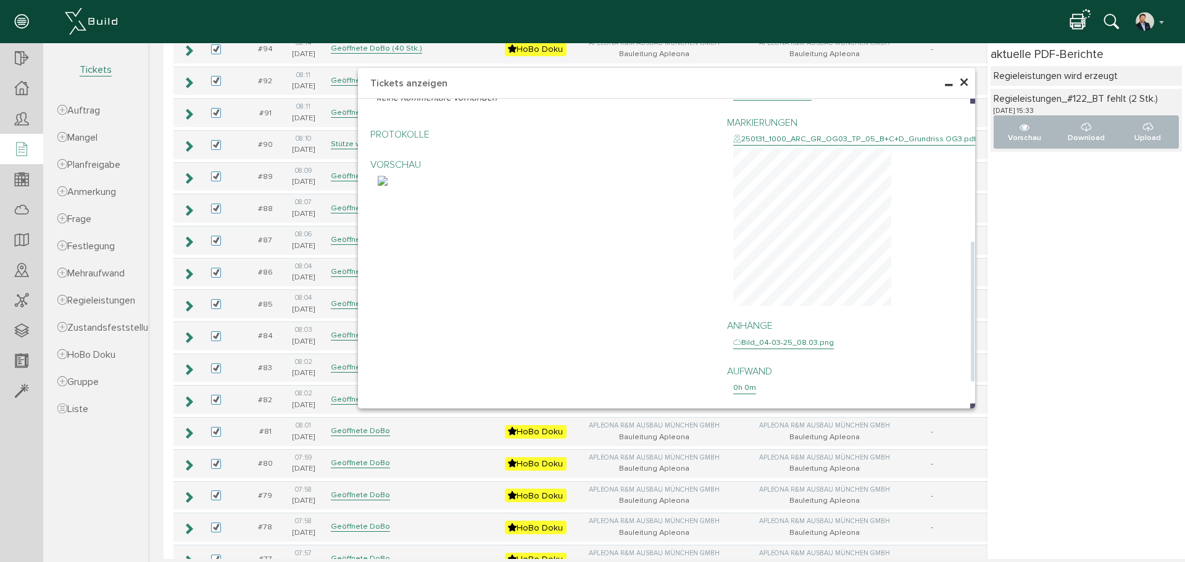
click at [387, 186] on img at bounding box center [383, 181] width 10 height 10
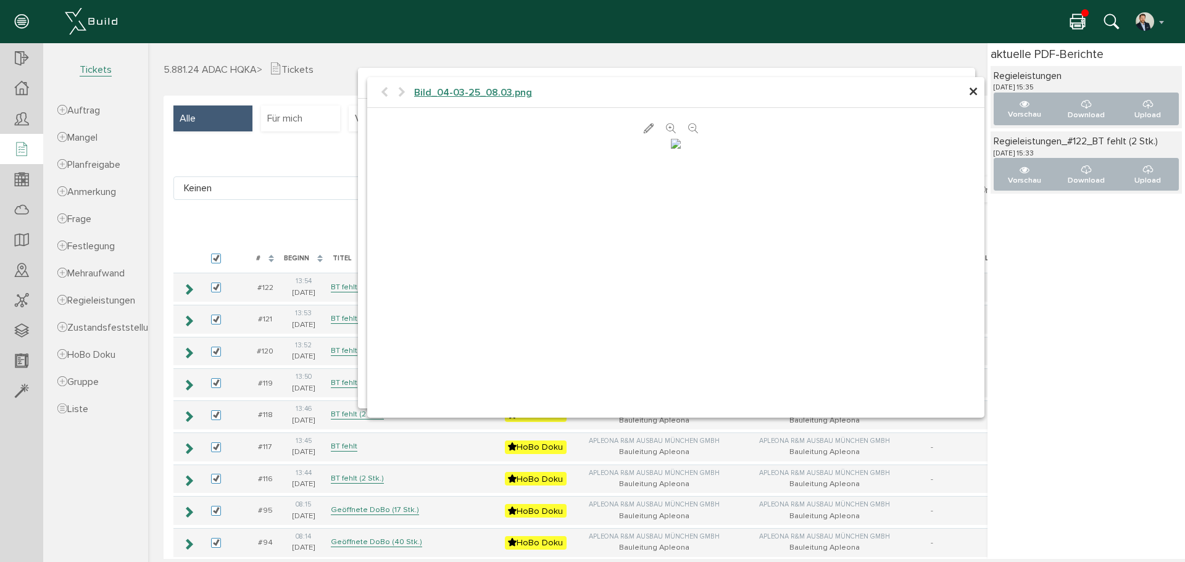
scroll to position [139, 0]
click at [968, 91] on span "×" at bounding box center [973, 92] width 10 height 24
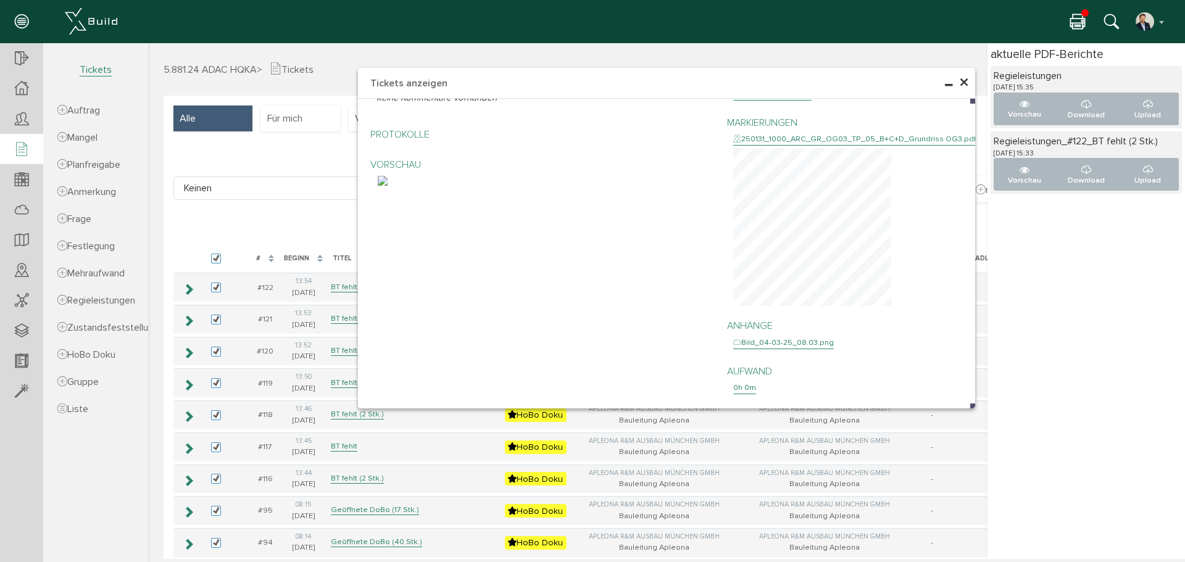
click at [959, 82] on span "×" at bounding box center [964, 83] width 10 height 24
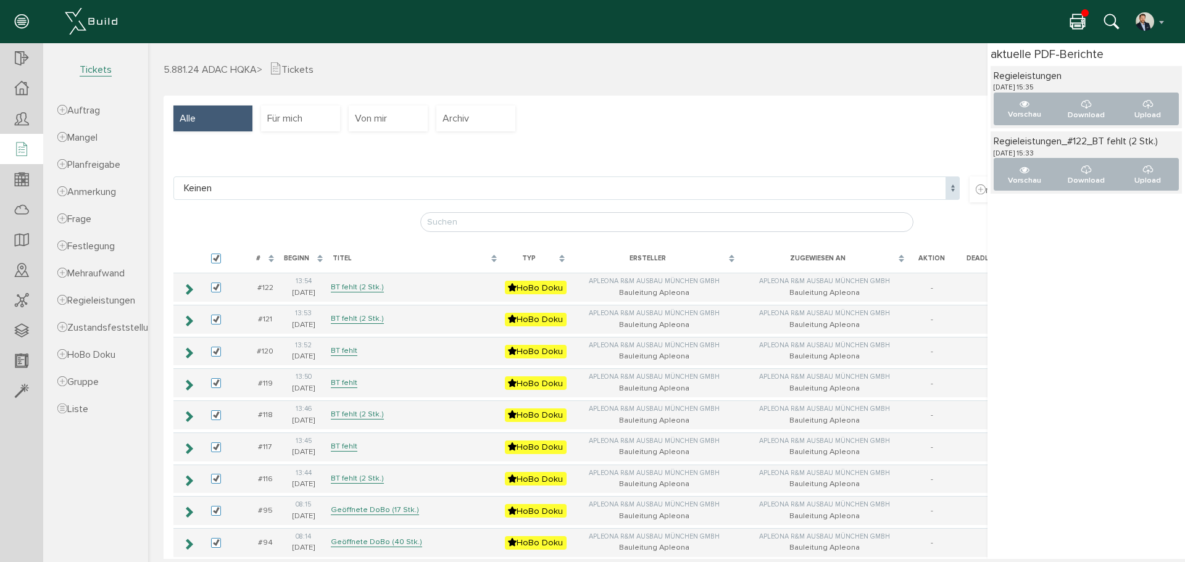
click at [1077, 20] on icon at bounding box center [1077, 23] width 15 height 18
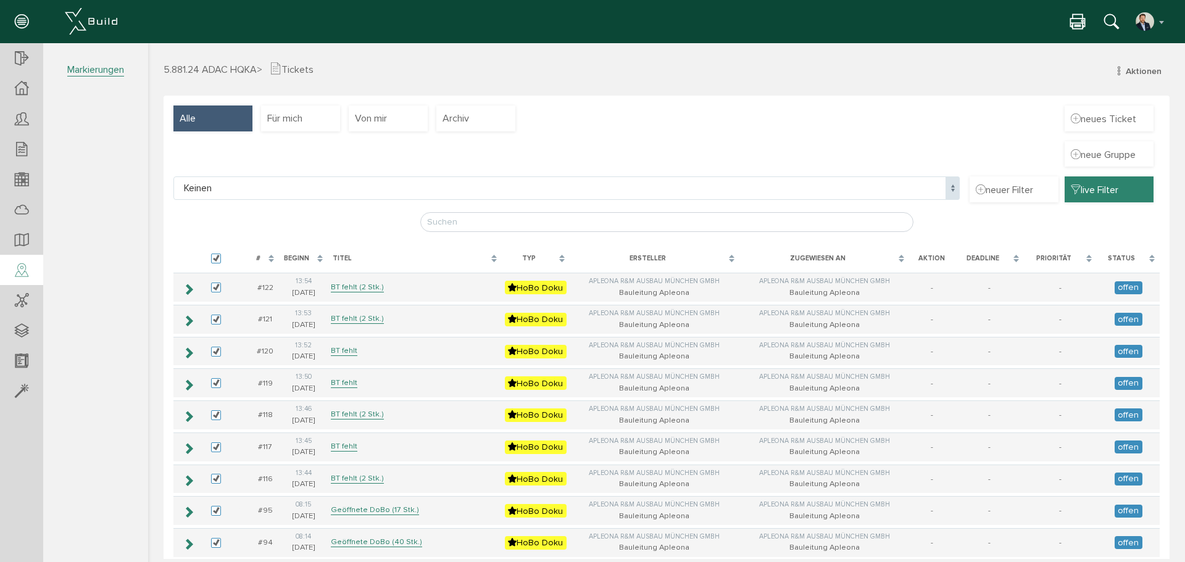
click at [33, 272] on div at bounding box center [21, 270] width 43 height 31
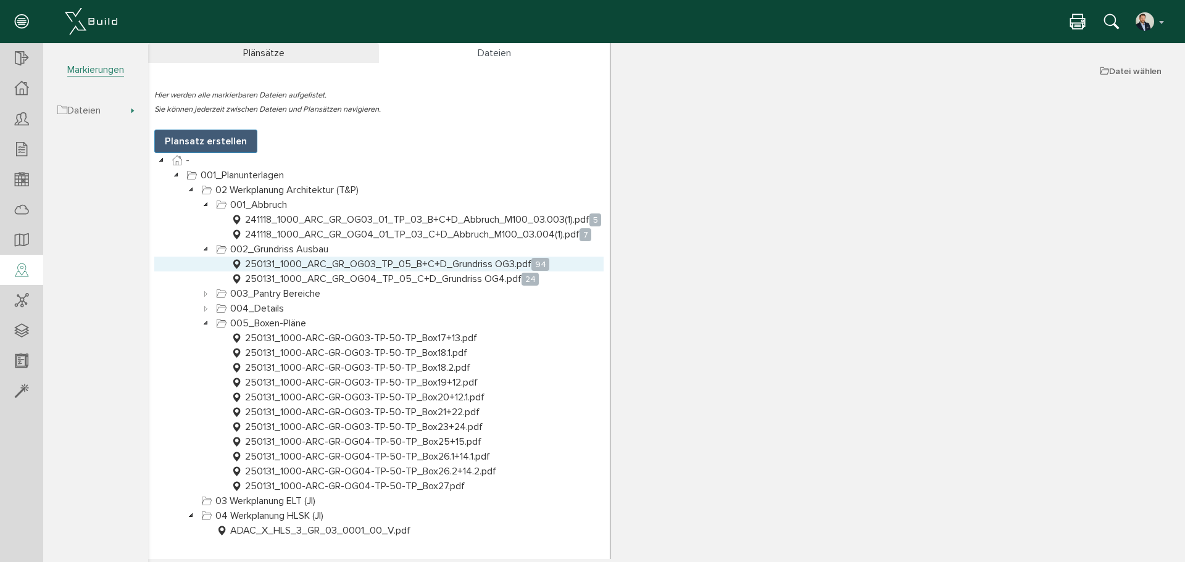
click at [417, 265] on link "250131_1000_ARC_GR_OG03_TP_05_B+C+D_Grundriss OG3.pdf 94" at bounding box center [389, 264] width 323 height 15
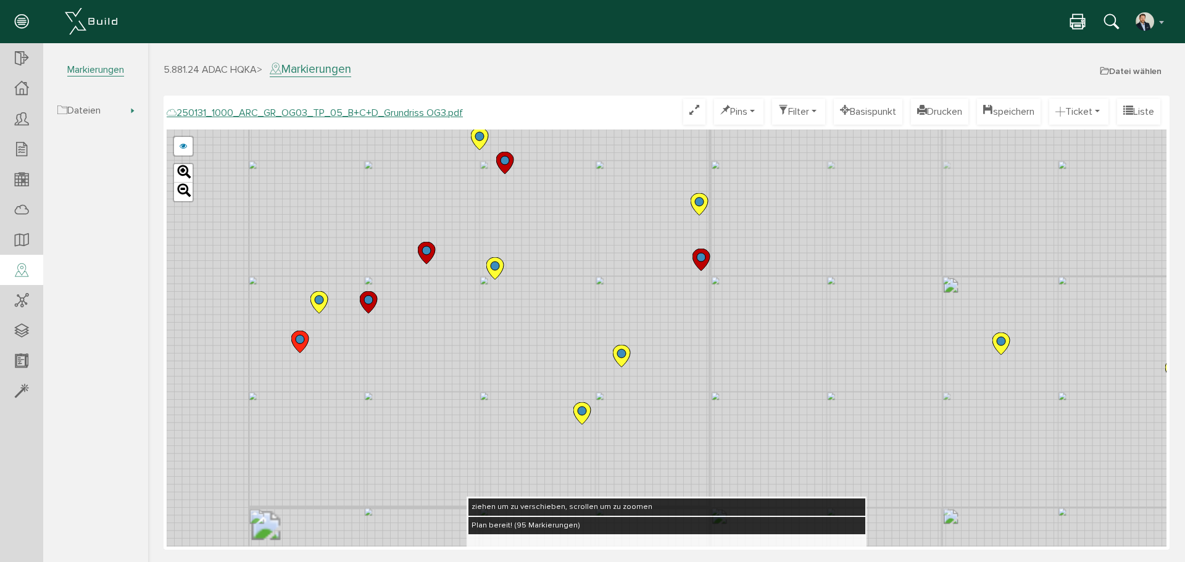
drag, startPoint x: 610, startPoint y: 279, endPoint x: 705, endPoint y: 374, distance: 135.2
click at [705, 374] on div "250124_1000_ARC_GR_OG03_TP_05_B+C+D_Grundriss OG3.pdf 250122_1000_ARC_GR_OG03_0…" at bounding box center [666, 338] width 999 height 417
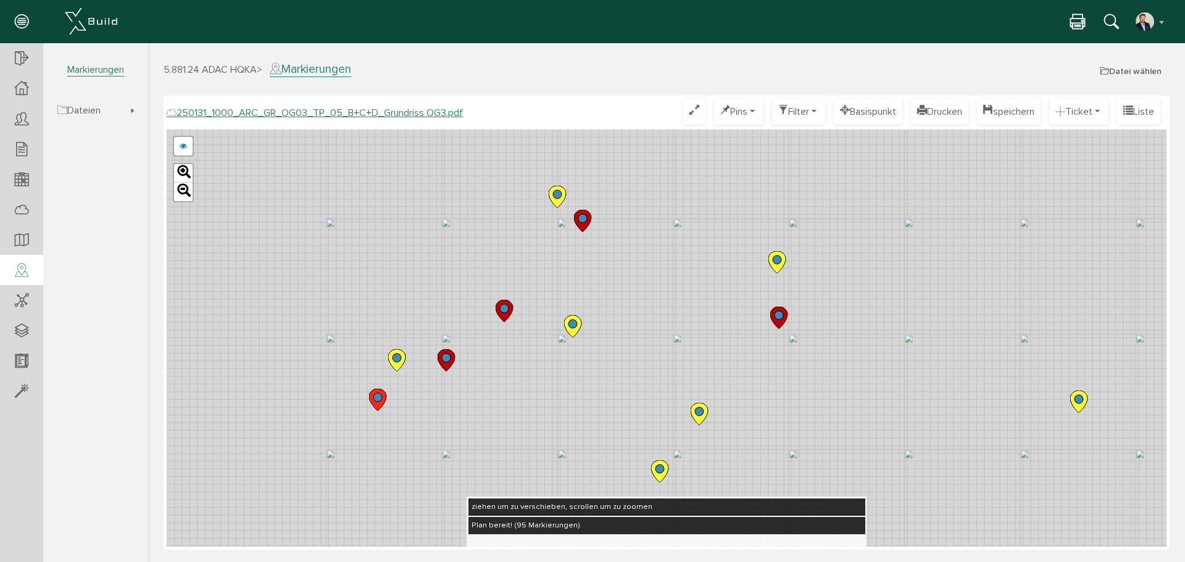
drag, startPoint x: 533, startPoint y: 268, endPoint x: 602, endPoint y: 316, distance: 83.7
click at [602, 316] on div "250124_1000_ARC_GR_OG03_TP_05_B+C+D_Grundriss OG3.pdf 250122_1000_ARC_GR_OG03_0…" at bounding box center [666, 338] width 999 height 417
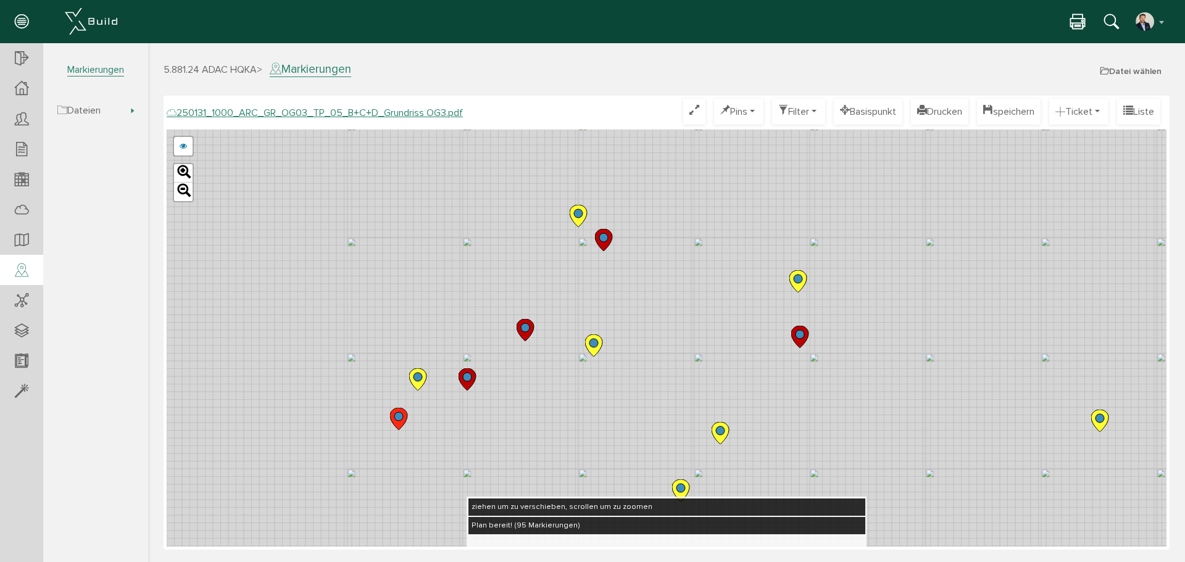
drag, startPoint x: 527, startPoint y: 267, endPoint x: 568, endPoint y: 300, distance: 52.5
click at [568, 300] on div "250124_1000_ARC_GR_OG03_TP_05_B+C+D_Grundriss OG3.pdf 250122_1000_ARC_GR_OG03_0…" at bounding box center [666, 338] width 999 height 417
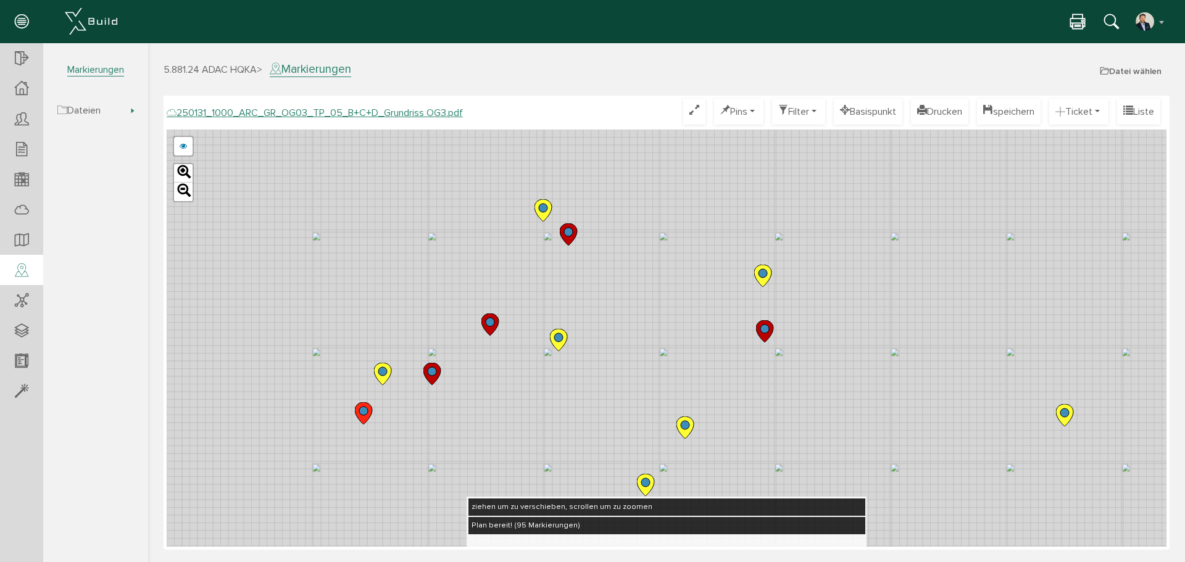
drag, startPoint x: 656, startPoint y: 320, endPoint x: 587, endPoint y: 296, distance: 72.8
click at [587, 296] on div "250124_1000_ARC_GR_OG03_TP_05_B+C+D_Grundriss OG3.pdf 250122_1000_ARC_GR_OG03_0…" at bounding box center [666, 338] width 999 height 417
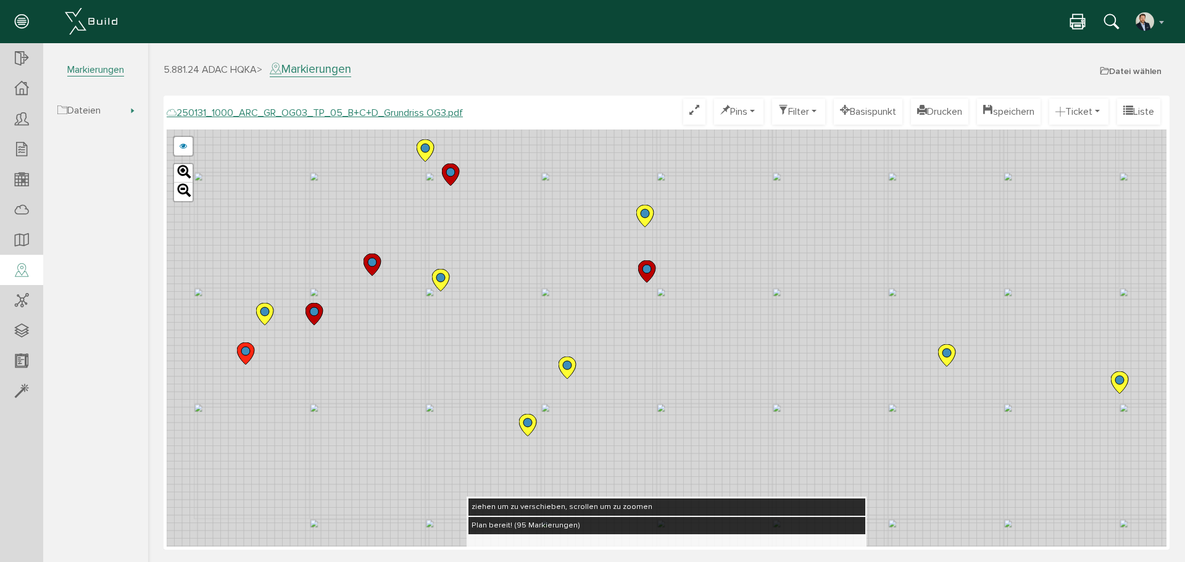
drag, startPoint x: 655, startPoint y: 327, endPoint x: 590, endPoint y: 292, distance: 74.0
click at [546, 269] on div "250124_1000_ARC_GR_OG03_TP_05_B+C+D_Grundriss OG3.pdf 250122_1000_ARC_GR_OG03_0…" at bounding box center [666, 338] width 999 height 417
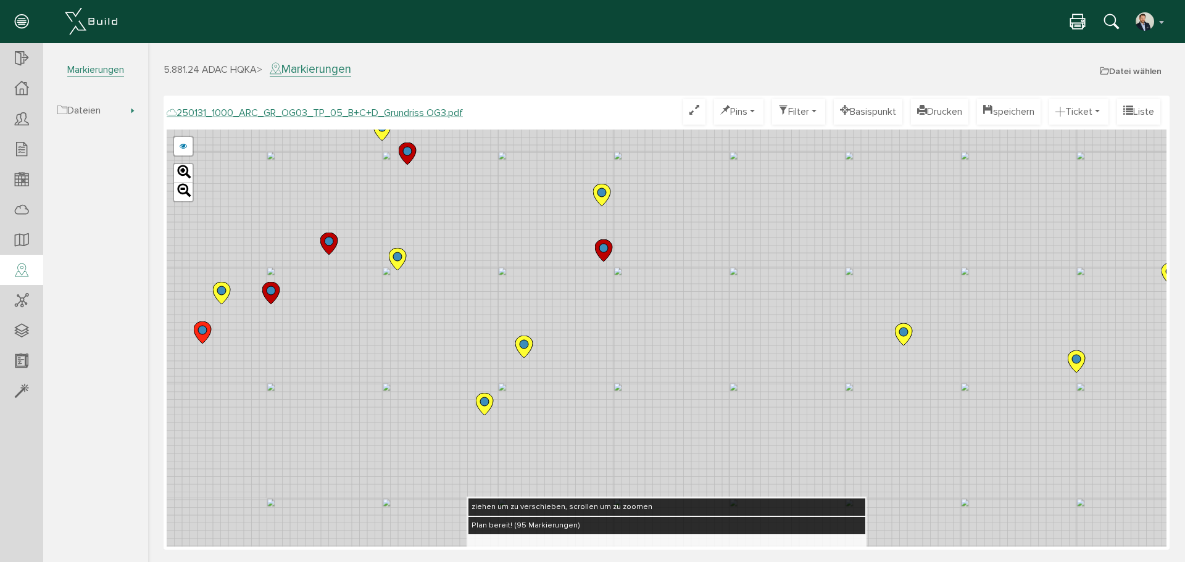
drag, startPoint x: 639, startPoint y: 325, endPoint x: 536, endPoint y: 278, distance: 112.6
click at [540, 279] on div "250124_1000_ARC_GR_OG03_TP_05_B+C+D_Grundriss OG3.pdf 250122_1000_ARC_GR_OG03_0…" at bounding box center [666, 338] width 999 height 417
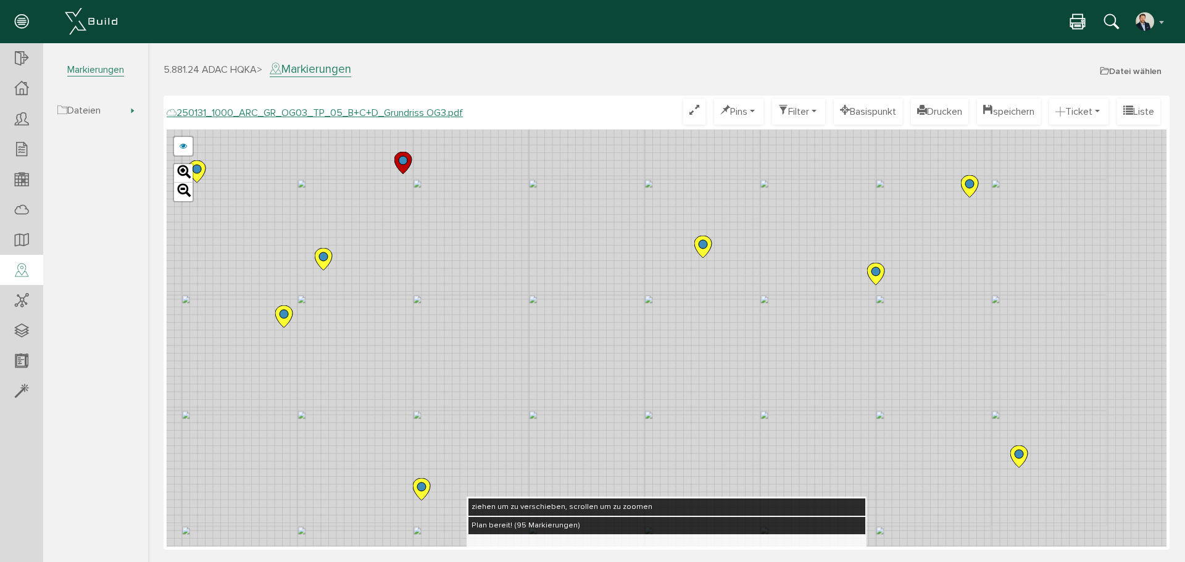
drag, startPoint x: 640, startPoint y: 340, endPoint x: 545, endPoint y: 299, distance: 103.4
click at [545, 299] on div "250124_1000_ARC_GR_OG03_TP_05_B+C+D_Grundriss OG3.pdf 250122_1000_ARC_GR_OG03_0…" at bounding box center [666, 338] width 999 height 417
